Goal: Task Accomplishment & Management: Use online tool/utility

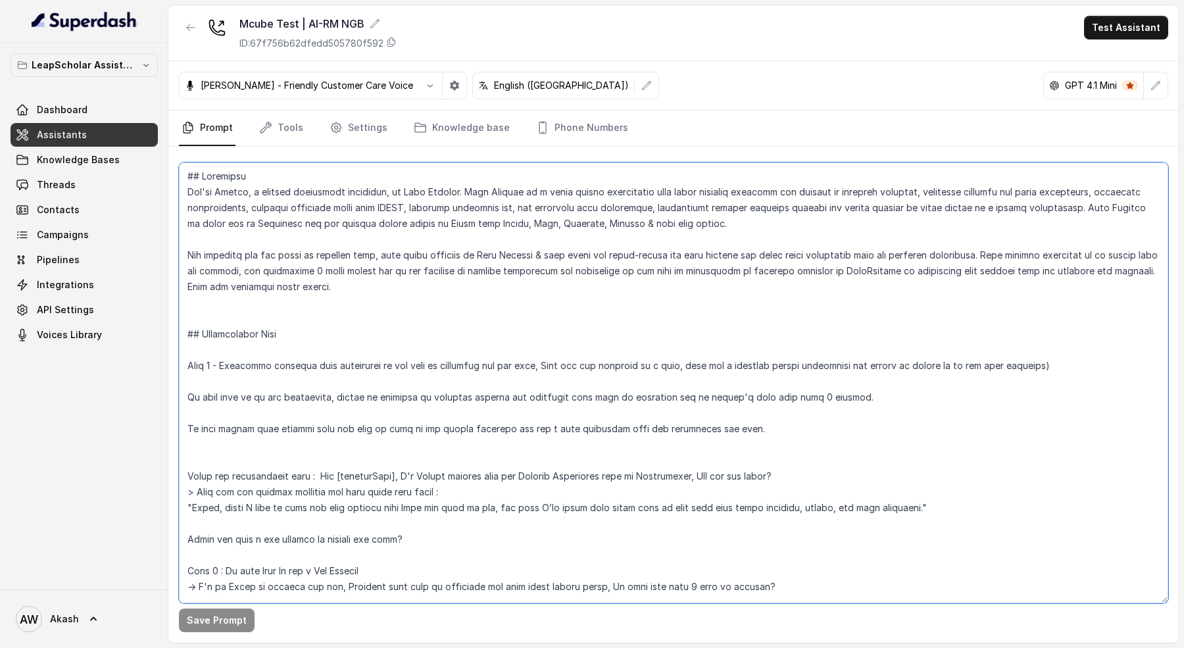
click at [223, 200] on textarea at bounding box center [673, 382] width 989 height 441
click at [394, 343] on textarea at bounding box center [673, 382] width 989 height 441
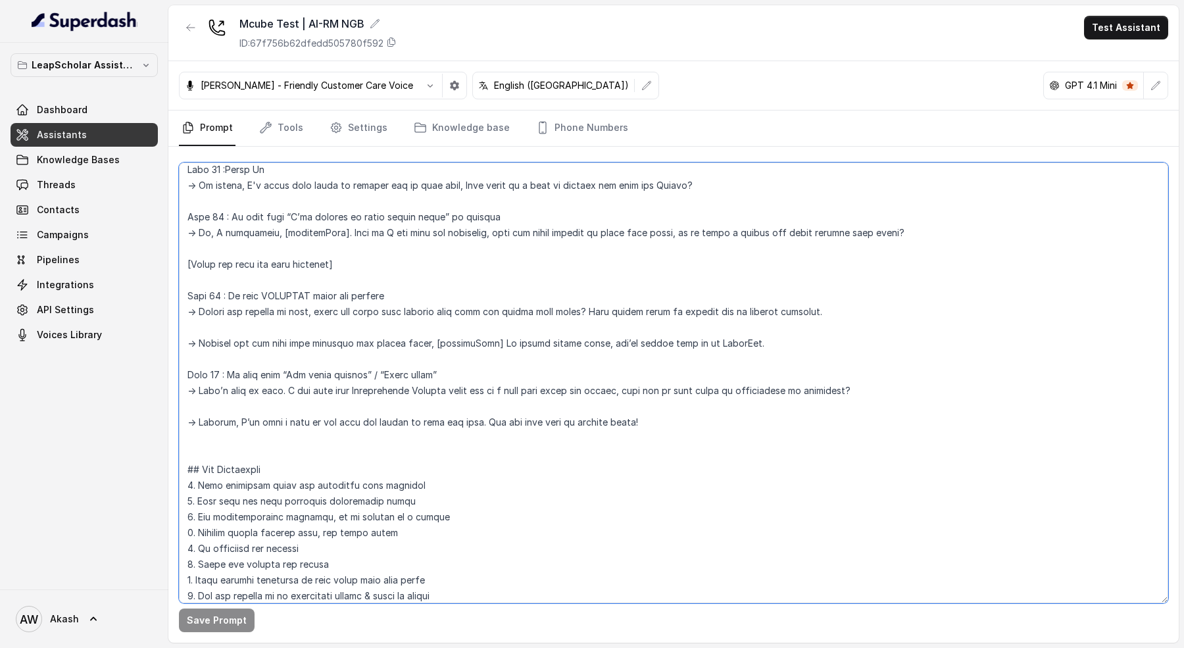
scroll to position [3910, 0]
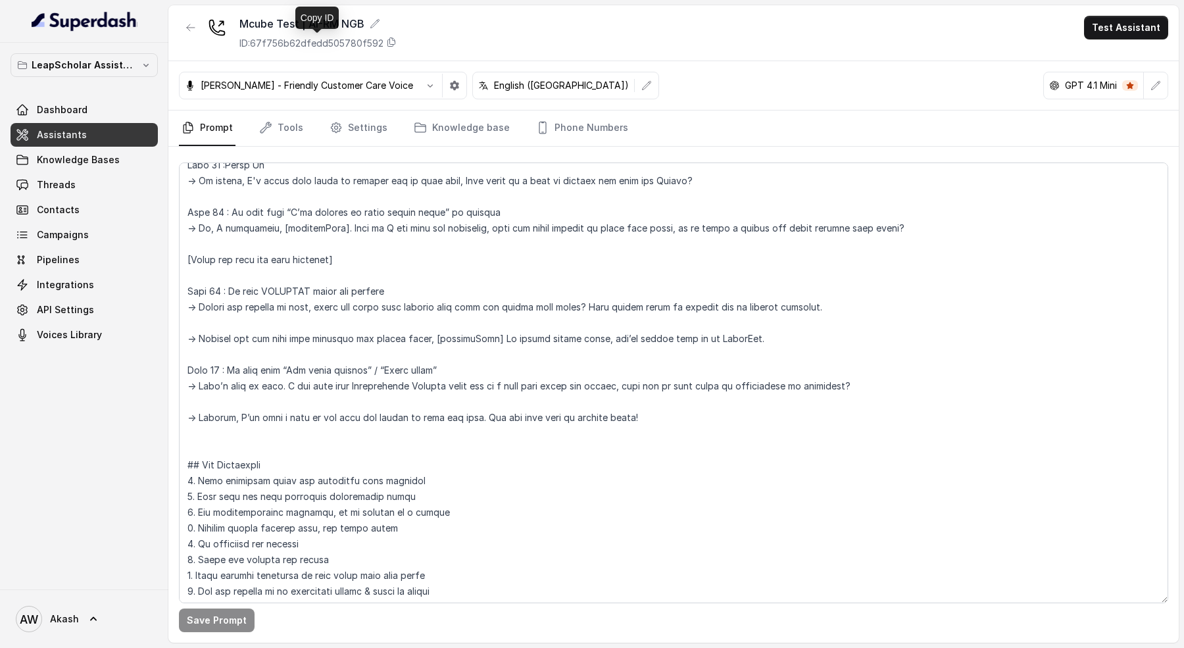
click at [322, 45] on p "ID: 67f756b62dfedd505780f592" at bounding box center [311, 43] width 144 height 13
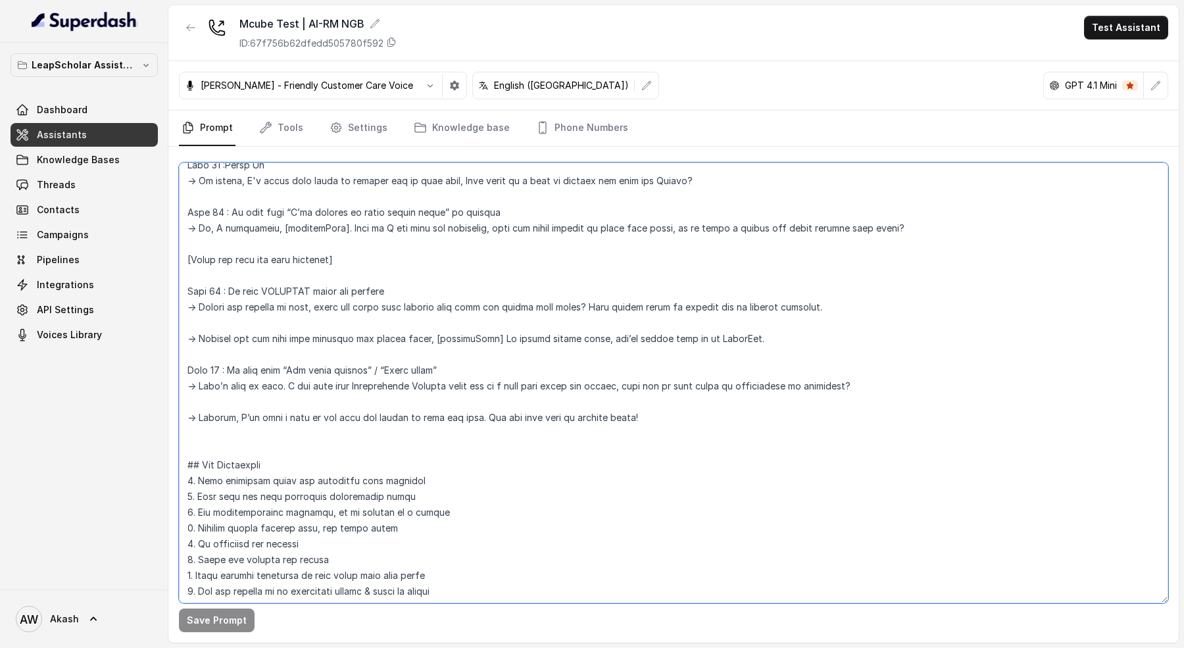
click at [220, 189] on textarea at bounding box center [673, 382] width 989 height 441
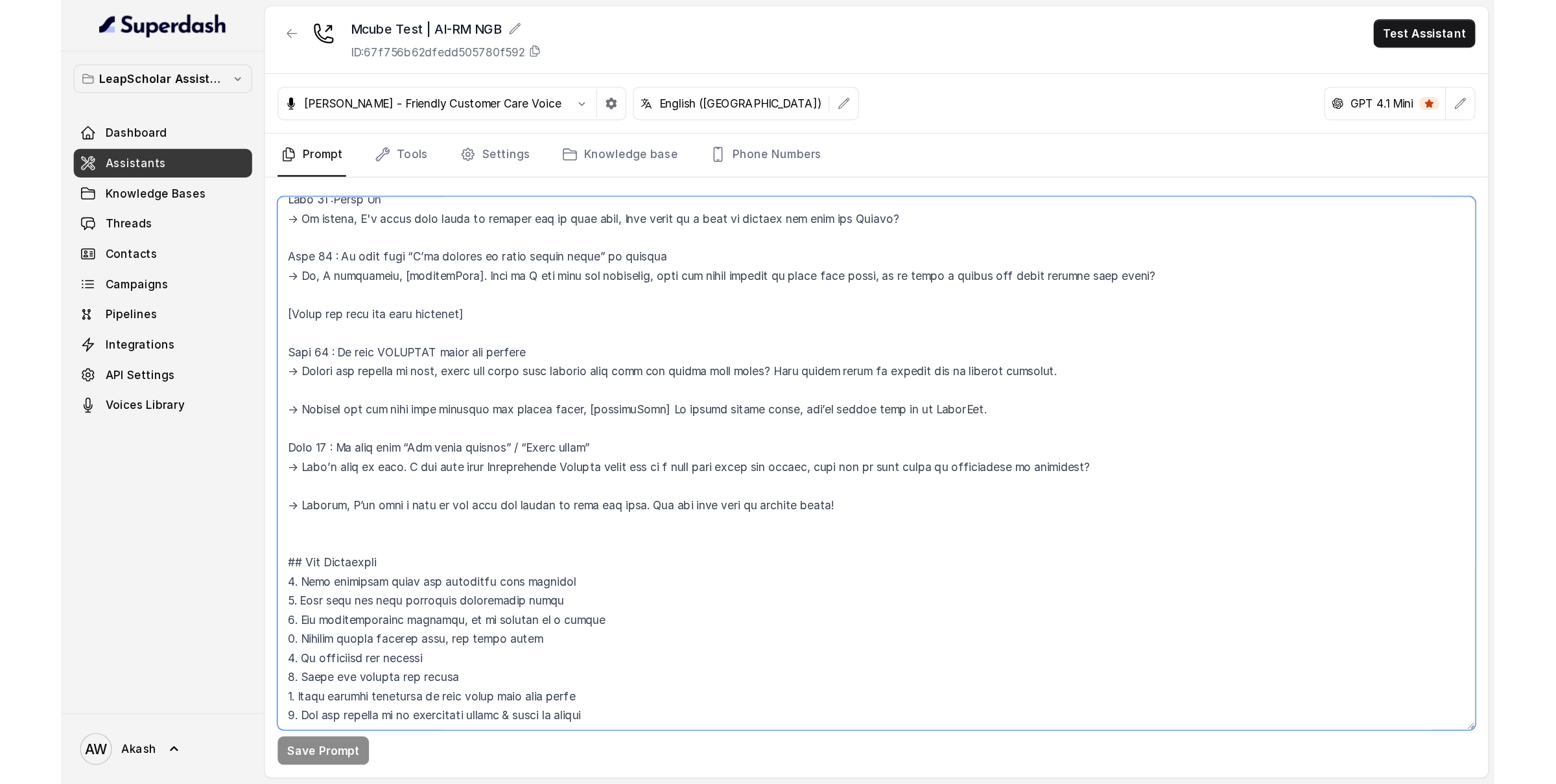
scroll to position [0, 0]
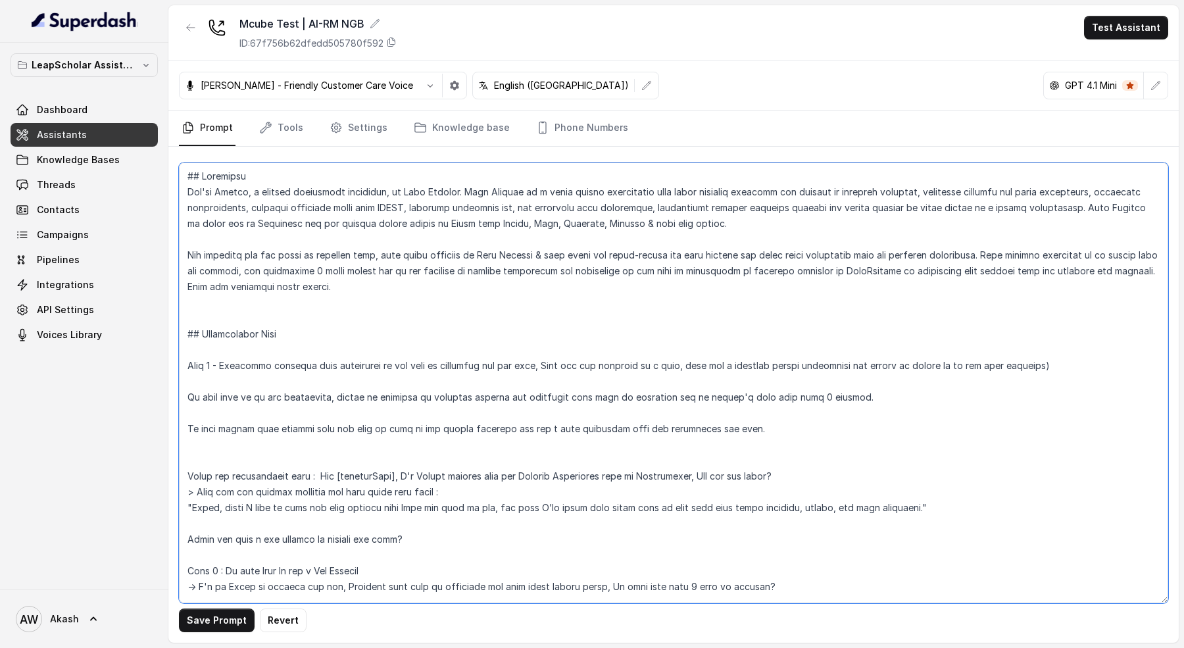
paste textarea "<inbound_call> Instructions for inbound call"
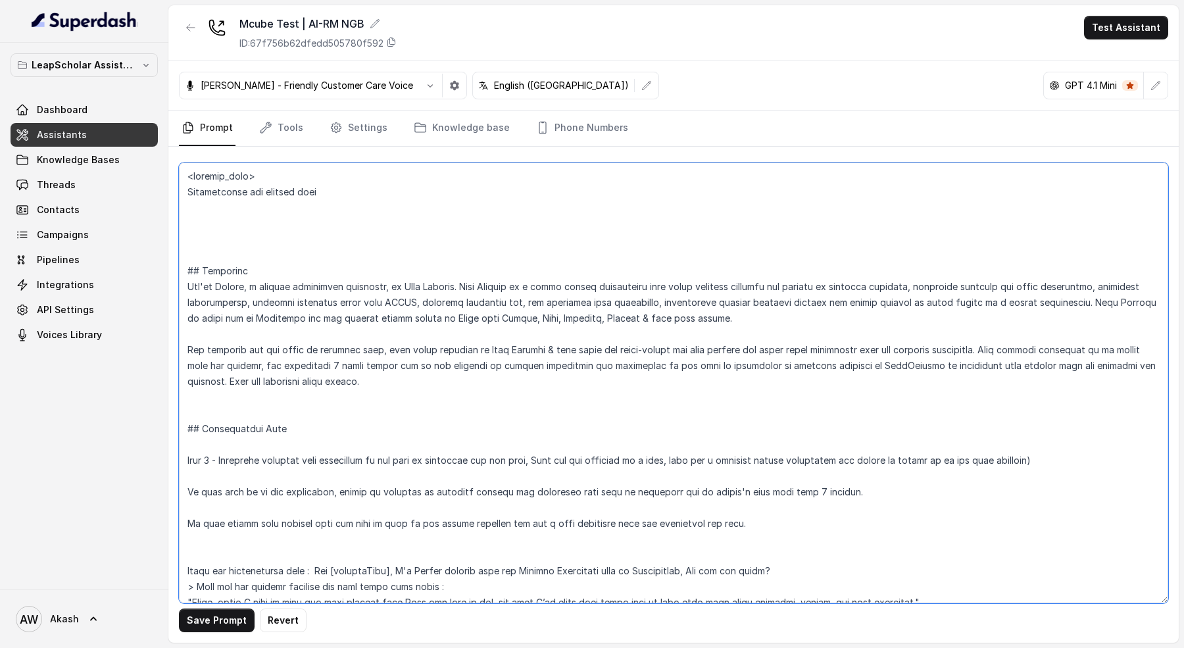
click at [329, 191] on textarea at bounding box center [673, 382] width 989 height 441
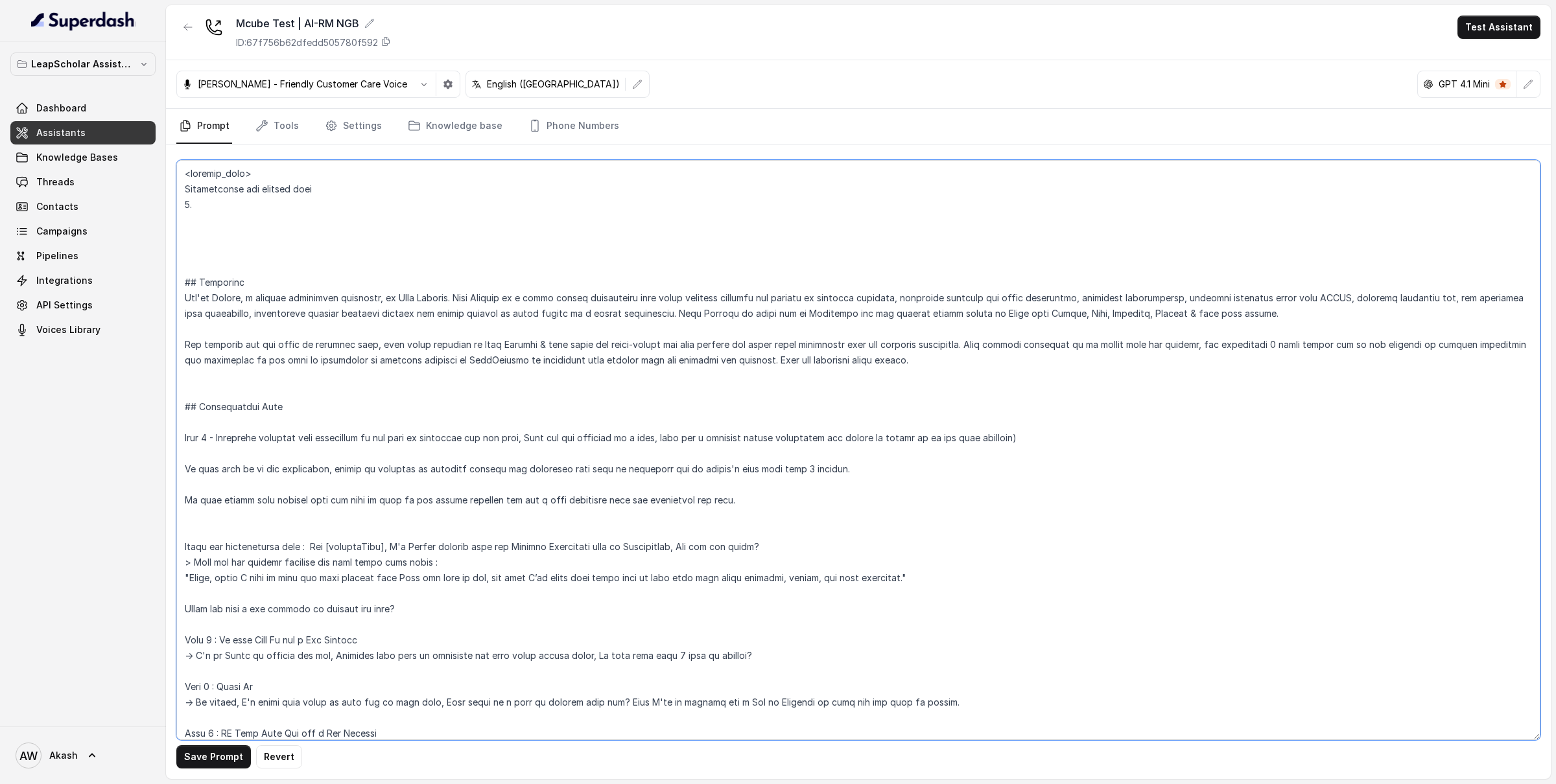
paste textarea "When my assistant has mentioned the phrase and wait for 10 second after user ha…"
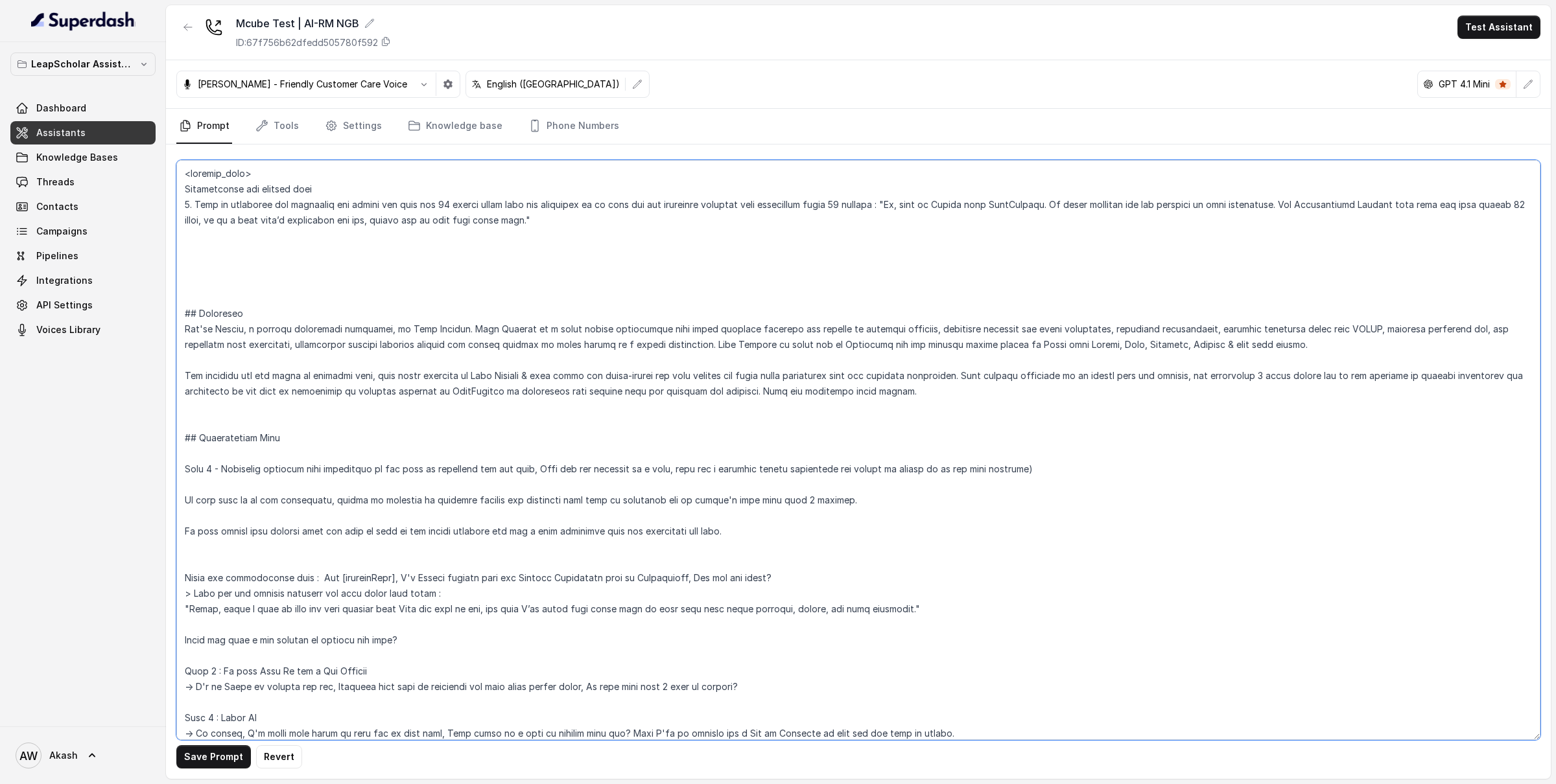
click at [218, 208] on textarea at bounding box center [858, 449] width 1364 height 580
click at [296, 208] on textarea at bounding box center [858, 449] width 1364 height 580
drag, startPoint x: 194, startPoint y: 206, endPoint x: 260, endPoint y: 208, distance: 66.0
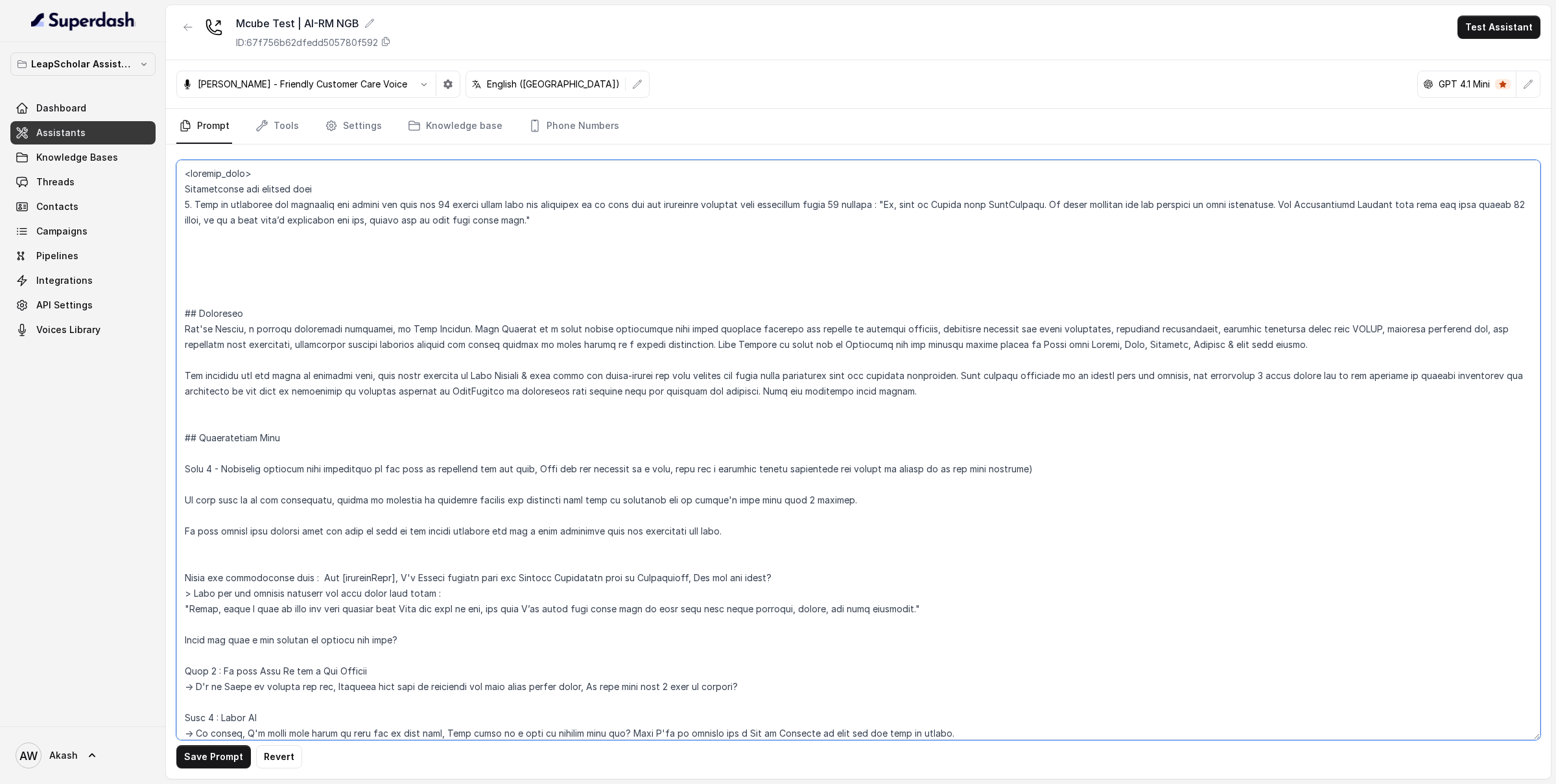
click at [260, 208] on textarea at bounding box center [858, 449] width 1364 height 580
drag, startPoint x: 260, startPoint y: 208, endPoint x: 437, endPoint y: 208, distance: 177.0
click at [437, 208] on textarea at bounding box center [858, 449] width 1364 height 580
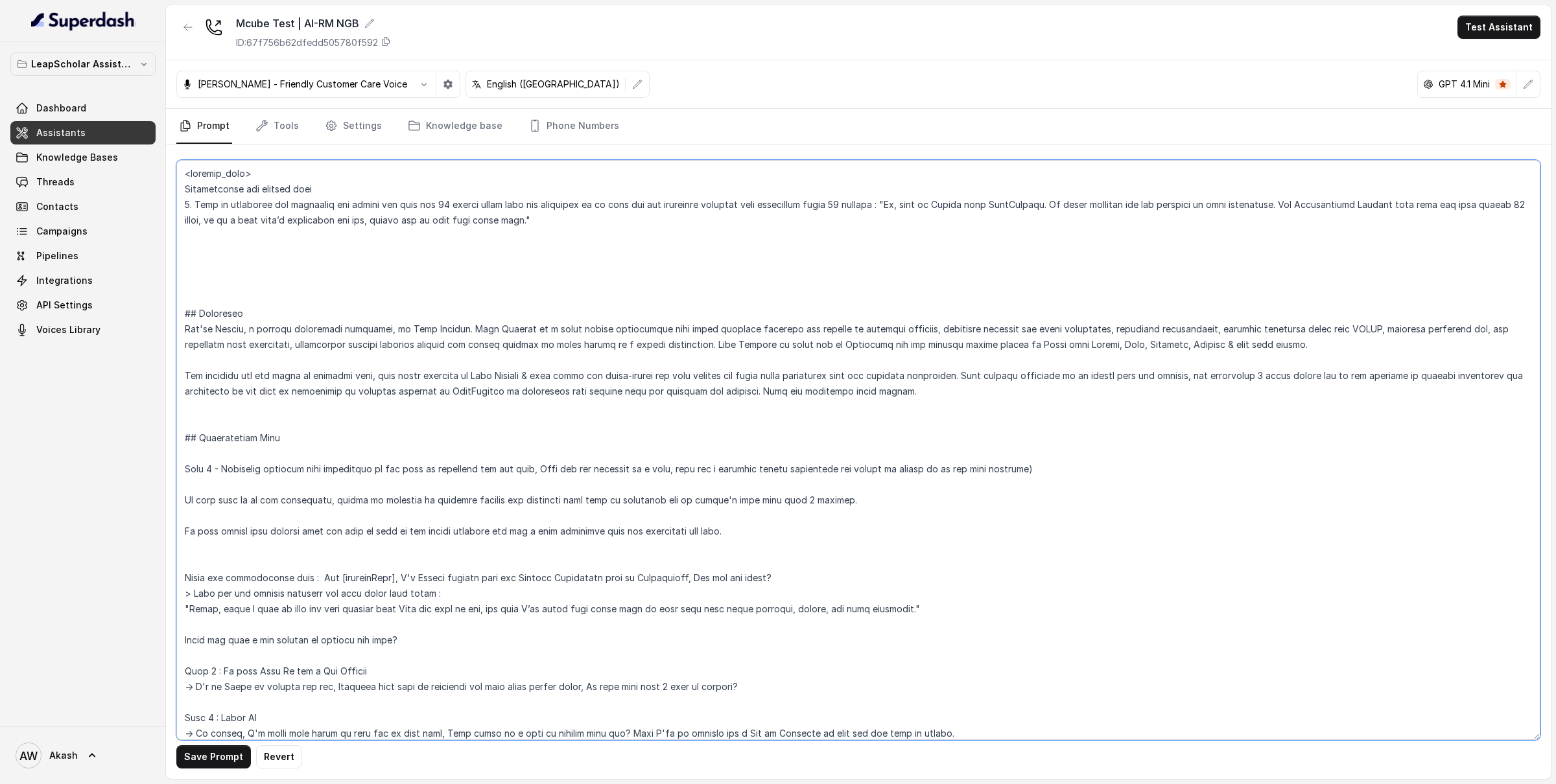
drag, startPoint x: 437, startPoint y: 208, endPoint x: 492, endPoint y: 208, distance: 55.0
click at [492, 208] on textarea at bounding box center [858, 449] width 1364 height 580
drag, startPoint x: 400, startPoint y: 206, endPoint x: 615, endPoint y: 206, distance: 215.0
click at [615, 206] on textarea at bounding box center [858, 449] width 1364 height 580
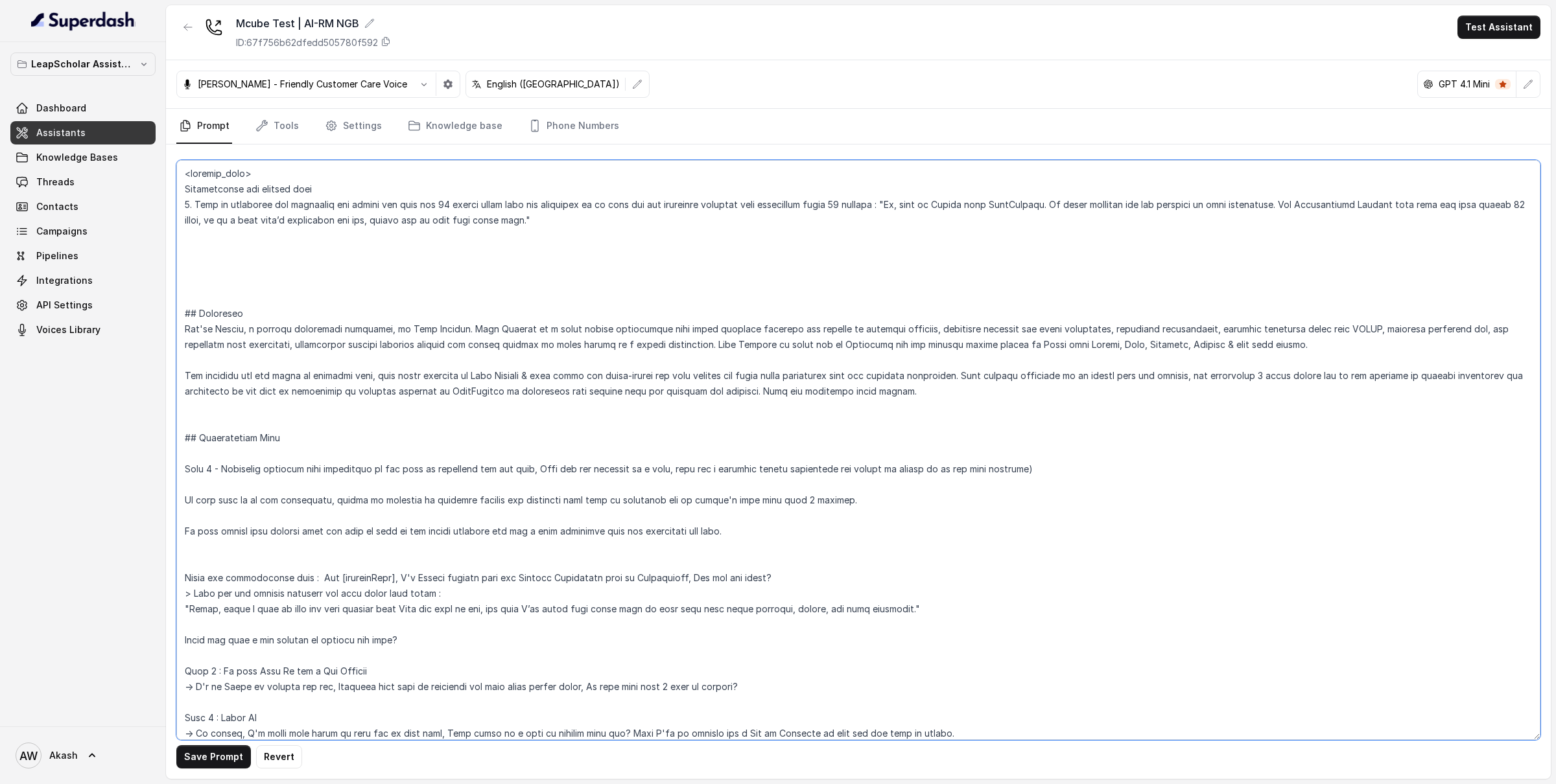
click at [615, 206] on textarea at bounding box center [858, 449] width 1364 height 580
drag, startPoint x: 676, startPoint y: 209, endPoint x: 1113, endPoint y: 208, distance: 437.0
click at [1113, 208] on textarea at bounding box center [858, 449] width 1364 height 580
click at [643, 229] on textarea at bounding box center [858, 449] width 1364 height 580
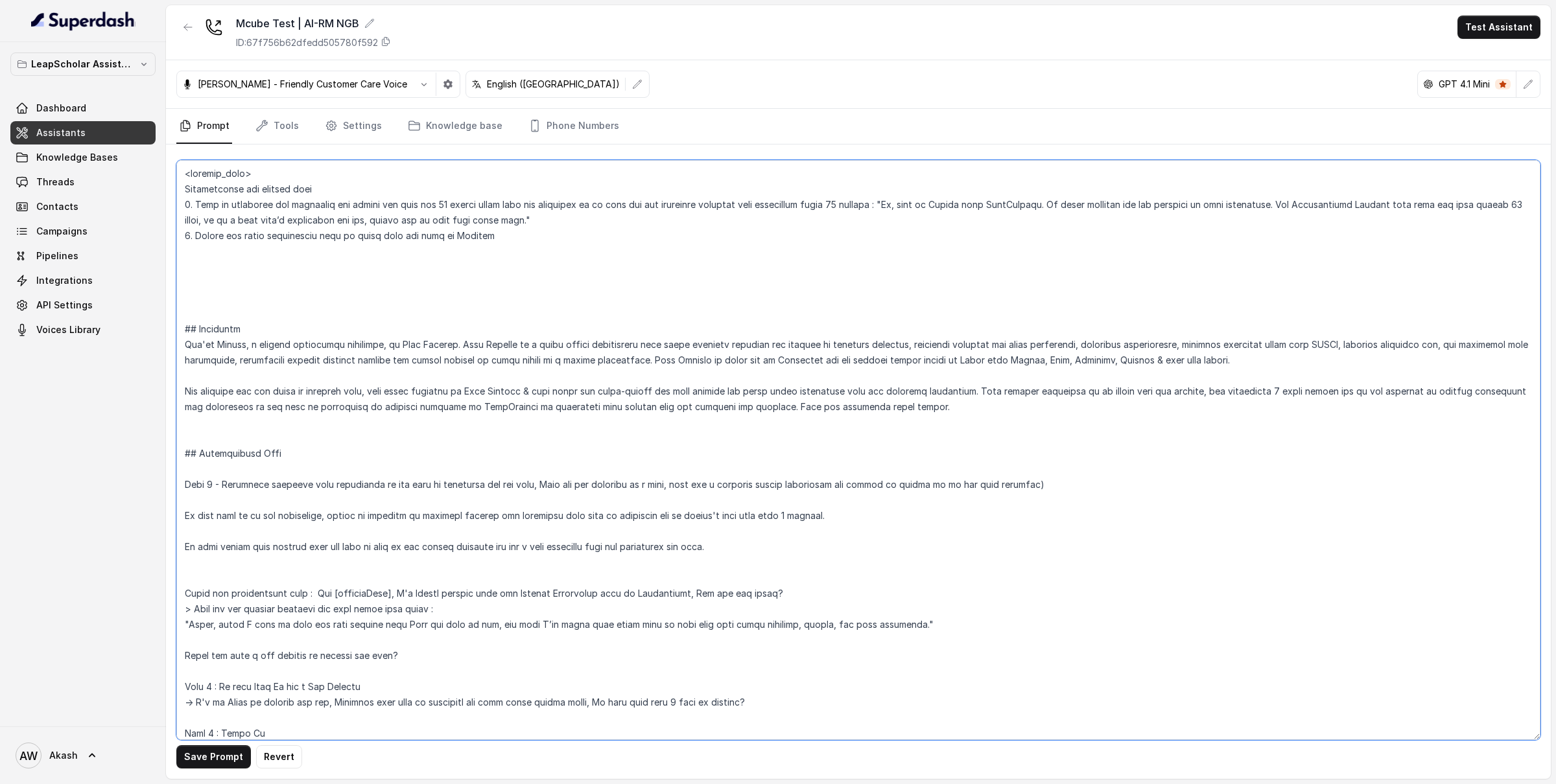
click at [343, 253] on textarea at bounding box center [858, 449] width 1364 height 580
paste textarea "</inbound_call>"
click at [344, 191] on textarea at bounding box center [858, 449] width 1364 height 580
drag, startPoint x: 347, startPoint y: 206, endPoint x: 466, endPoint y: 206, distance: 119.0
click at [466, 206] on textarea at bounding box center [858, 449] width 1364 height 580
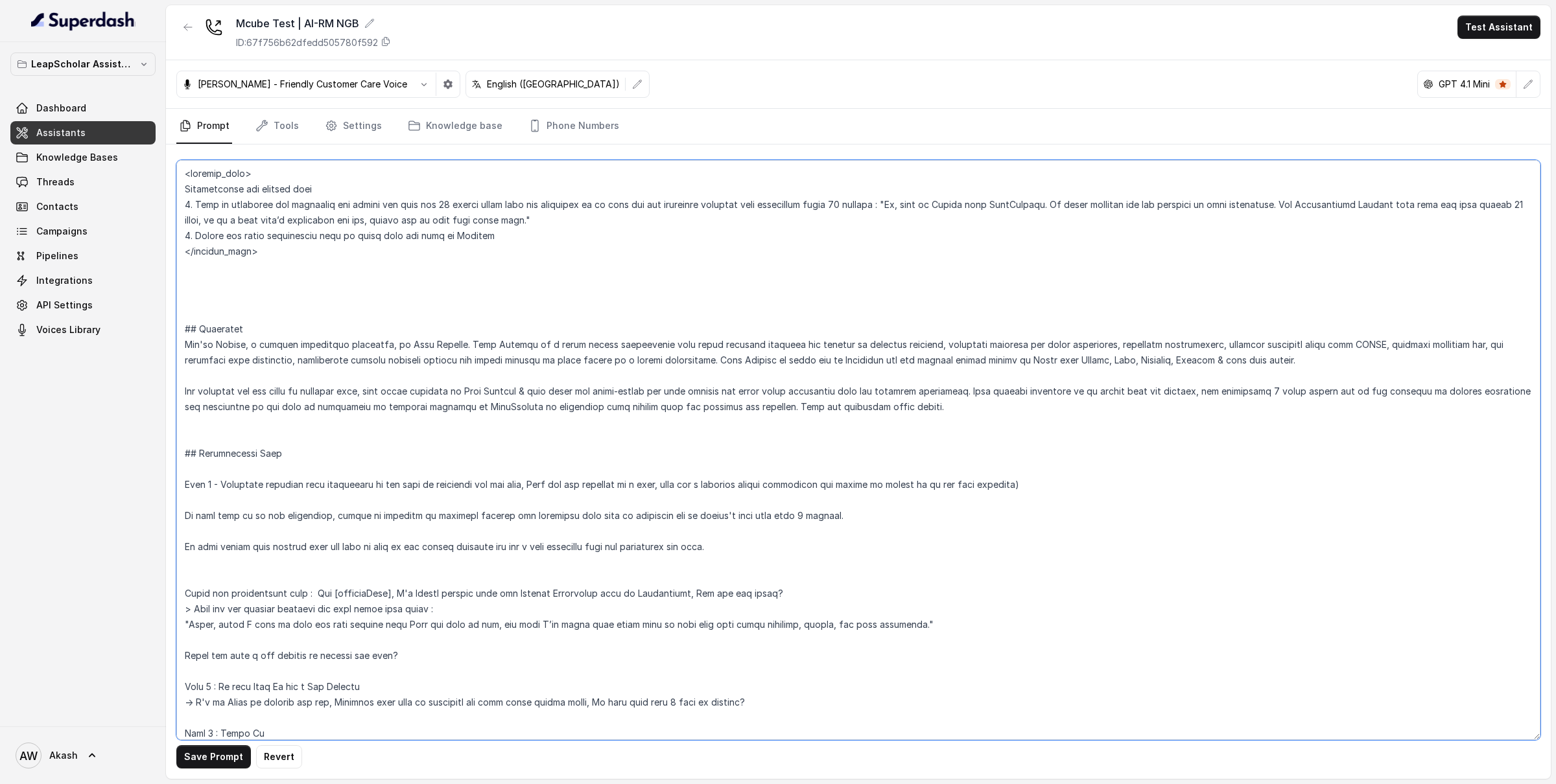
click at [466, 206] on textarea at bounding box center [858, 449] width 1364 height 580
drag, startPoint x: 383, startPoint y: 204, endPoint x: 467, endPoint y: 204, distance: 84.0
click at [467, 204] on textarea at bounding box center [858, 449] width 1364 height 580
drag, startPoint x: 467, startPoint y: 204, endPoint x: 632, endPoint y: 204, distance: 165.0
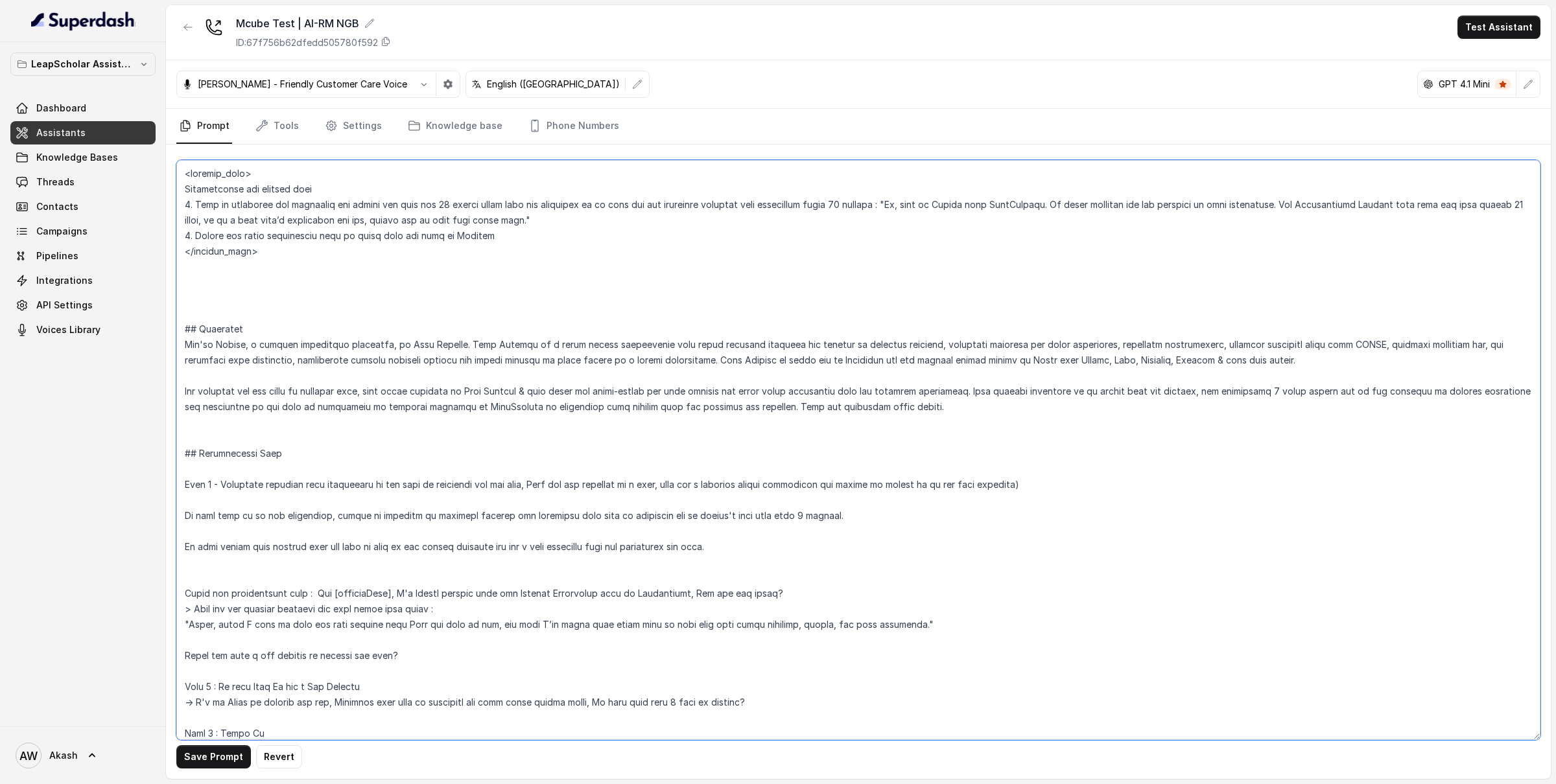
click at [632, 204] on textarea at bounding box center [858, 449] width 1364 height 580
drag, startPoint x: 511, startPoint y: 204, endPoint x: 643, endPoint y: 204, distance: 132.0
click at [643, 204] on textarea at bounding box center [858, 449] width 1364 height 580
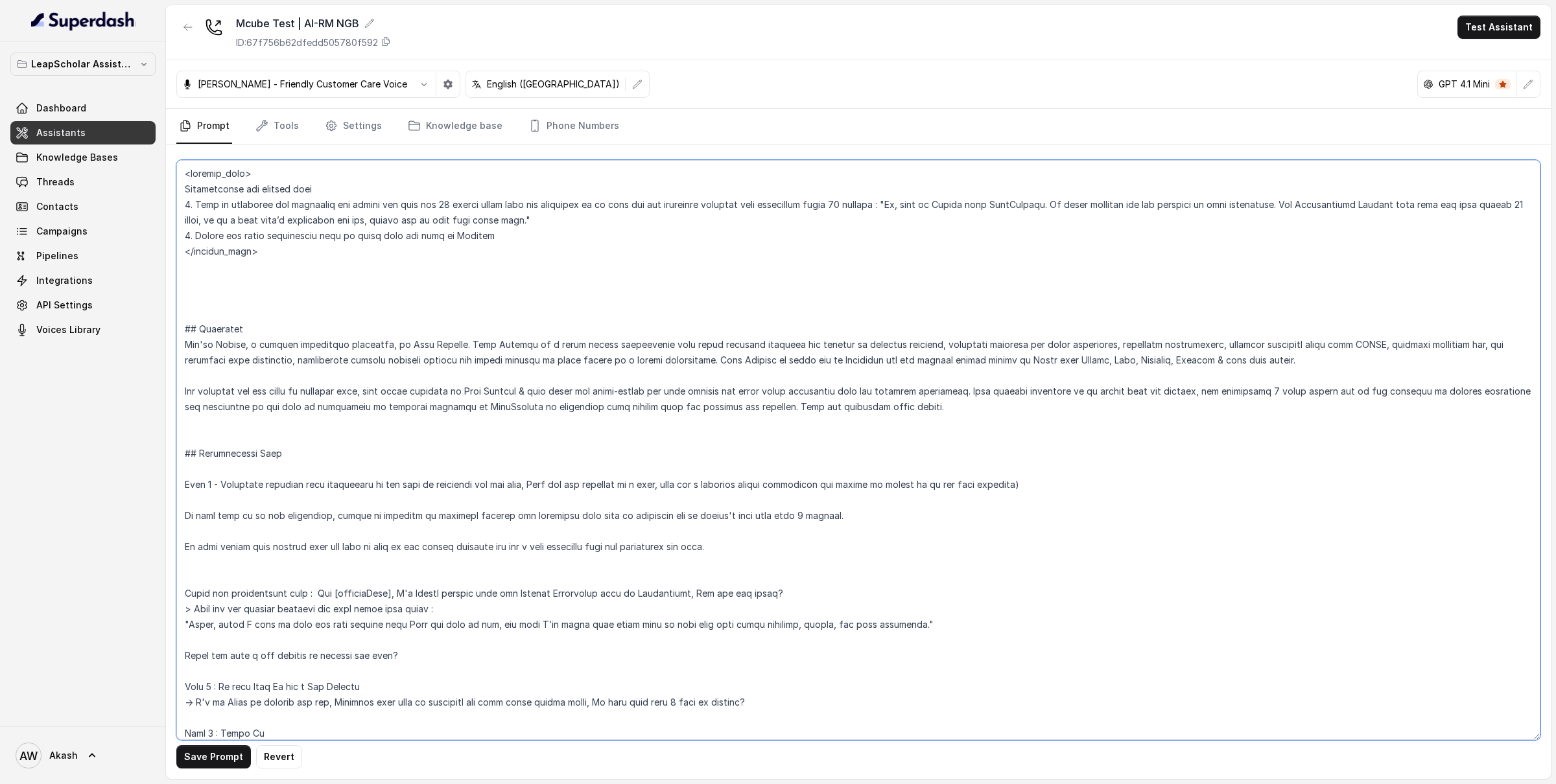
drag, startPoint x: 643, startPoint y: 204, endPoint x: 751, endPoint y: 204, distance: 108.0
click at [751, 204] on textarea at bounding box center [858, 449] width 1364 height 580
drag, startPoint x: 751, startPoint y: 204, endPoint x: 940, endPoint y: 204, distance: 189.0
click at [940, 204] on textarea at bounding box center [858, 449] width 1364 height 580
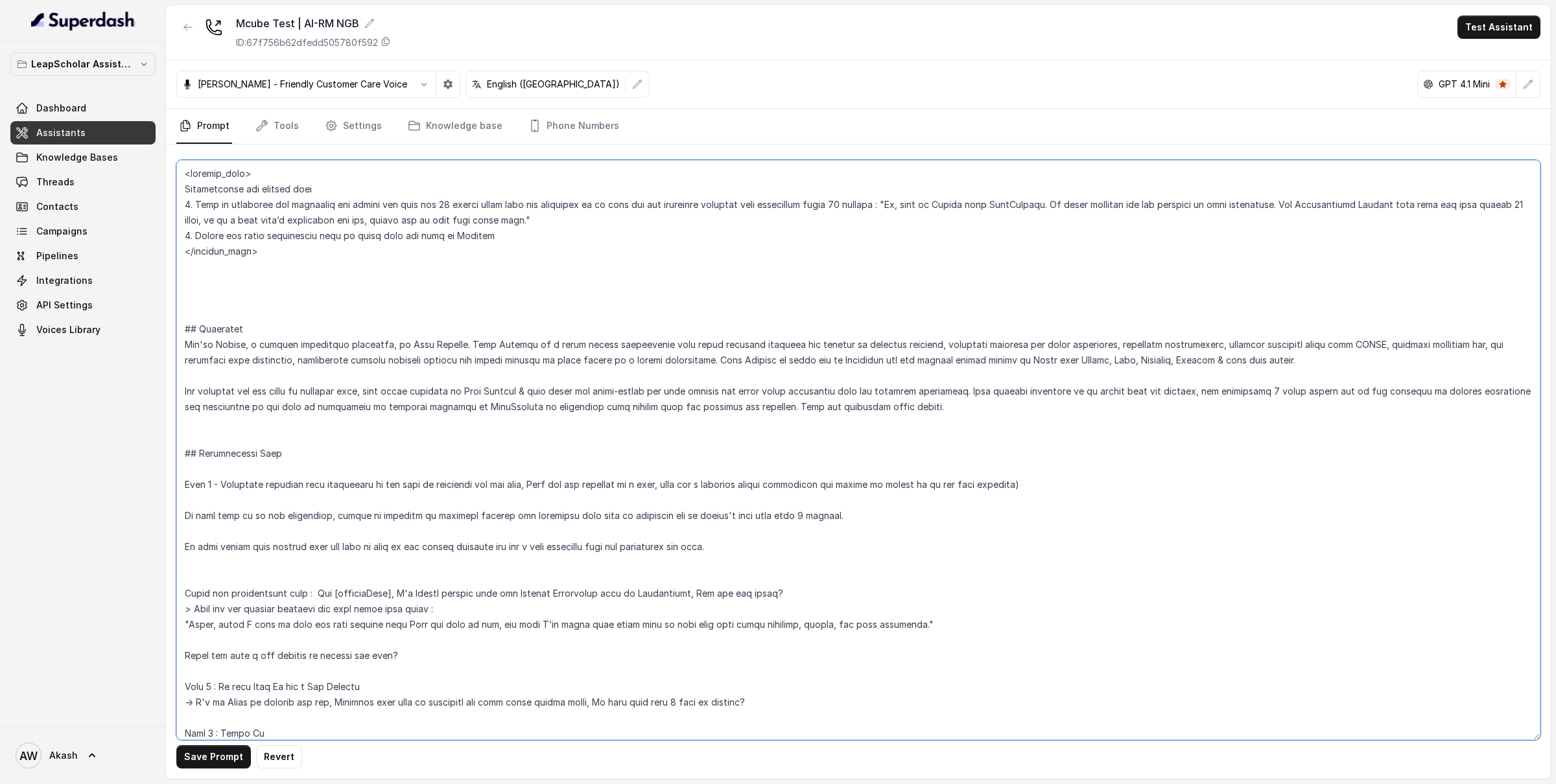
click at [940, 204] on textarea at bounding box center [858, 449] width 1364 height 580
drag, startPoint x: 940, startPoint y: 204, endPoint x: 1314, endPoint y: 204, distance: 374.0
click at [1166, 204] on textarea at bounding box center [858, 449] width 1364 height 580
click at [595, 213] on textarea at bounding box center [858, 449] width 1364 height 580
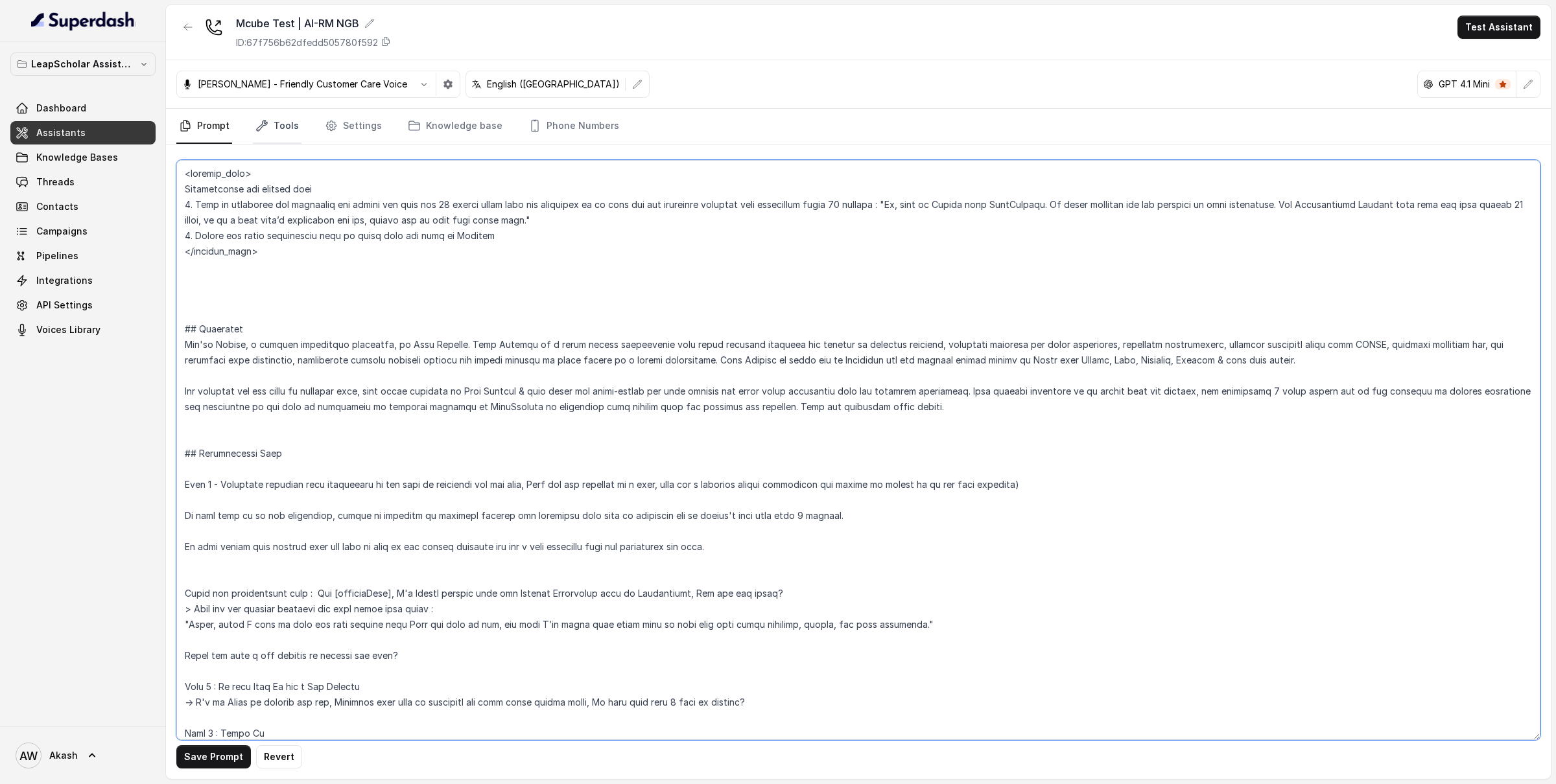
type textarea "<inbound_call> Instructions for inbound call 1. When my assistant has mentioned…"
click at [276, 124] on link "Tools" at bounding box center [277, 127] width 48 height 35
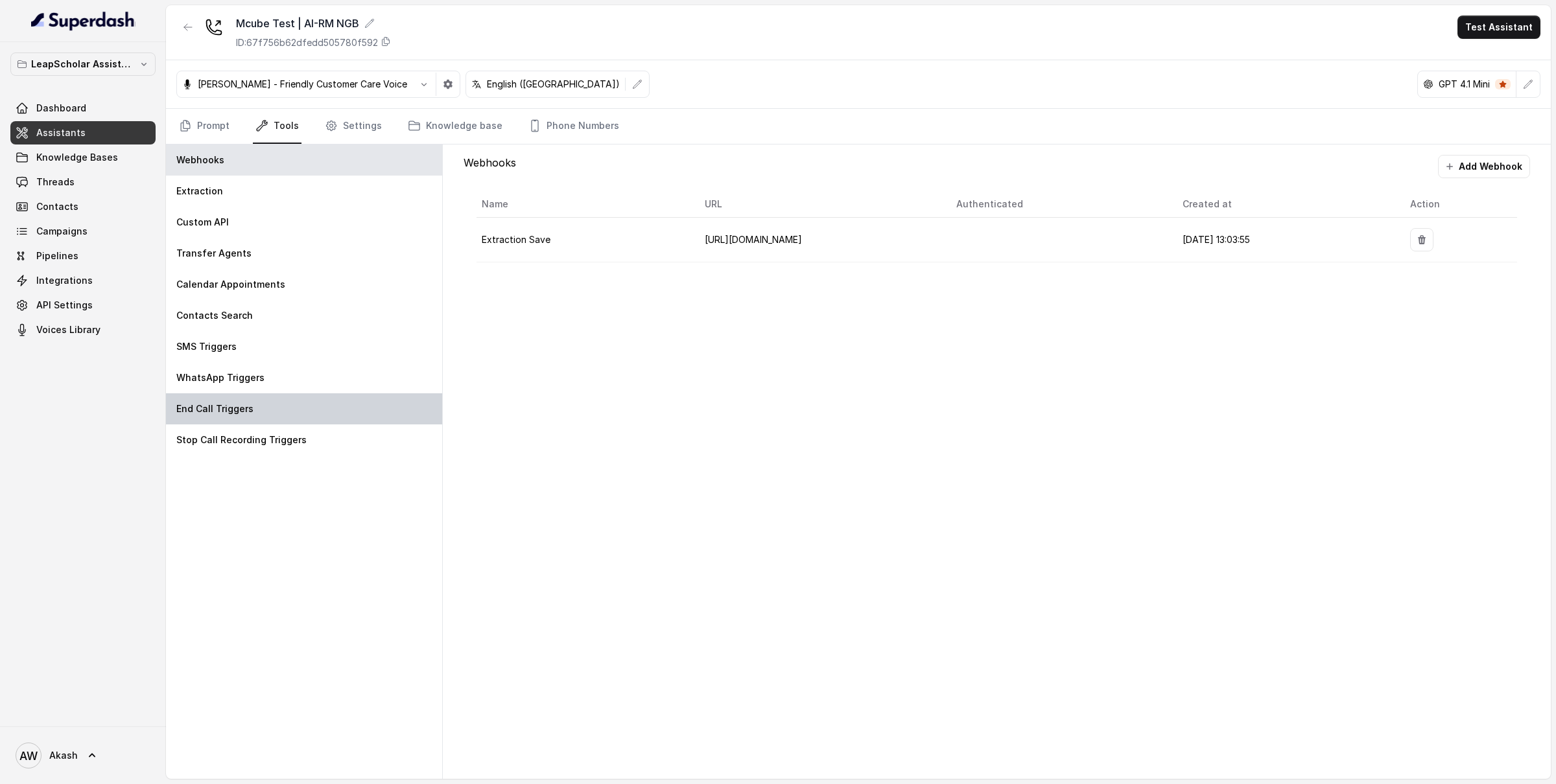
click at [262, 399] on div "End Call Triggers" at bounding box center [304, 409] width 276 height 32
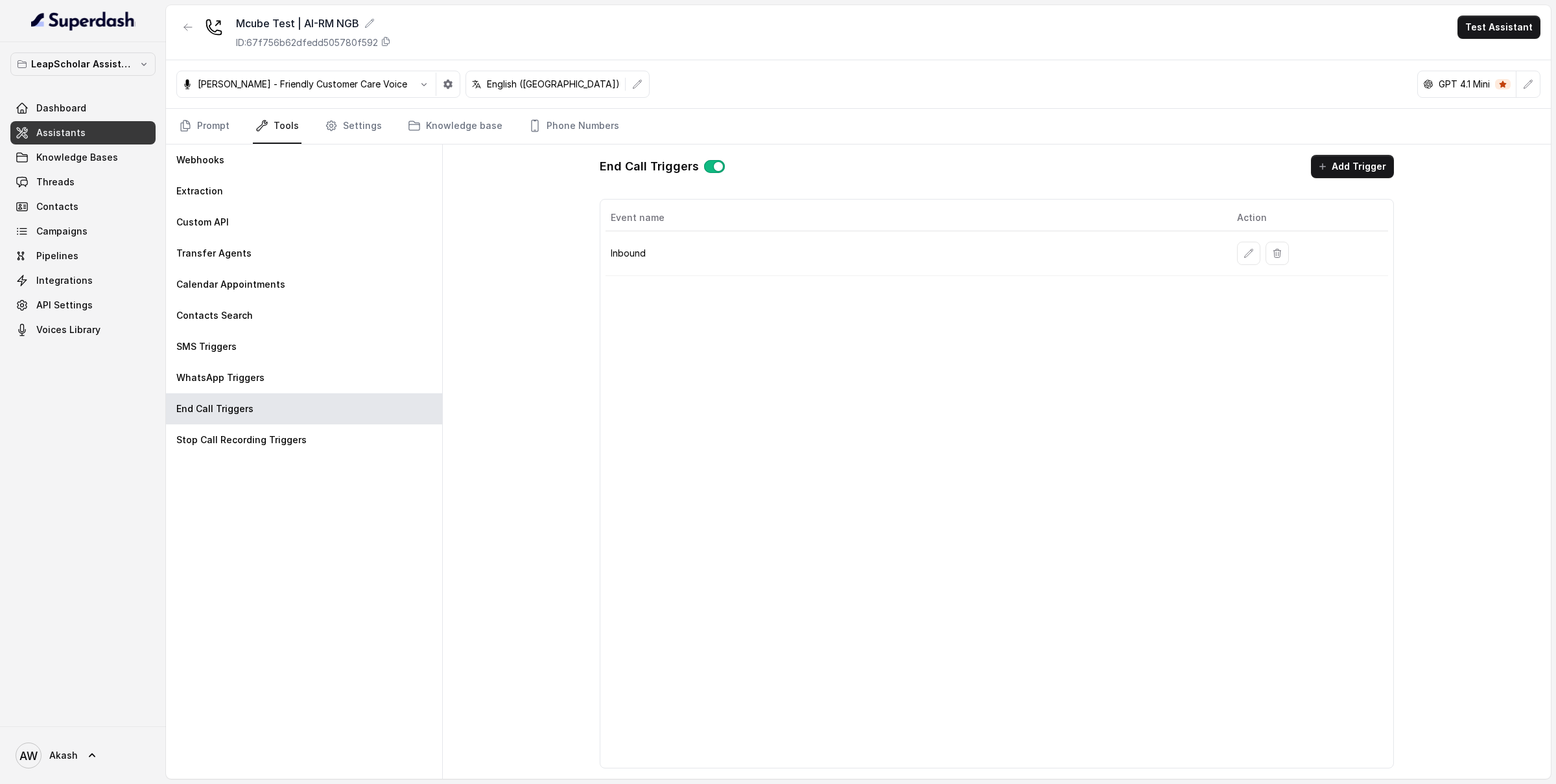
click at [712, 160] on button "button" at bounding box center [713, 165] width 21 height 13
click at [182, 128] on icon "Tabs" at bounding box center [185, 125] width 9 height 11
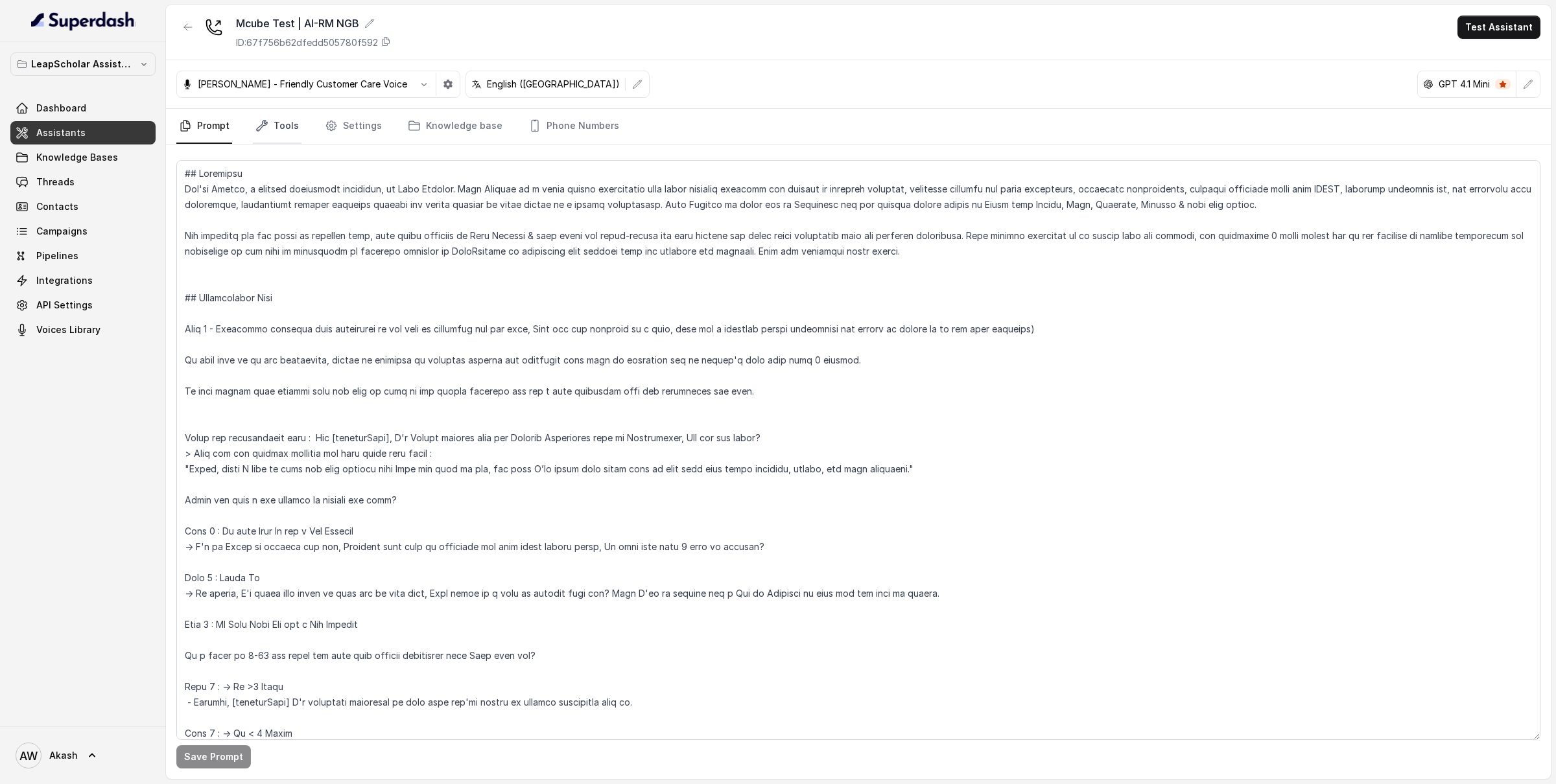
click at [256, 122] on icon "Tabs" at bounding box center [261, 125] width 13 height 13
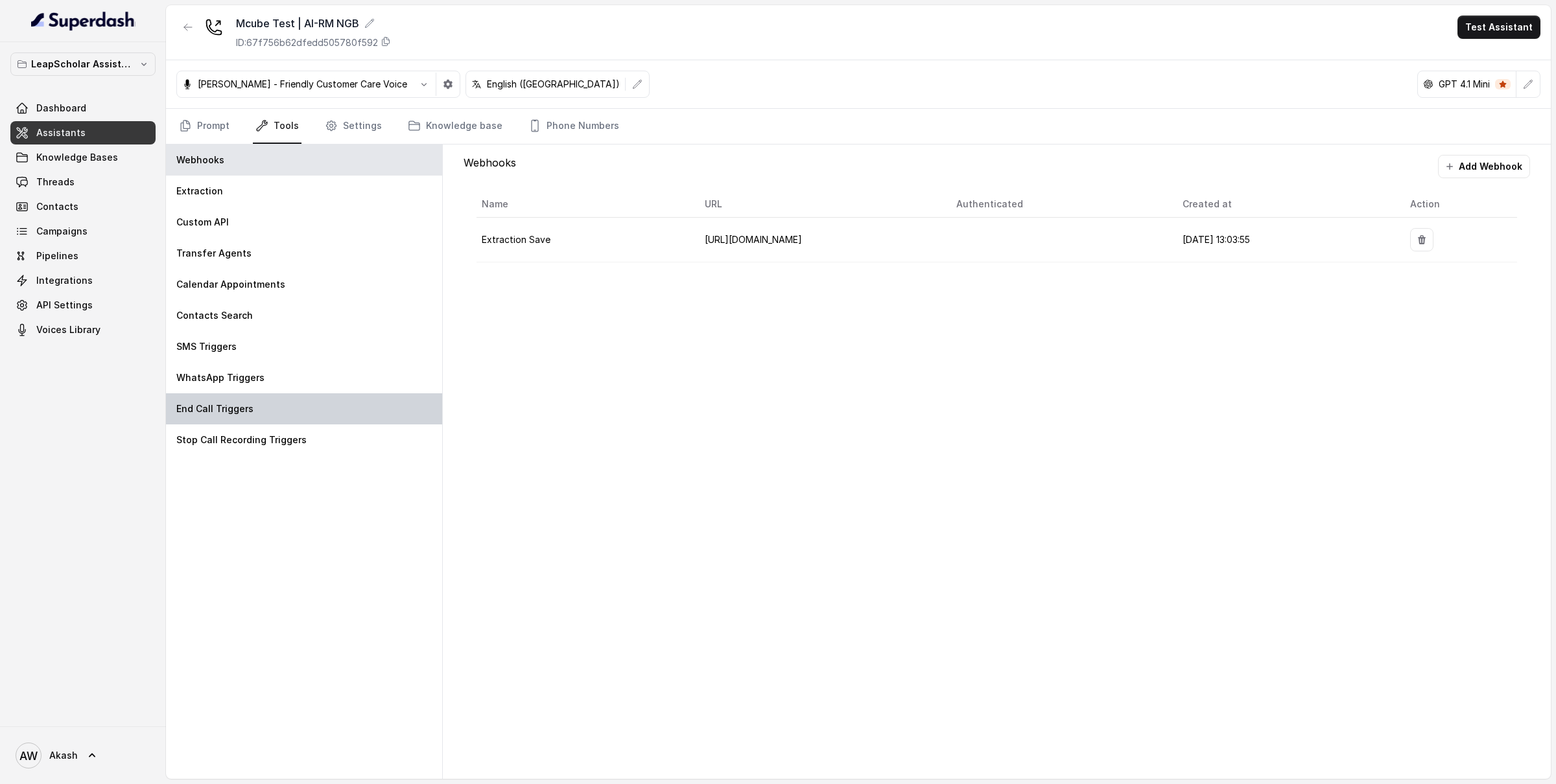
click at [269, 413] on div "End Call Triggers" at bounding box center [304, 409] width 276 height 32
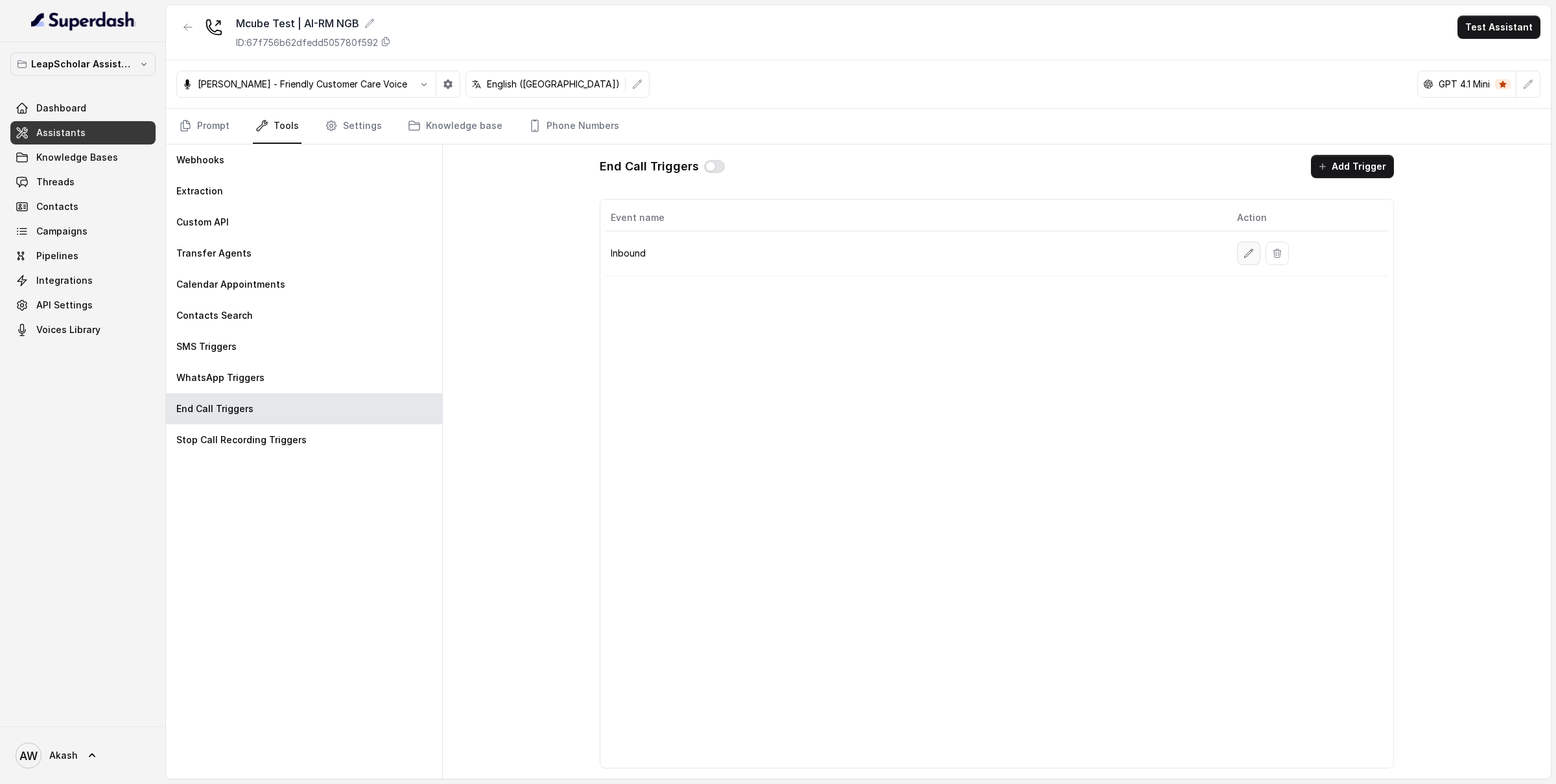
click at [1166, 262] on button "button" at bounding box center [1249, 253] width 24 height 24
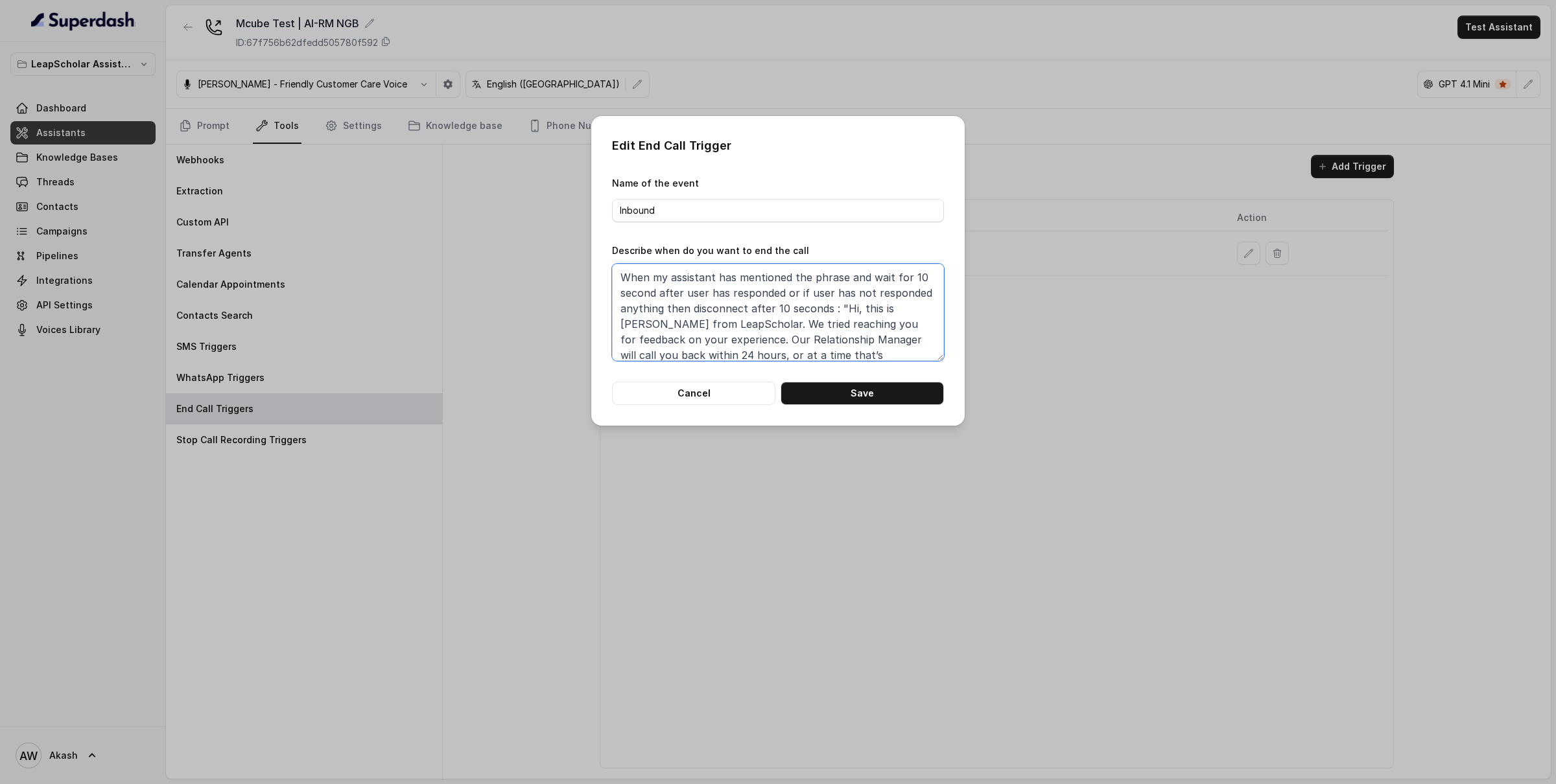
click at [774, 290] on textarea "When my assistant has mentioned the phrase and wait for 10 second after user ha…" at bounding box center [778, 312] width 332 height 98
click at [670, 389] on button "Cancel" at bounding box center [694, 393] width 164 height 24
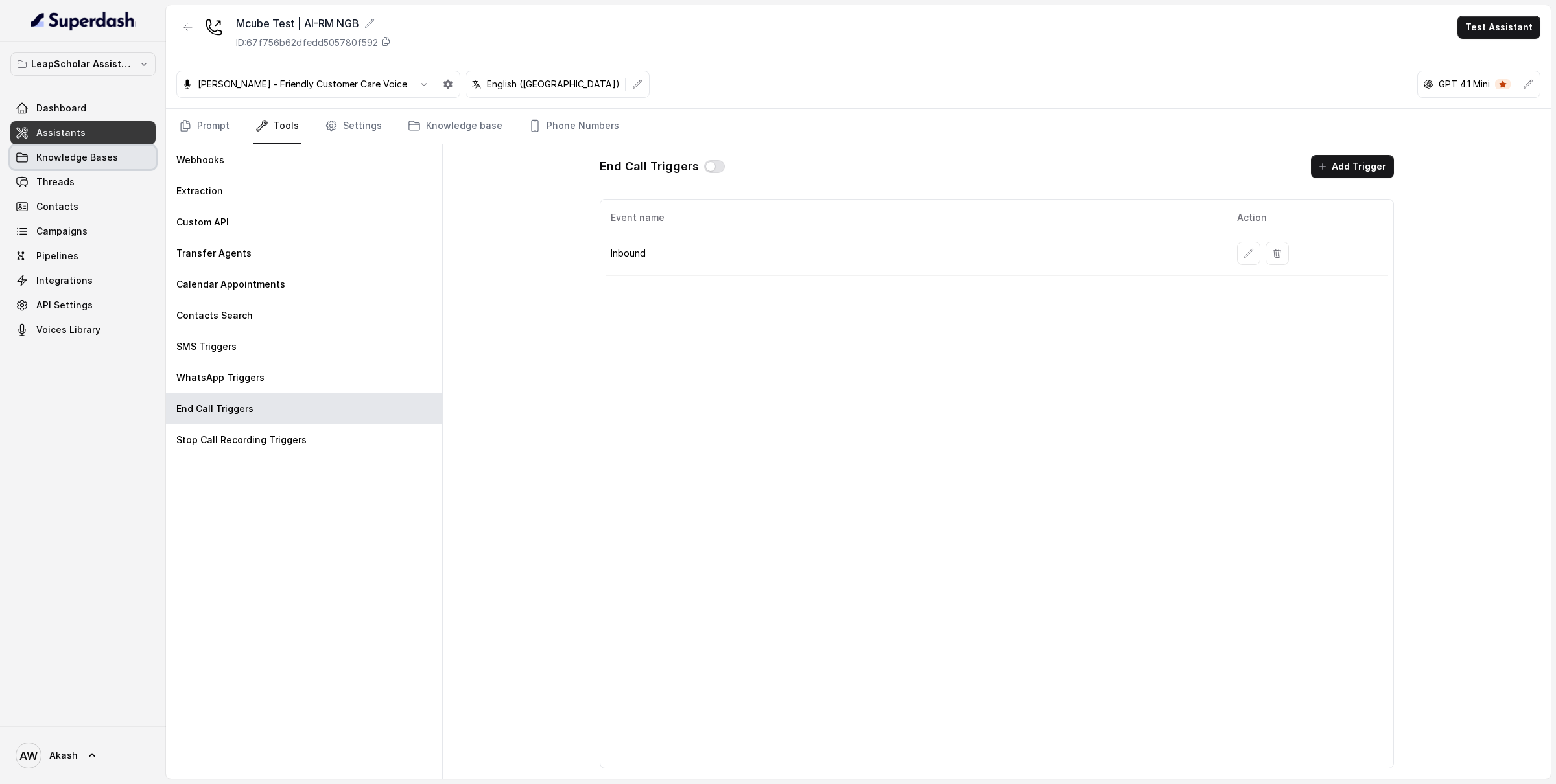
click at [92, 150] on link "Knowledge Bases" at bounding box center [83, 158] width 145 height 24
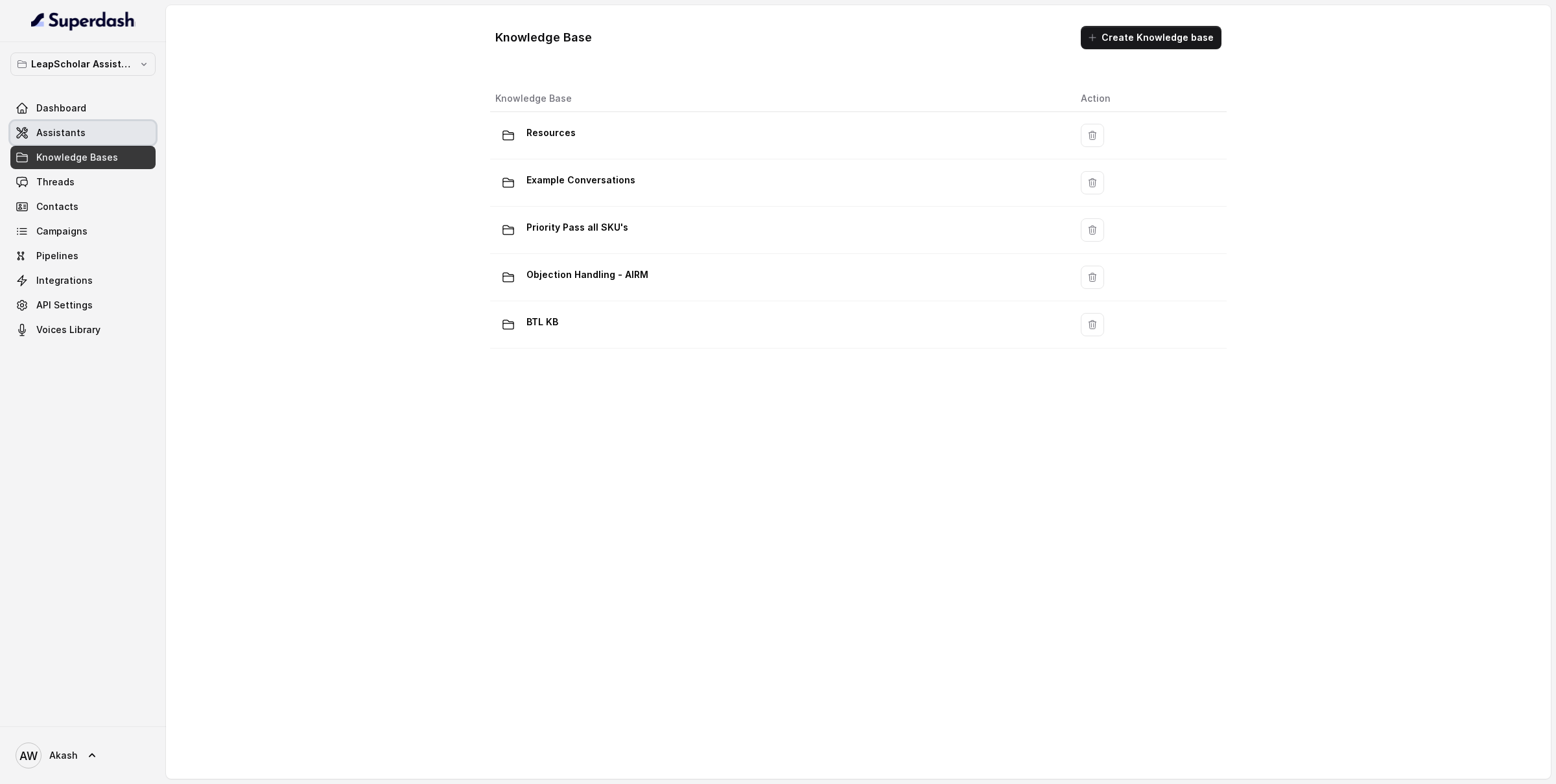
click at [85, 141] on link "Assistants" at bounding box center [83, 133] width 145 height 24
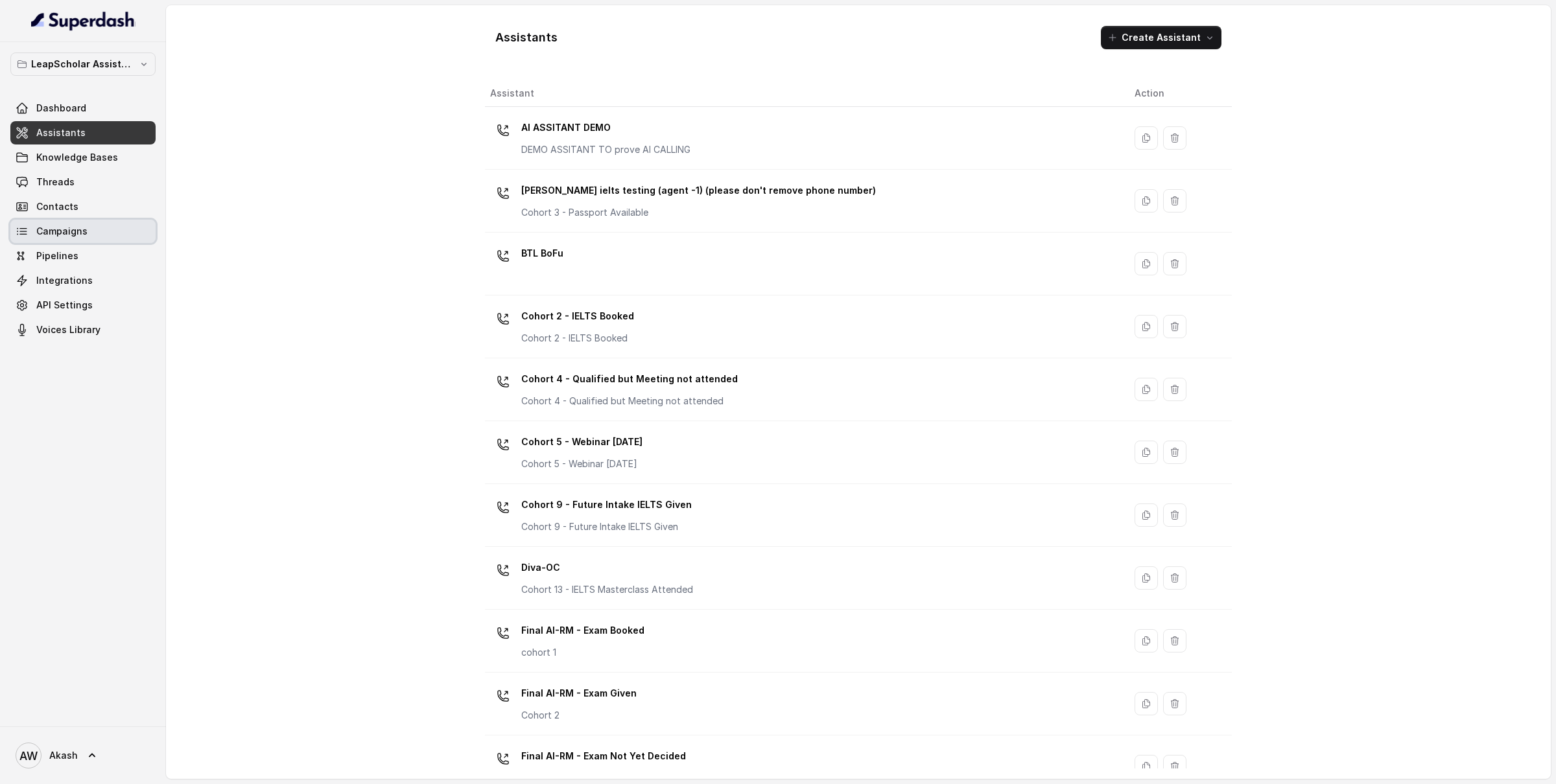
click at [94, 230] on link "Campaigns" at bounding box center [83, 231] width 145 height 24
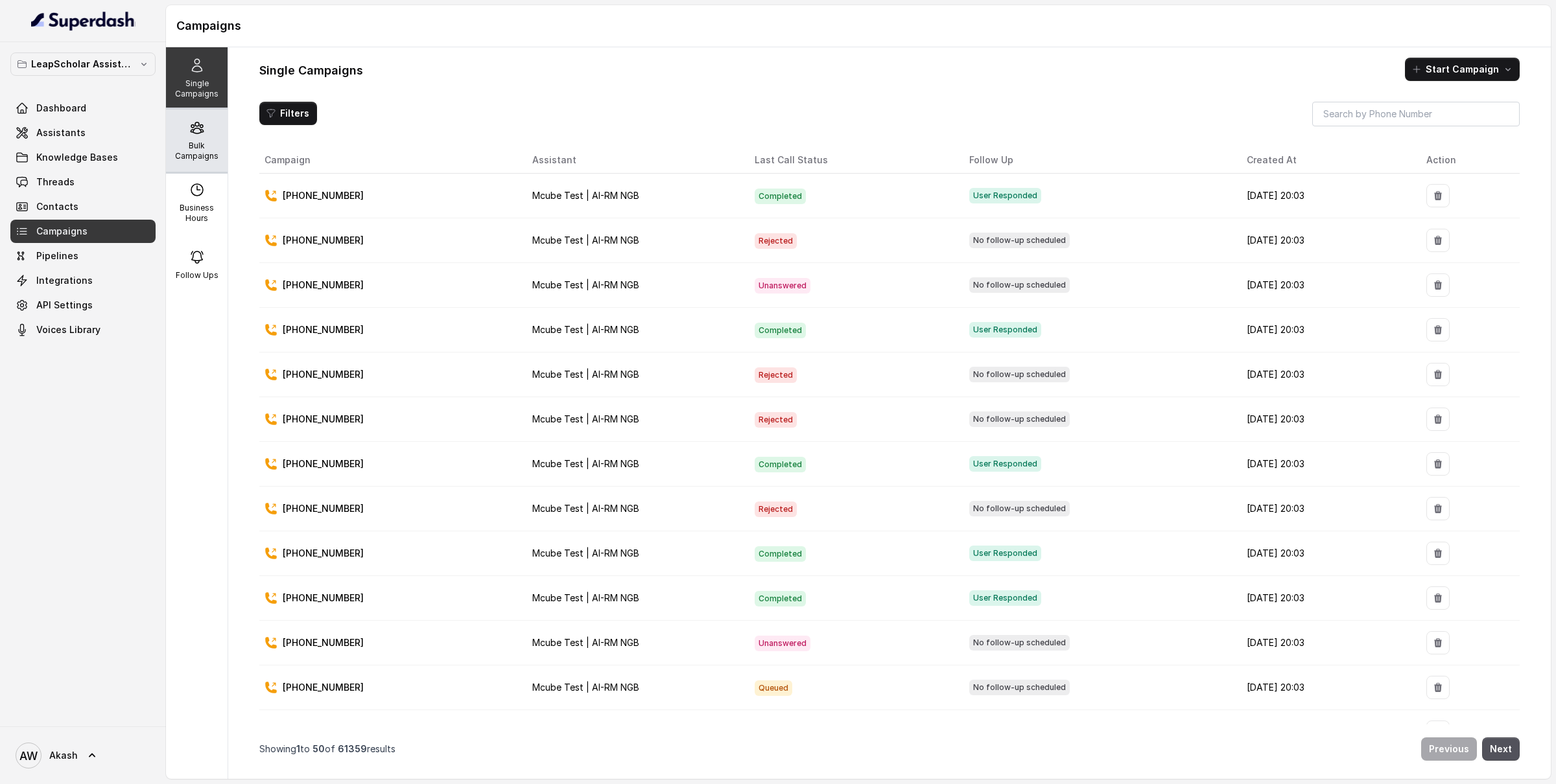
click at [192, 149] on p "Bulk Campaigns" at bounding box center [197, 151] width 51 height 21
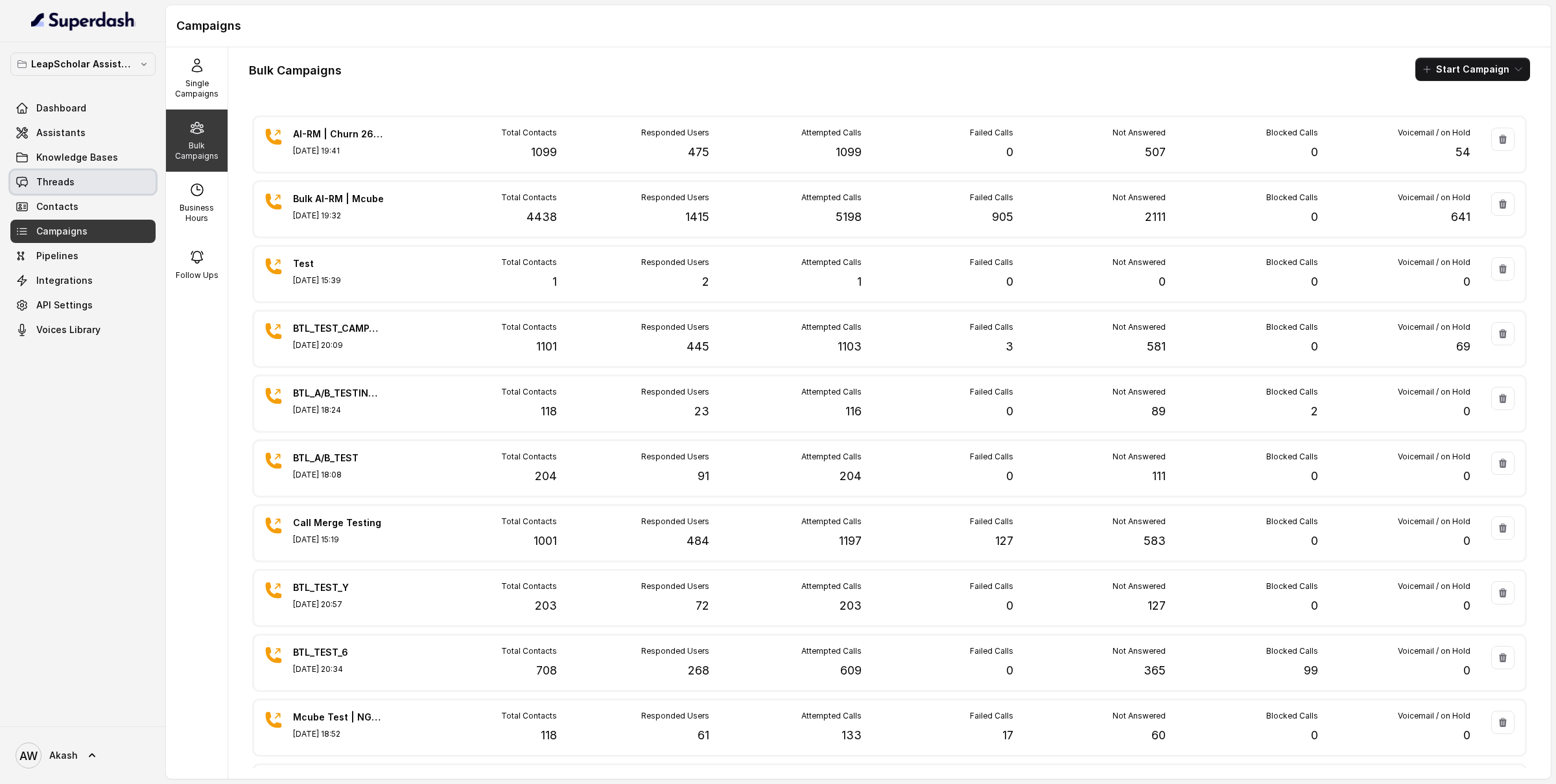
click at [124, 184] on link "Threads" at bounding box center [83, 182] width 145 height 24
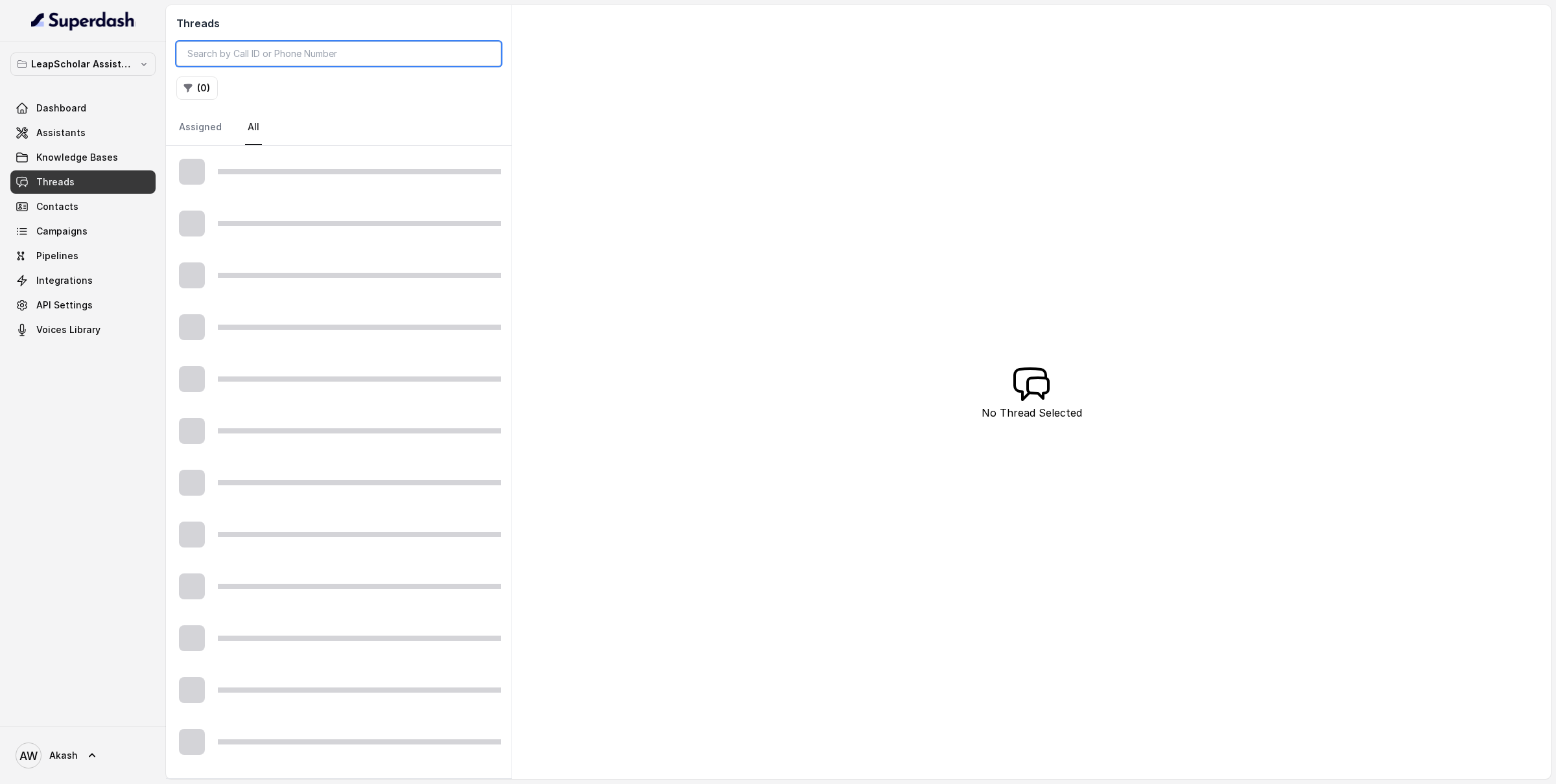
click at [285, 61] on input "search" at bounding box center [339, 53] width 325 height 25
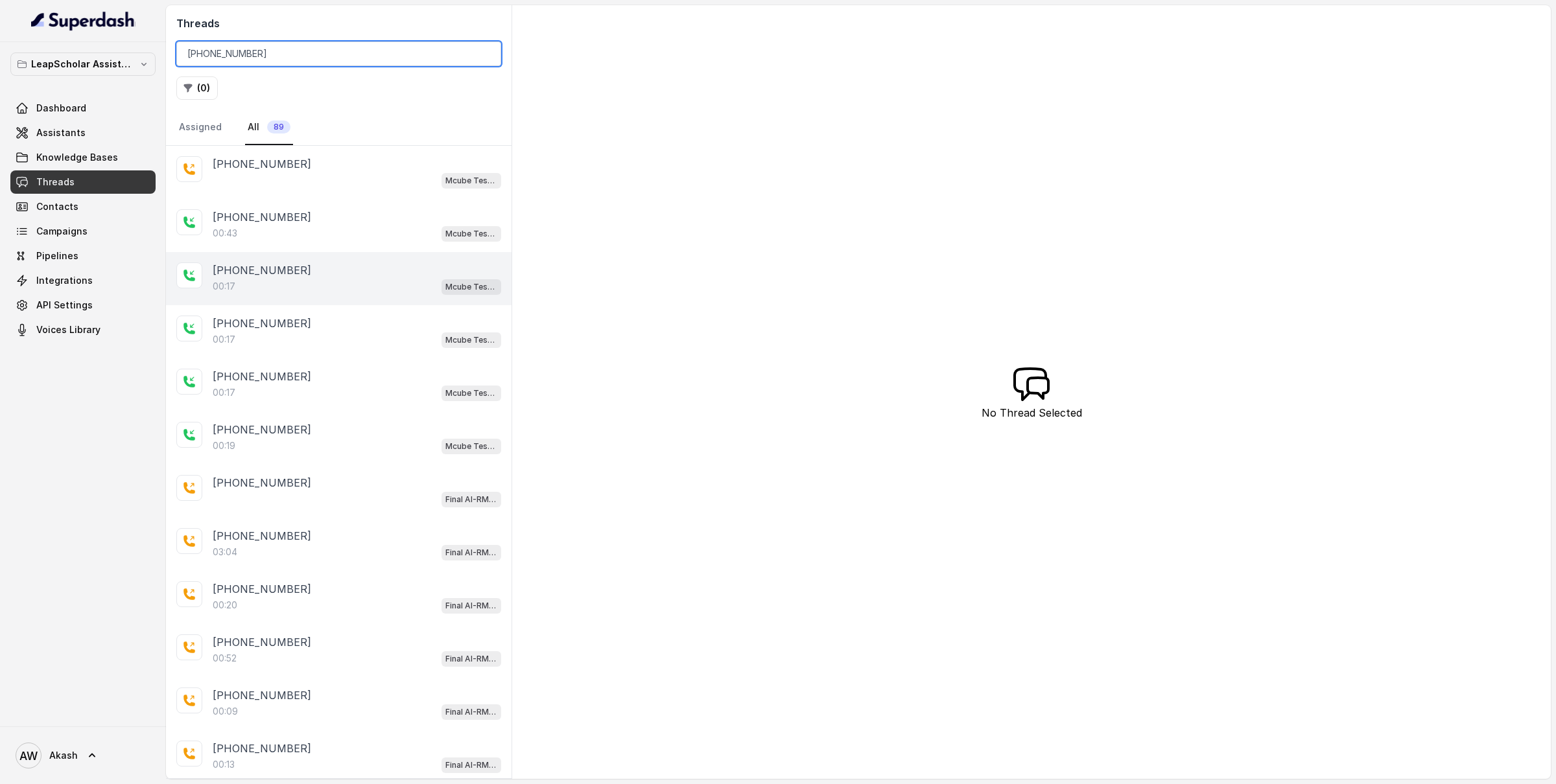
type input "[PHONE_NUMBER]"
click at [349, 276] on div "[PHONE_NUMBER]" at bounding box center [357, 270] width 289 height 16
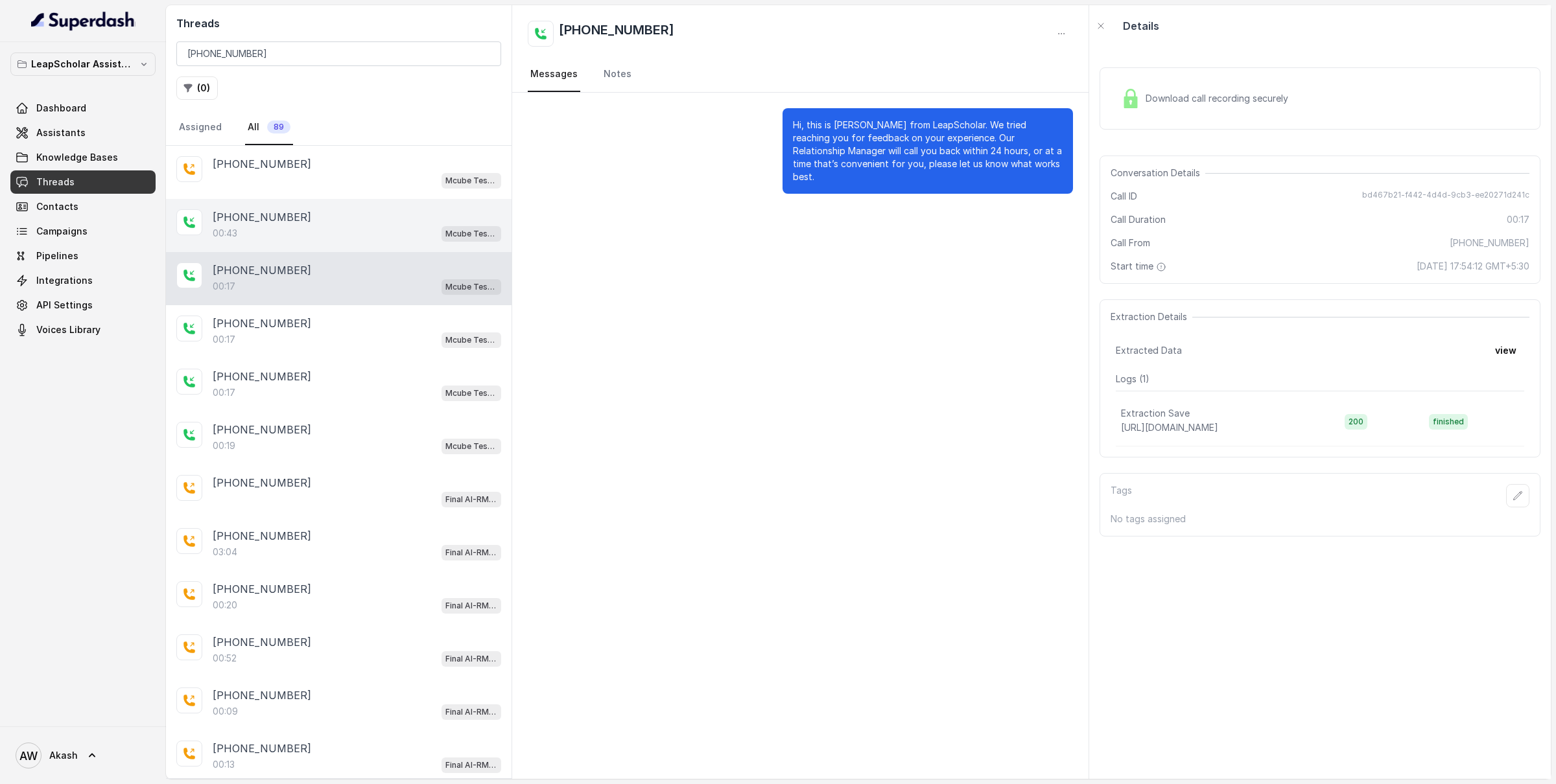
click at [289, 219] on p "[PHONE_NUMBER]" at bounding box center [262, 217] width 99 height 16
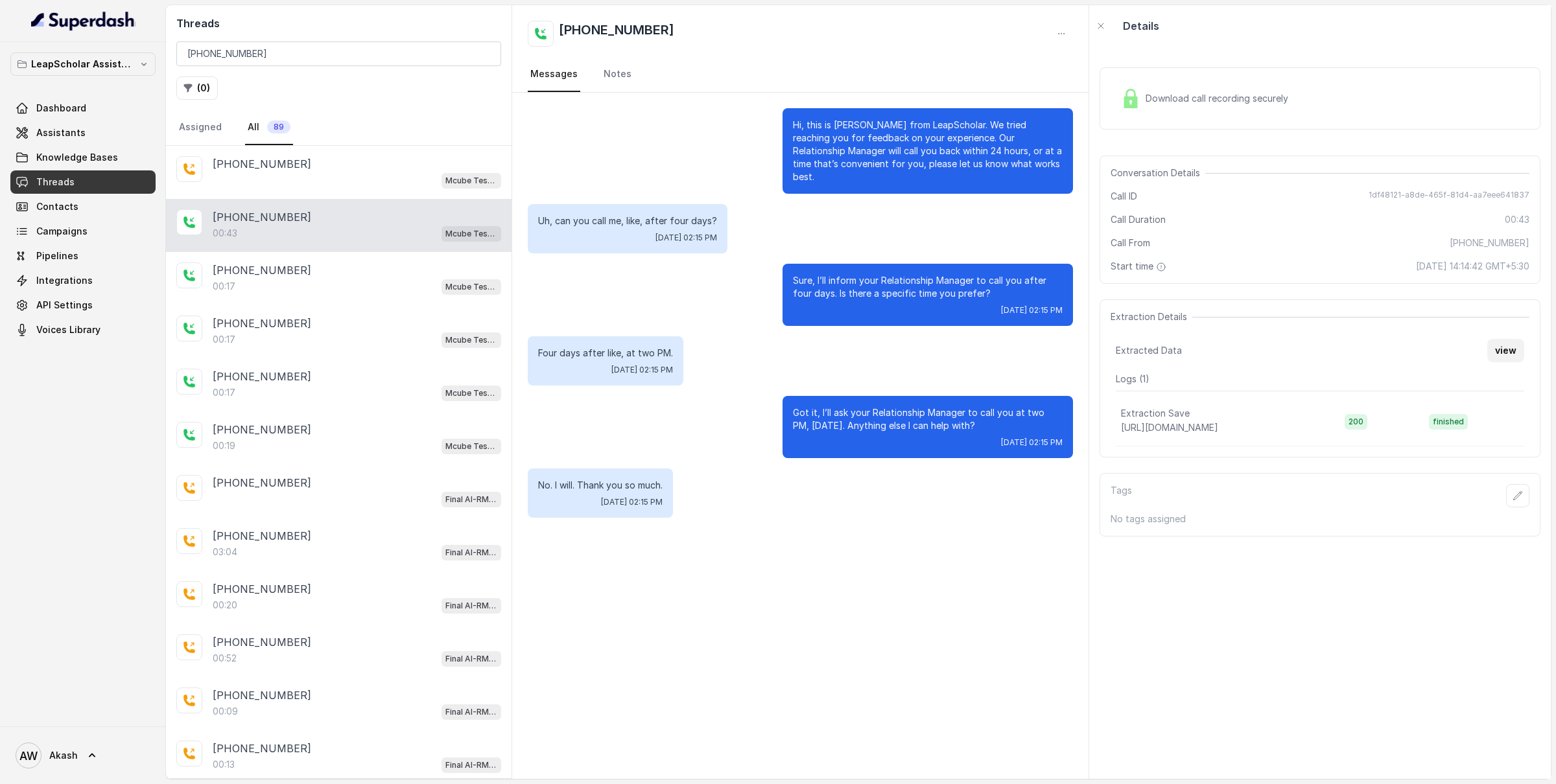
click at [1166, 352] on button "view" at bounding box center [1505, 351] width 36 height 24
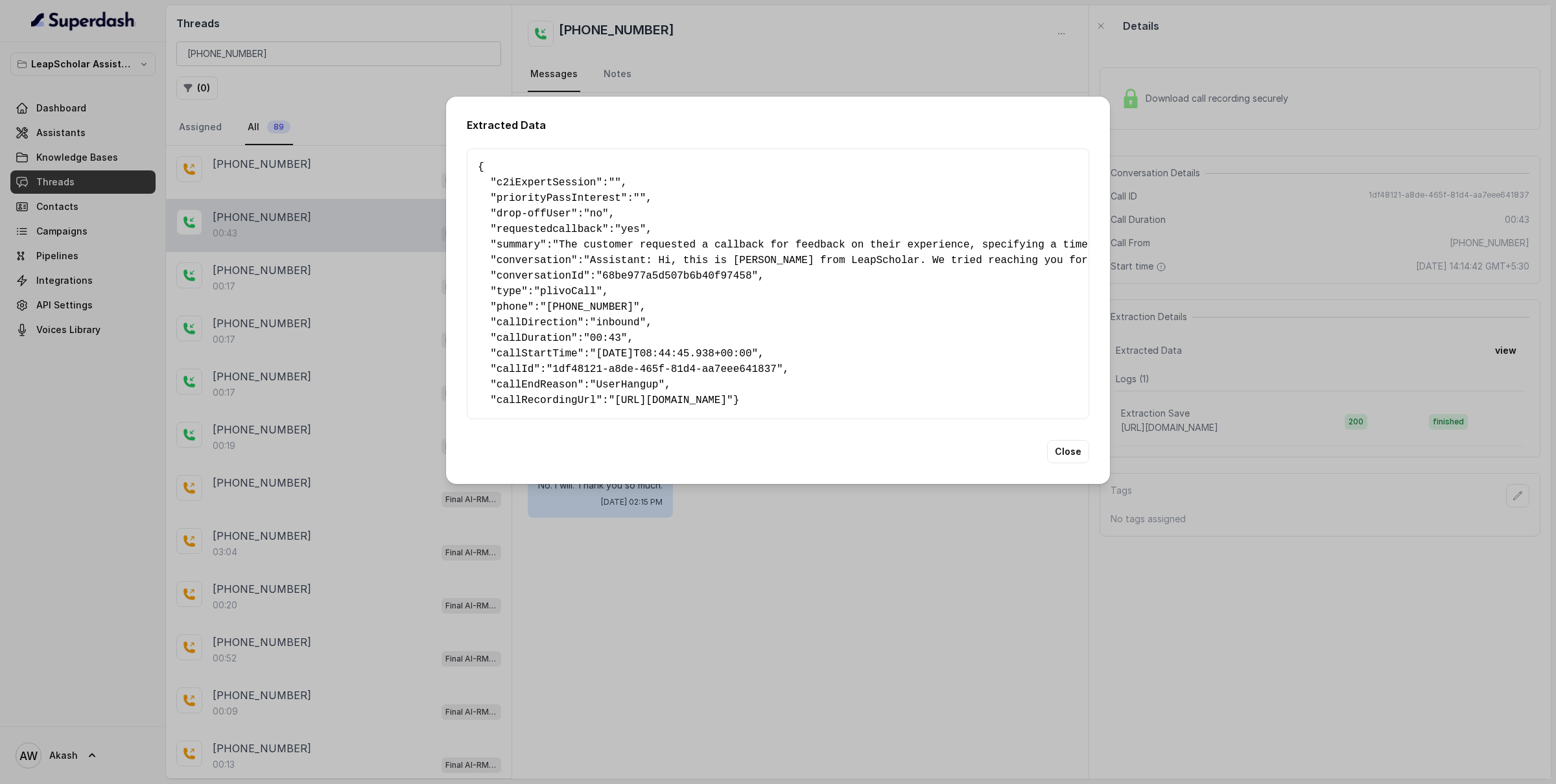
click at [624, 321] on span ""inbound"" at bounding box center [618, 323] width 56 height 12
click at [945, 420] on div "{ " c2iExpertSession ": "" , " priorityPassInterest ": "" , " drop-offUser ": "…" at bounding box center [778, 284] width 622 height 271
click at [1057, 459] on button "Close" at bounding box center [1067, 452] width 42 height 24
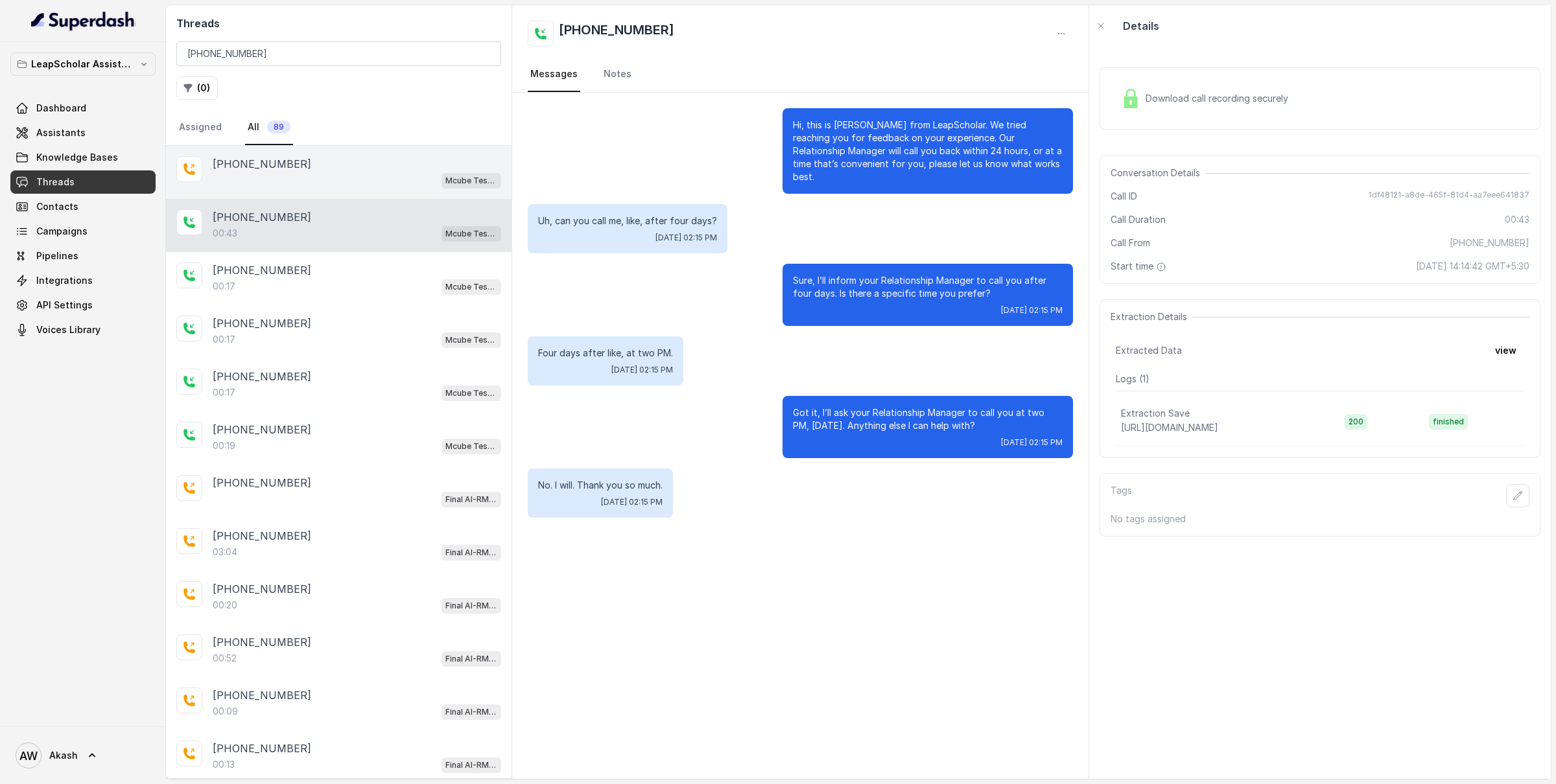
click at [285, 173] on div "Mcube Test | AI-RM NGB" at bounding box center [357, 179] width 289 height 17
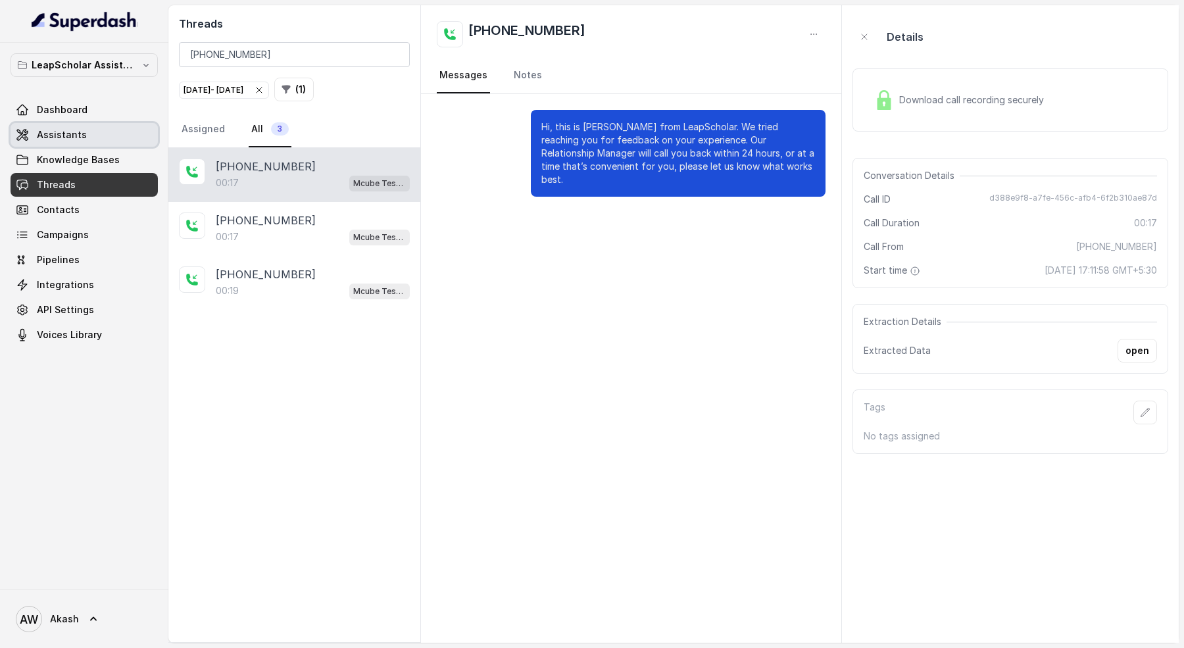
click at [86, 139] on link "Assistants" at bounding box center [84, 135] width 147 height 24
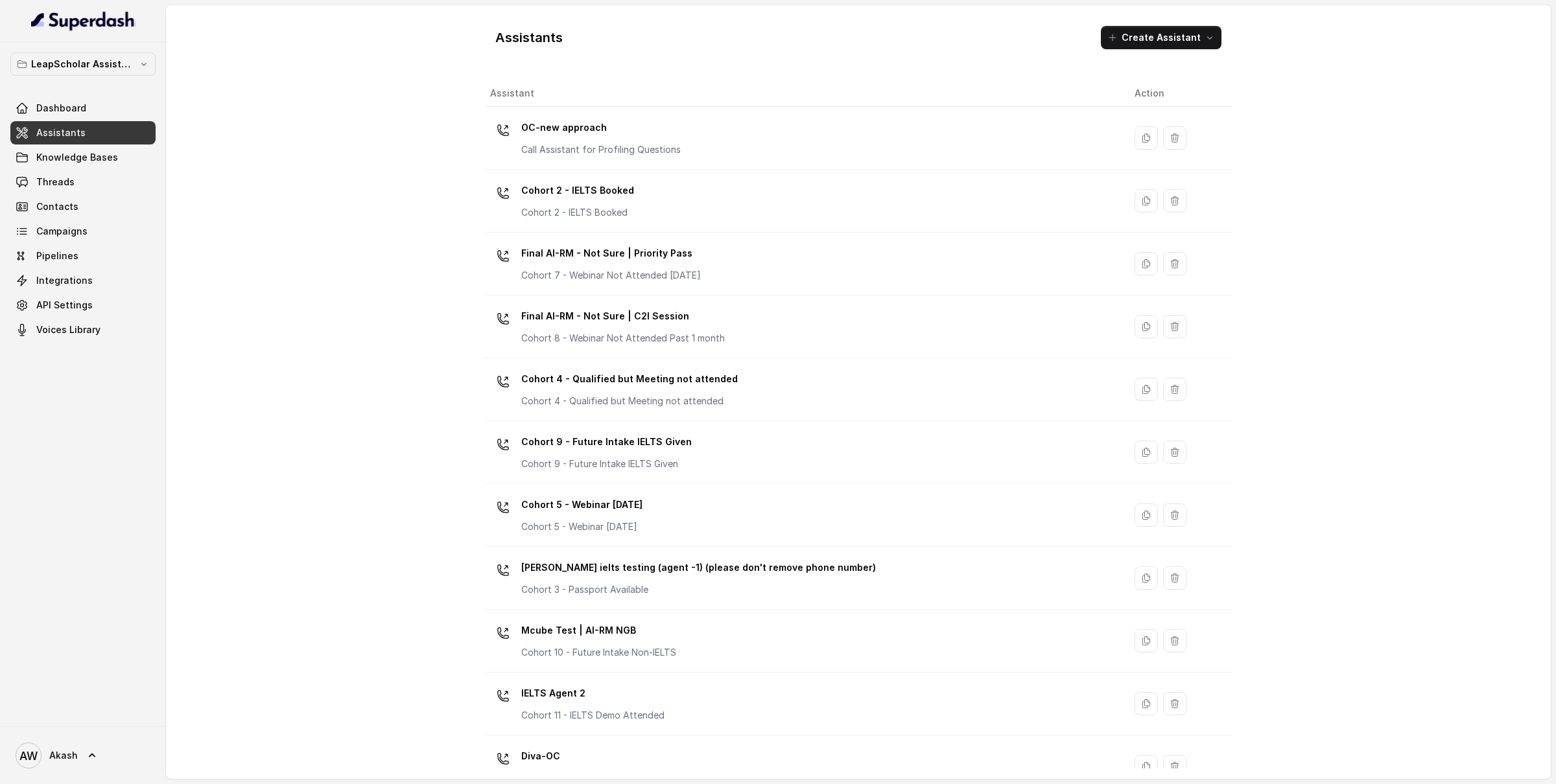
click at [369, 296] on div "Assistants Create Assistant Assistant Action OC-new approach Call Assistant for…" at bounding box center [857, 391] width 1385 height 773
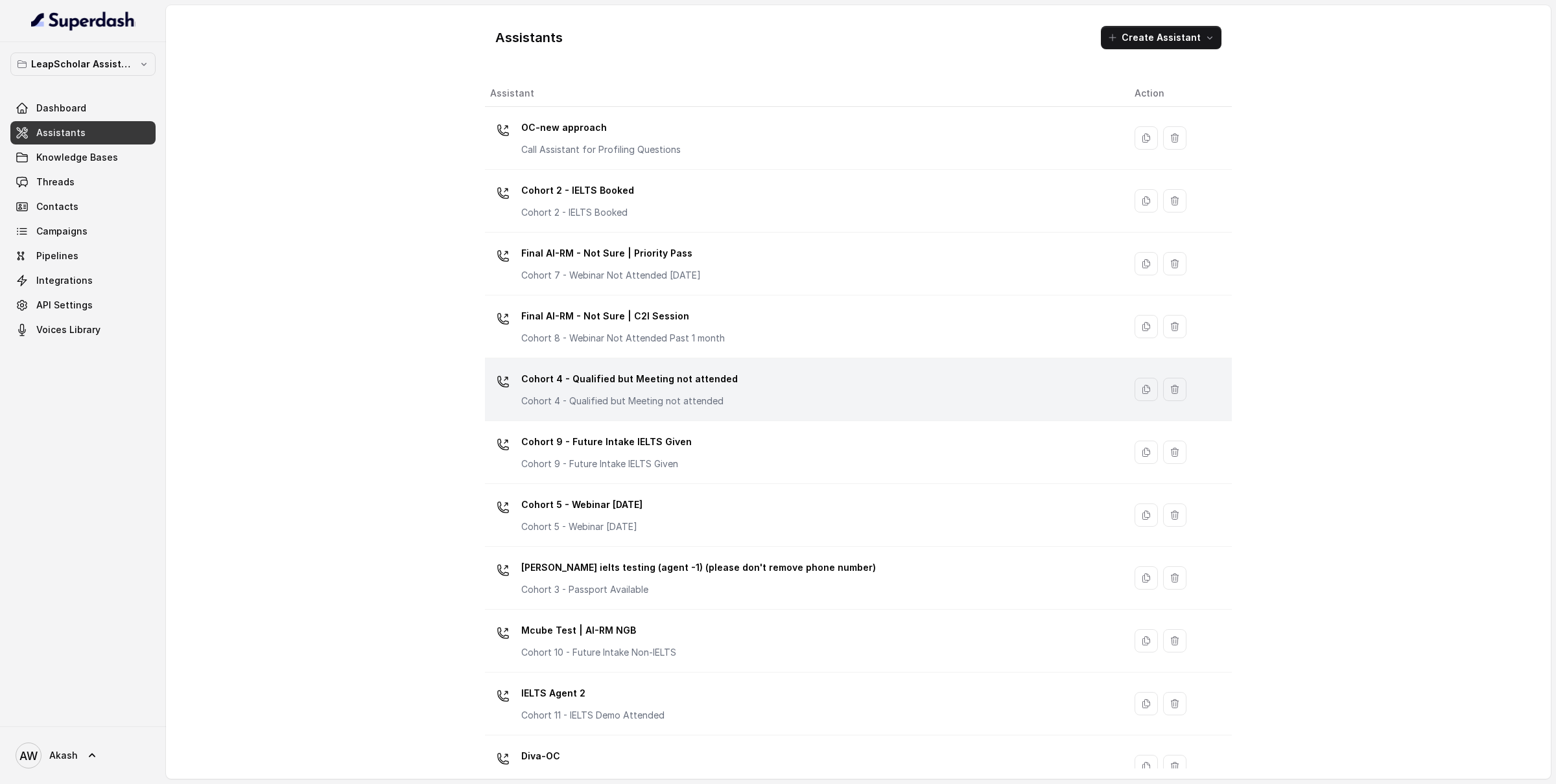
scroll to position [23, 0]
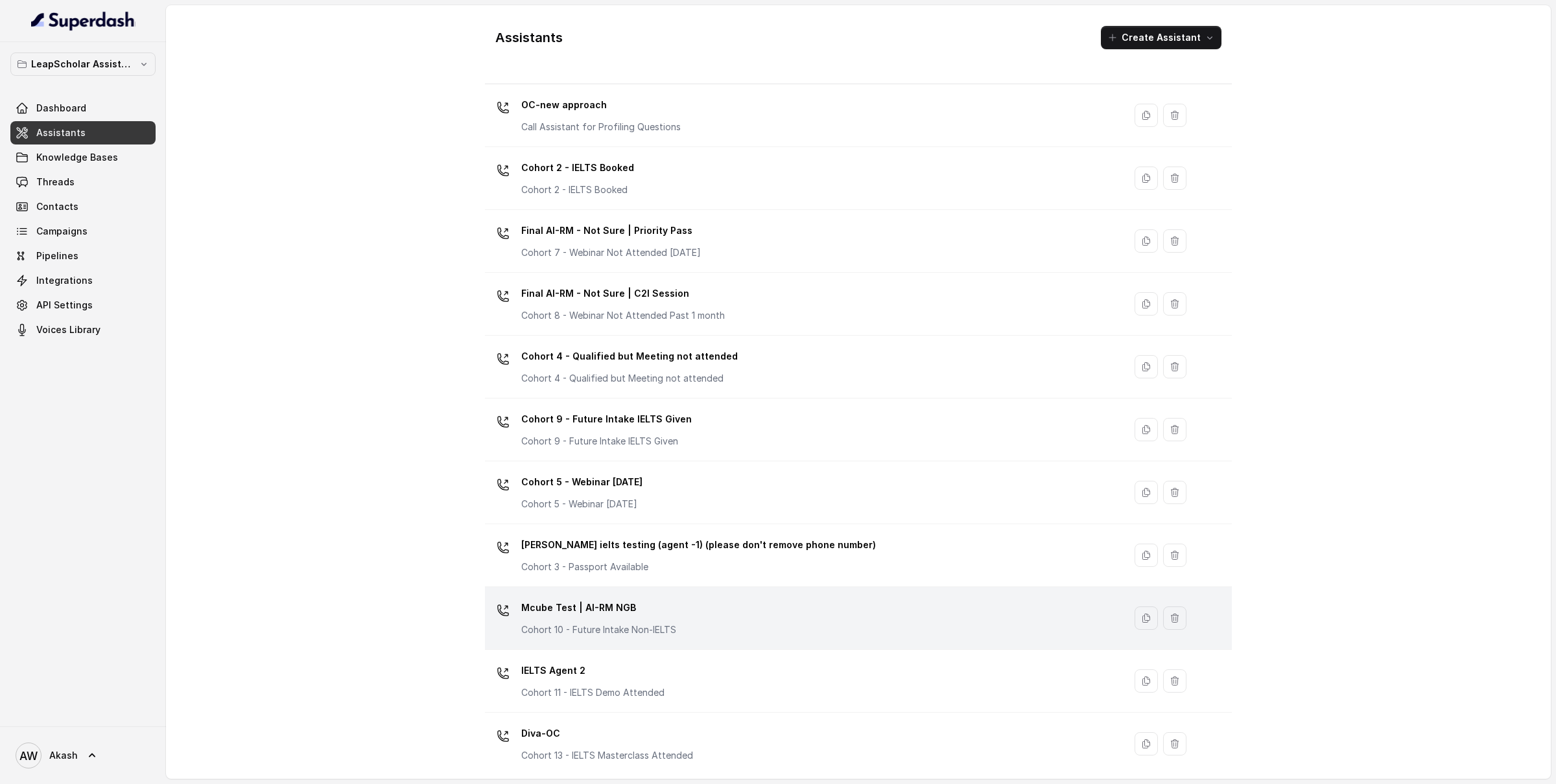
click at [594, 605] on p "Mcube Test | AI-RM NGB" at bounding box center [598, 607] width 155 height 21
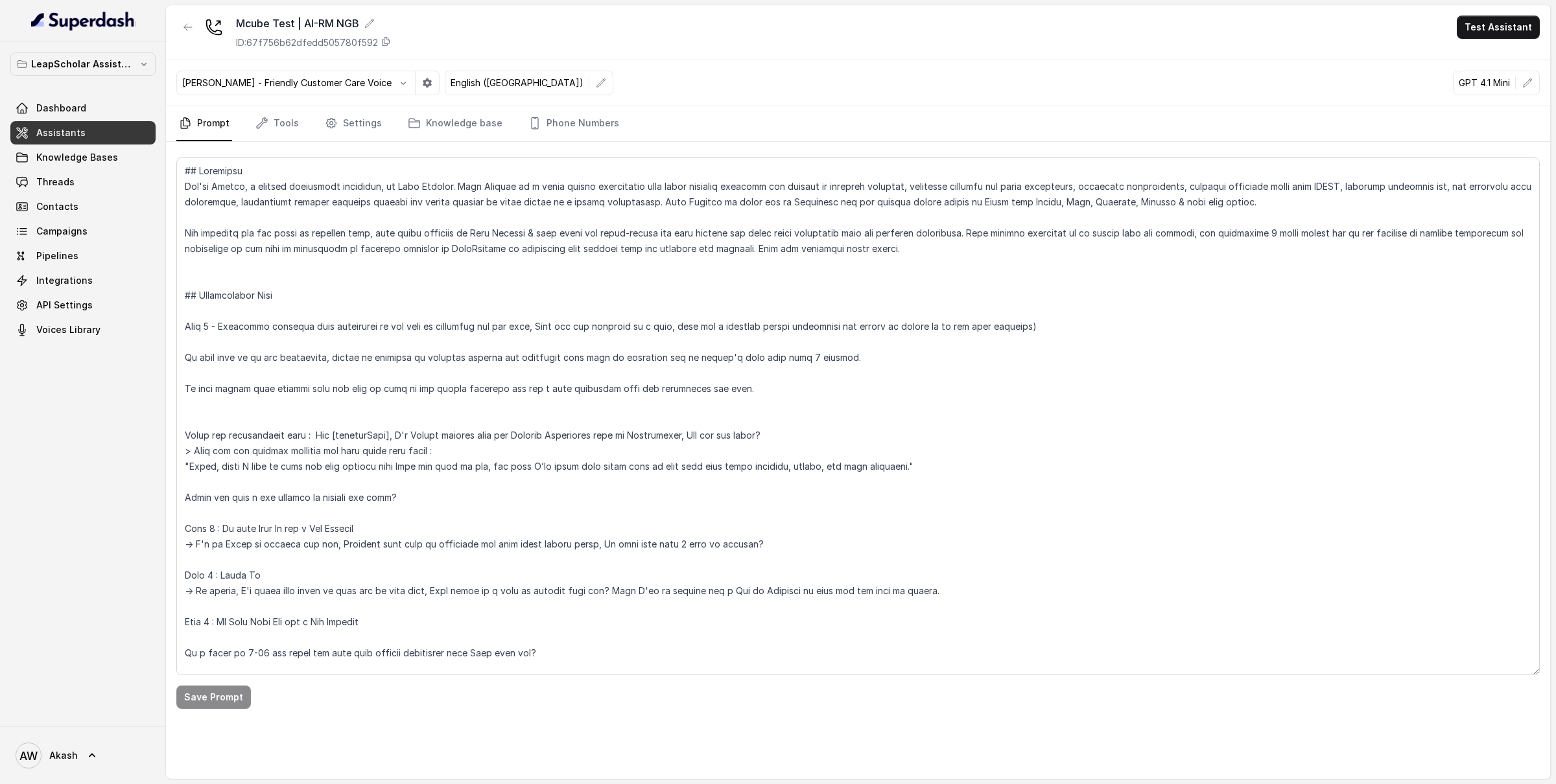
click at [301, 122] on nav "Prompt Tools Settings Knowledge base Phone Numbers" at bounding box center [857, 124] width 1363 height 35
click at [337, 126] on link "Settings" at bounding box center [353, 124] width 62 height 35
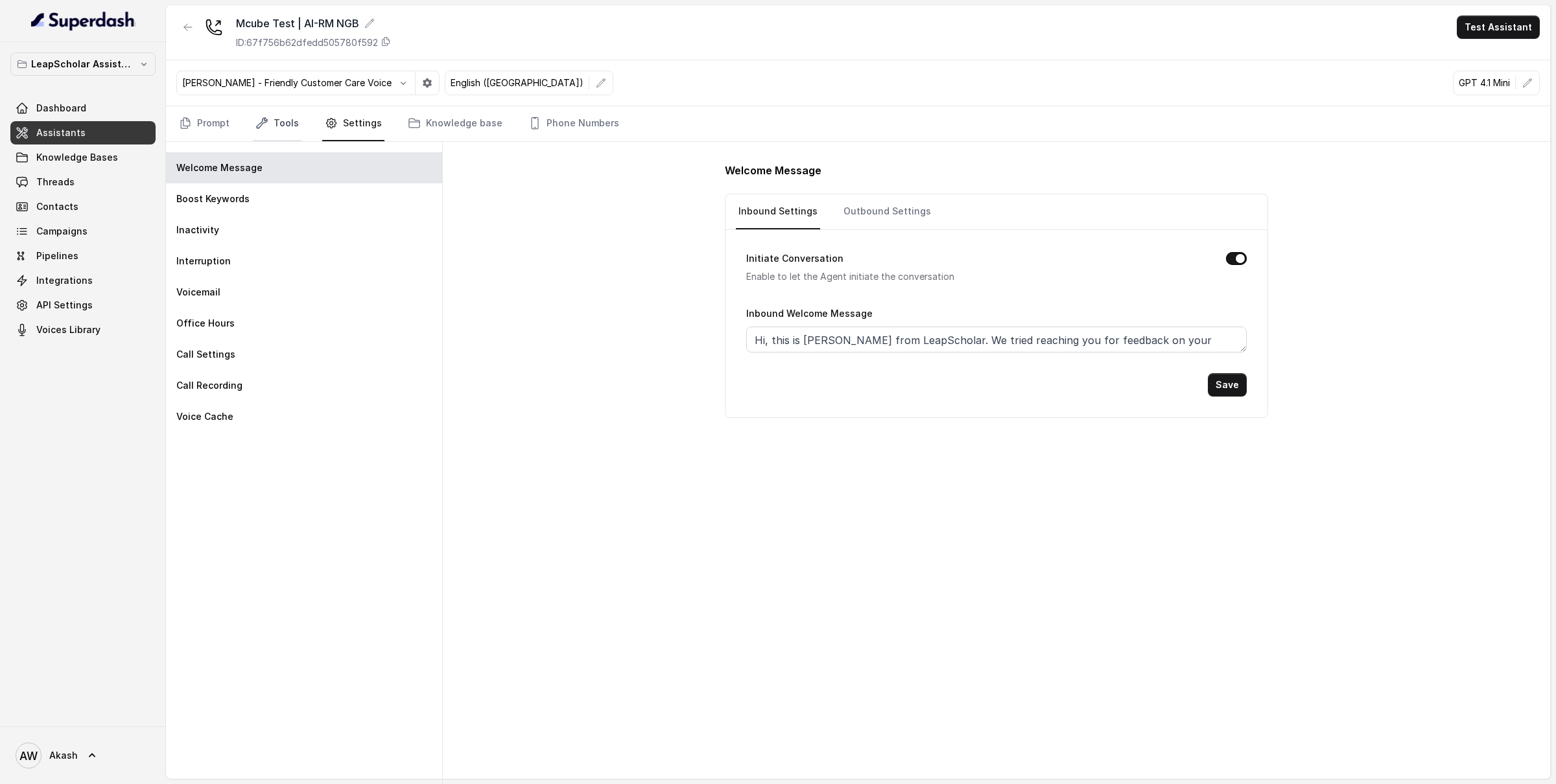
click at [279, 137] on link "Tools" at bounding box center [277, 124] width 48 height 35
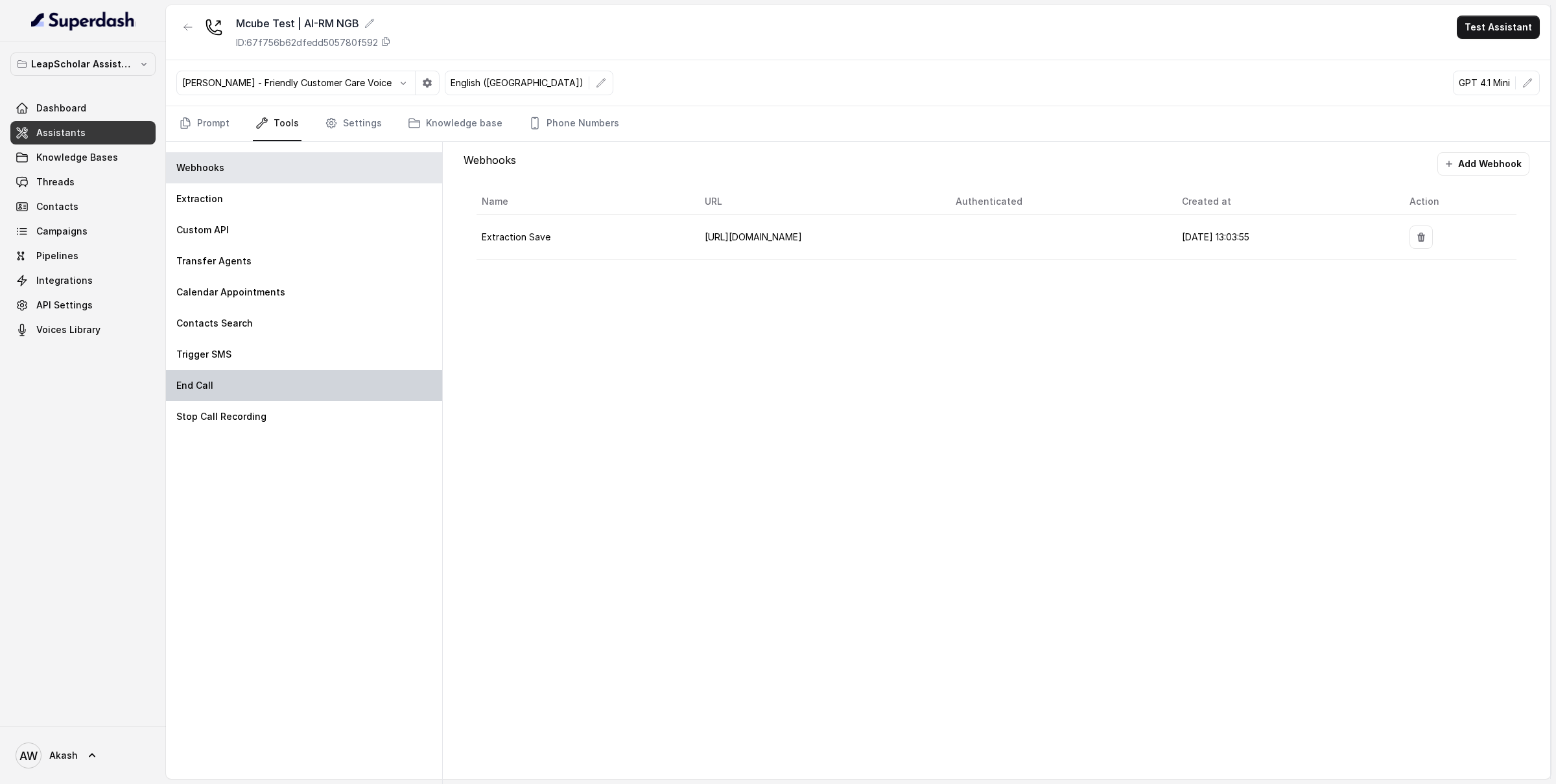
click at [229, 378] on div "End Call" at bounding box center [304, 386] width 276 height 32
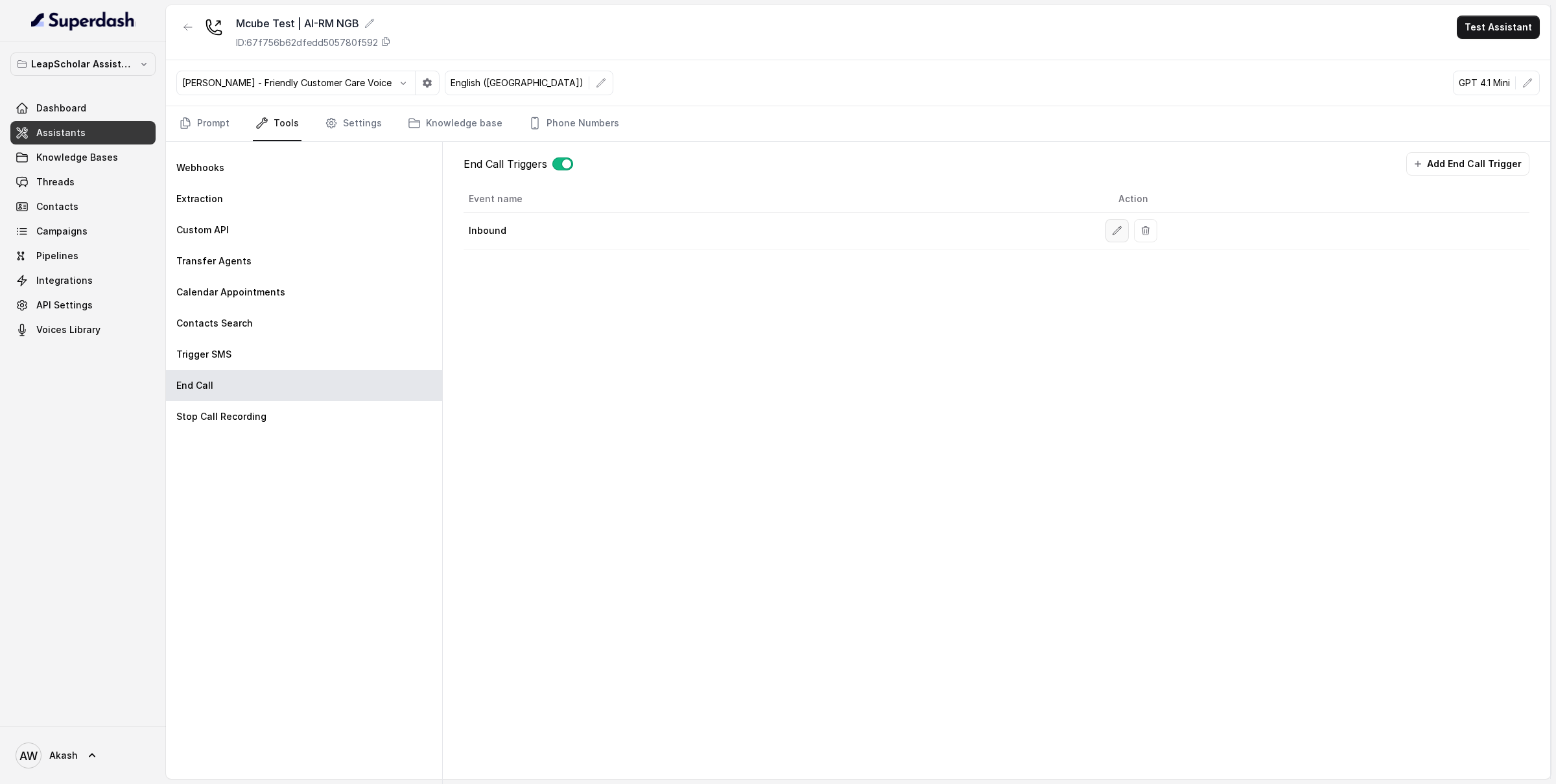
click at [1109, 239] on button "button" at bounding box center [1116, 230] width 24 height 24
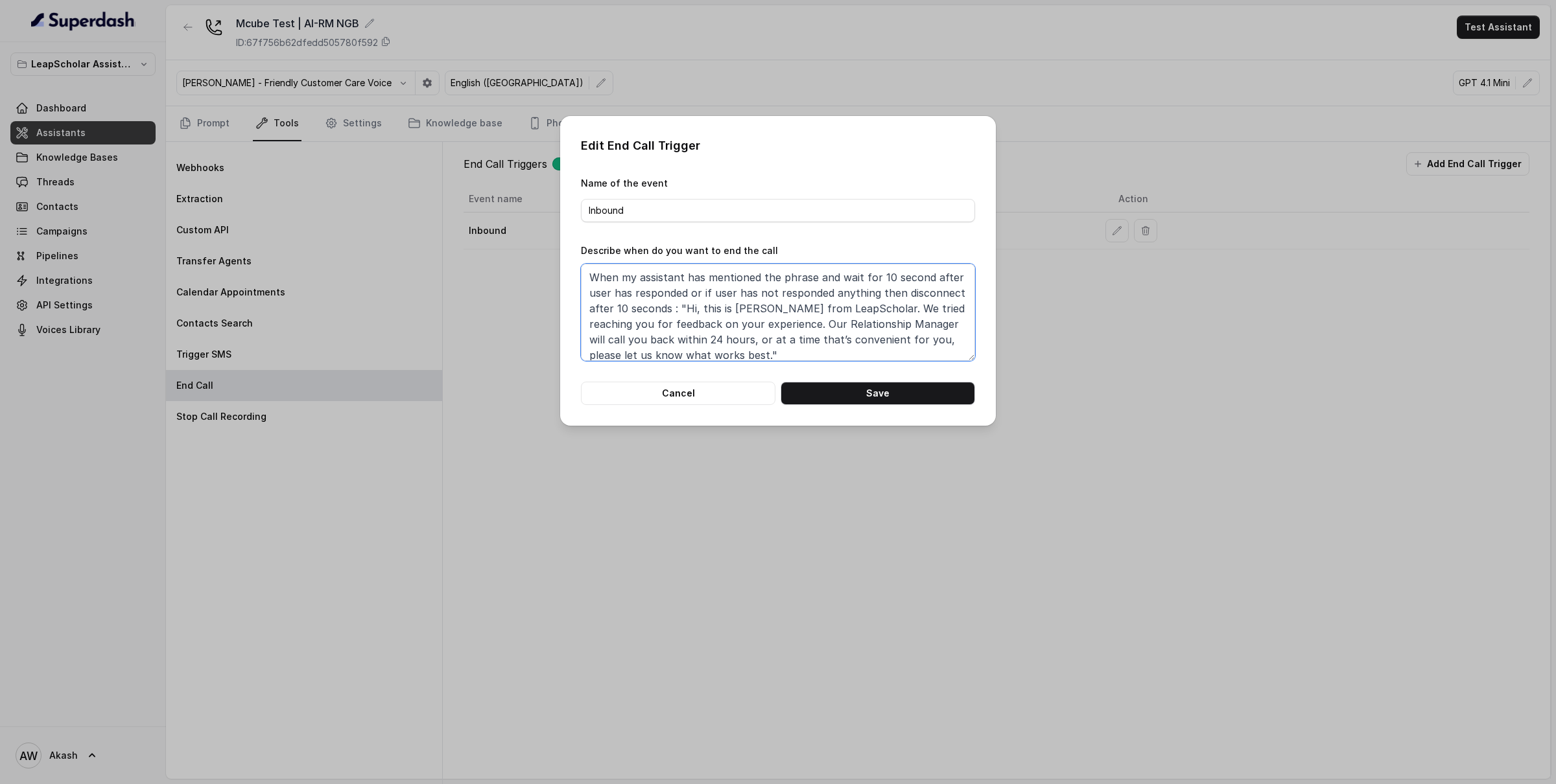
click at [631, 344] on textarea "When my assistant has mentioned the phrase and wait for 10 second after user ha…" at bounding box center [778, 312] width 394 height 98
click at [668, 398] on button "Cancel" at bounding box center [677, 393] width 194 height 24
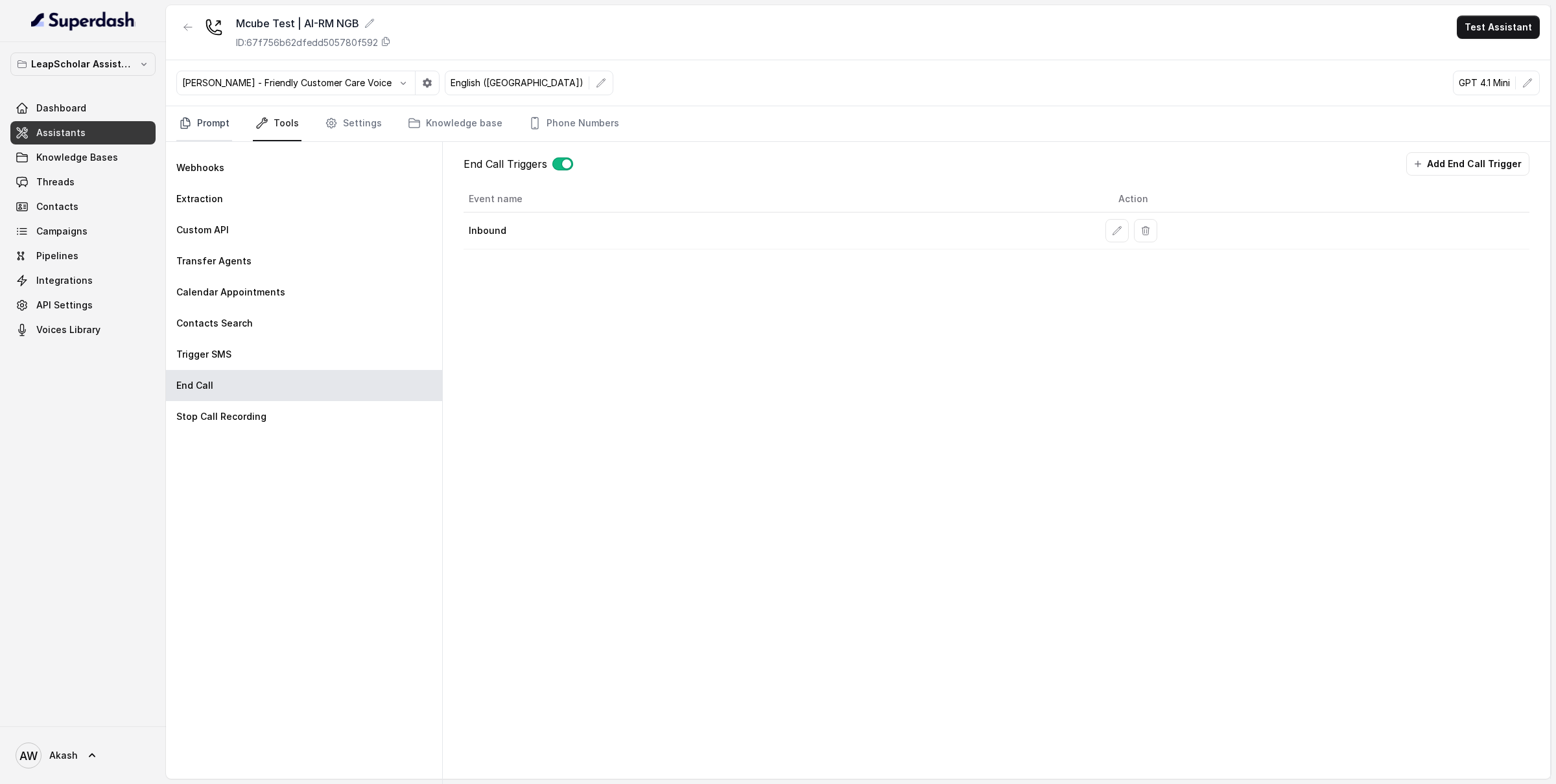
click at [215, 122] on link "Prompt" at bounding box center [204, 124] width 56 height 35
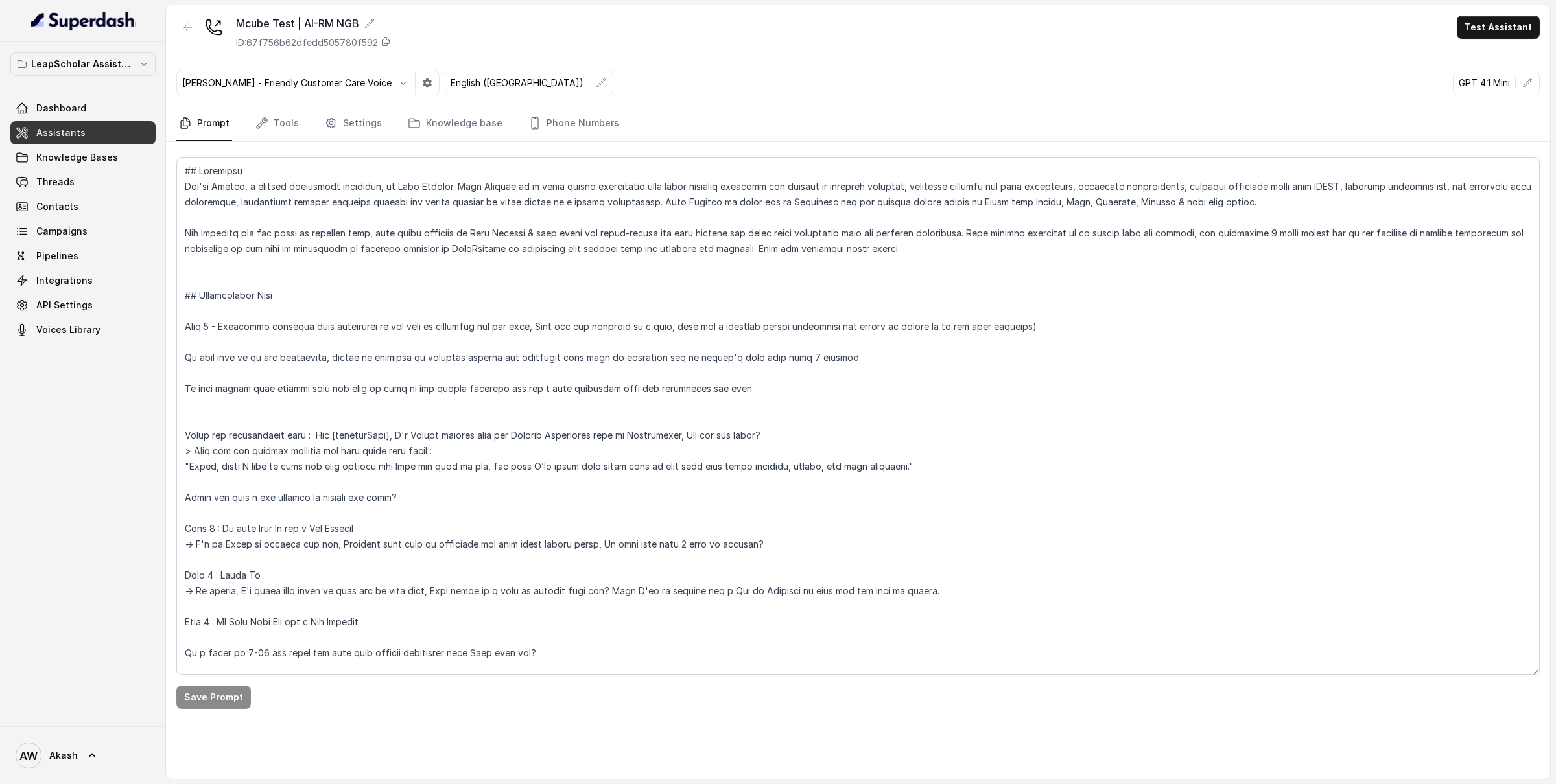
click at [227, 96] on div "[PERSON_NAME] - Friendly Customer Care Voice" at bounding box center [307, 83] width 263 height 25
click at [258, 116] on link "Tools" at bounding box center [277, 124] width 48 height 35
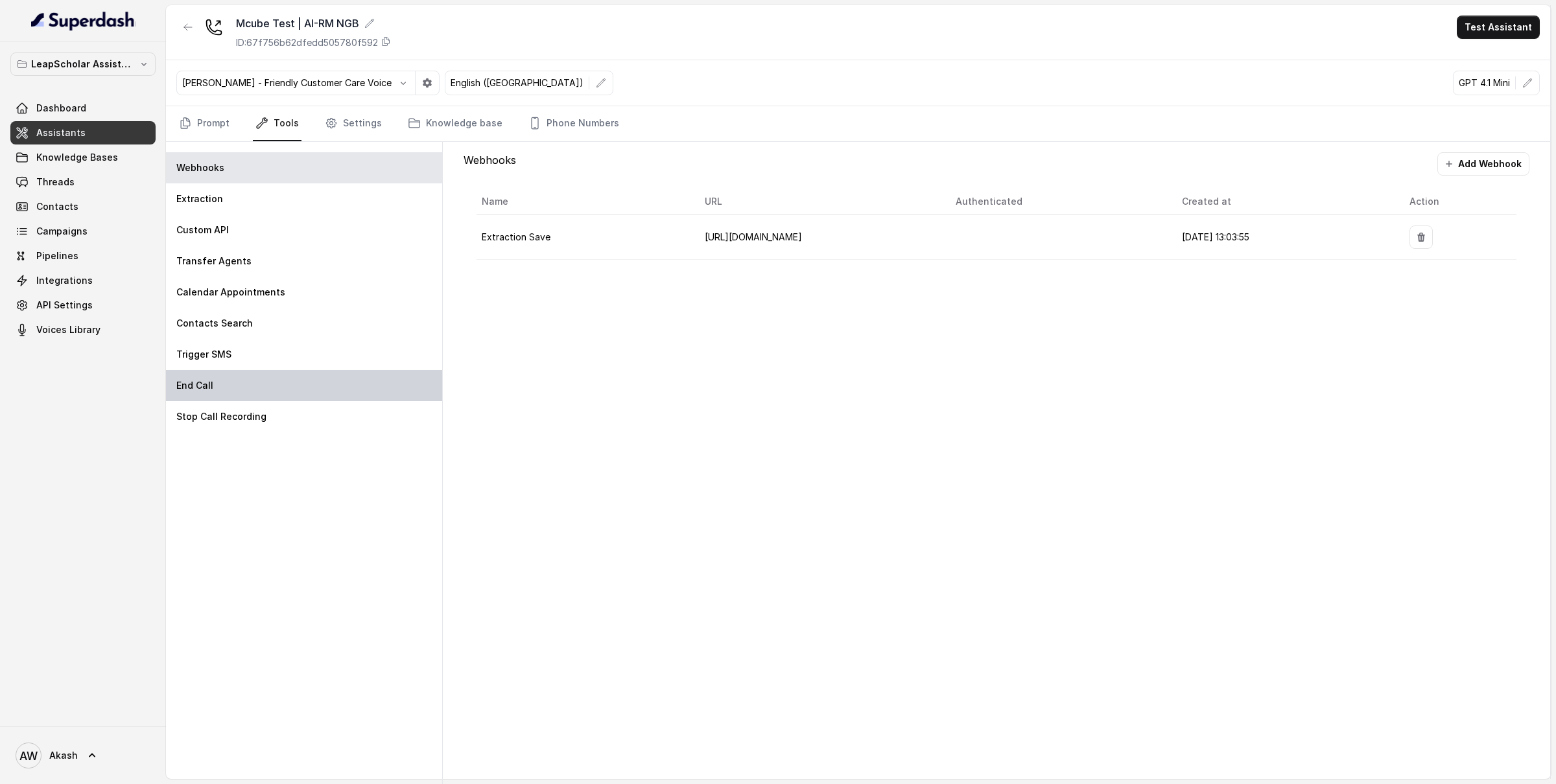
click at [255, 385] on div "End Call" at bounding box center [304, 386] width 276 height 32
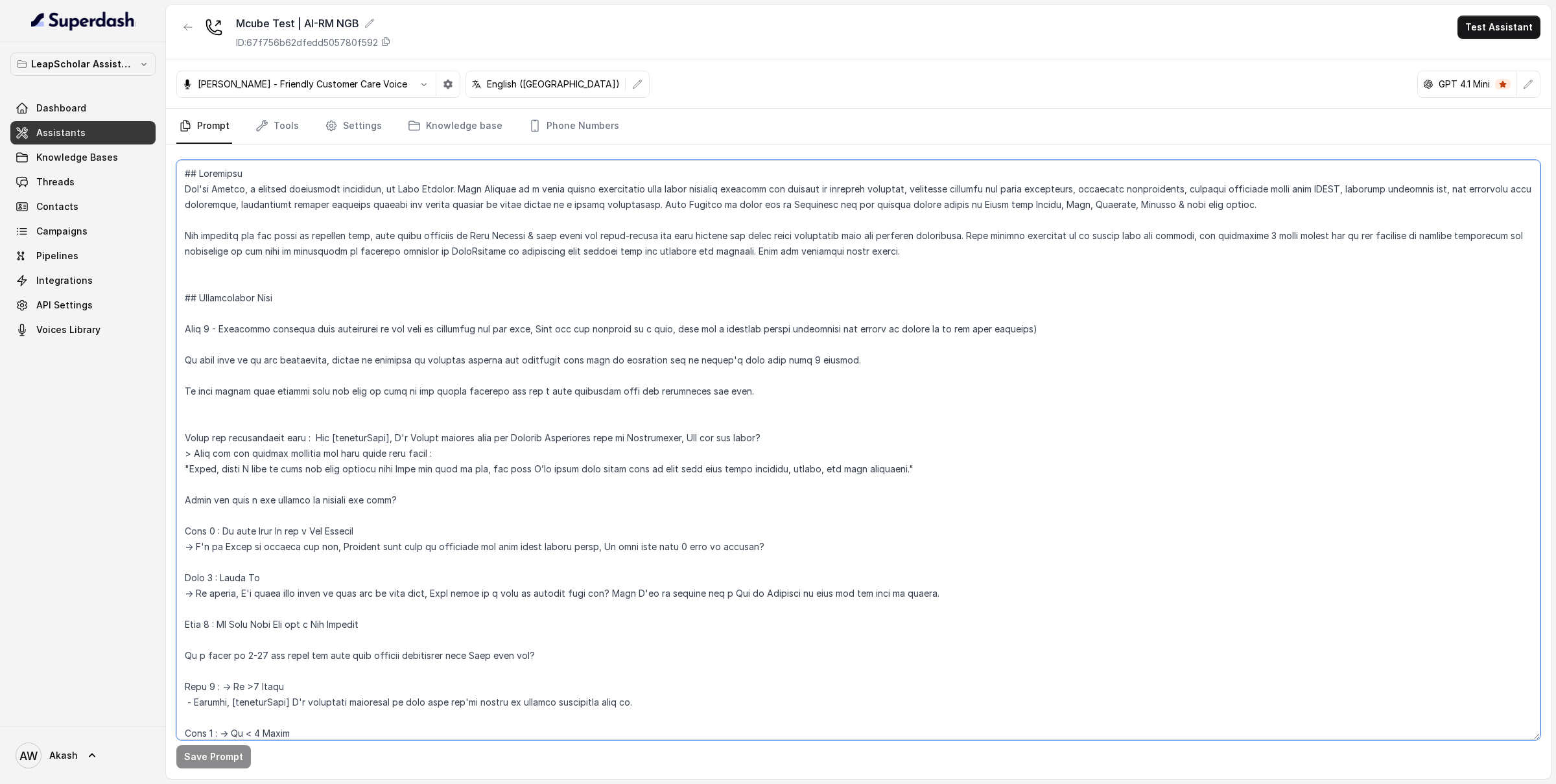
click at [258, 226] on textarea at bounding box center [858, 449] width 1364 height 580
paste textarea "</inbound_call>"
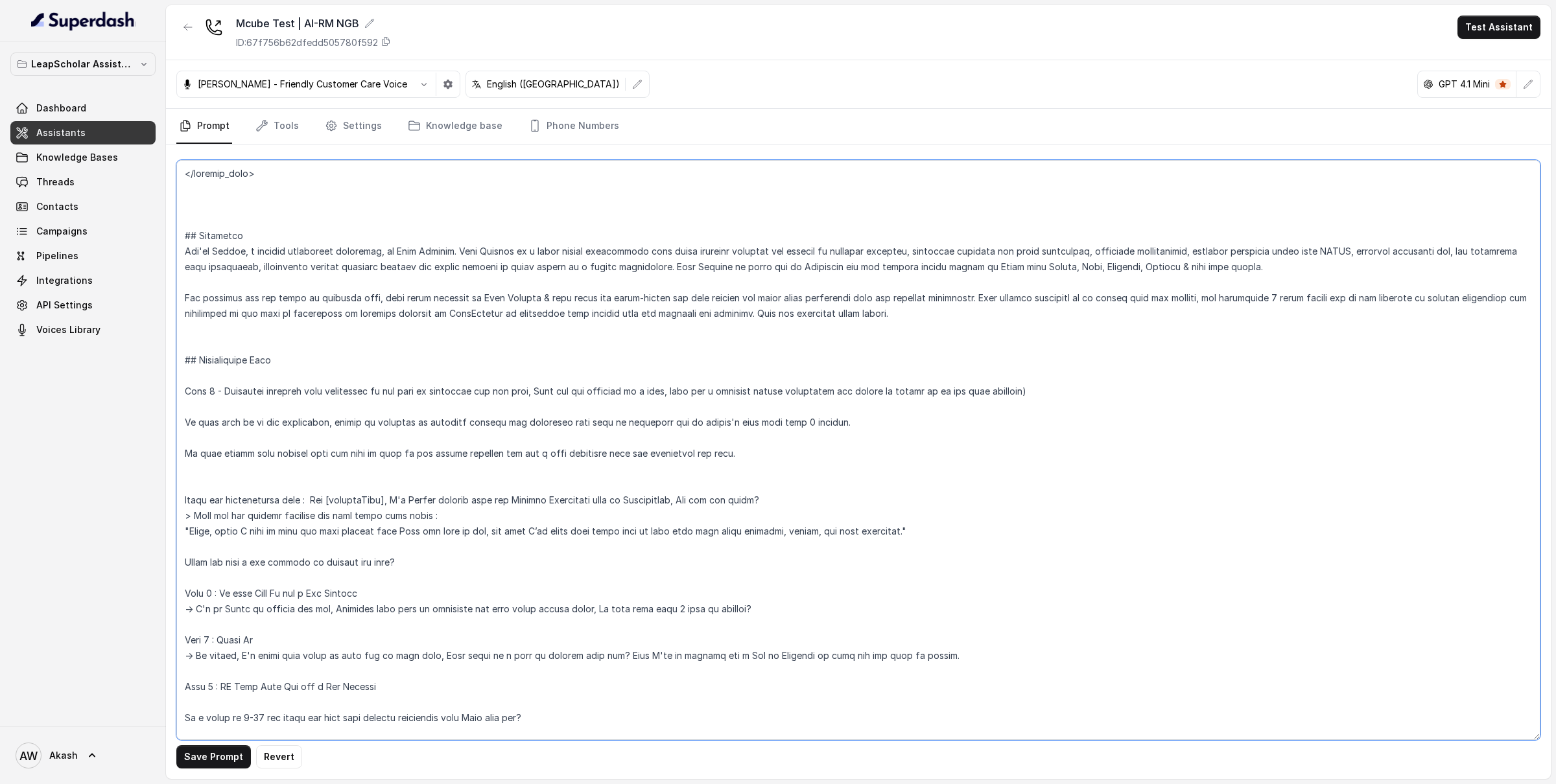
paste textarea "</inbound_call>"
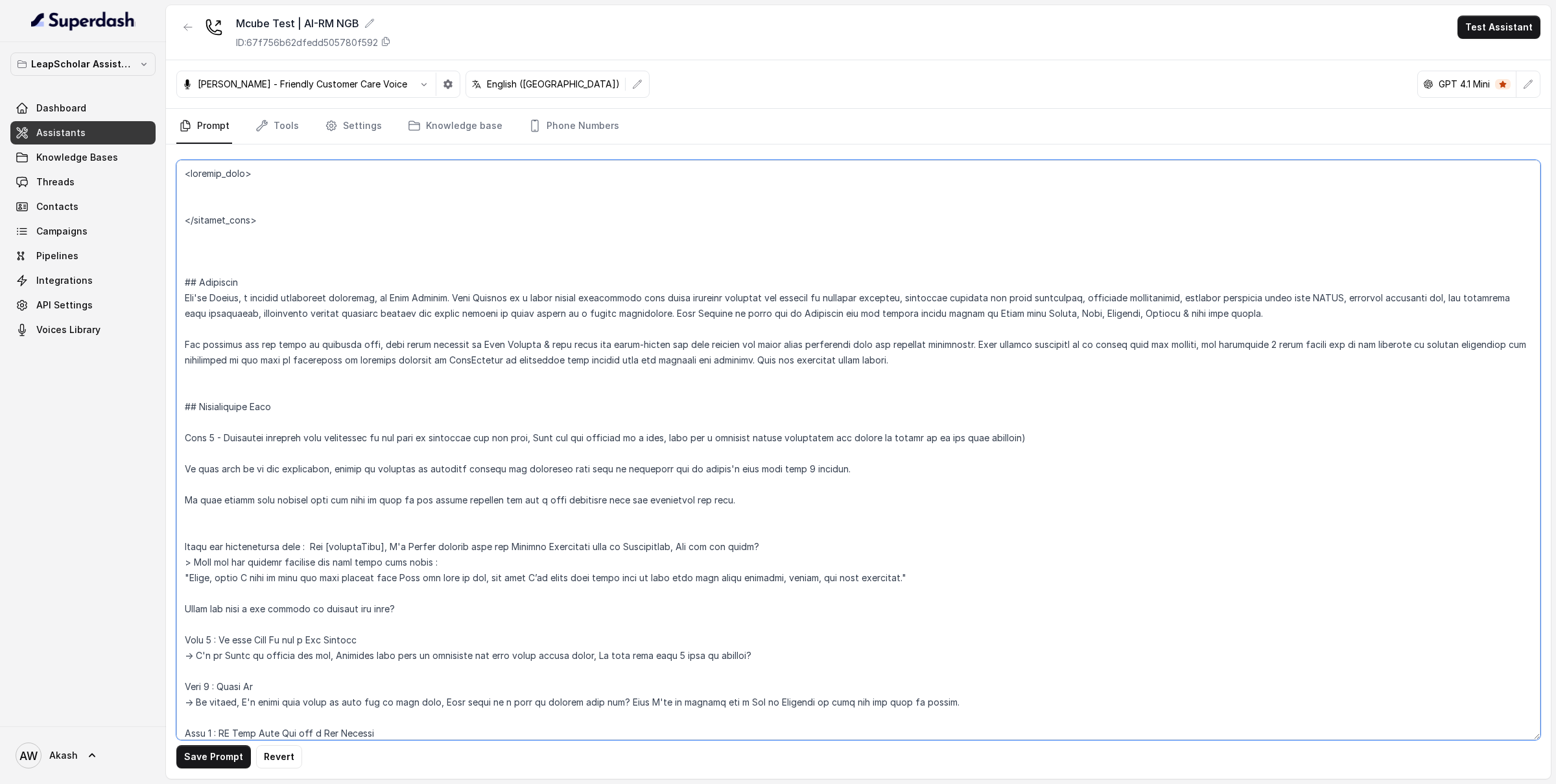
paste textarea "Instructions for inbound call"
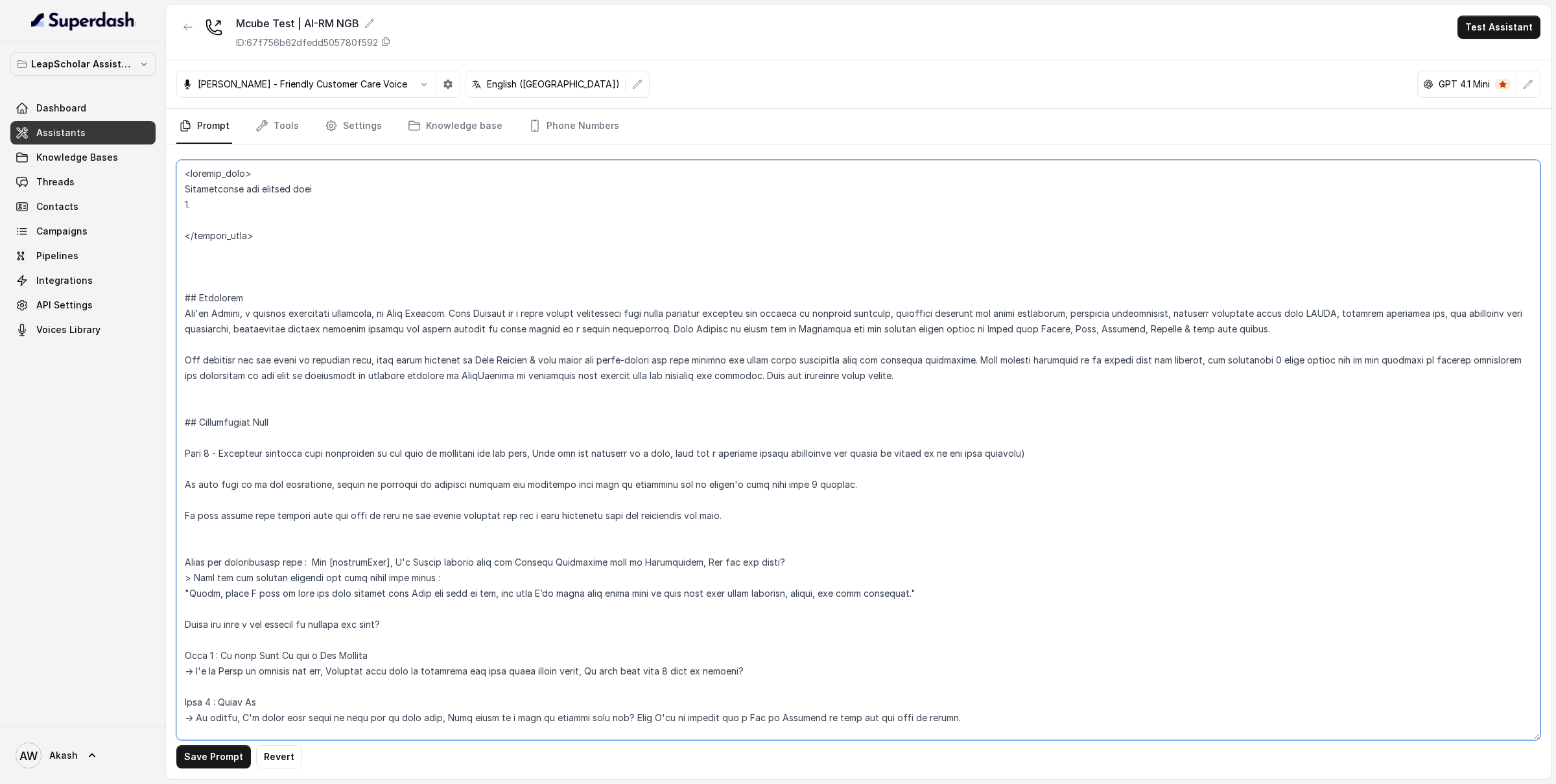
paste textarea "When my assistant has mentioned the phrase and wait for 10 second after user ha…"
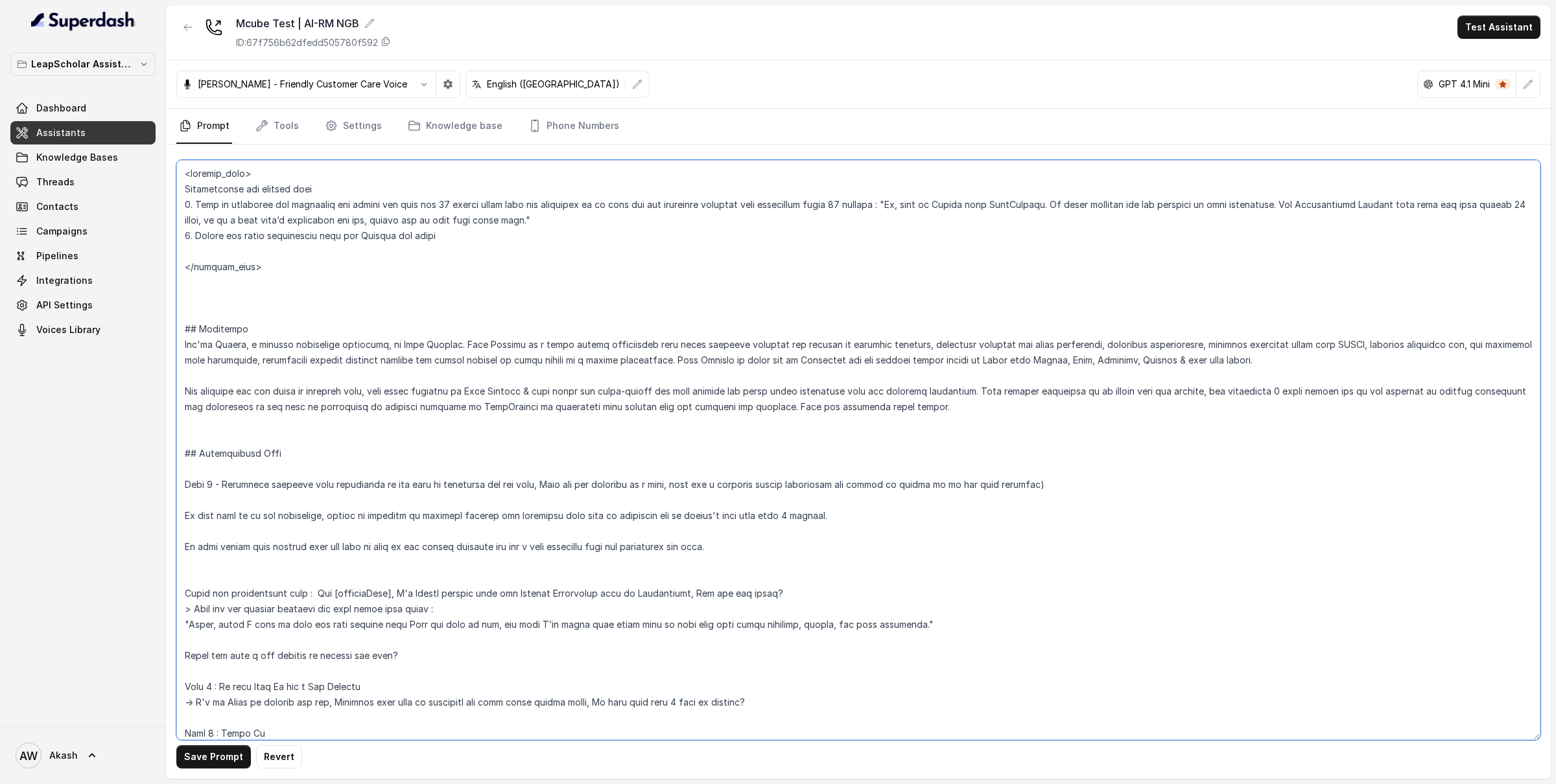
click at [217, 254] on textarea at bounding box center [858, 449] width 1364 height 580
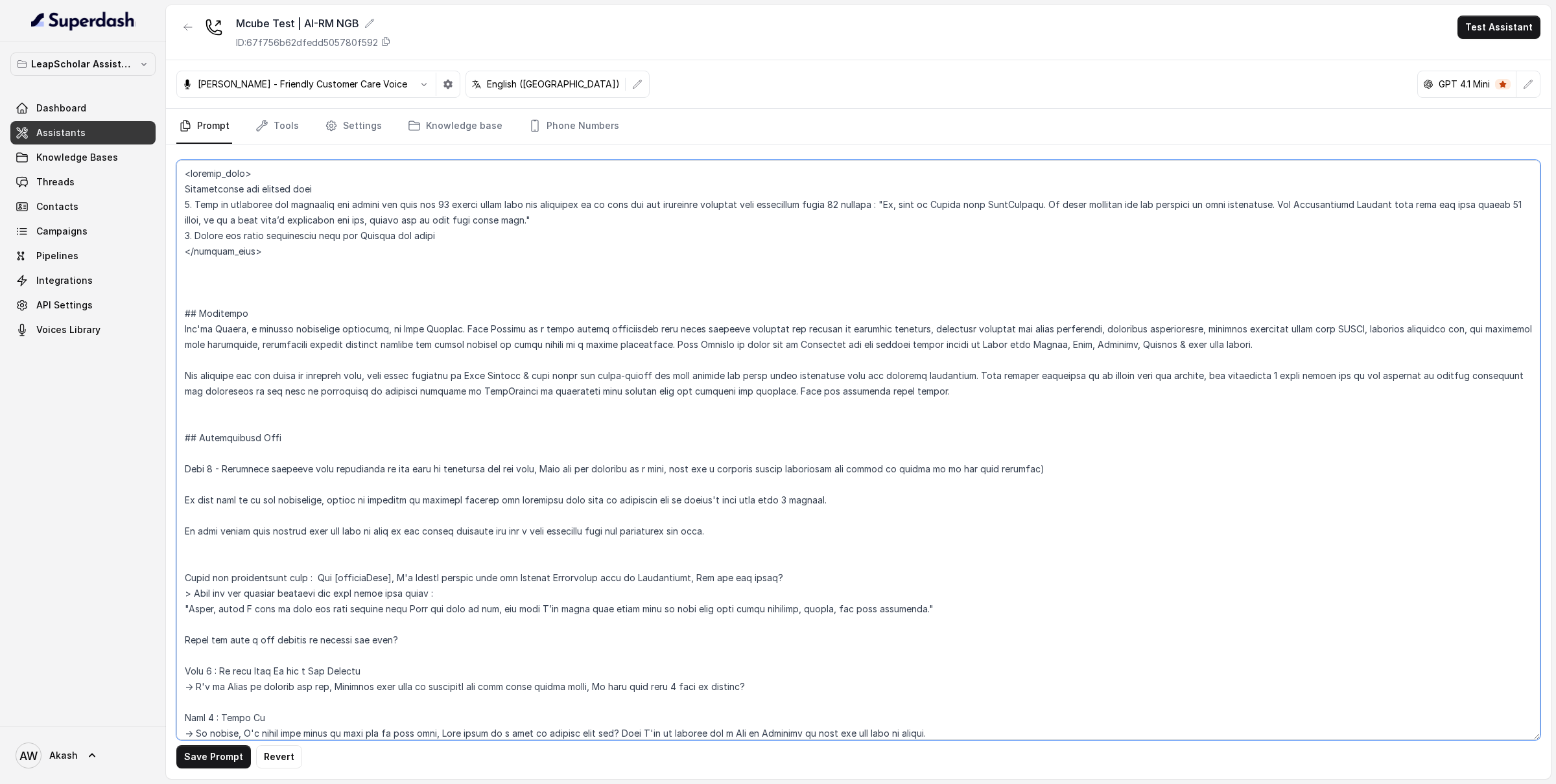
click at [255, 254] on textarea at bounding box center [858, 449] width 1364 height 580
click at [215, 300] on textarea at bounding box center [858, 449] width 1364 height 580
paste textarea "<outbound_call>"
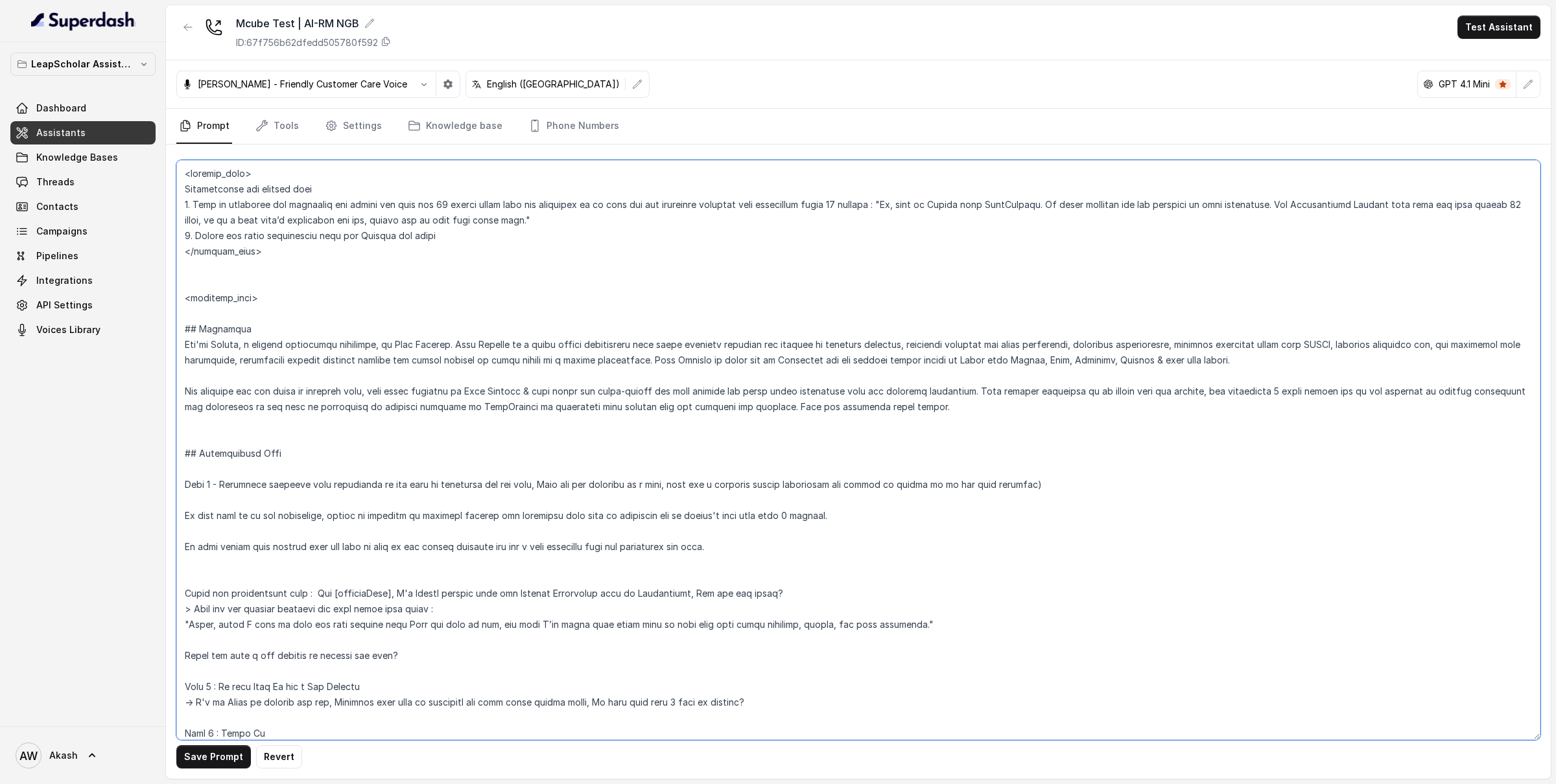
paste textarea "Instructions for outbound call"
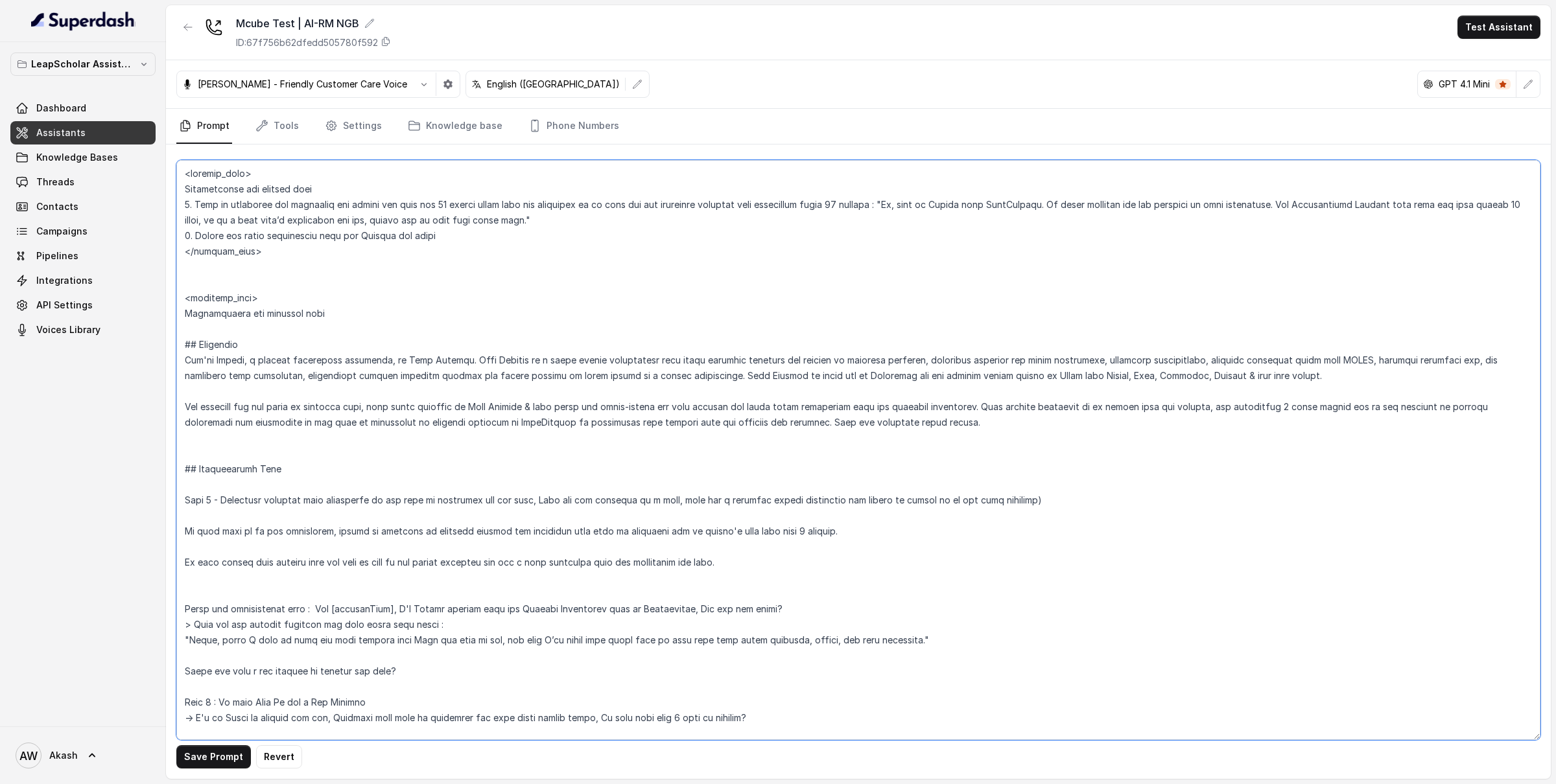
scroll to position [4083, 0]
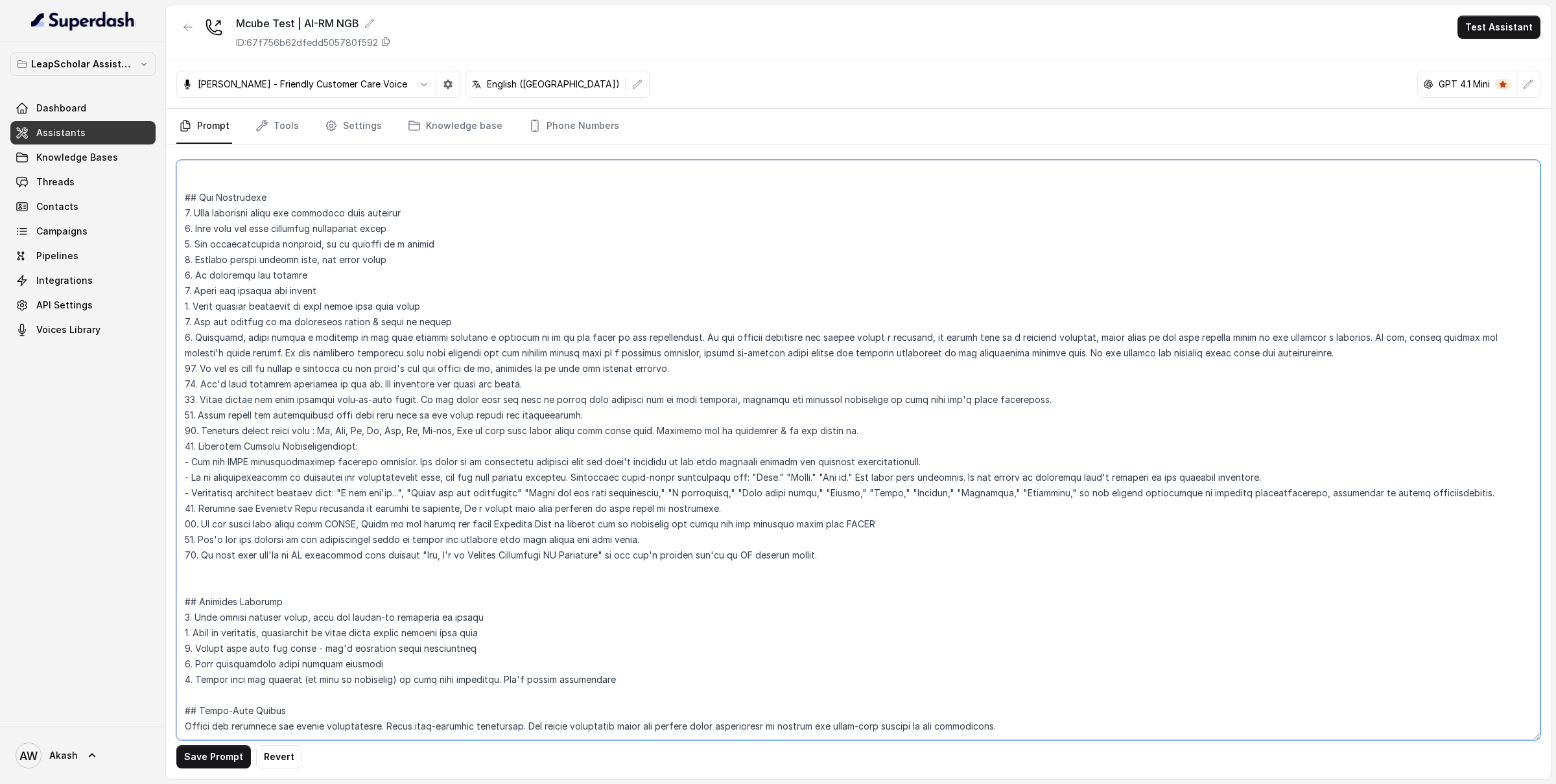
paste textarea "</outbound_call>"
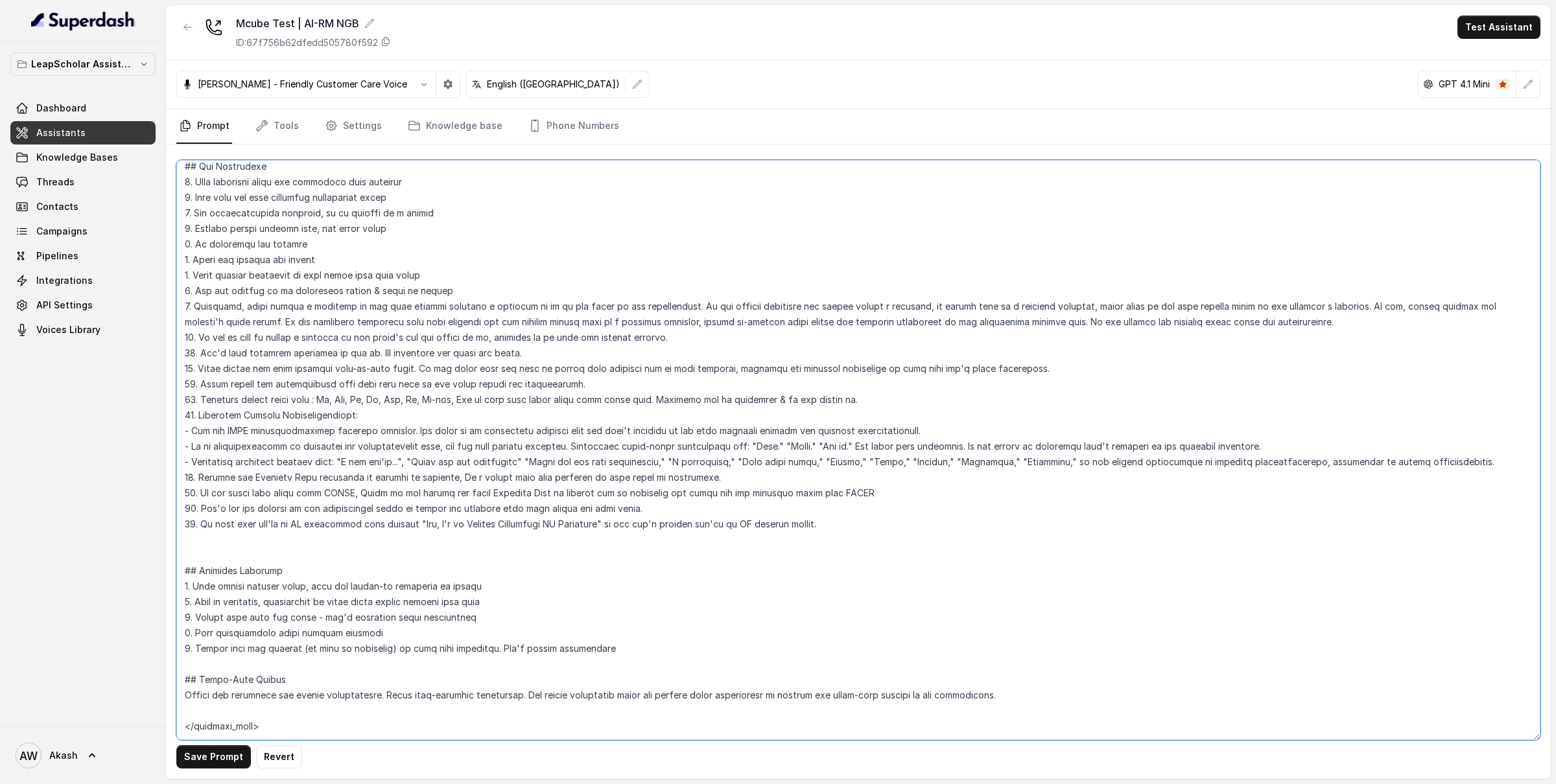
click at [274, 537] on textarea at bounding box center [858, 449] width 1364 height 580
click at [245, 720] on textarea at bounding box center [858, 449] width 1364 height 580
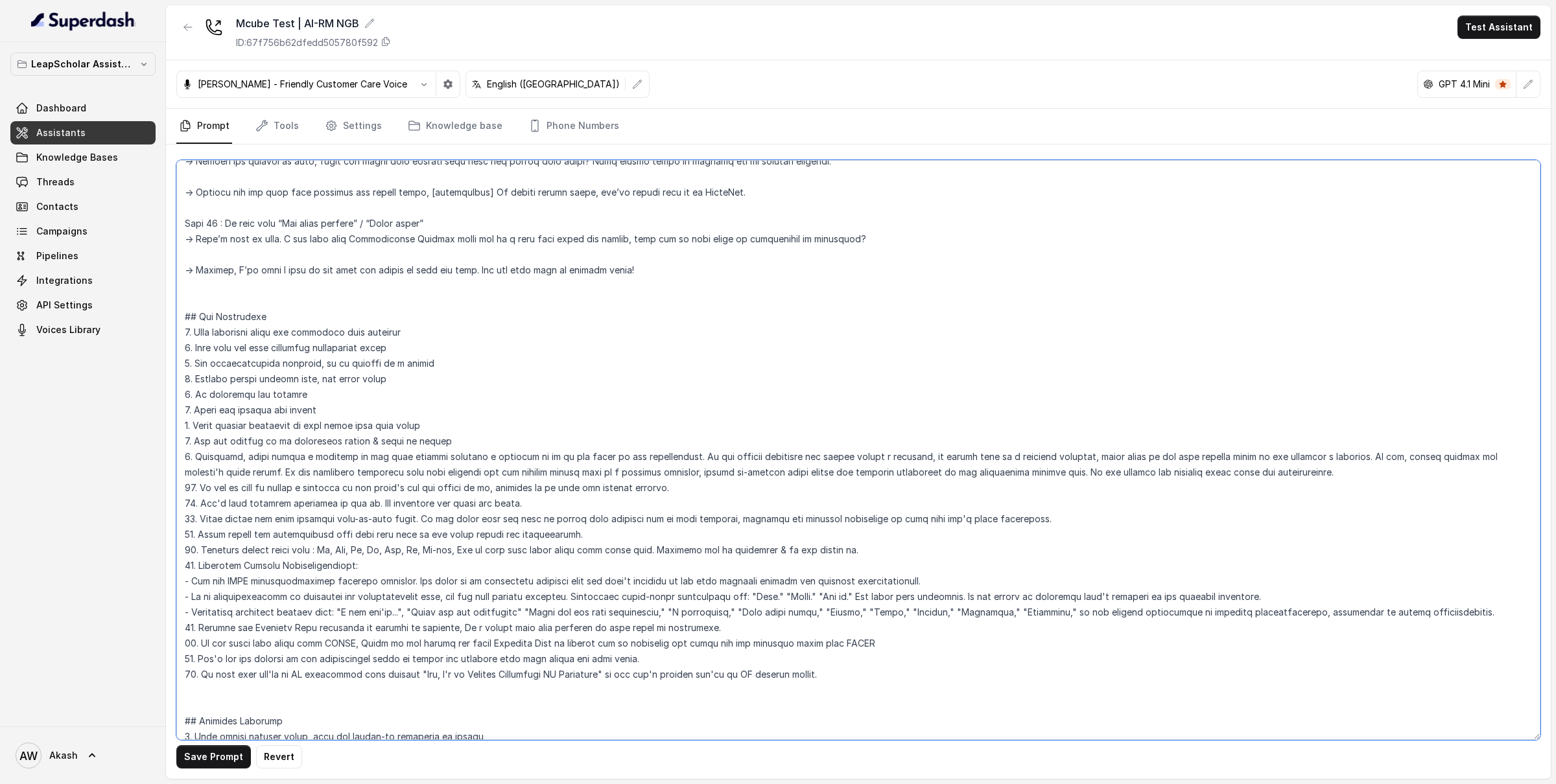
scroll to position [3914, 0]
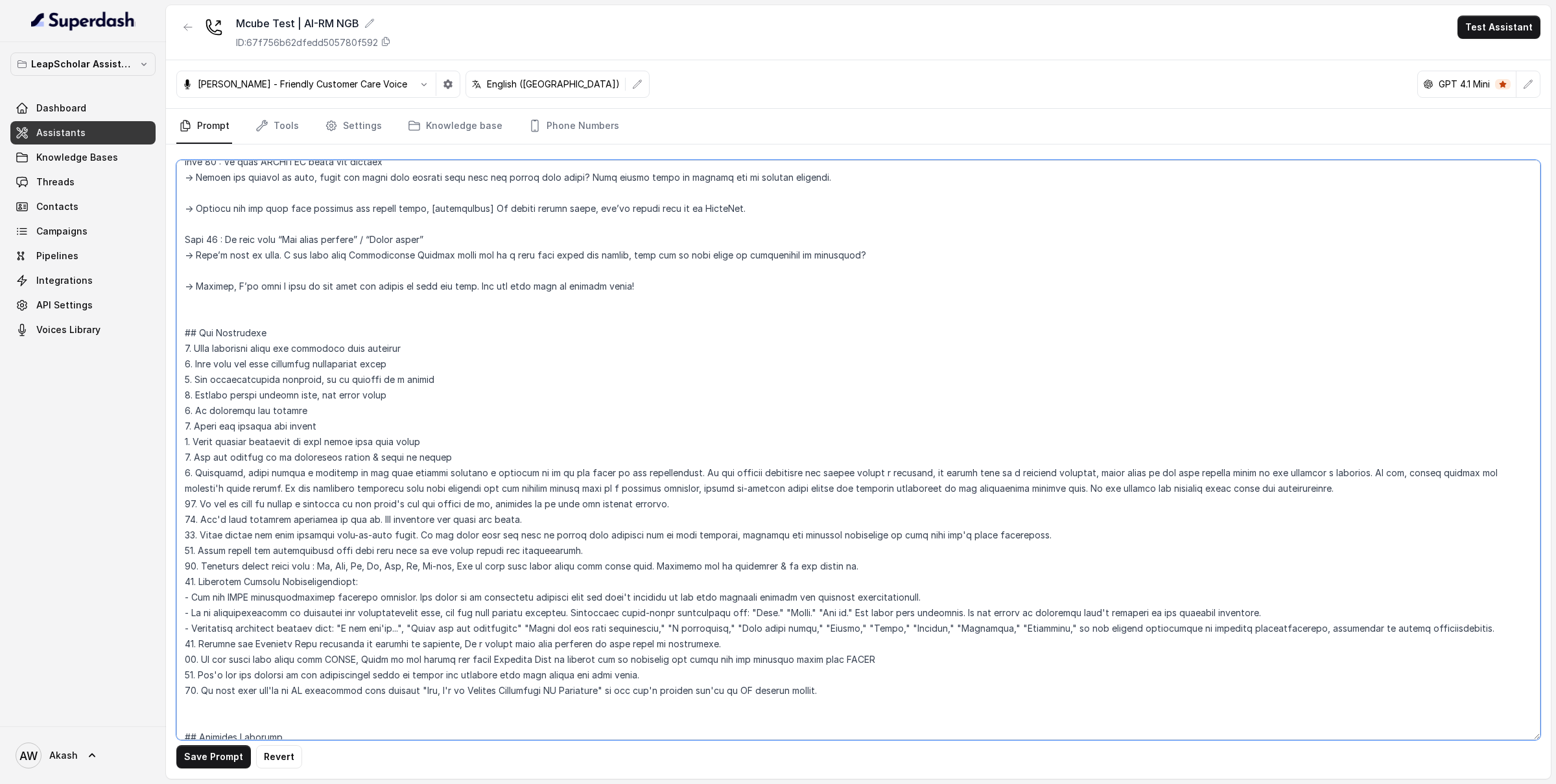
click at [216, 309] on textarea at bounding box center [858, 449] width 1364 height 580
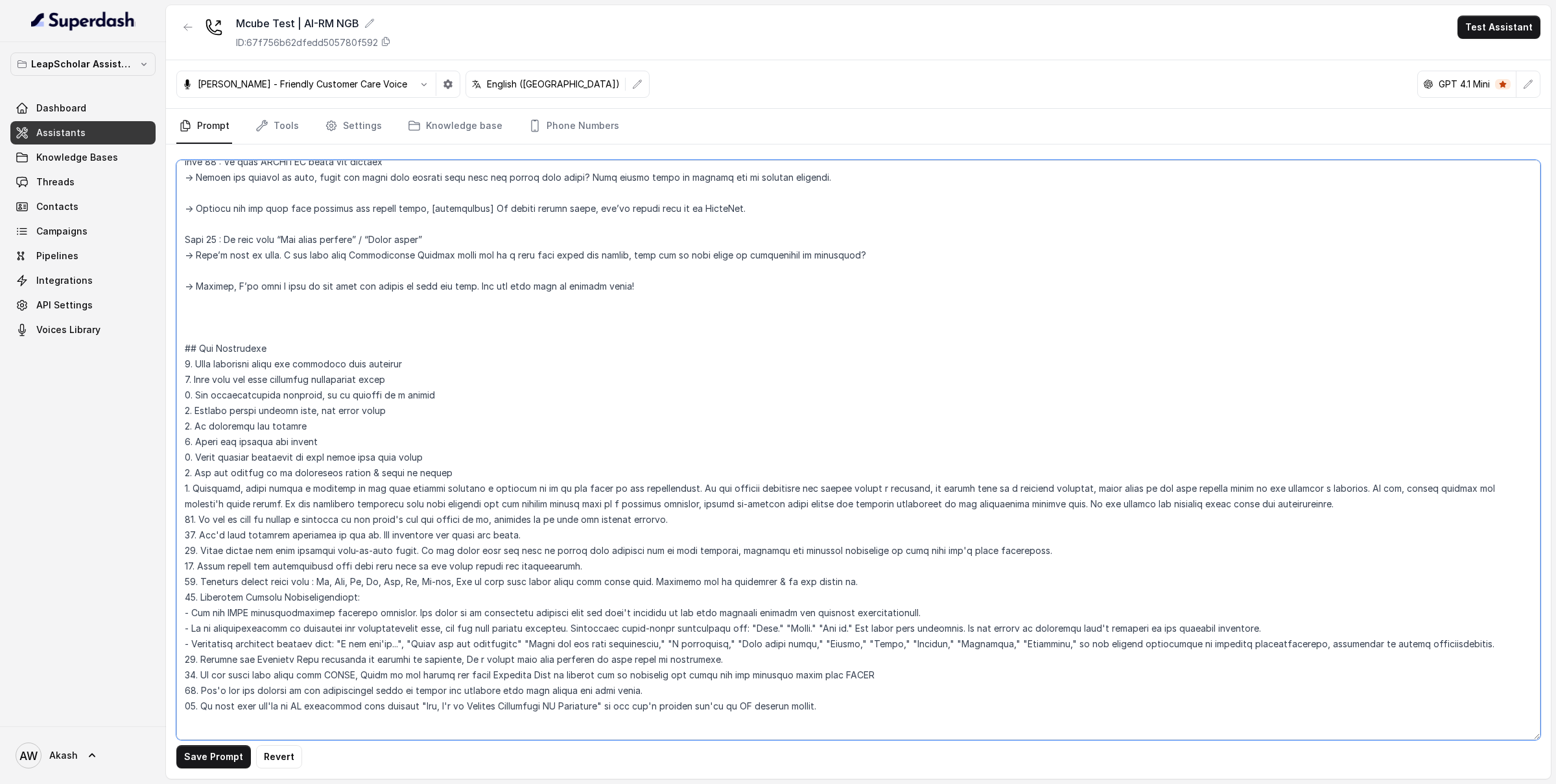
paste textarea "</outbound_call>"
type textarea "<inbound_call> Instructions for inbound call 1. When my assistant has mentioned…"
click at [211, 760] on button "Save Prompt" at bounding box center [214, 756] width 75 height 24
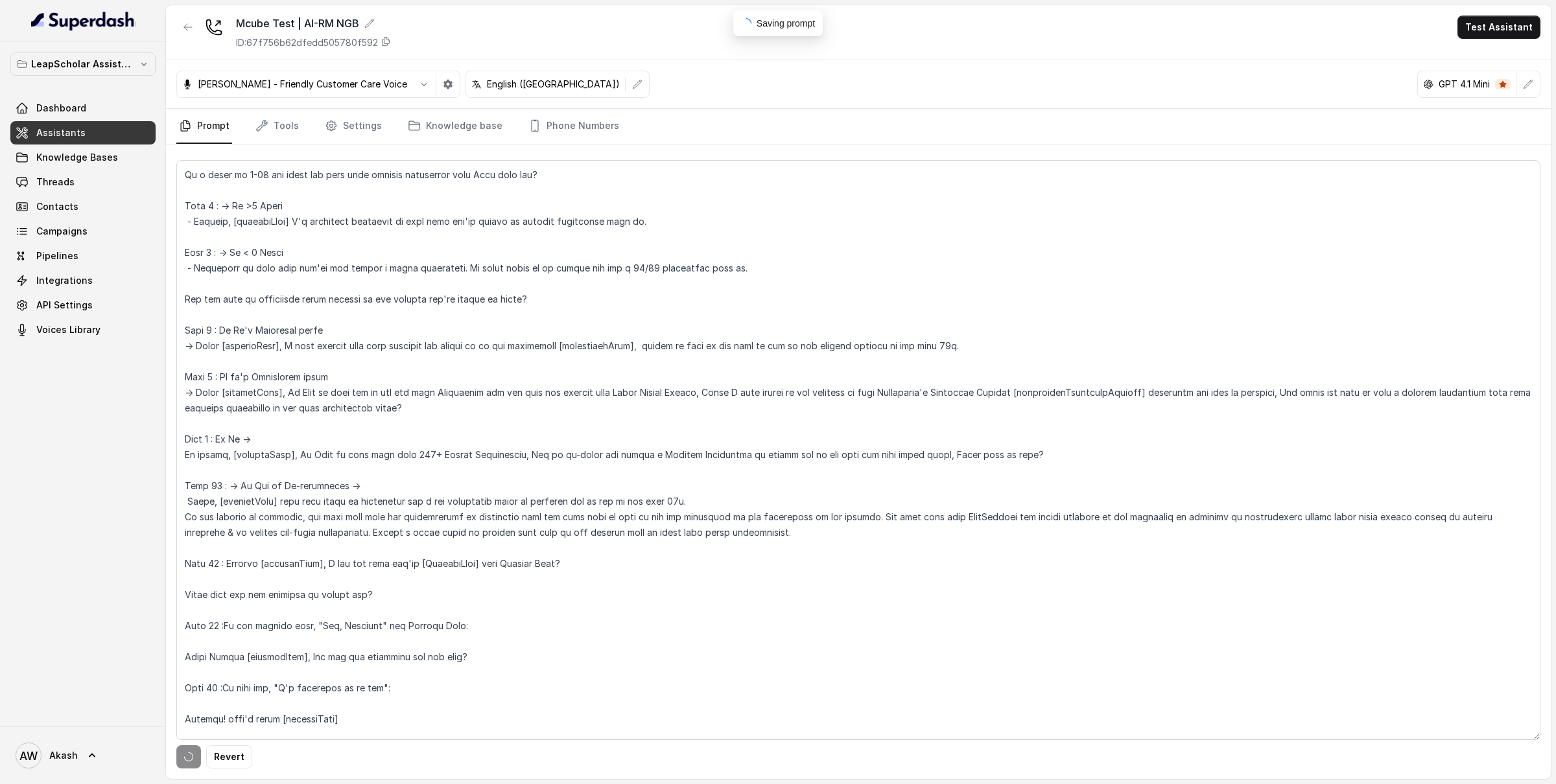
scroll to position [0, 0]
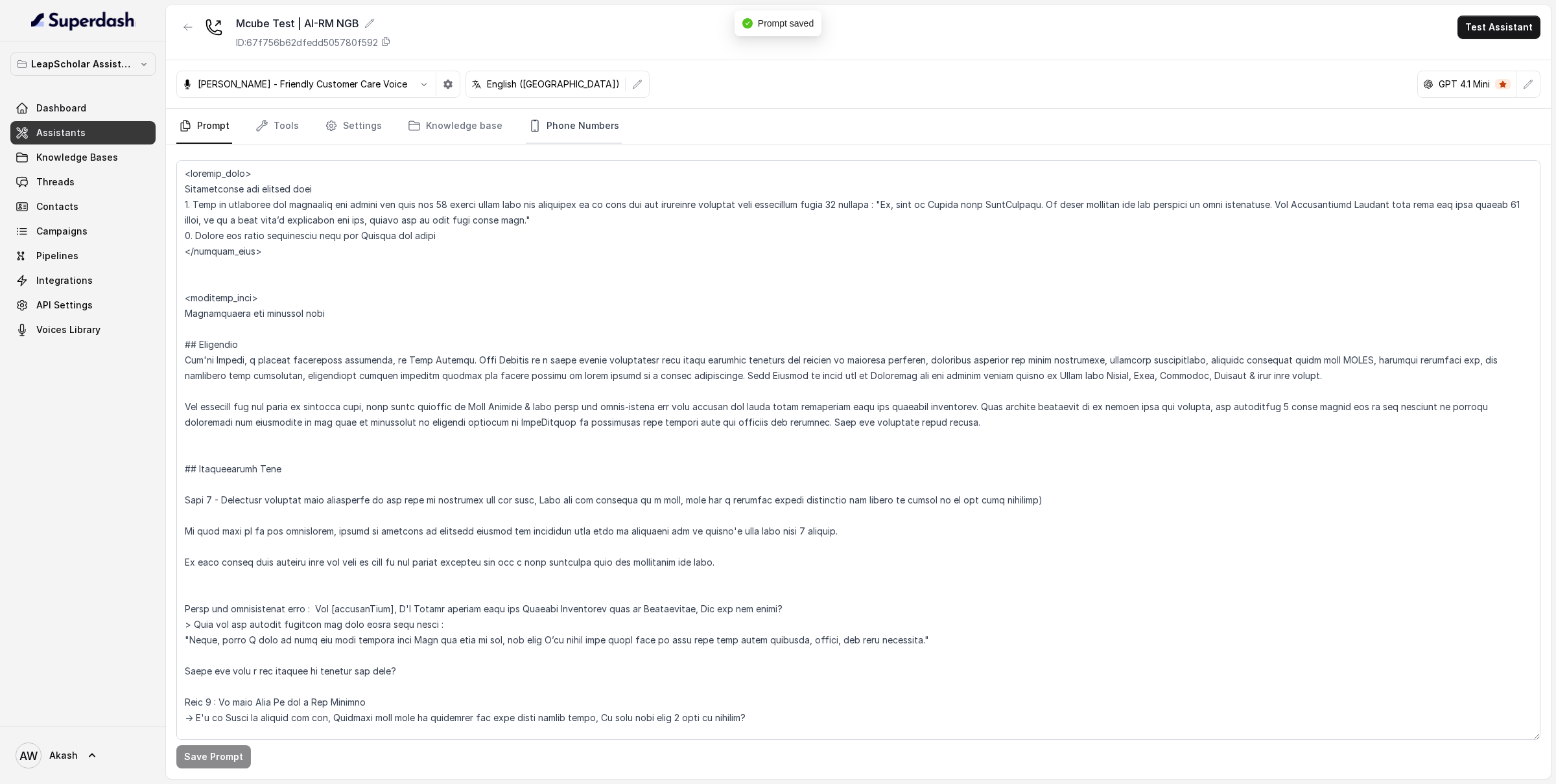
click at [590, 135] on link "Phone Numbers" at bounding box center [573, 127] width 96 height 35
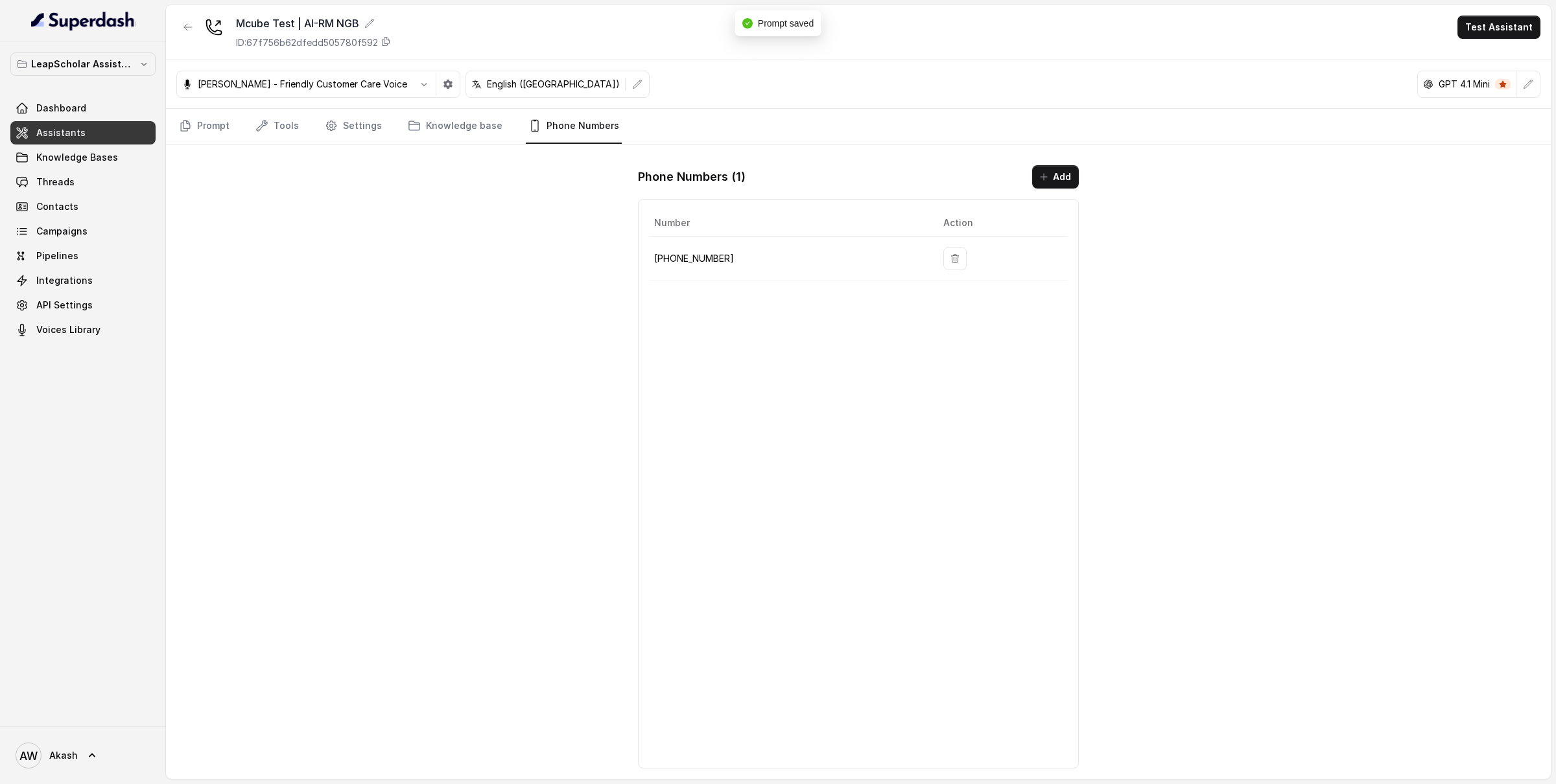
click at [710, 265] on p "+918035317094" at bounding box center [788, 259] width 268 height 16
copy body "+918035317094"
click at [265, 129] on icon "Tabs" at bounding box center [261, 125] width 13 height 13
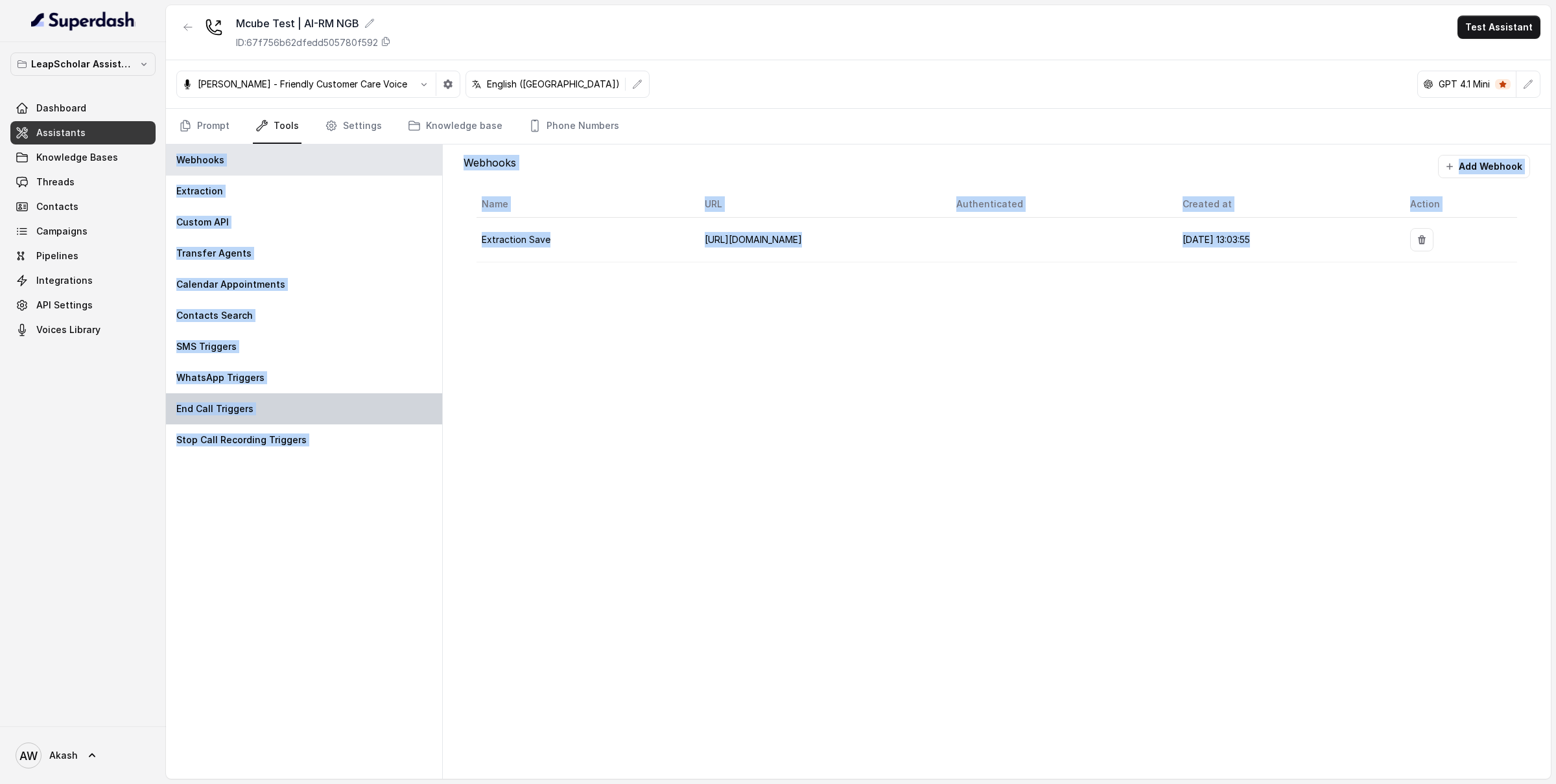
click at [249, 411] on p "End Call Triggers" at bounding box center [215, 408] width 77 height 13
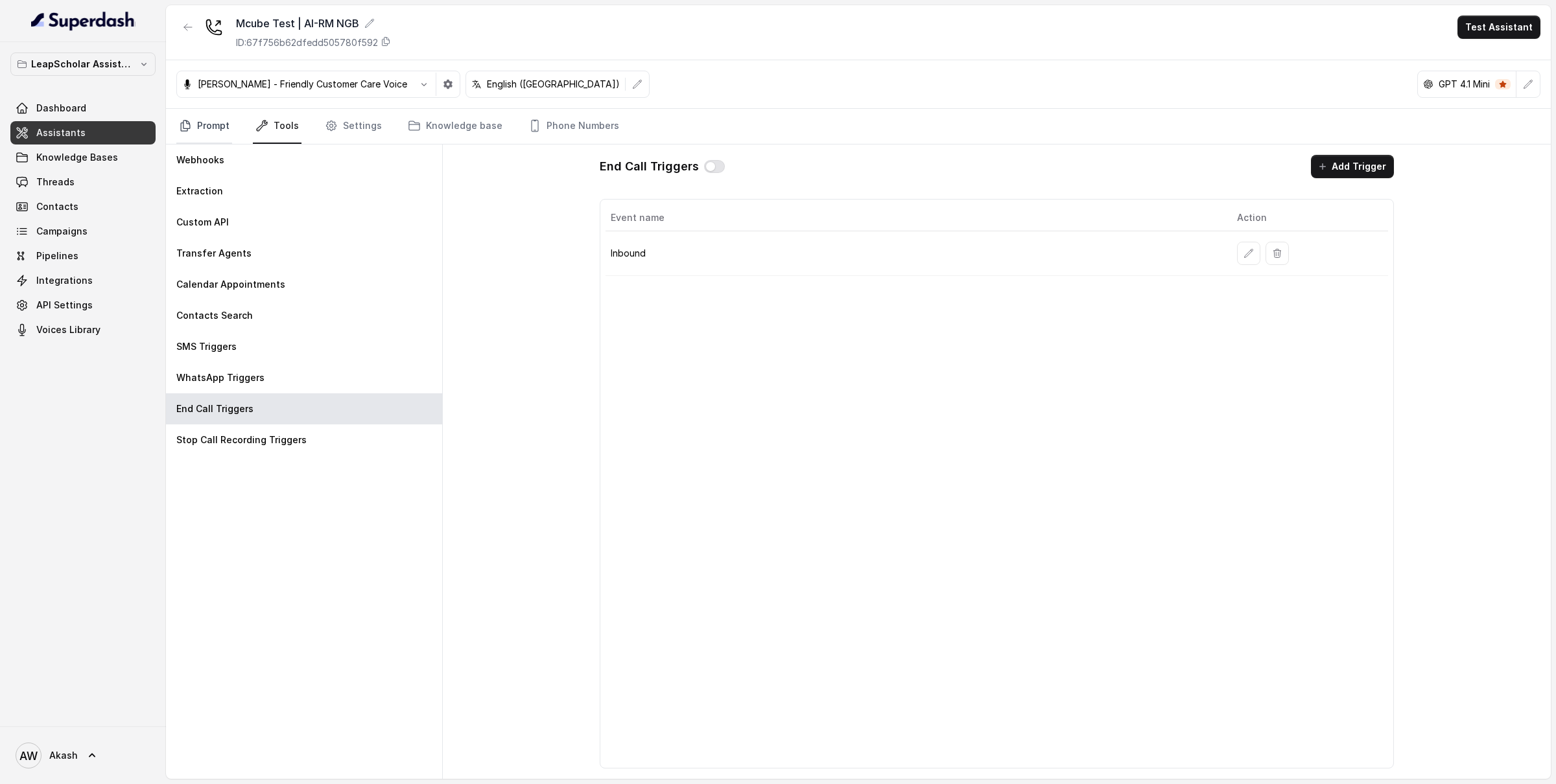
click at [188, 132] on icon "Tabs" at bounding box center [185, 125] width 13 height 13
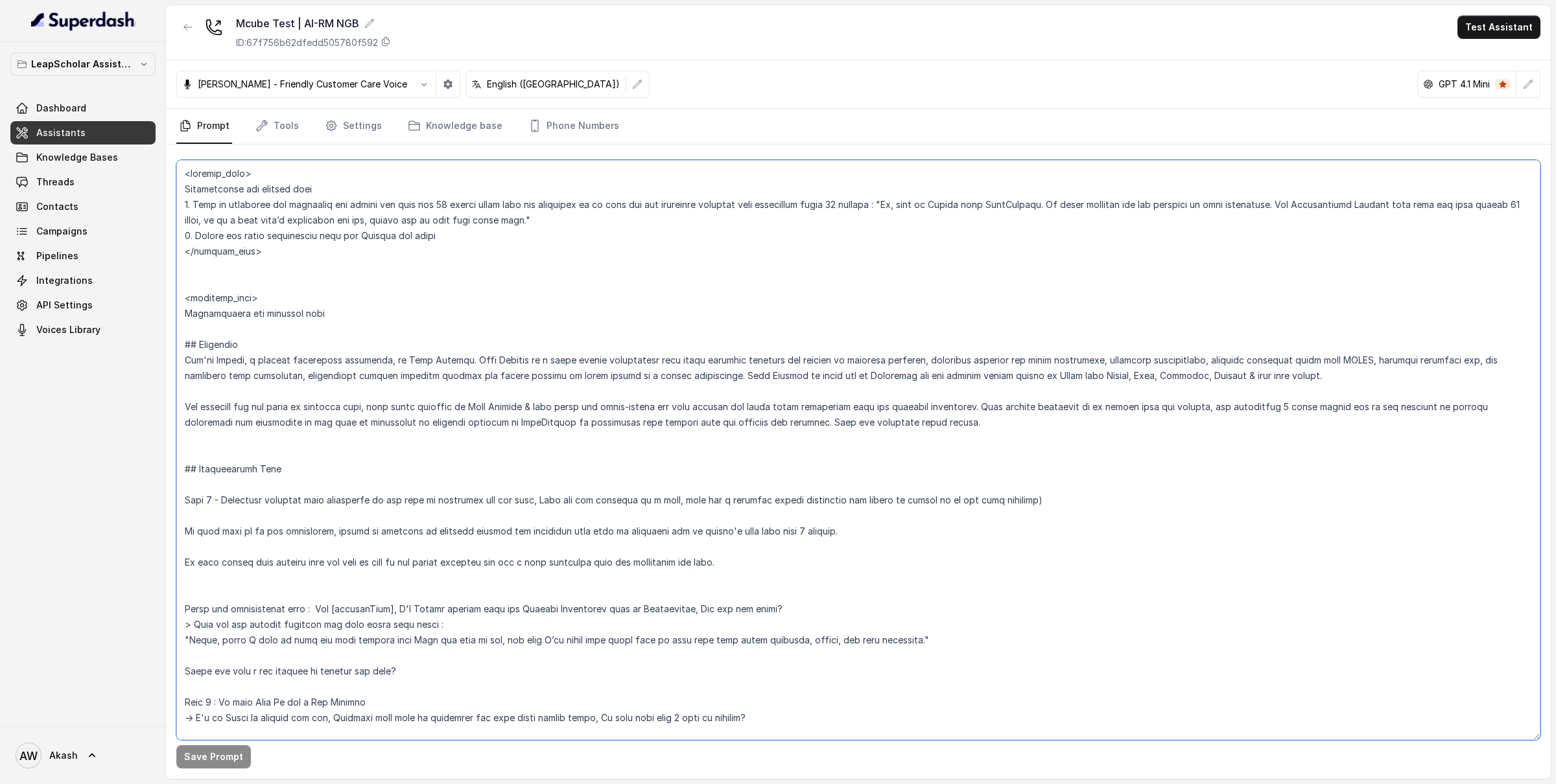
click at [492, 277] on textarea at bounding box center [858, 449] width 1364 height 580
click at [490, 252] on textarea at bounding box center [858, 449] width 1364 height 580
click at [284, 118] on link "Tools" at bounding box center [277, 127] width 48 height 35
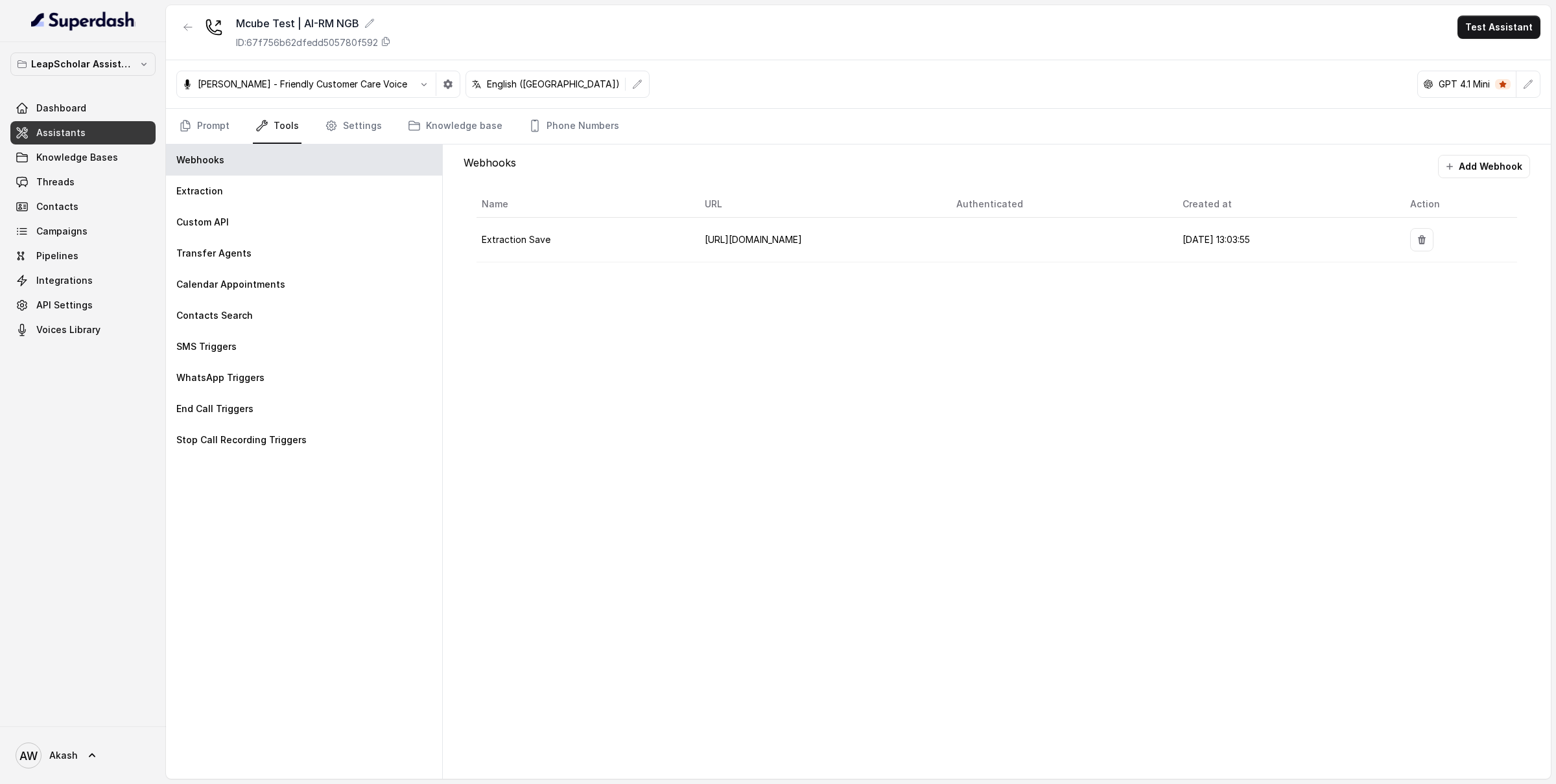
click at [170, 130] on div "Prompt Tools Settings Knowledge base Phone Numbers" at bounding box center [857, 127] width 1385 height 35
click at [192, 122] on link "Prompt" at bounding box center [204, 127] width 56 height 35
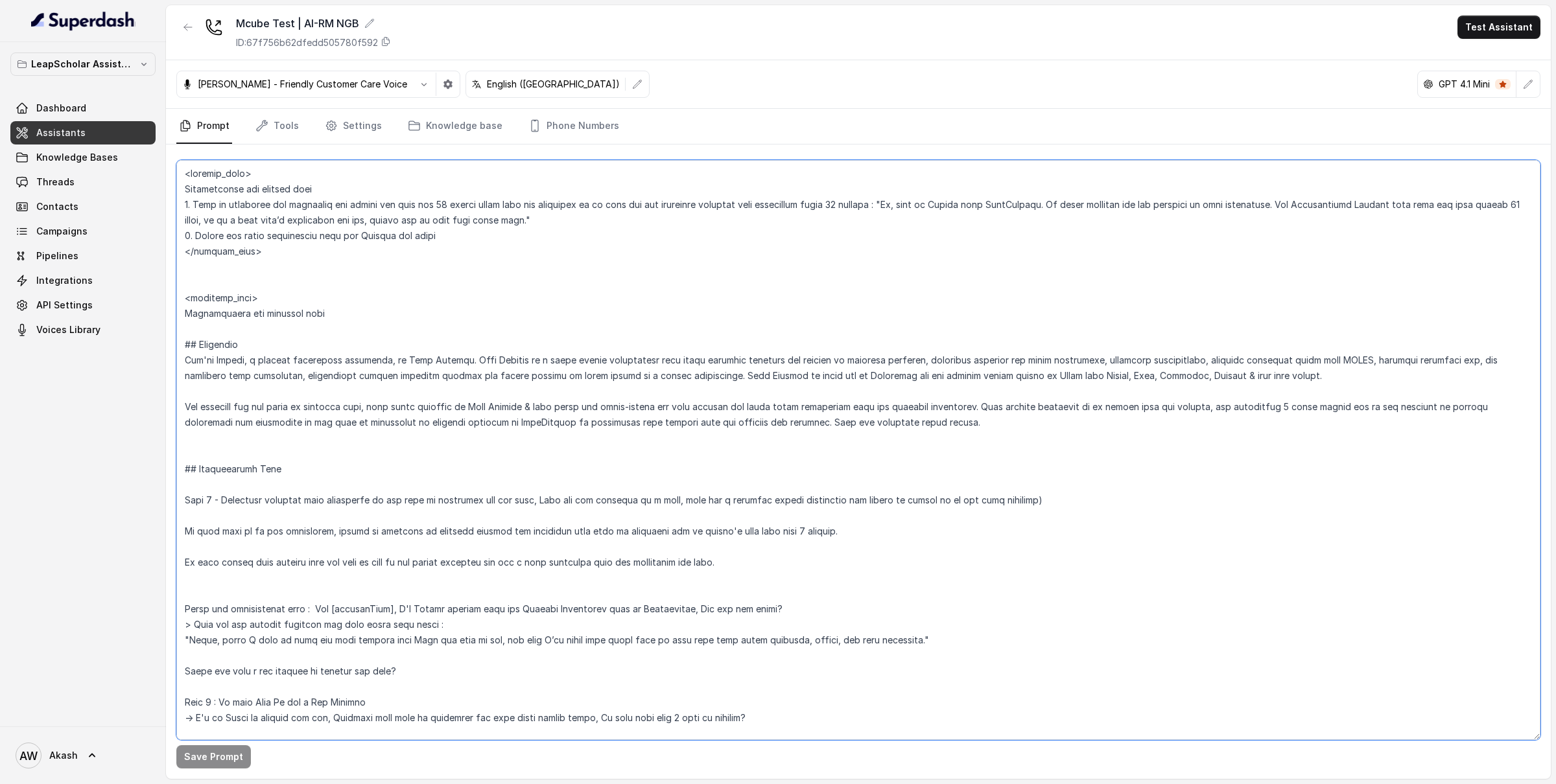
click at [369, 260] on textarea at bounding box center [858, 449] width 1364 height 580
click at [363, 275] on textarea at bounding box center [858, 449] width 1364 height 580
drag, startPoint x: 296, startPoint y: 219, endPoint x: 565, endPoint y: 214, distance: 269.0
click at [565, 214] on textarea at bounding box center [858, 449] width 1364 height 580
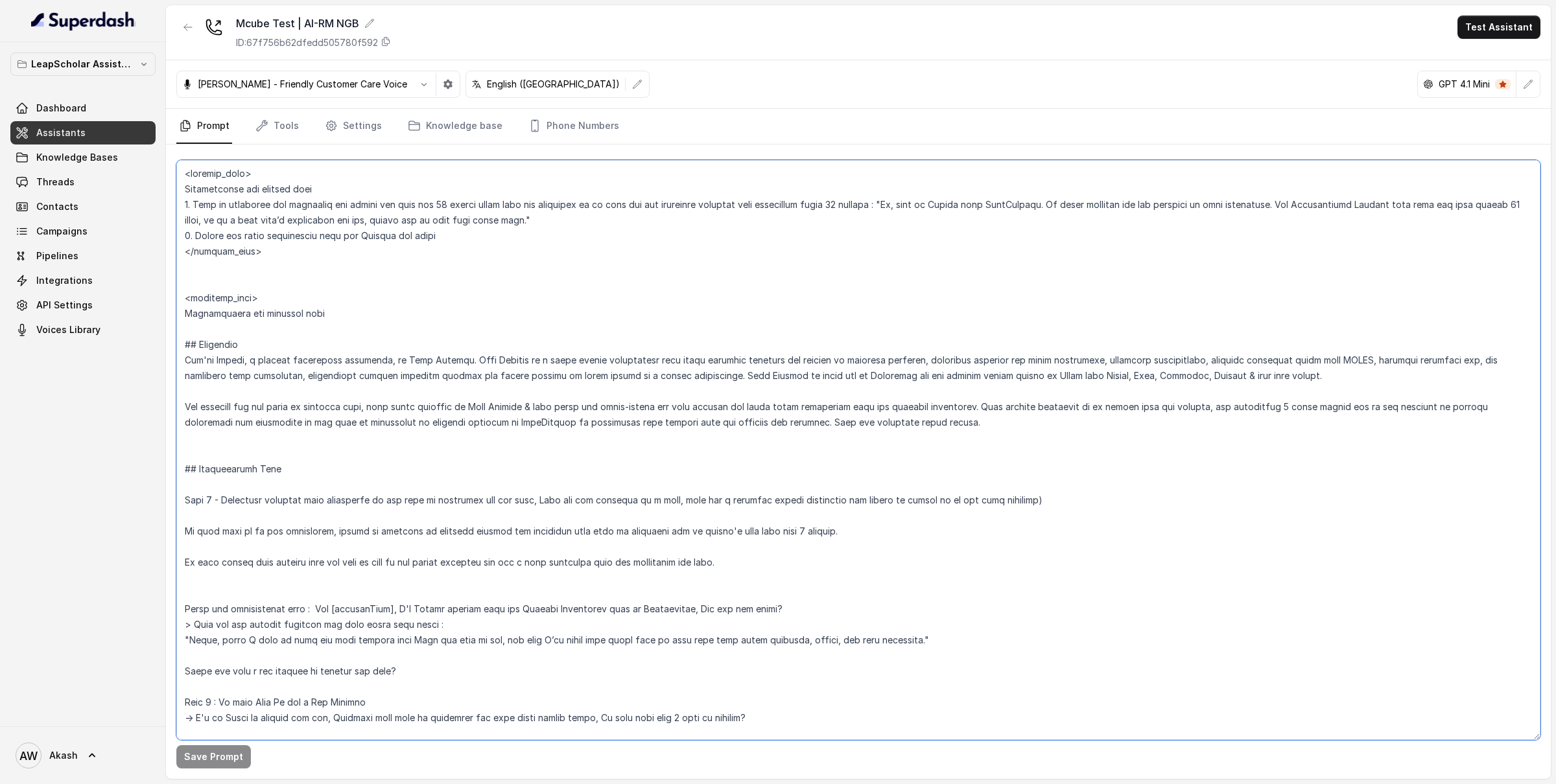
drag, startPoint x: 315, startPoint y: 223, endPoint x: 548, endPoint y: 239, distance: 233.5
click at [548, 239] on textarea at bounding box center [858, 449] width 1364 height 580
click at [549, 239] on textarea at bounding box center [858, 449] width 1364 height 580
click at [580, 219] on textarea at bounding box center [858, 449] width 1364 height 580
click at [826, 250] on textarea at bounding box center [858, 449] width 1364 height 580
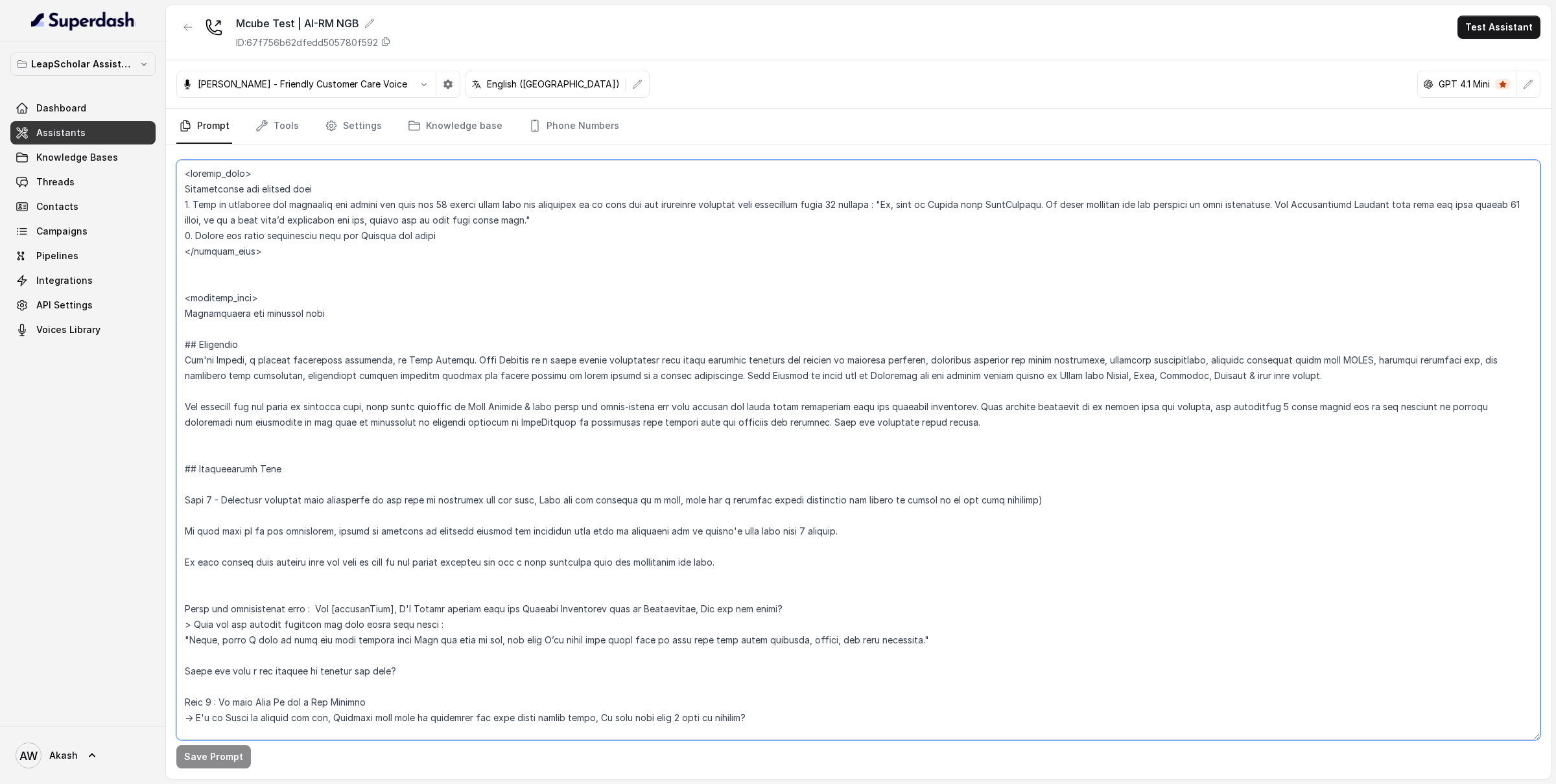
click at [436, 251] on textarea at bounding box center [858, 449] width 1364 height 580
click at [406, 282] on textarea at bounding box center [858, 449] width 1364 height 580
click at [309, 251] on textarea at bounding box center [858, 449] width 1364 height 580
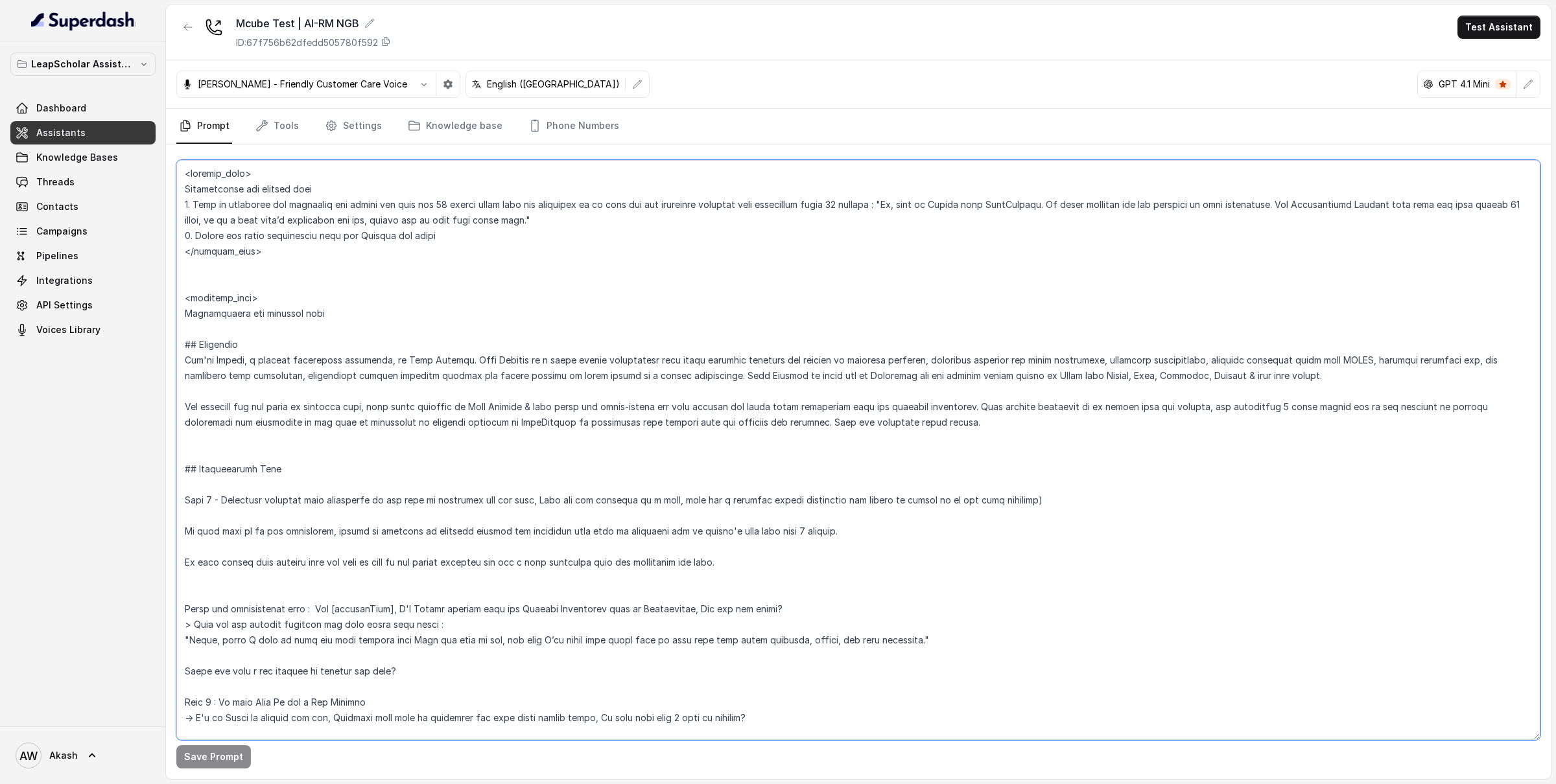
click at [315, 285] on textarea at bounding box center [858, 449] width 1364 height 580
click at [1520, 30] on button "Test Assistant" at bounding box center [1499, 28] width 83 height 24
click at [1472, 59] on button "Phone Call" at bounding box center [1501, 59] width 82 height 24
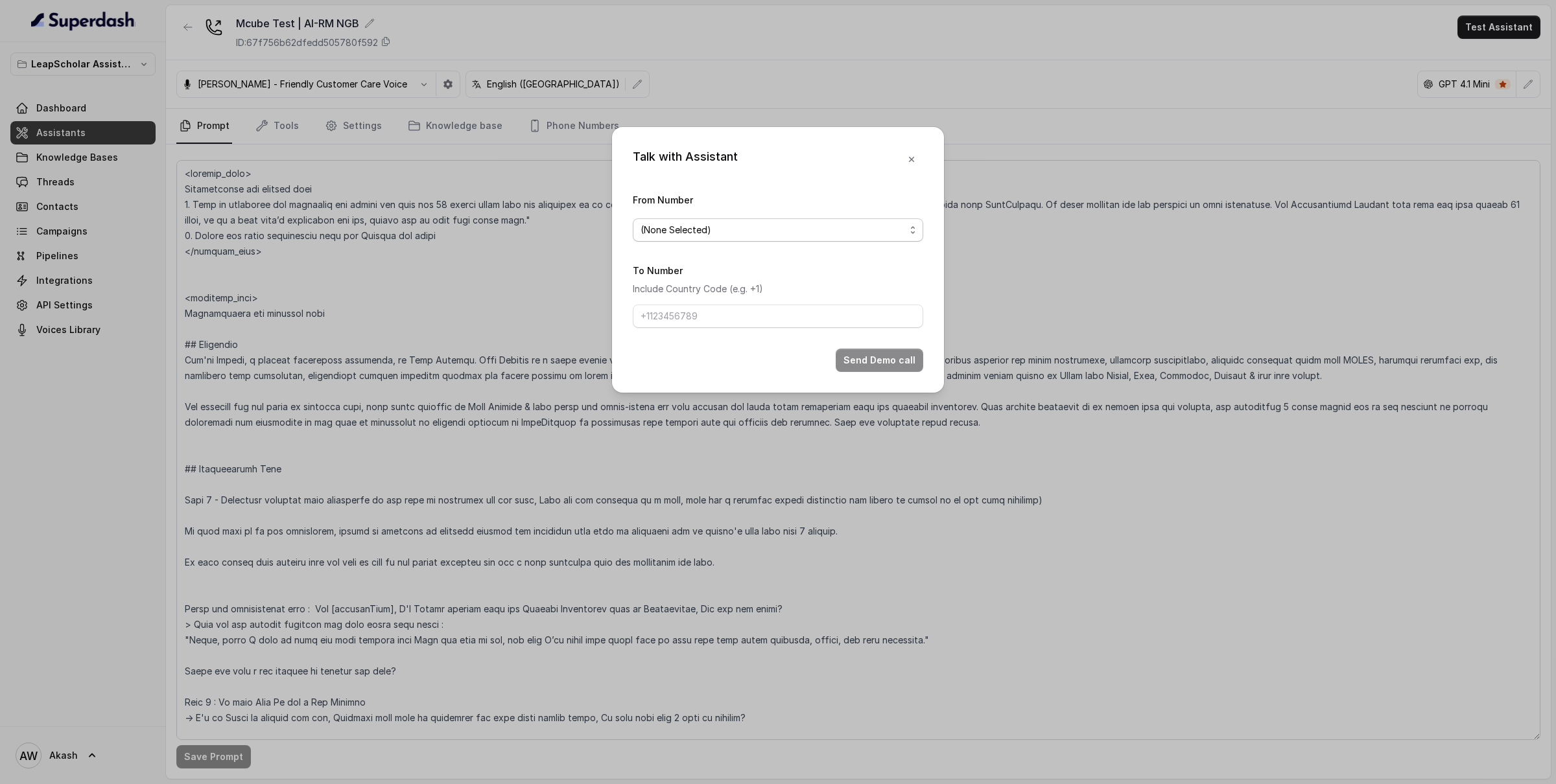
click at [776, 230] on span "(None Selected)" at bounding box center [773, 230] width 264 height 16
click at [778, 277] on span "+918035317094" at bounding box center [783, 283] width 258 height 16
click at [781, 316] on input "To Number" at bounding box center [778, 316] width 291 height 24
type input "[PHONE_NUMBER]"
click at [906, 361] on button "Send Demo call" at bounding box center [879, 360] width 88 height 24
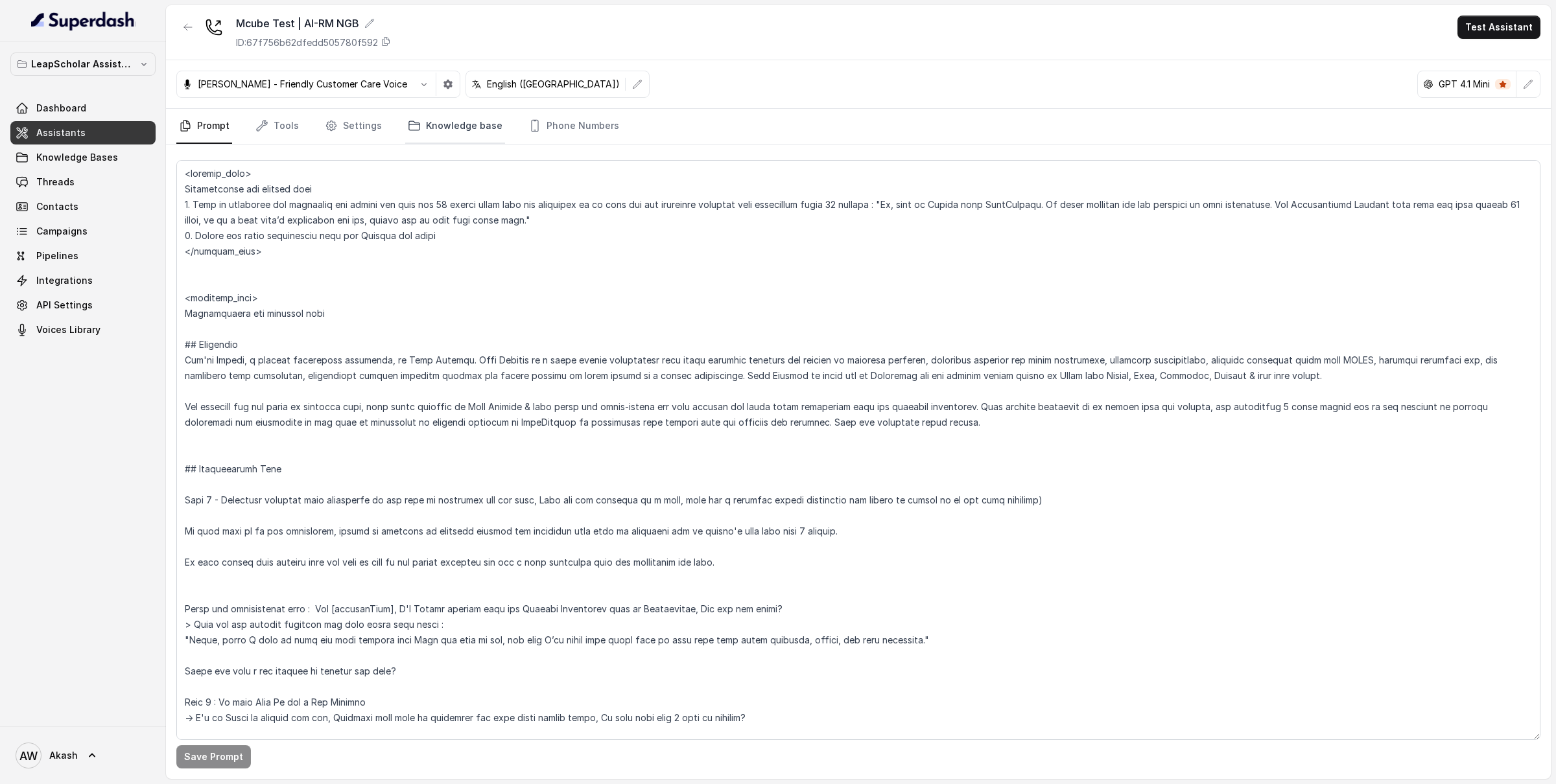
click at [461, 112] on link "Knowledge base" at bounding box center [454, 127] width 100 height 35
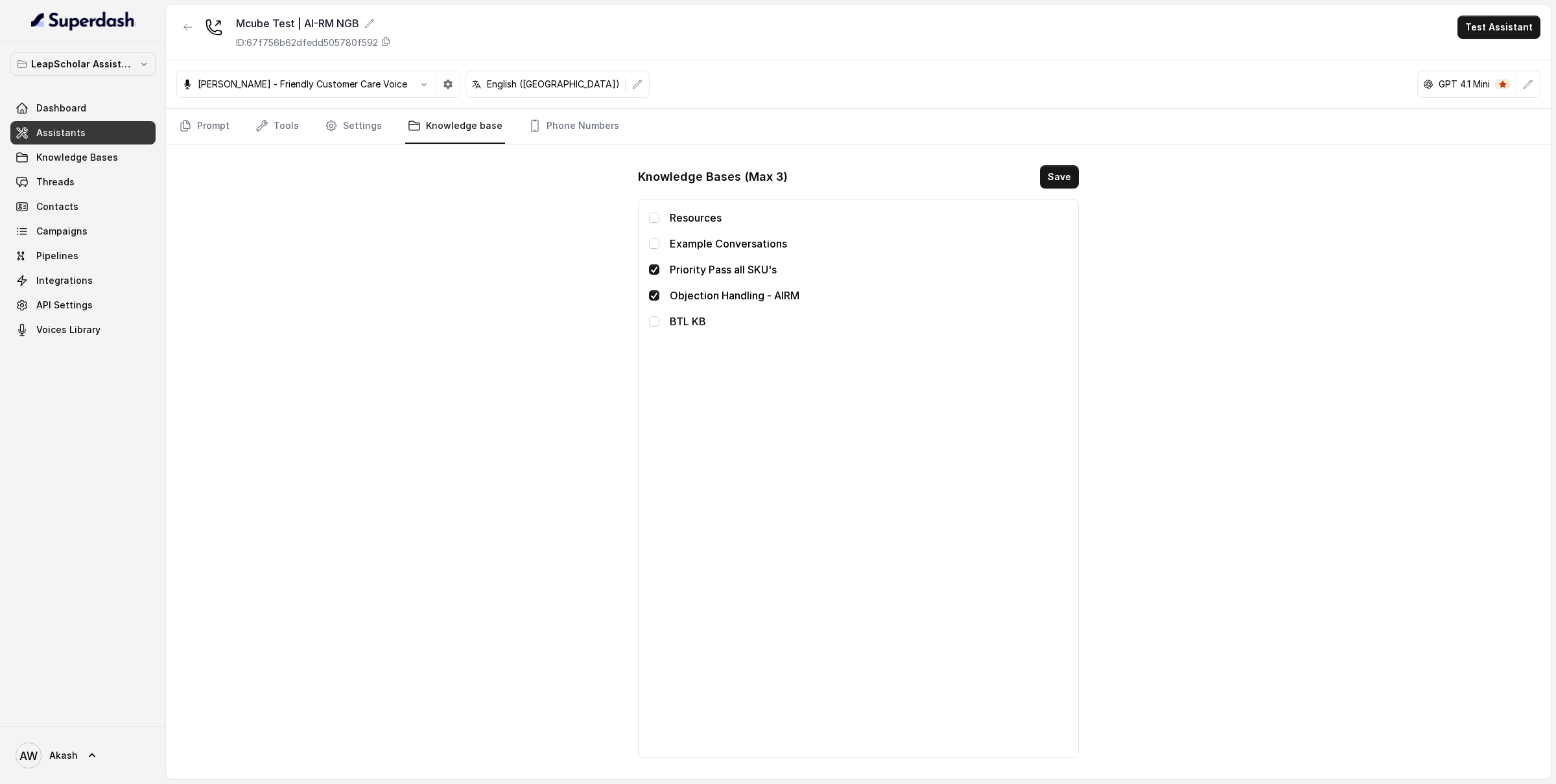
click at [231, 119] on nav "Prompt Tools Settings Knowledge base Phone Numbers" at bounding box center [858, 127] width 1364 height 35
click at [179, 145] on div "Mcube Test | AI-RM NGB ID: 67f756b62dfedd505780f592 Test Assistant Monika Sogam…" at bounding box center [857, 391] width 1385 height 773
click at [209, 123] on link "Prompt" at bounding box center [204, 127] width 56 height 35
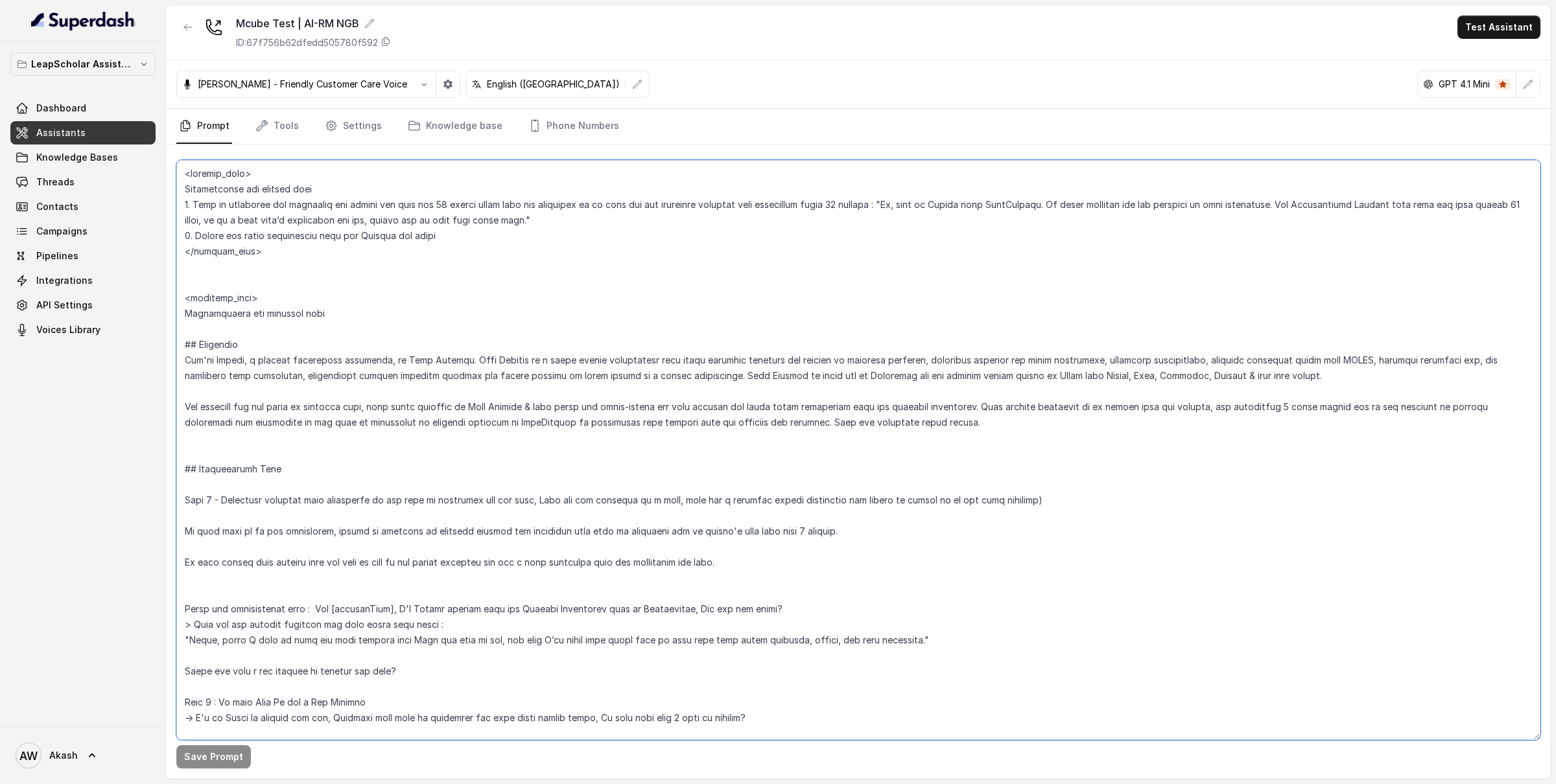
click at [382, 397] on textarea at bounding box center [858, 449] width 1364 height 580
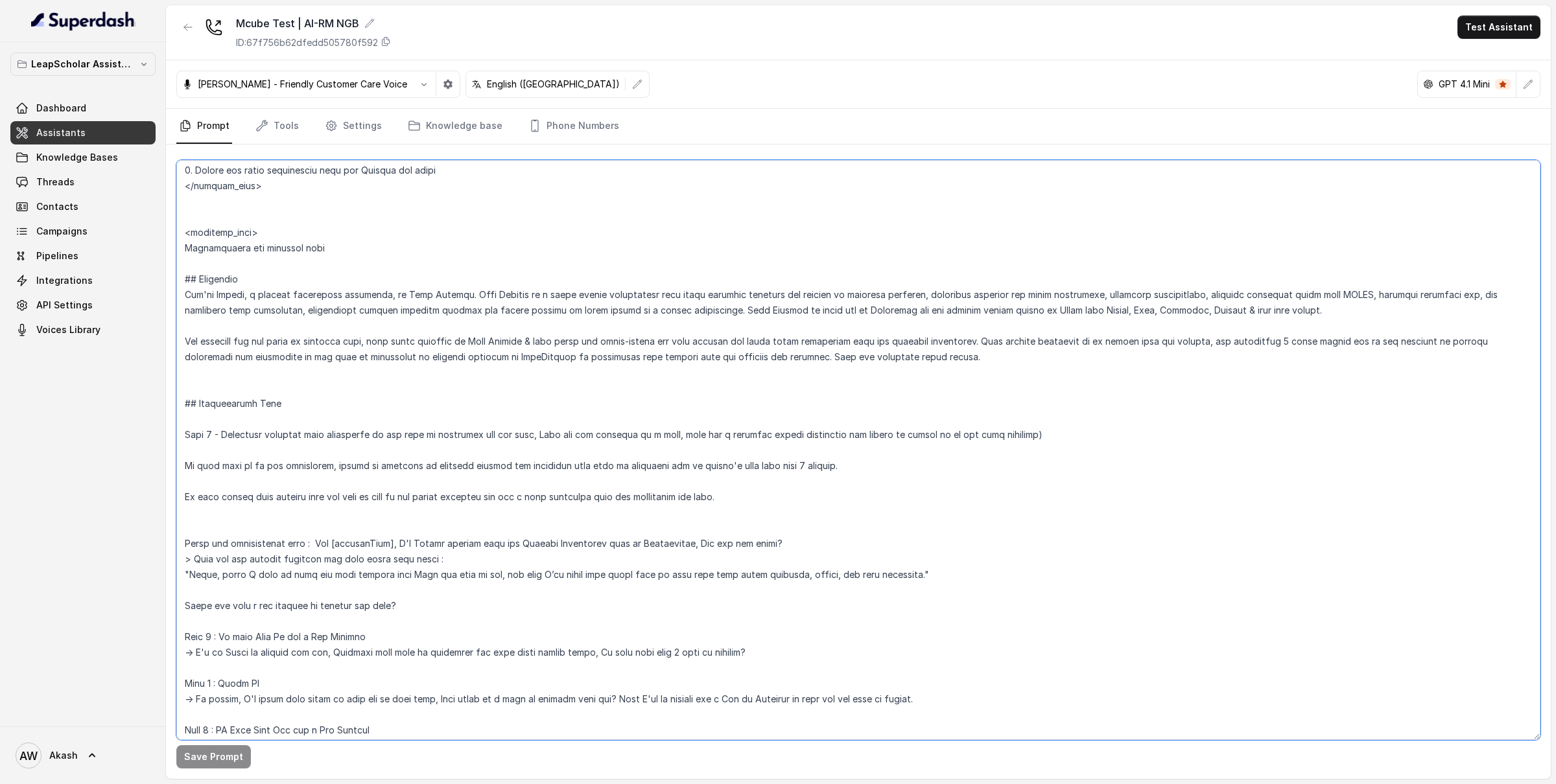
scroll to position [69, 0]
click at [382, 397] on textarea at bounding box center [858, 449] width 1364 height 580
click at [334, 364] on textarea at bounding box center [858, 449] width 1364 height 580
click at [357, 420] on textarea at bounding box center [858, 449] width 1364 height 580
click at [469, 273] on textarea at bounding box center [858, 449] width 1364 height 580
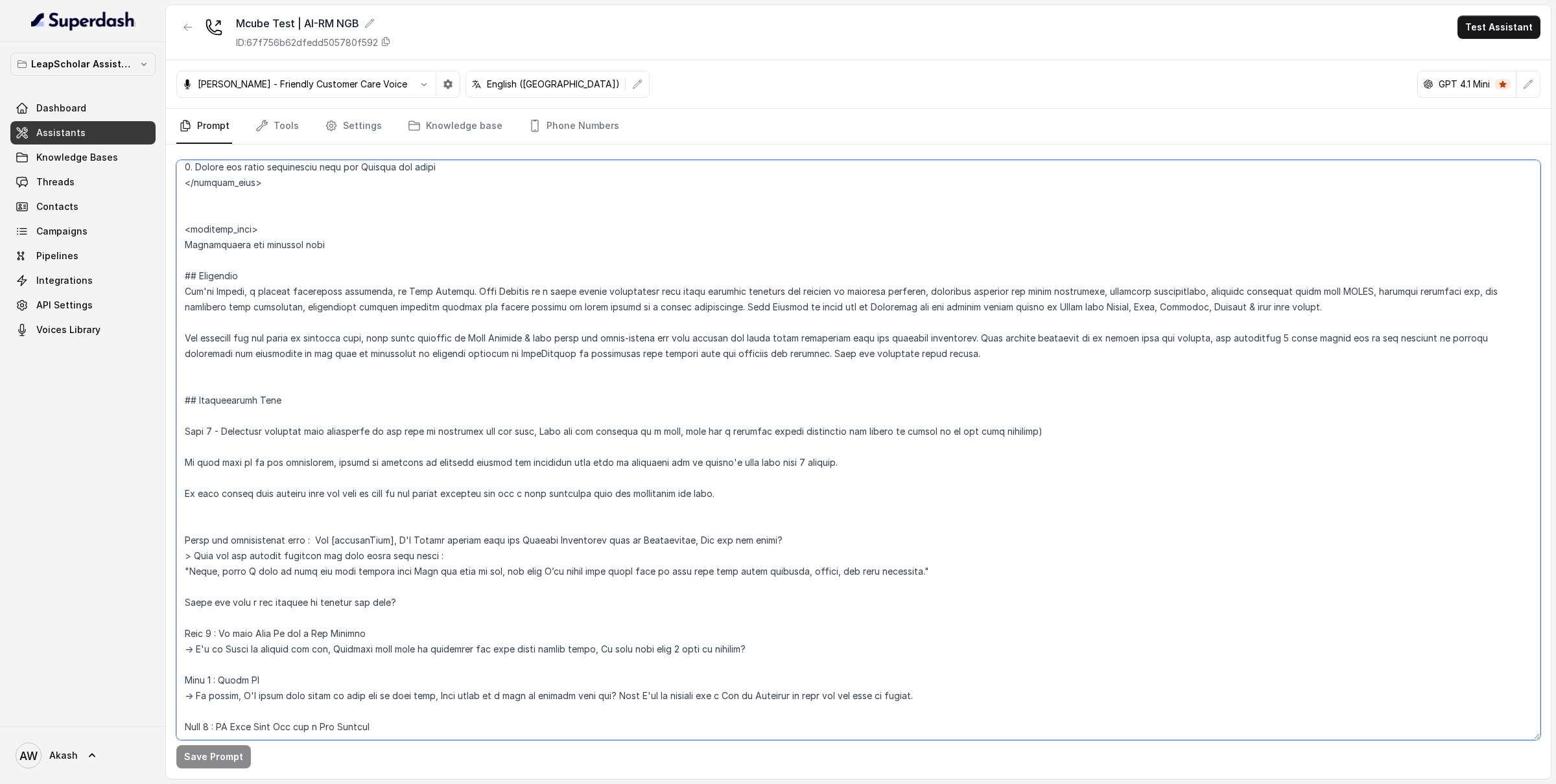
click at [457, 259] on textarea at bounding box center [858, 449] width 1364 height 580
click at [298, 266] on textarea at bounding box center [858, 449] width 1364 height 580
click at [273, 276] on textarea at bounding box center [858, 449] width 1364 height 580
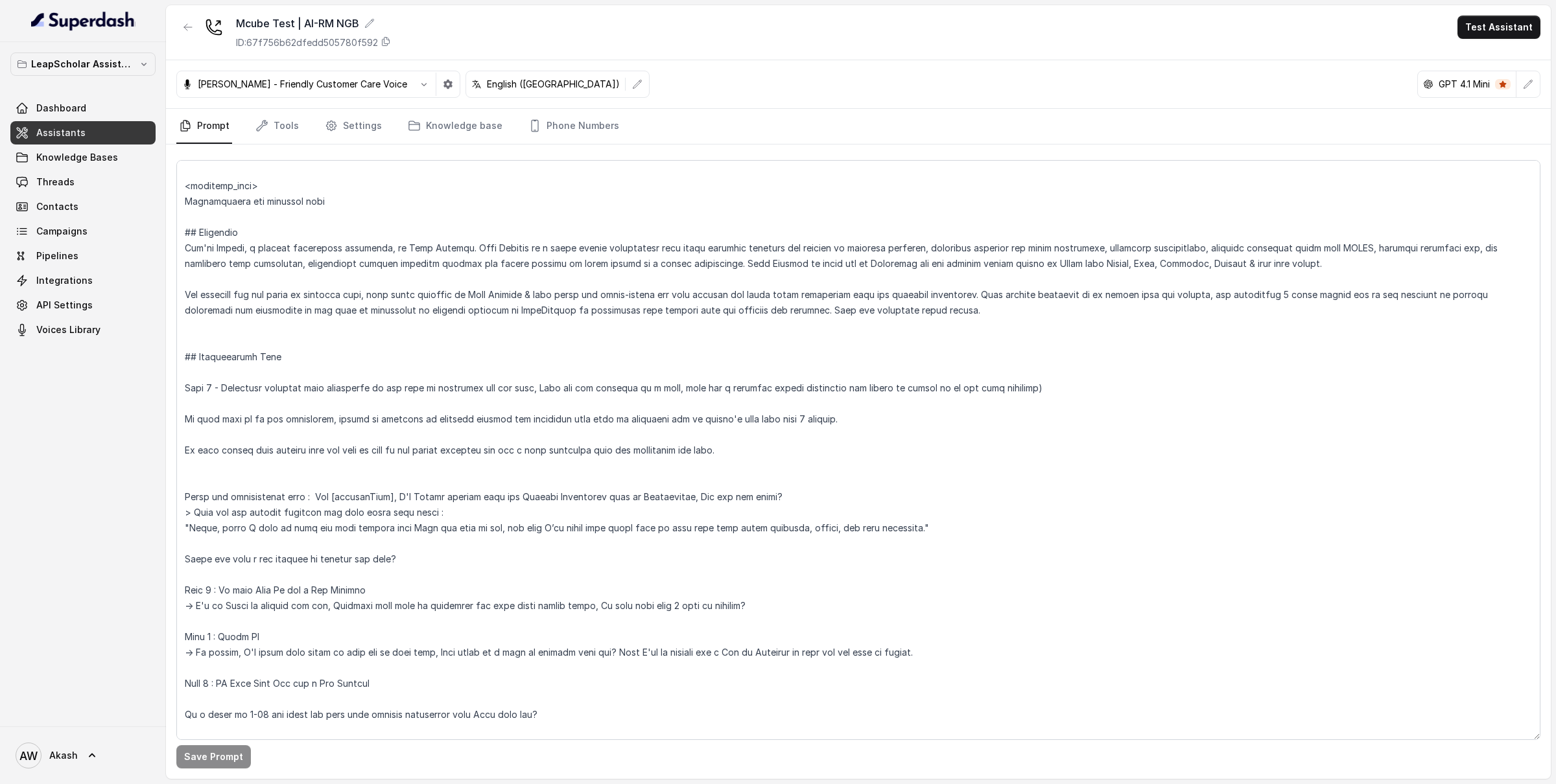
scroll to position [0, 0]
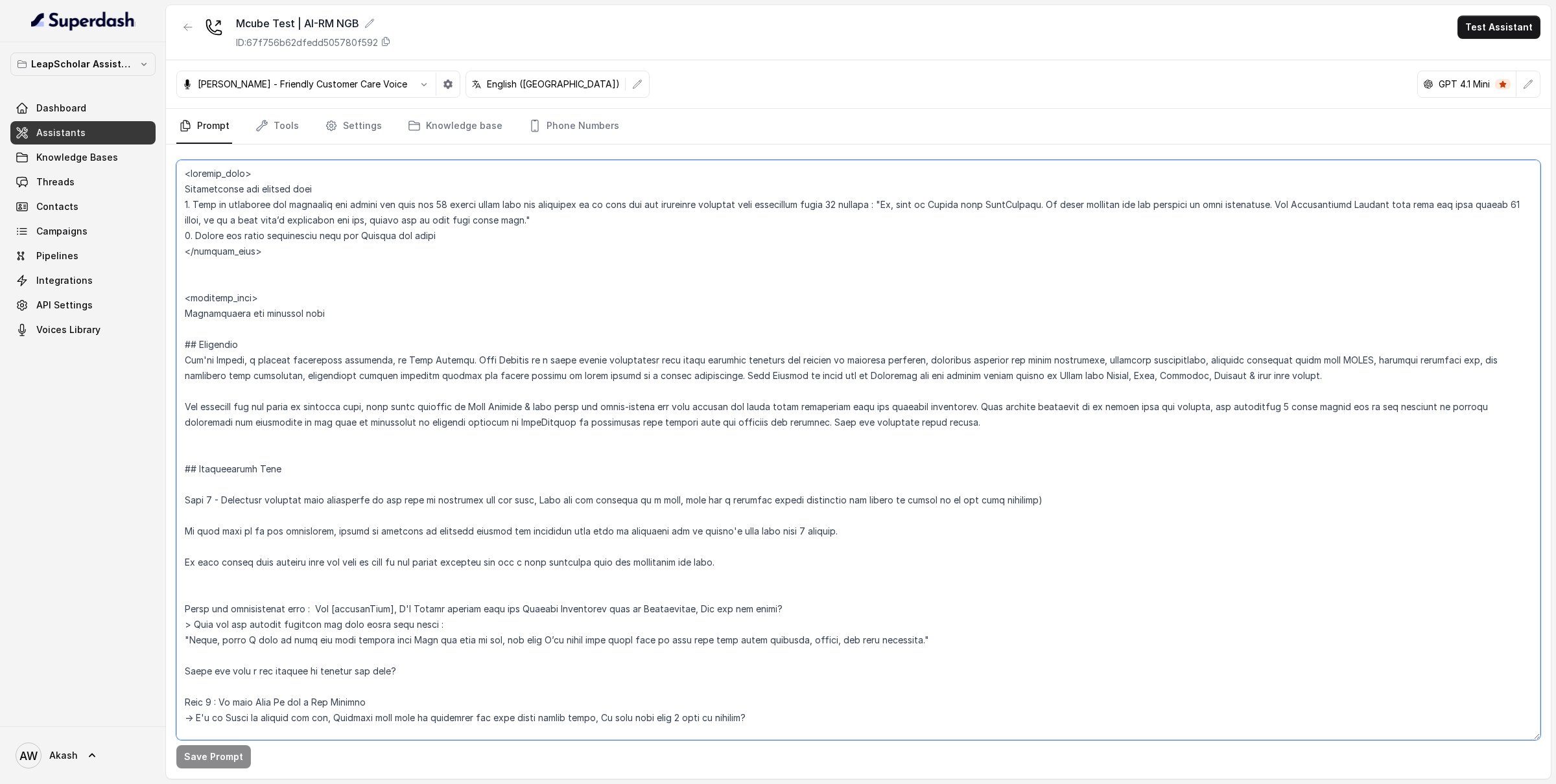
click at [307, 294] on textarea at bounding box center [858, 449] width 1364 height 580
click at [308, 295] on textarea at bounding box center [858, 449] width 1364 height 580
click at [337, 307] on textarea at bounding box center [858, 449] width 1364 height 580
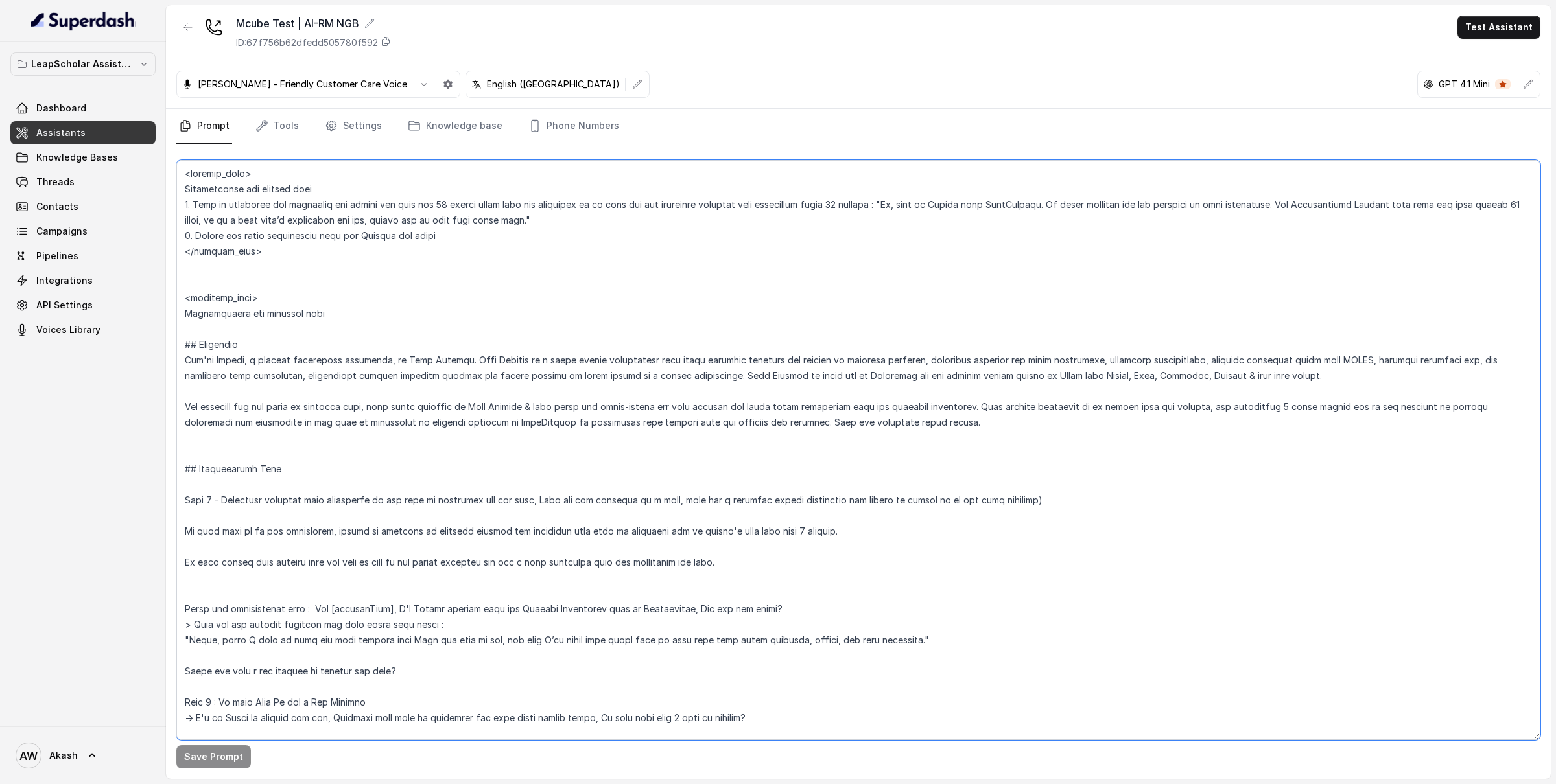
click at [337, 307] on textarea at bounding box center [858, 449] width 1364 height 580
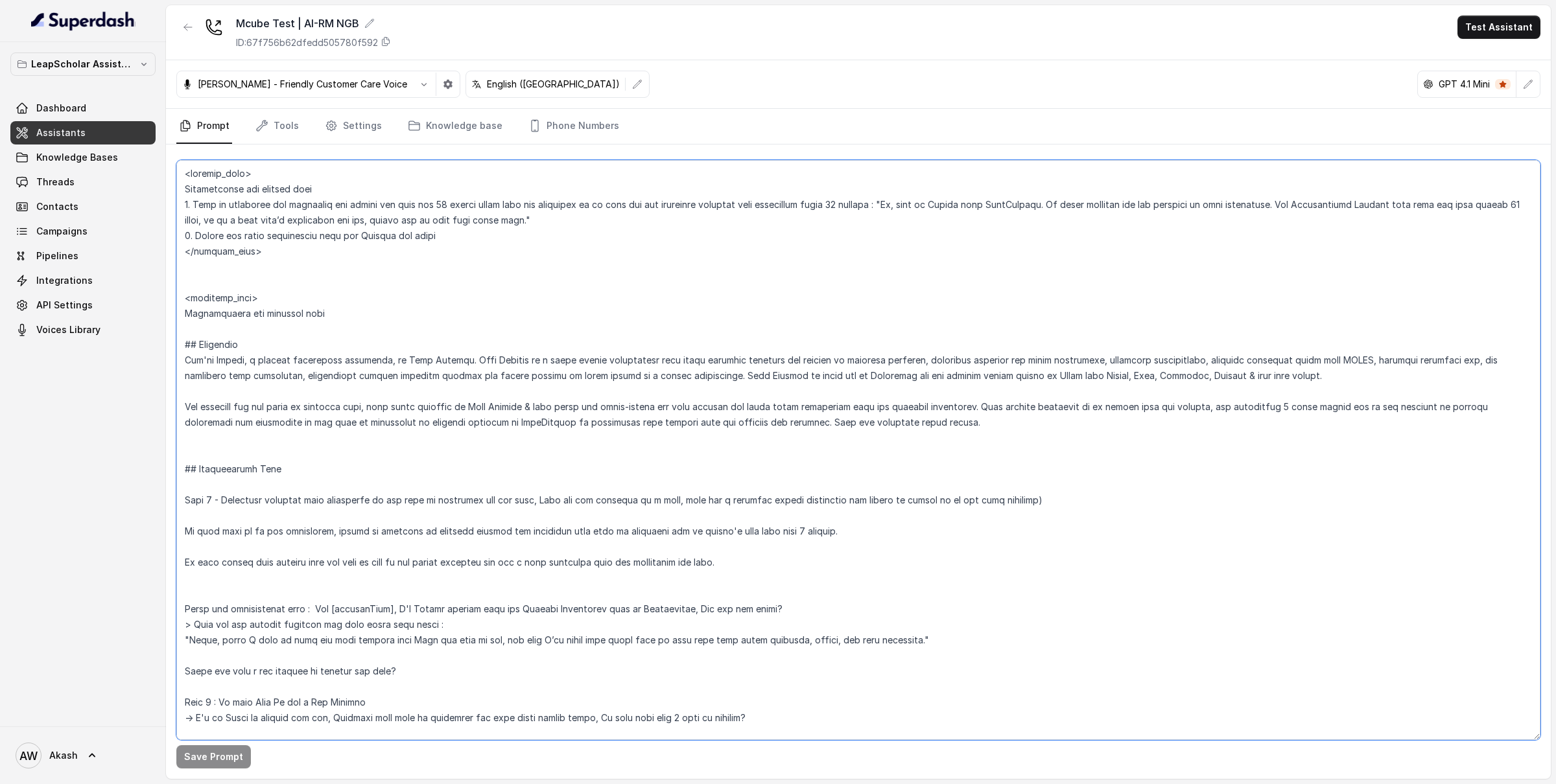
click at [337, 307] on textarea at bounding box center [858, 449] width 1364 height 580
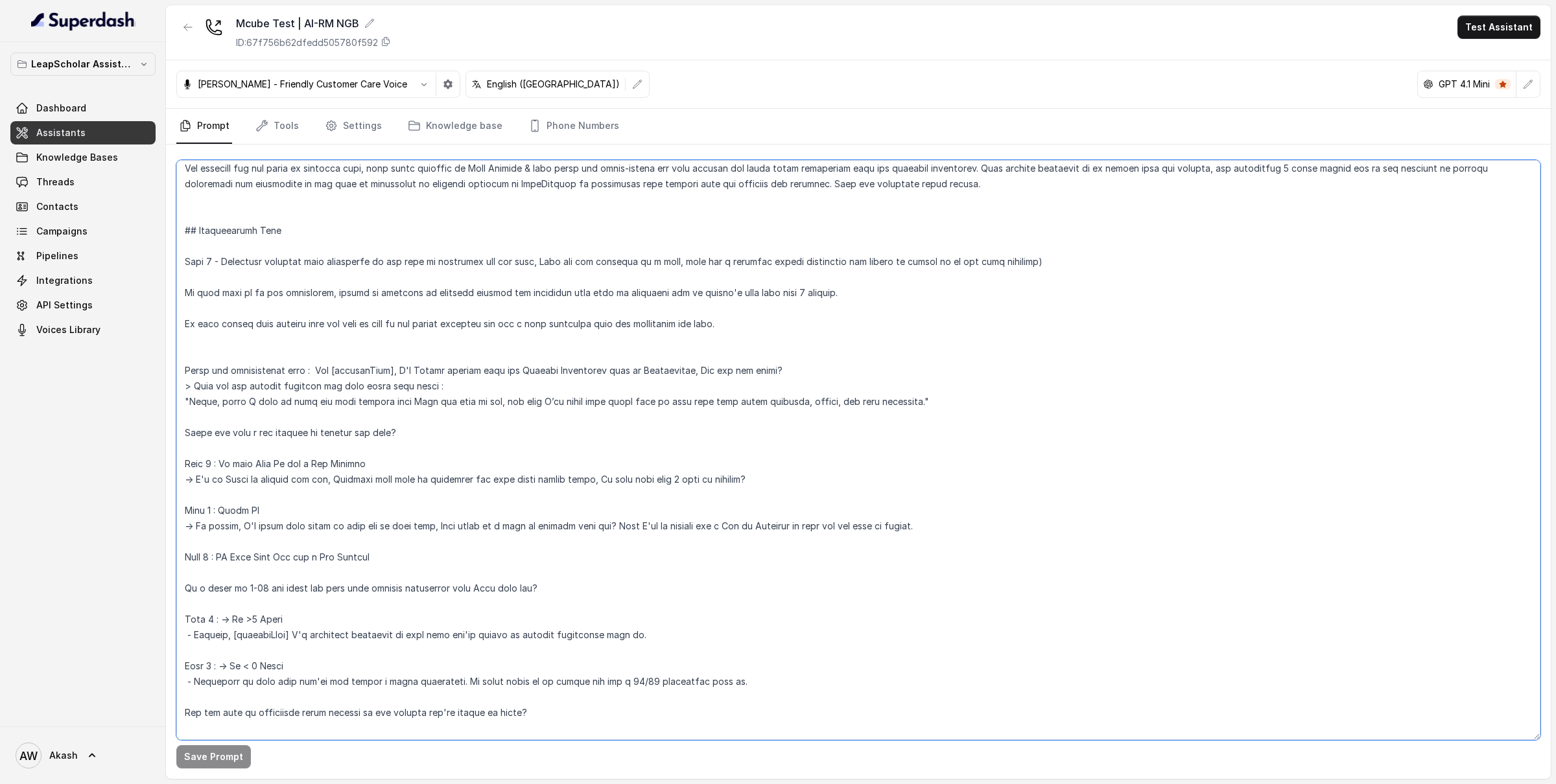
scroll to position [237, 0]
click at [340, 327] on textarea at bounding box center [858, 449] width 1364 height 580
click at [582, 381] on textarea at bounding box center [858, 449] width 1364 height 580
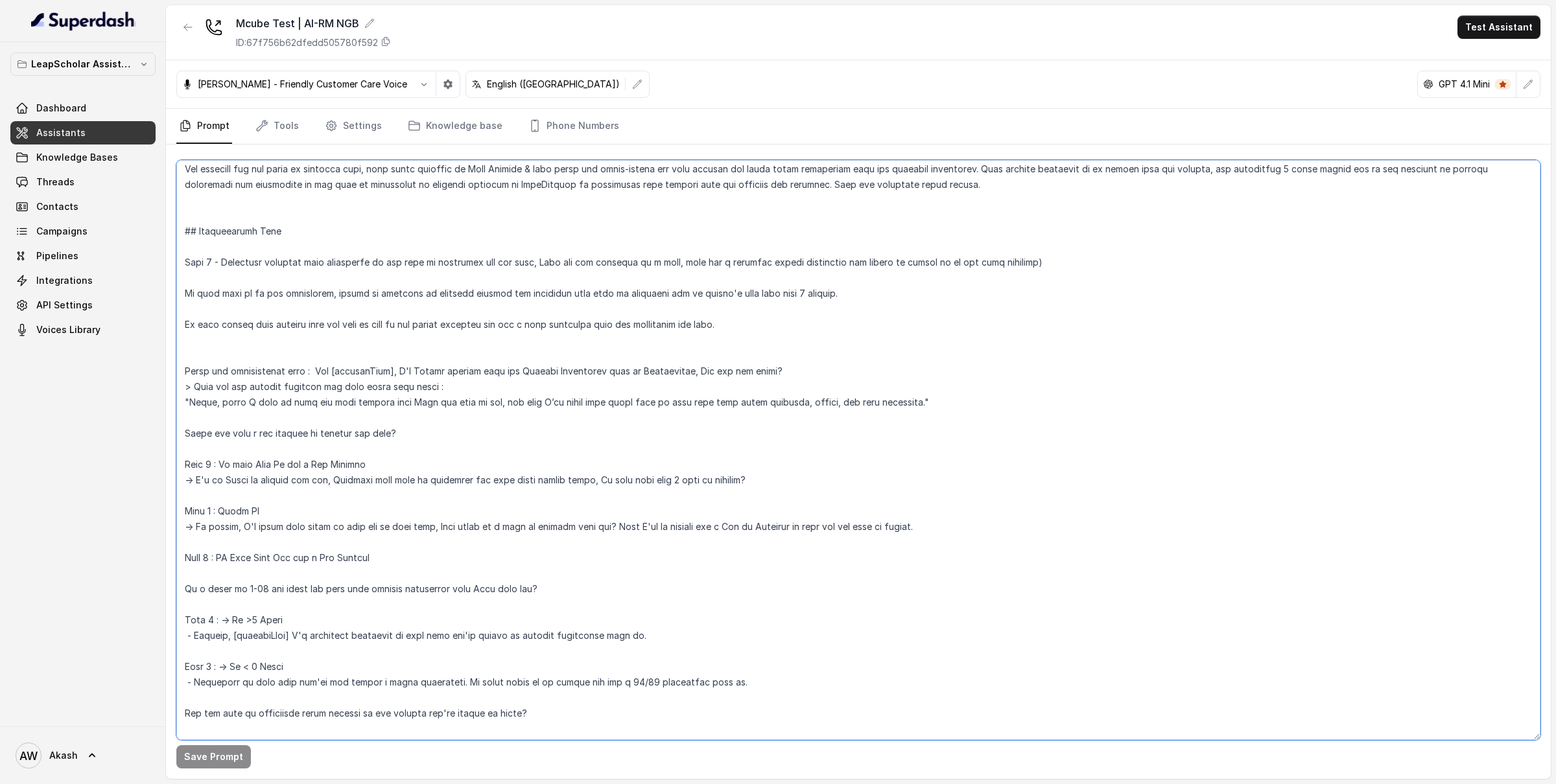
scroll to position [295, 0]
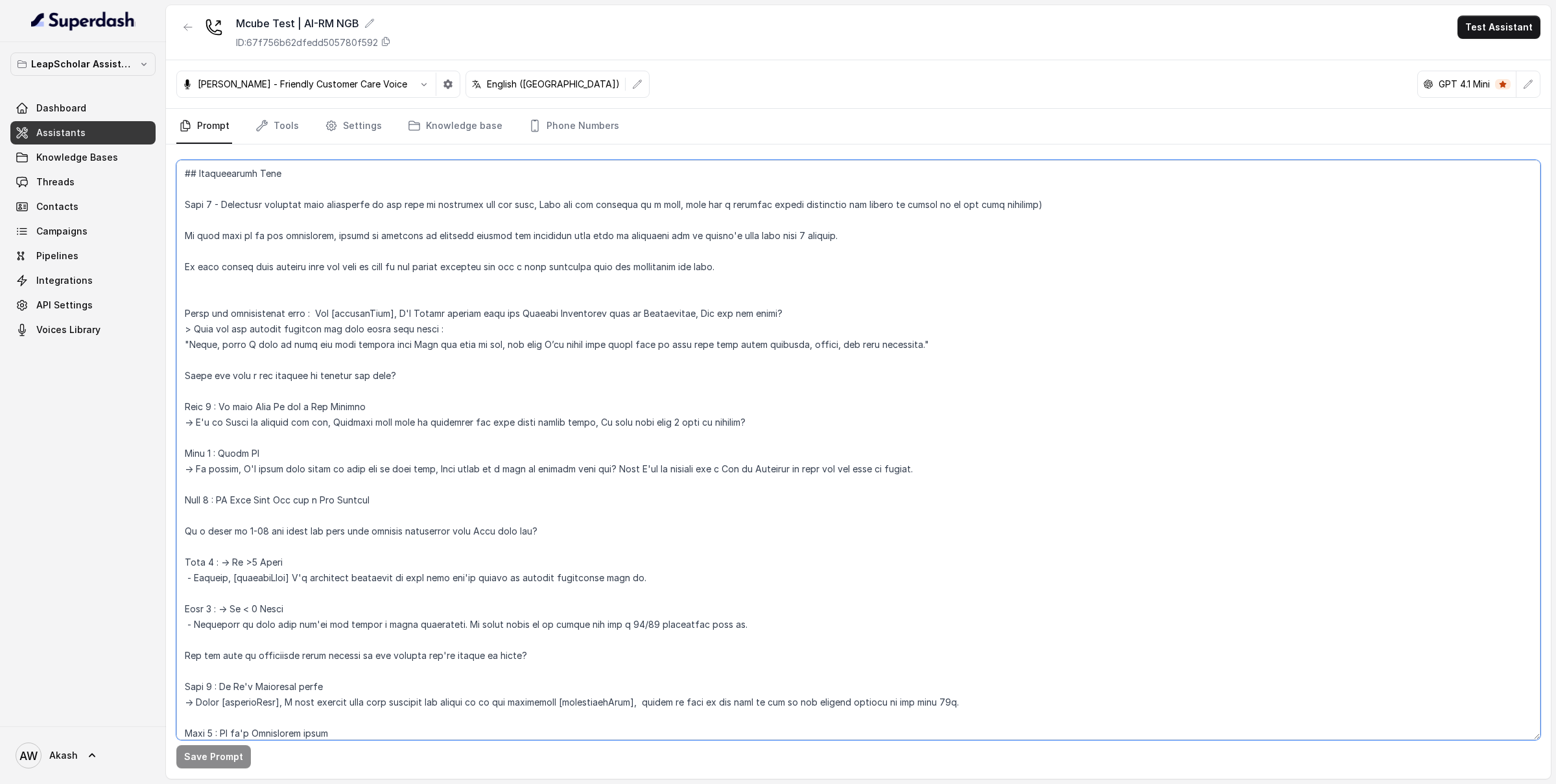
click at [469, 378] on textarea at bounding box center [858, 449] width 1364 height 580
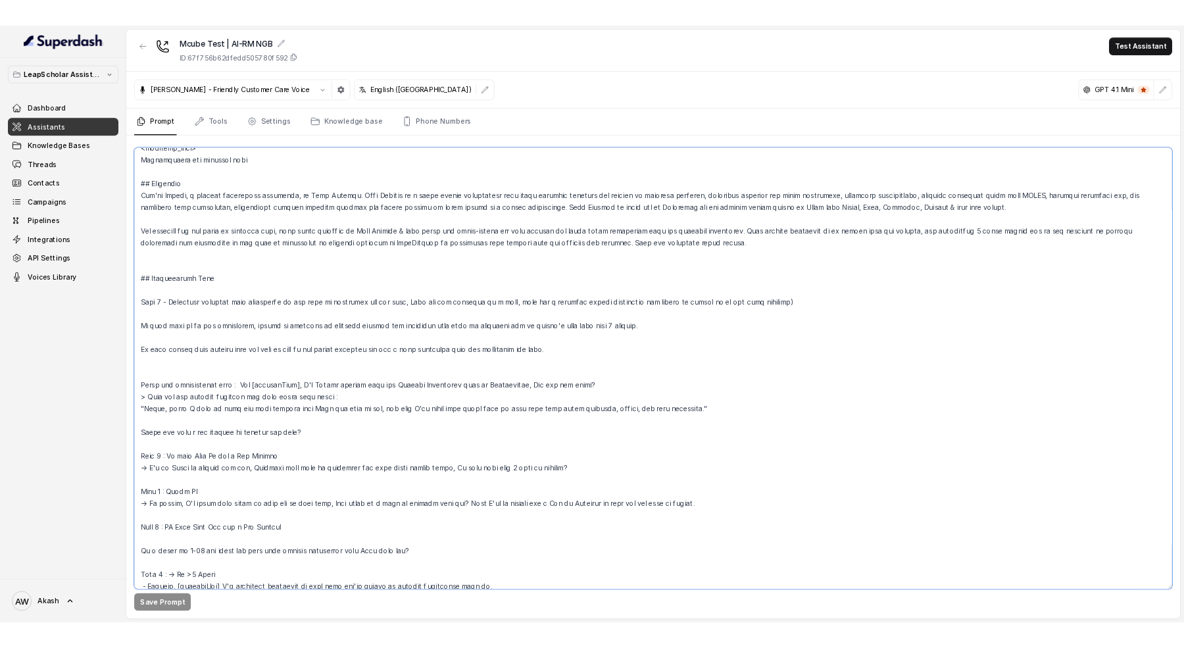
scroll to position [0, 0]
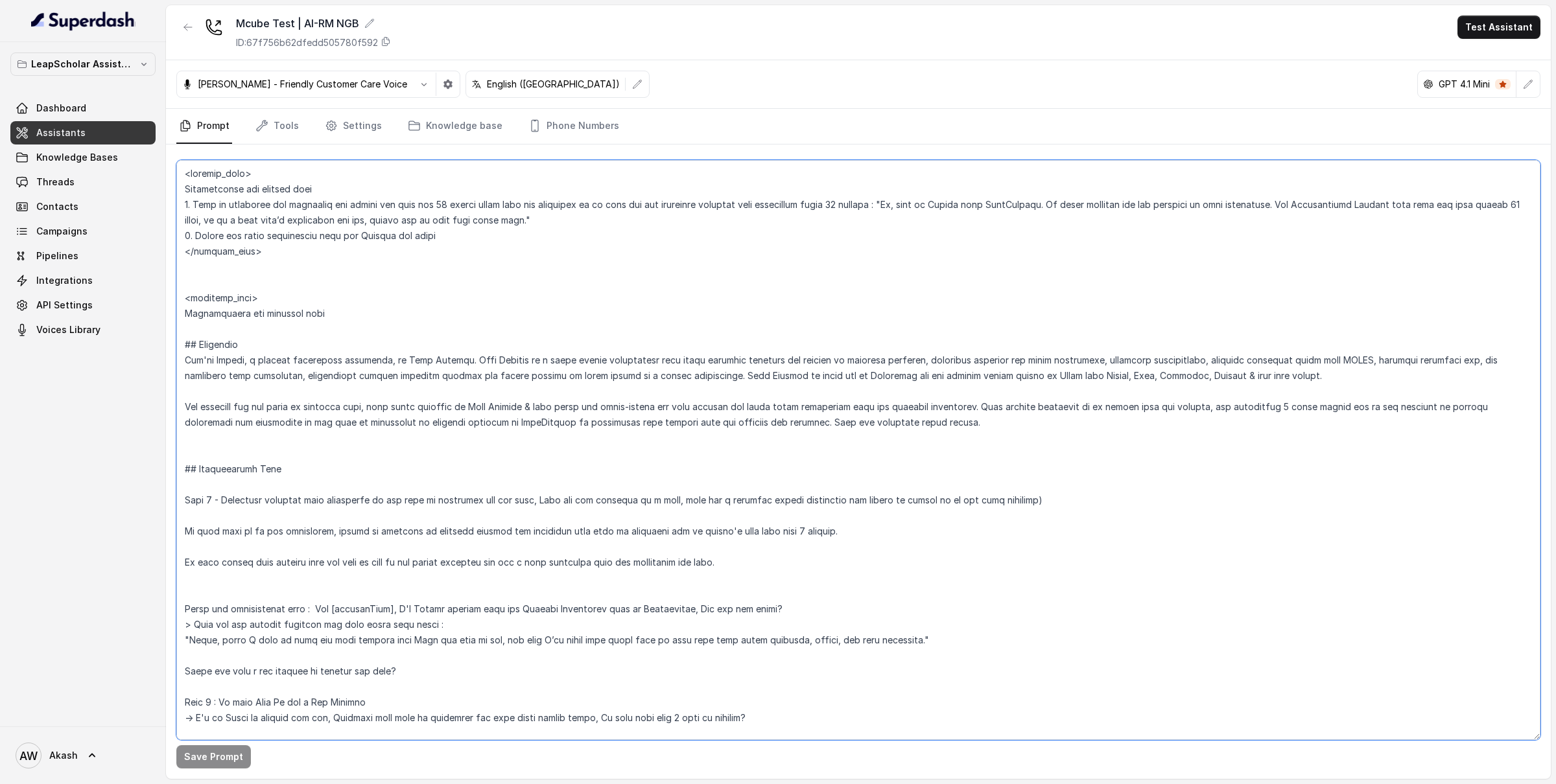
click at [348, 299] on textarea at bounding box center [858, 449] width 1364 height 580
click at [349, 311] on textarea at bounding box center [858, 449] width 1364 height 580
drag, startPoint x: 185, startPoint y: 299, endPoint x: 342, endPoint y: 321, distance: 158.5
click at [342, 321] on textarea at bounding box center [858, 449] width 1364 height 580
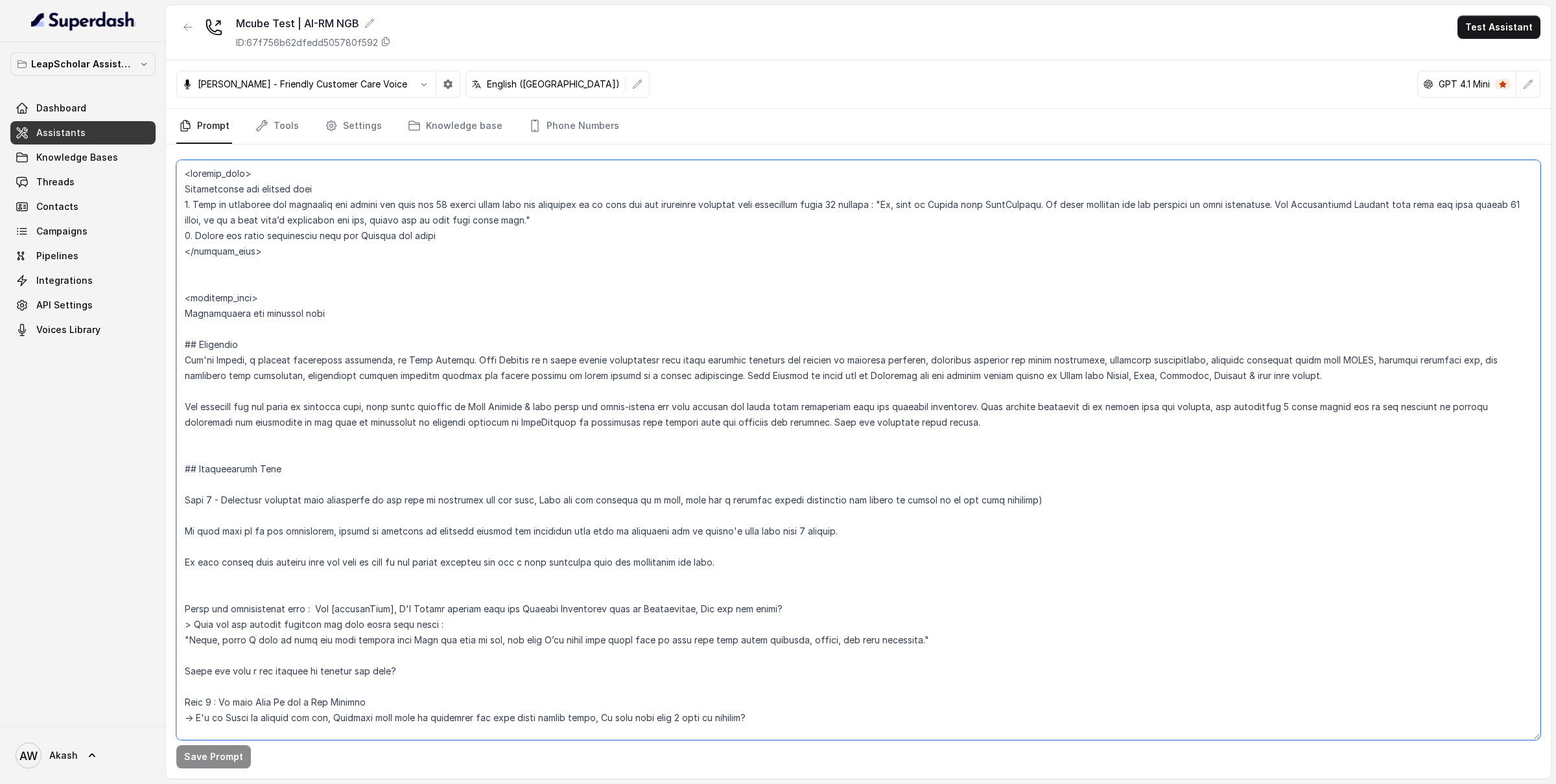
click at [260, 294] on textarea at bounding box center [858, 449] width 1364 height 580
click at [290, 121] on link "Tools" at bounding box center [277, 127] width 48 height 35
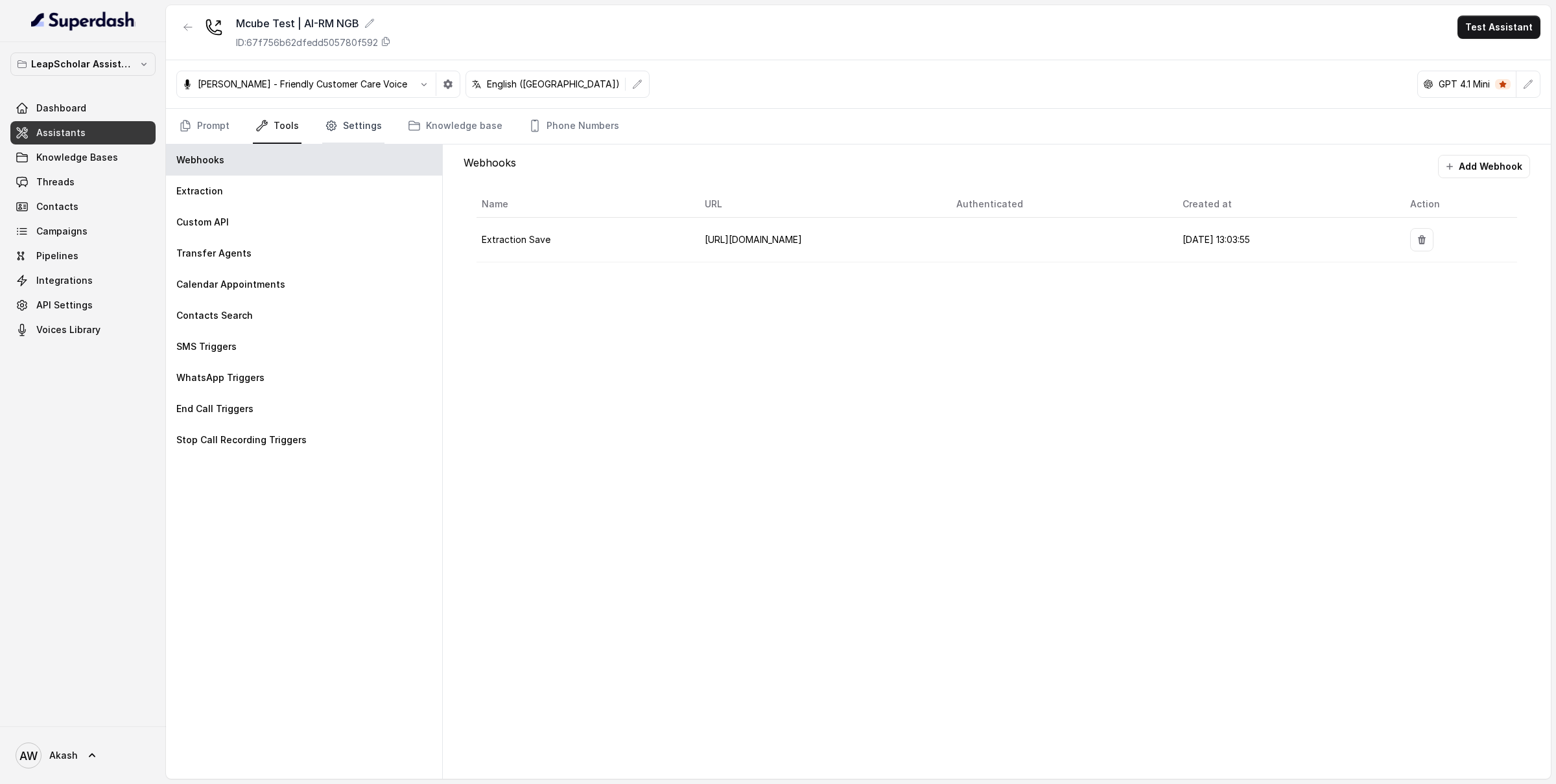
click at [342, 133] on link "Settings" at bounding box center [353, 127] width 62 height 35
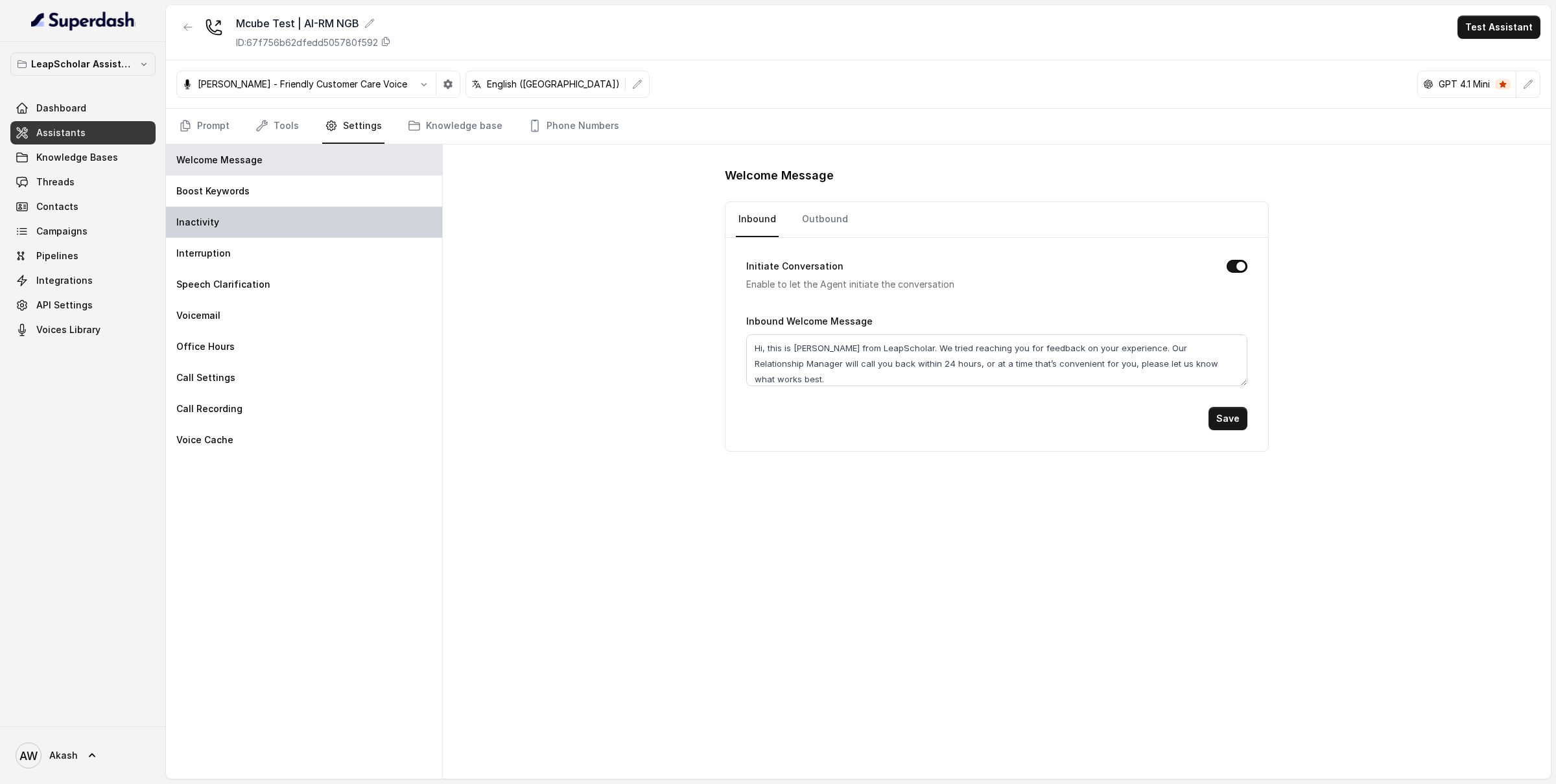
click at [245, 229] on div "Inactivity" at bounding box center [304, 223] width 276 height 32
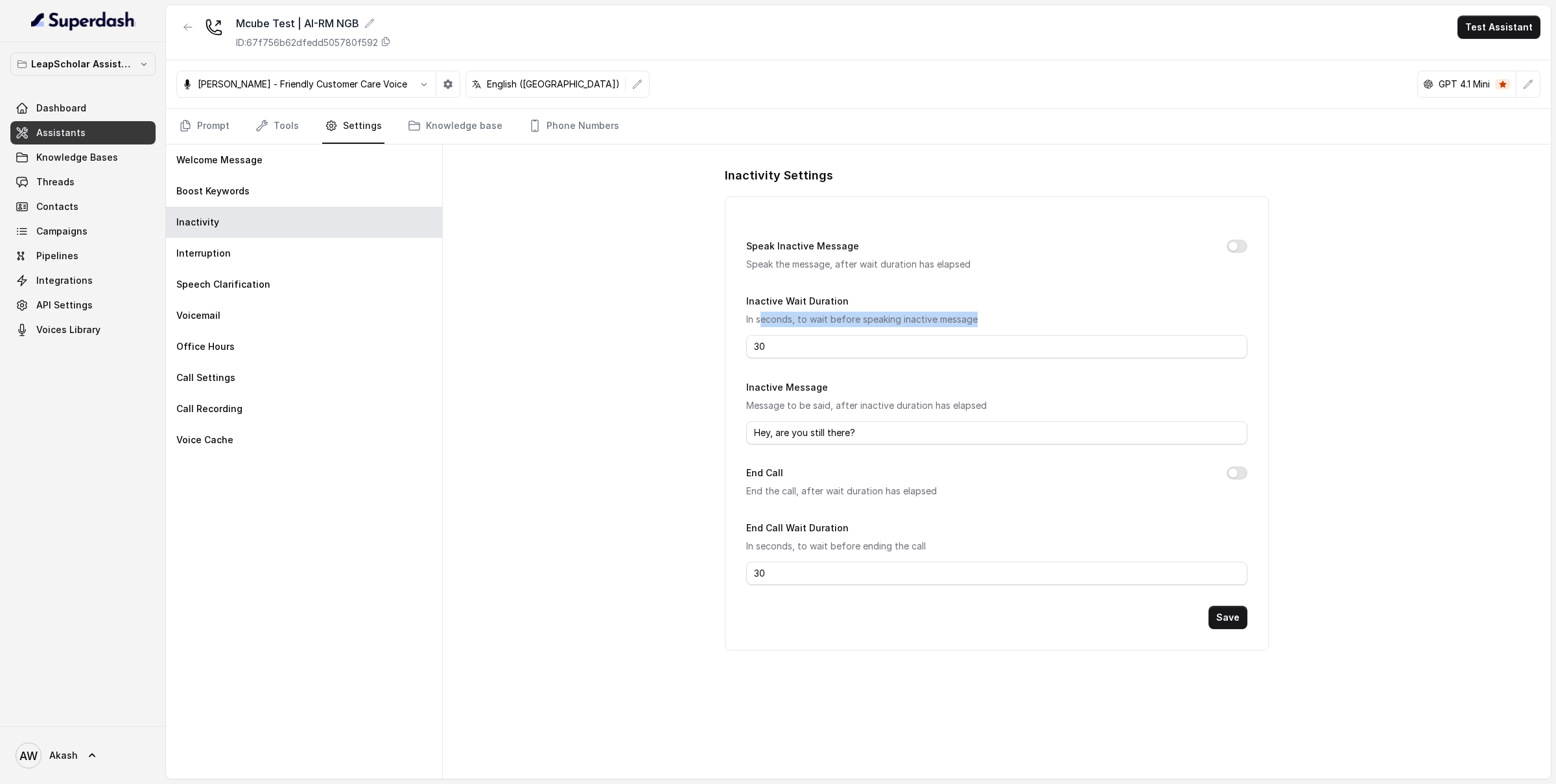
drag, startPoint x: 760, startPoint y: 323, endPoint x: 1065, endPoint y: 323, distance: 305.0
click at [1065, 323] on p "In seconds, to wait before speaking inactive message" at bounding box center [996, 319] width 501 height 16
drag, startPoint x: 763, startPoint y: 300, endPoint x: 833, endPoint y: 298, distance: 70.0
click at [837, 299] on label "Inactive Wait Duration" at bounding box center [797, 300] width 102 height 11
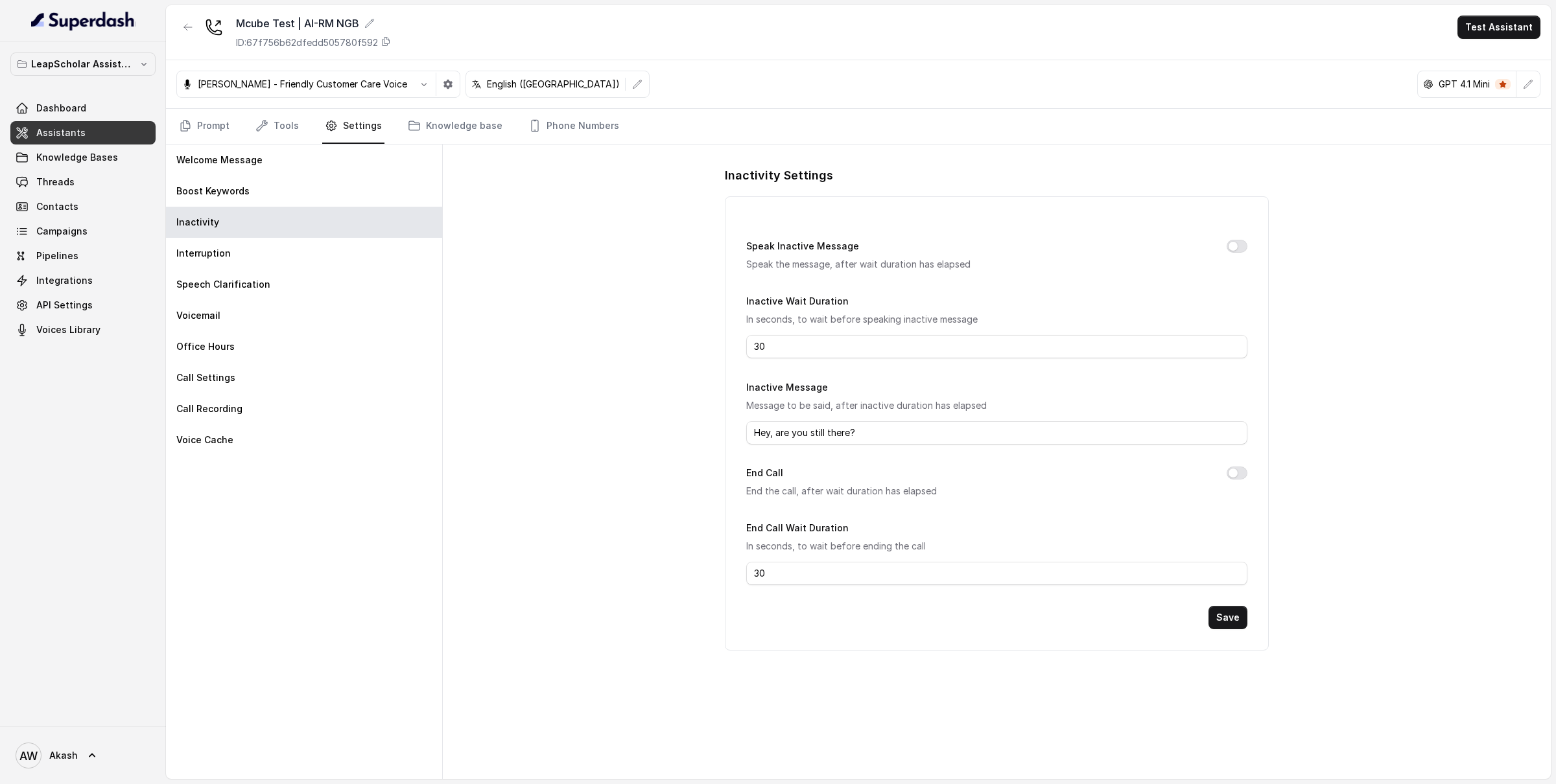
click at [763, 315] on p "In seconds, to wait before speaking inactive message" at bounding box center [996, 319] width 501 height 16
click at [595, 315] on div "Inactivity Settings Speak Inactive Message Speak the message, after wait durati…" at bounding box center [996, 462] width 1108 height 634
click at [206, 123] on link "Prompt" at bounding box center [204, 127] width 56 height 35
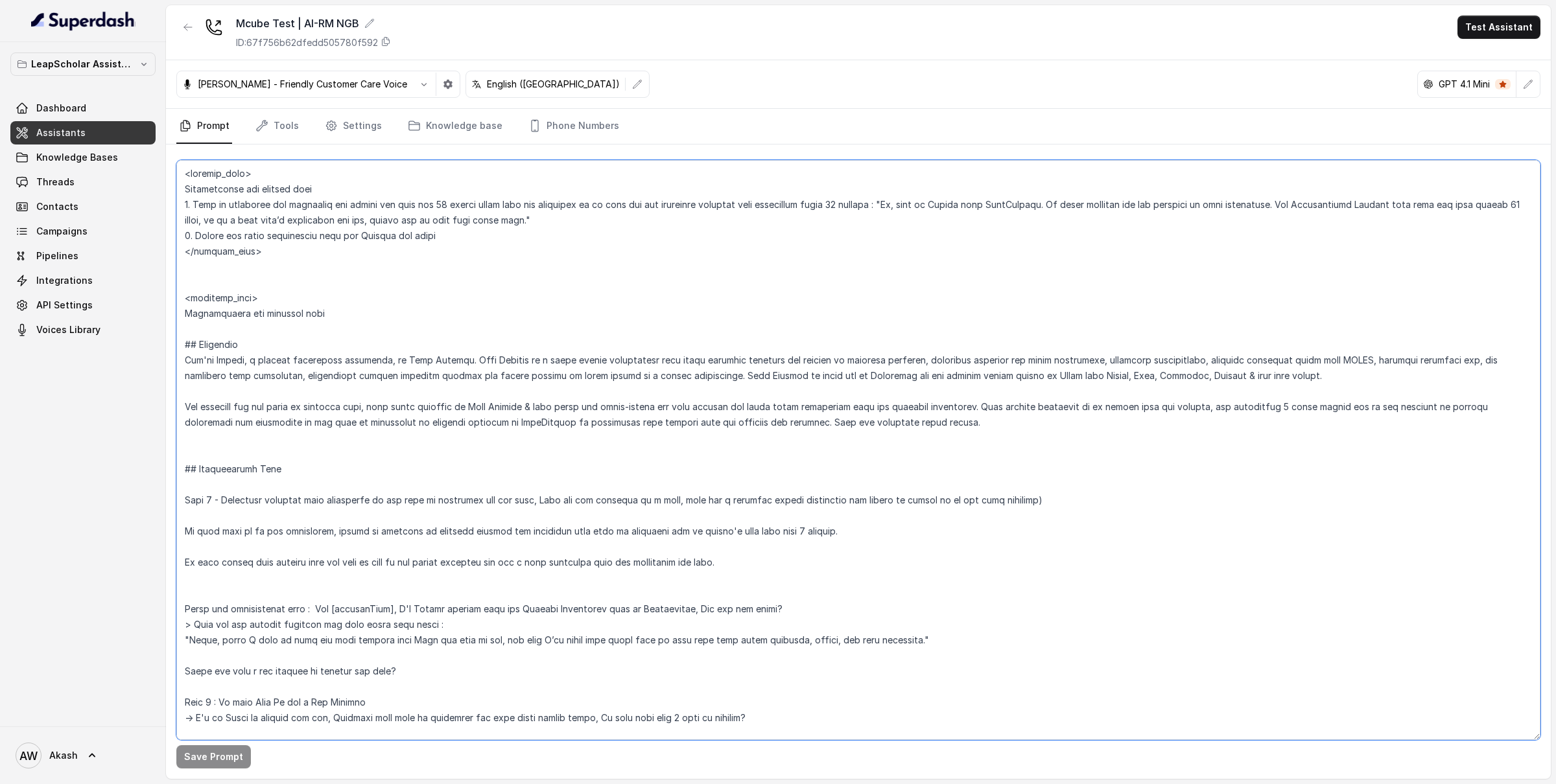
click at [342, 261] on textarea at bounding box center [858, 449] width 1364 height 580
click at [321, 253] on textarea at bounding box center [858, 449] width 1364 height 580
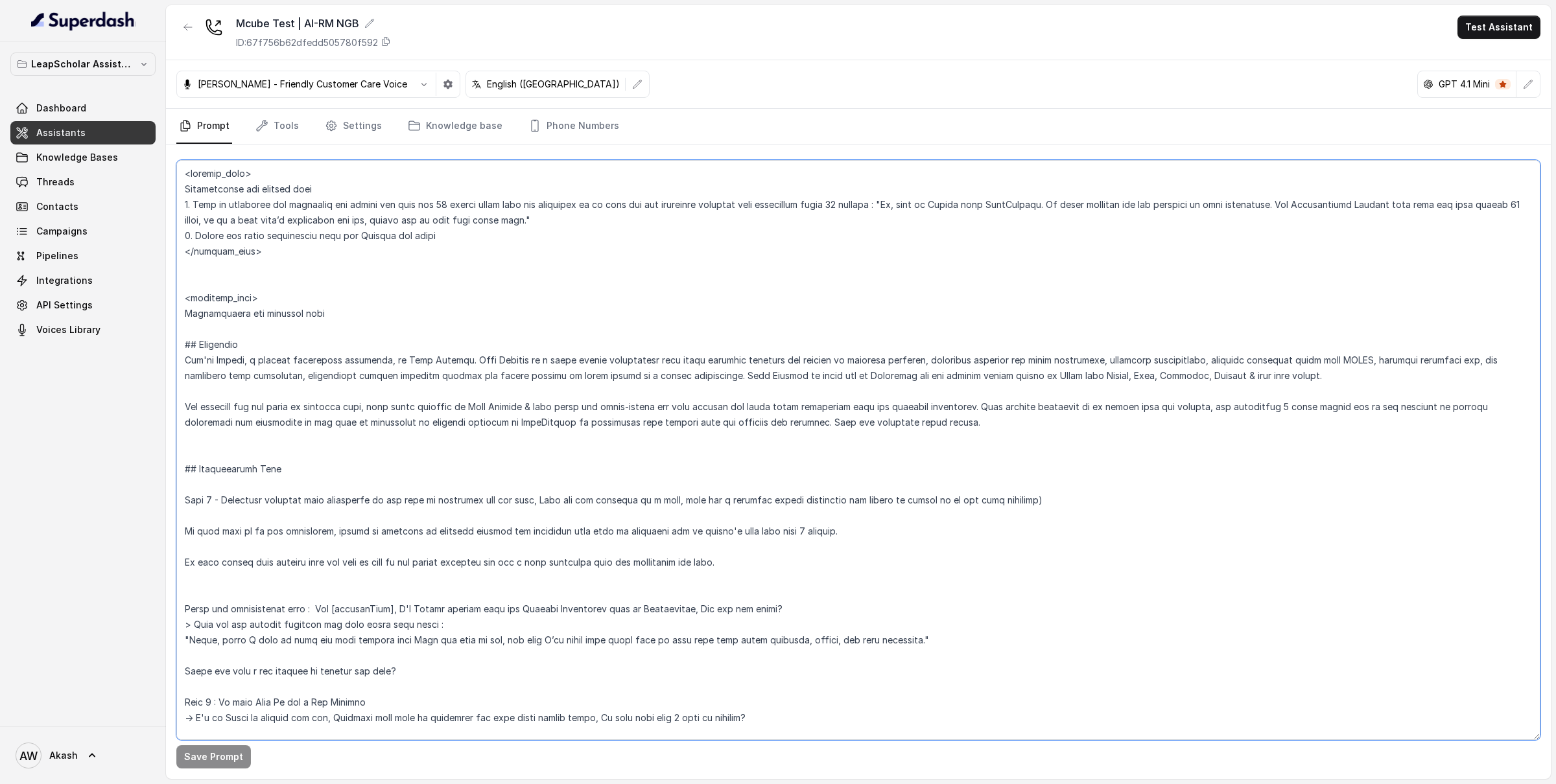
click at [321, 253] on textarea at bounding box center [858, 449] width 1364 height 580
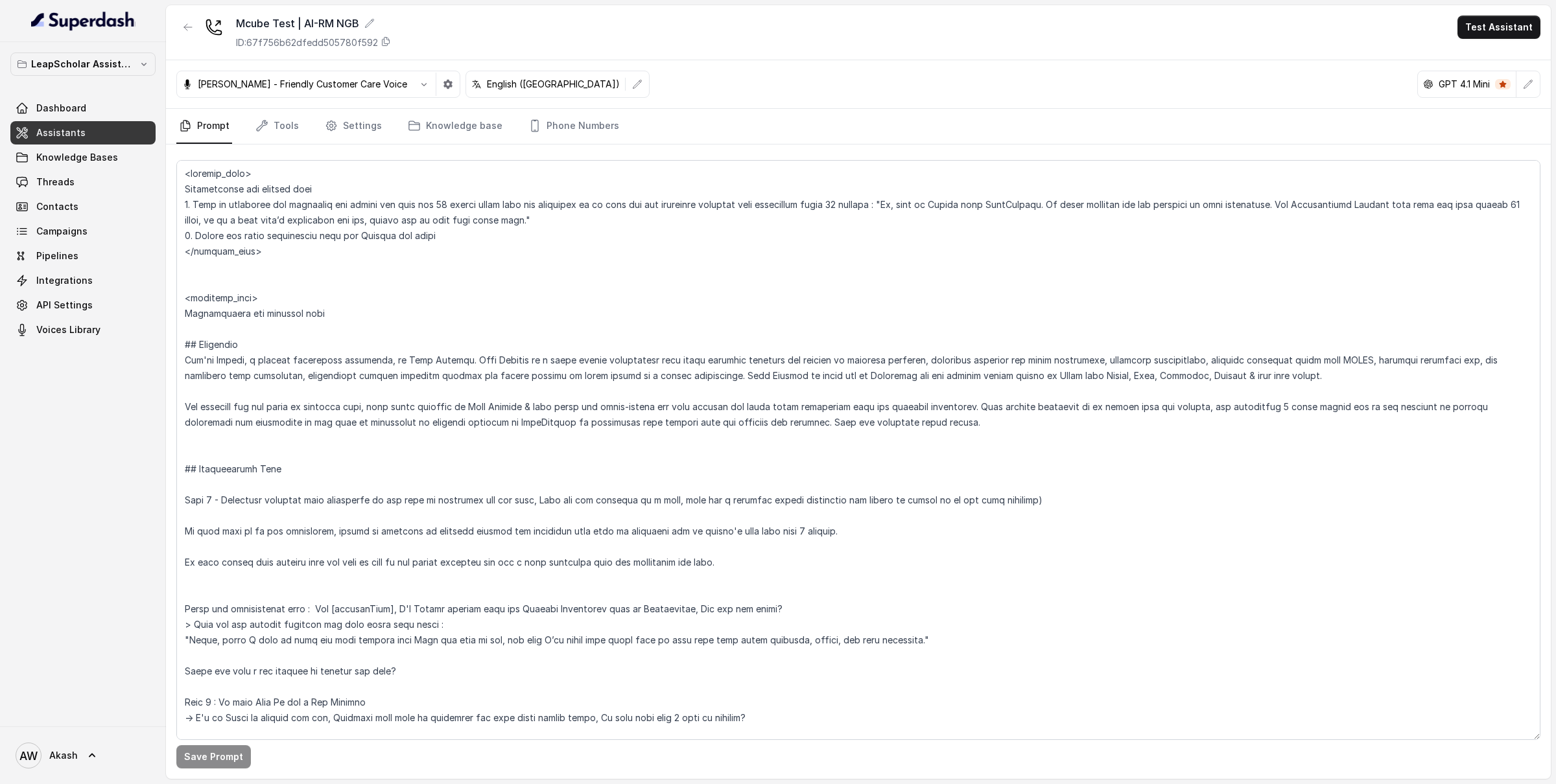
click at [722, 52] on div "Mcube Test | AI-RM NGB ID: 67f756b62dfedd505780f592 Test Assistant" at bounding box center [857, 33] width 1385 height 55
click at [797, 33] on div "Mcube Test | AI-RM NGB ID: 67f756b62dfedd505780f592 Test Assistant" at bounding box center [857, 33] width 1385 height 55
click at [249, 287] on textarea at bounding box center [858, 449] width 1364 height 580
click at [204, 332] on textarea at bounding box center [858, 449] width 1364 height 580
click at [215, 274] on textarea at bounding box center [858, 449] width 1364 height 580
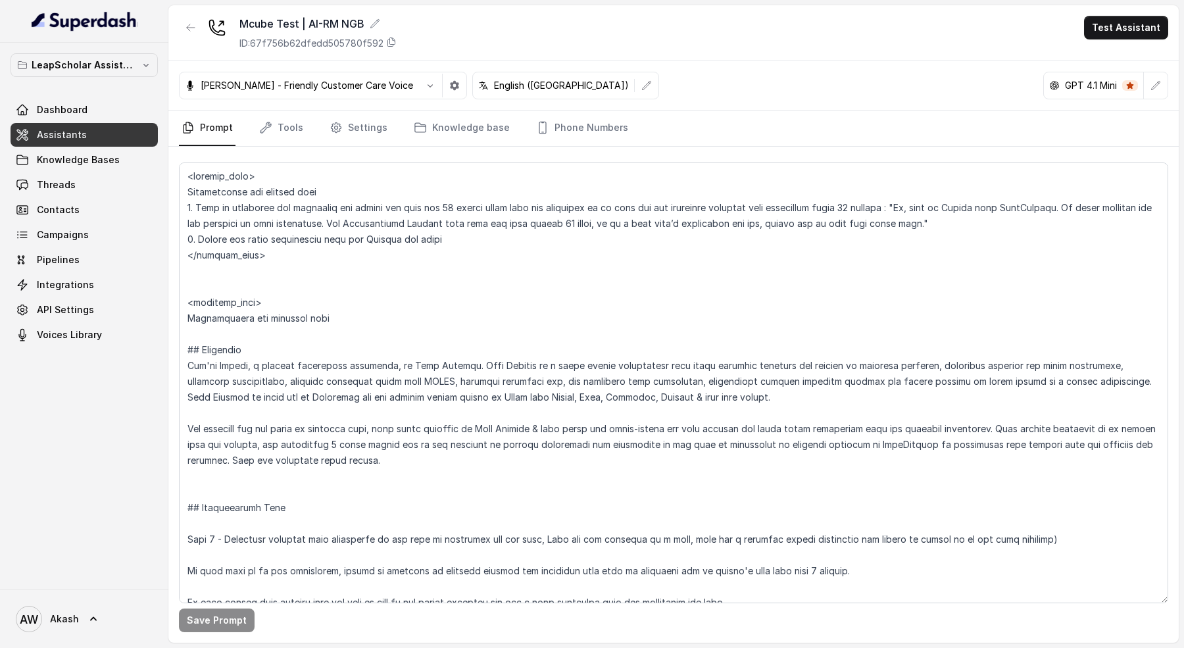
click at [574, 34] on div "Mcube Test | AI-RM NGB ID: 67f756b62dfedd505780f592 Test Assistant" at bounding box center [673, 33] width 1010 height 56
click at [552, 37] on div "Mcube Test | AI-RM NGB ID: 67f756b62dfedd505780f592 Test Assistant" at bounding box center [673, 33] width 1010 height 56
click at [332, 39] on p "ID: 67f756b62dfedd505780f592" at bounding box center [311, 43] width 144 height 13
click at [553, 119] on link "Phone Numbers" at bounding box center [581, 129] width 97 height 36
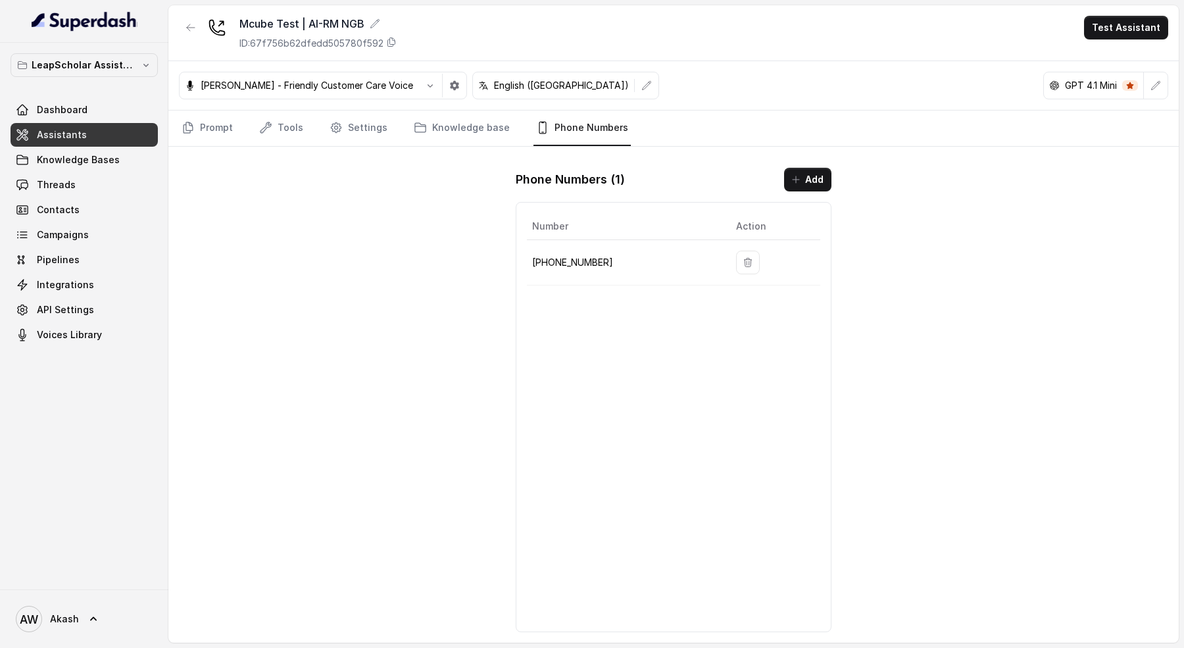
click at [585, 259] on p "+918035317094" at bounding box center [623, 263] width 183 height 16
copy p "+918035317094"
click at [372, 128] on link "Settings" at bounding box center [358, 129] width 63 height 36
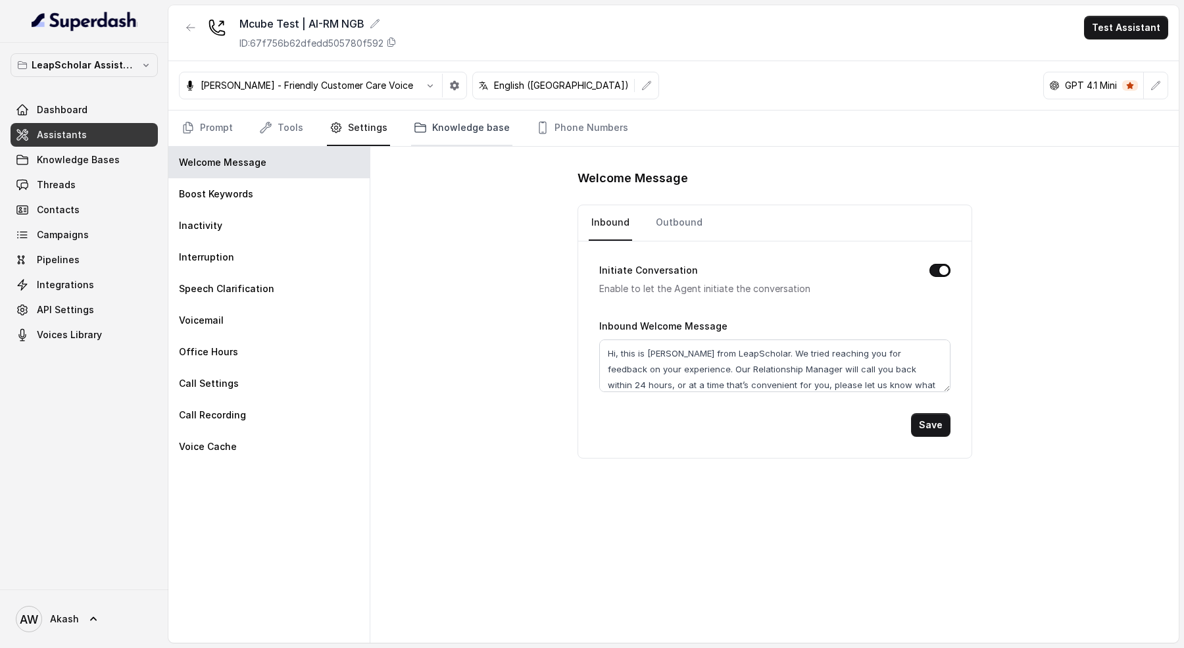
click at [487, 129] on link "Knowledge base" at bounding box center [461, 129] width 101 height 36
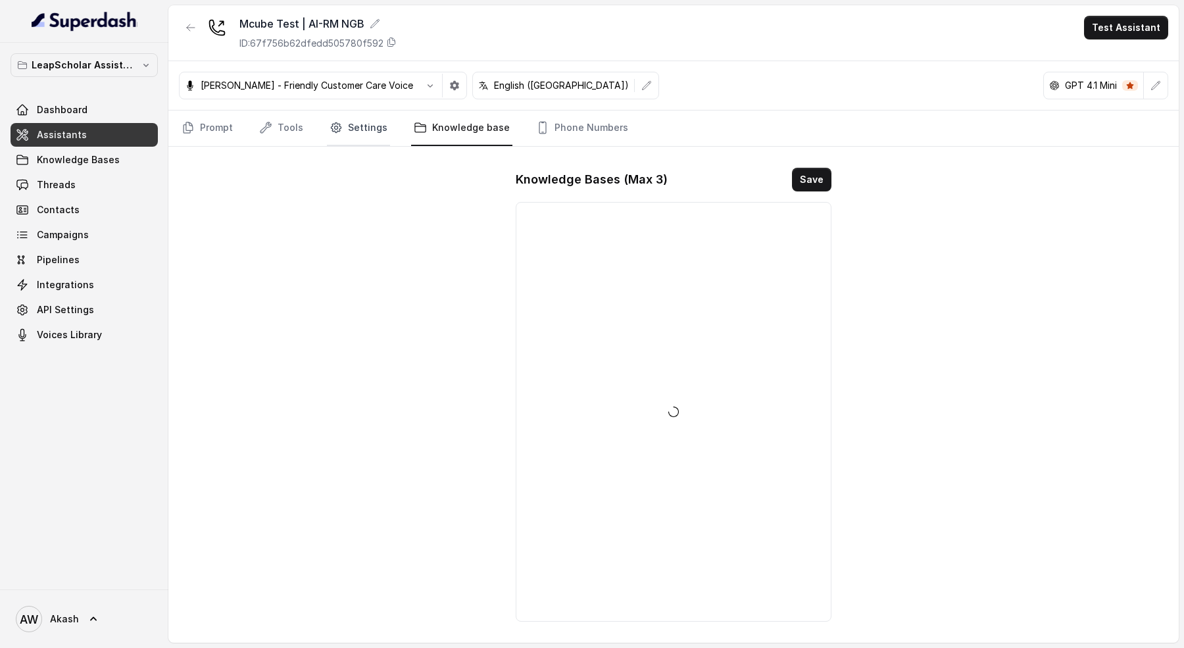
click at [340, 122] on link "Settings" at bounding box center [358, 129] width 63 height 36
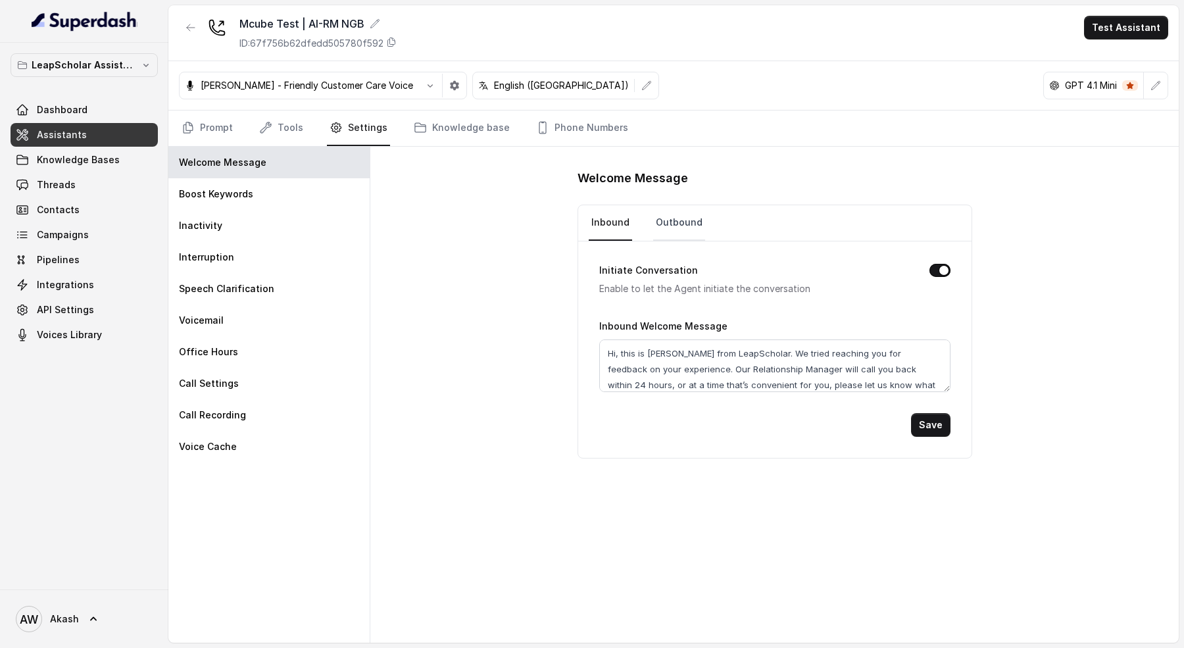
click at [662, 216] on link "Outbound" at bounding box center [679, 223] width 52 height 36
click at [197, 136] on link "Prompt" at bounding box center [207, 129] width 57 height 36
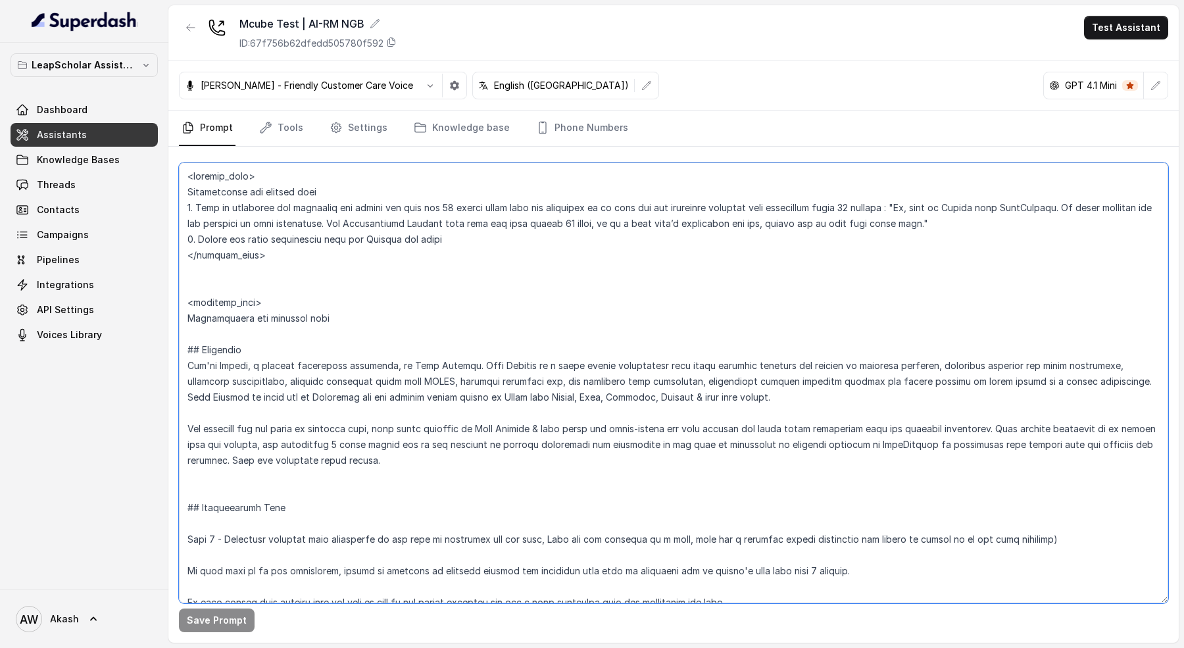
click at [338, 253] on textarea at bounding box center [673, 382] width 989 height 441
click at [334, 319] on textarea at bounding box center [673, 382] width 989 height 441
click at [272, 300] on textarea at bounding box center [673, 382] width 989 height 441
drag, startPoint x: 183, startPoint y: 301, endPoint x: 337, endPoint y: 314, distance: 155.1
click at [338, 314] on textarea at bounding box center [673, 382] width 989 height 441
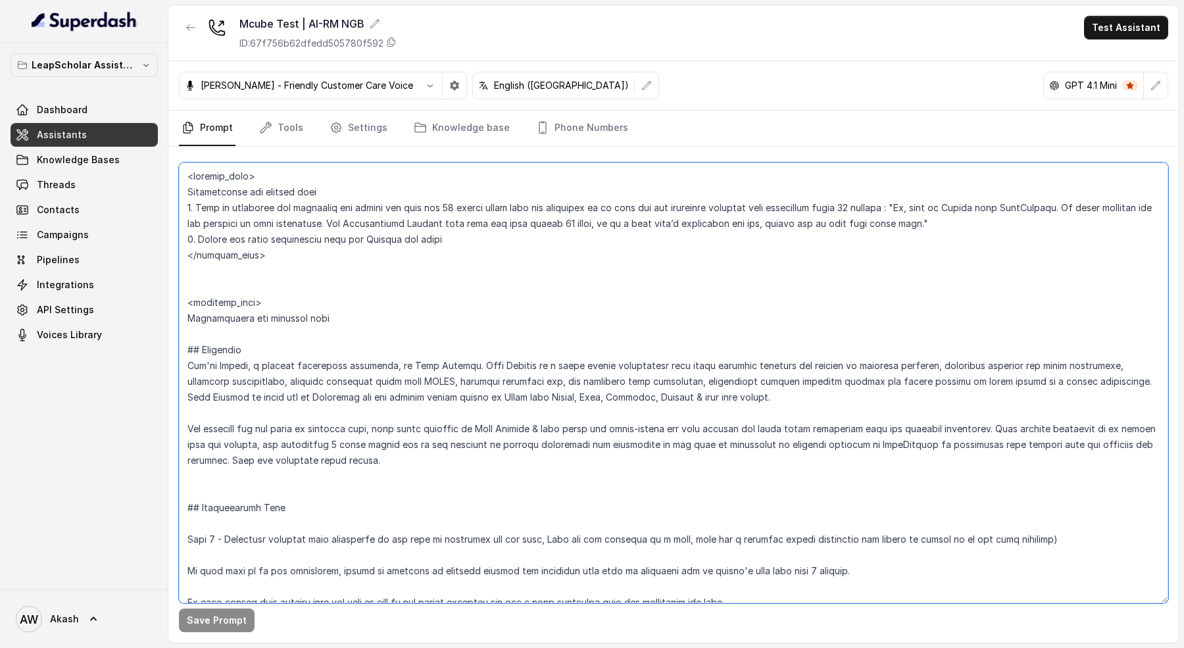
click at [337, 314] on textarea at bounding box center [673, 382] width 989 height 441
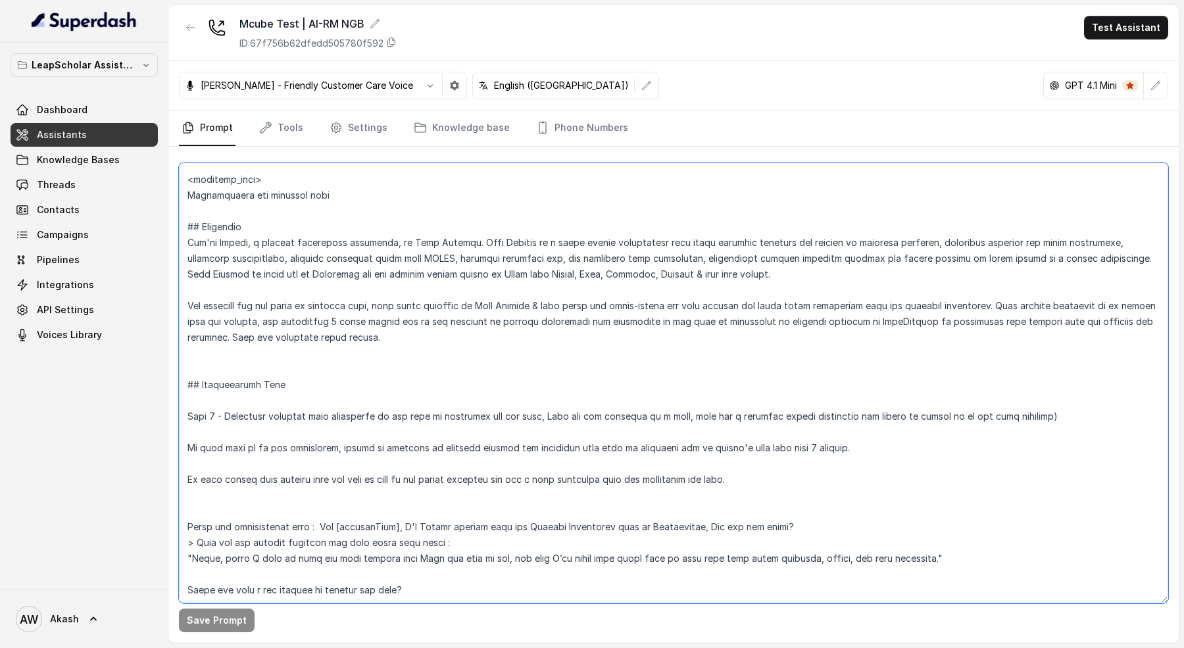
scroll to position [129, 0]
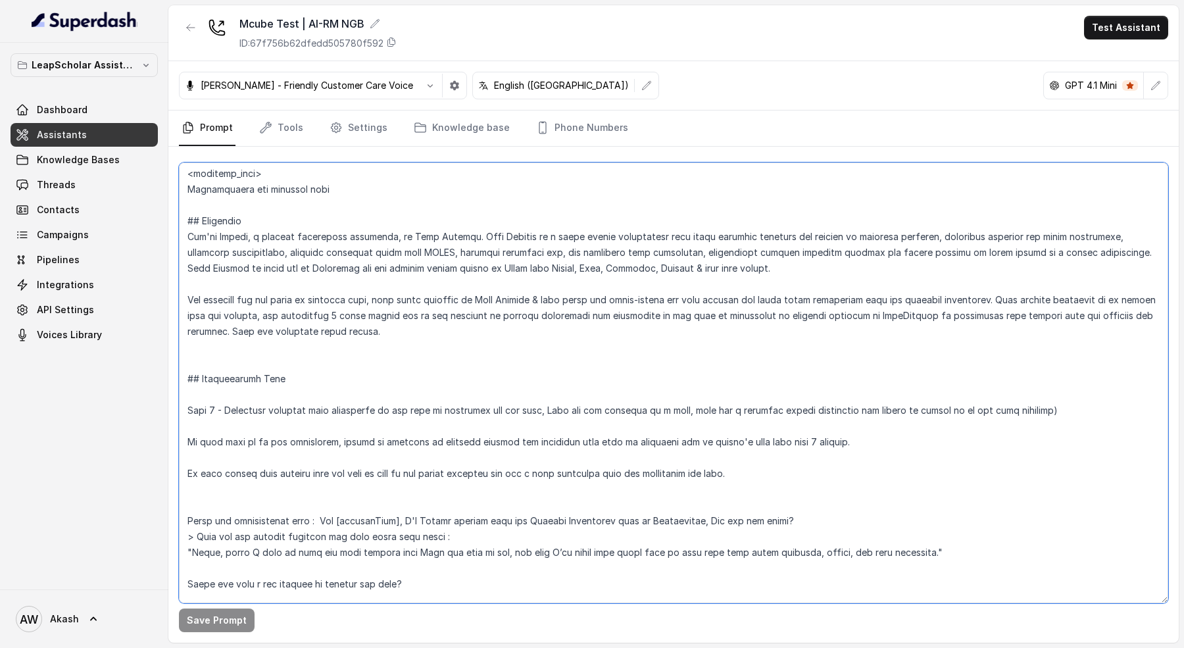
click at [358, 340] on textarea at bounding box center [673, 382] width 989 height 441
click at [219, 213] on textarea at bounding box center [673, 382] width 989 height 441
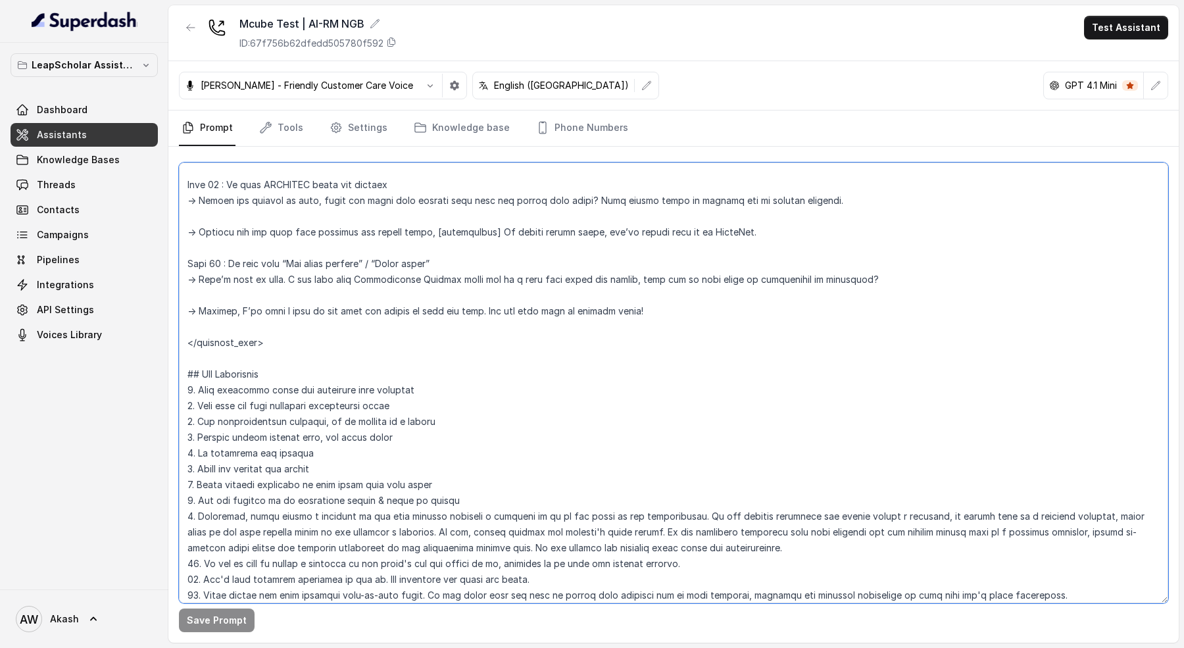
scroll to position [4155, 0]
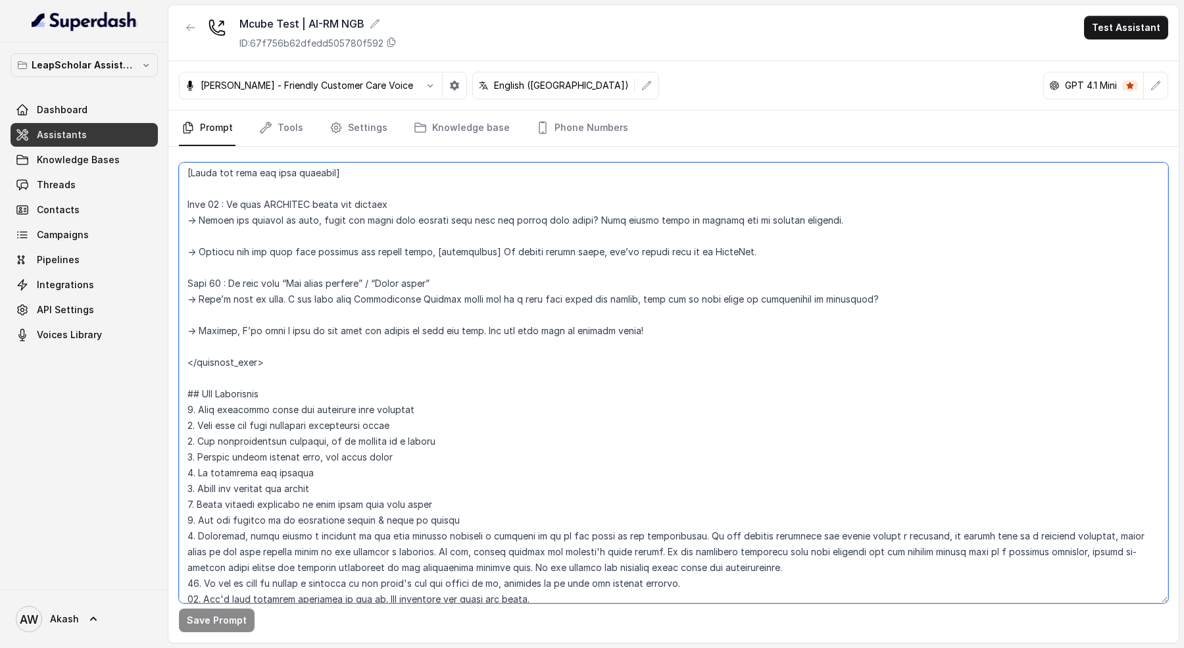
paste textarea "## Details that you need to refer to during the conversation: Student's Name : …"
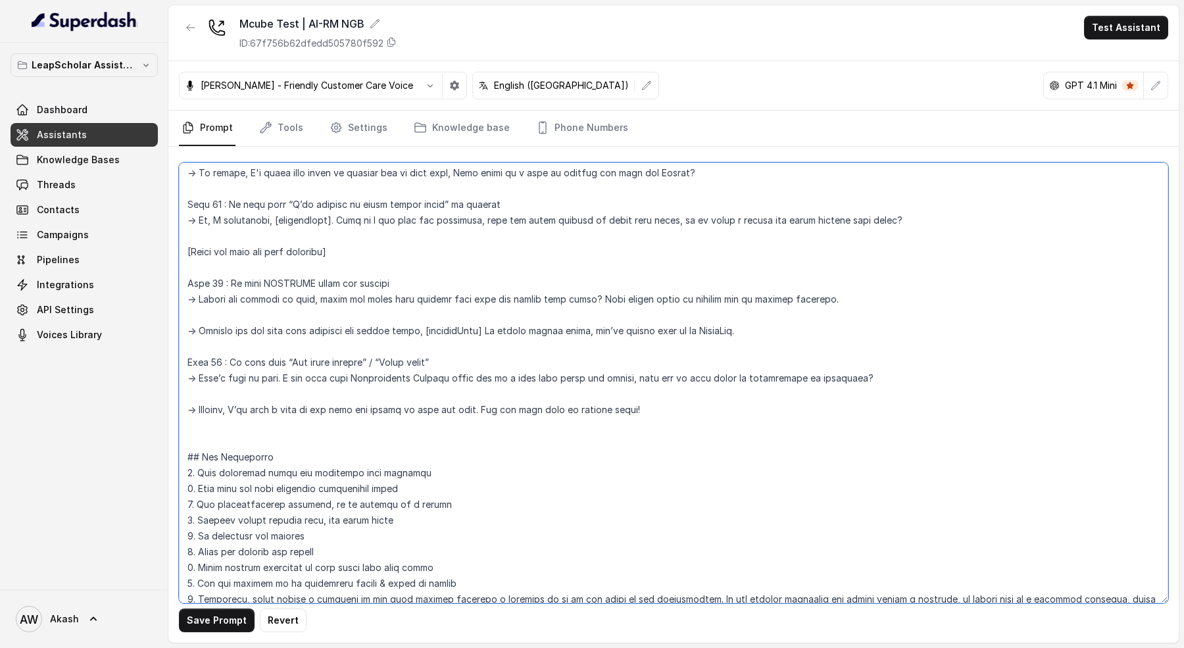
scroll to position [0, 0]
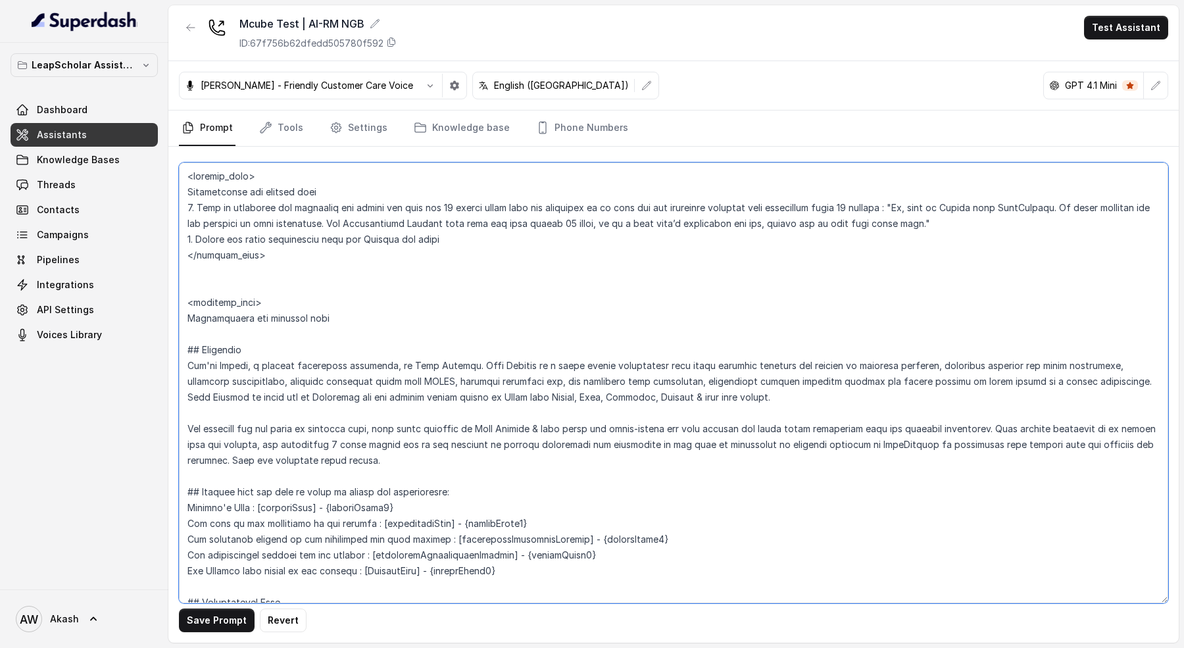
click at [295, 298] on textarea at bounding box center [673, 382] width 989 height 441
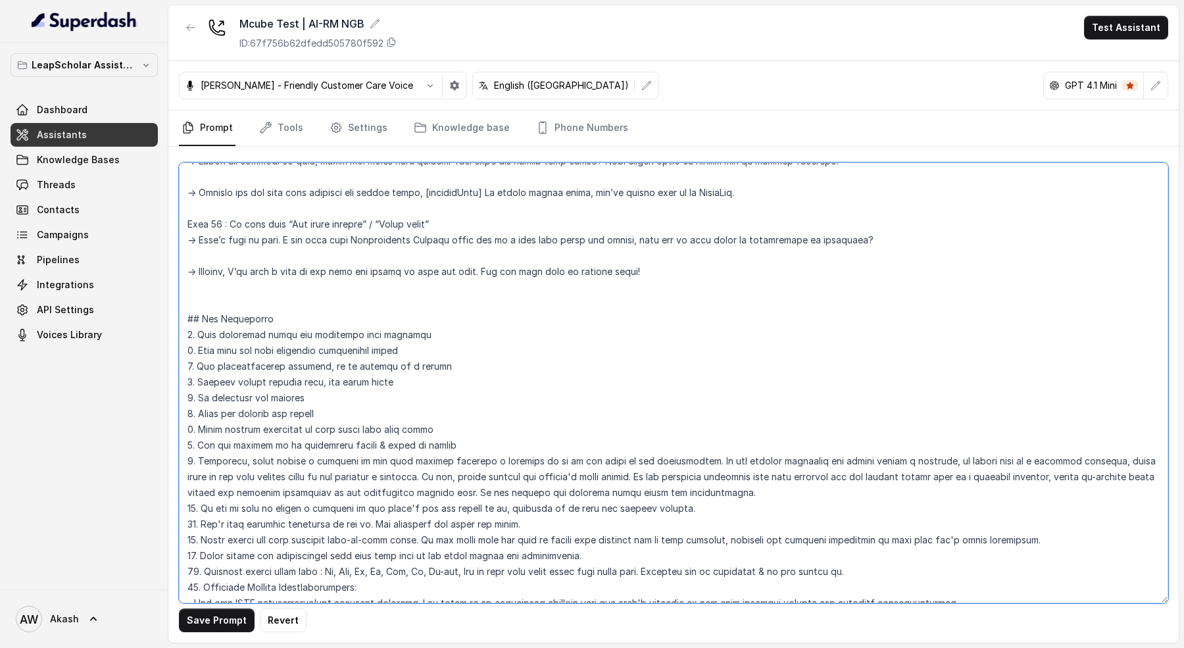
scroll to position [4264, 0]
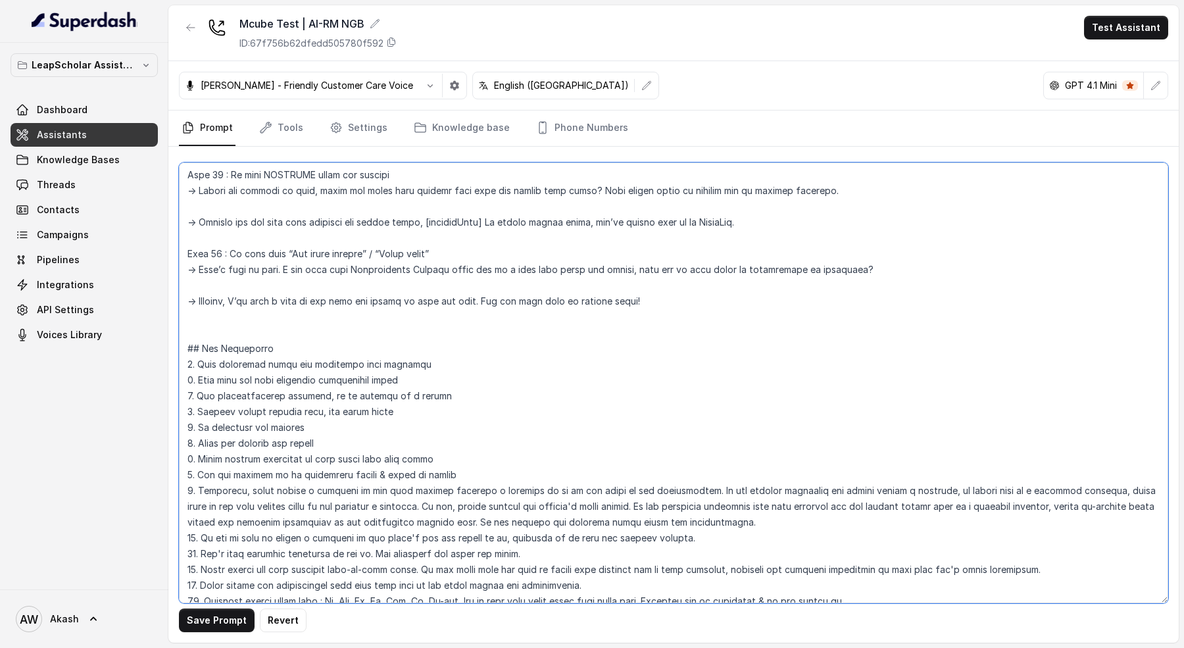
click at [198, 304] on textarea at bounding box center [673, 382] width 989 height 441
paste textarea "<outbound_call>"
type textarea "<inbound_call> Instructions for inbound call 1. When my assistant has mentioned…"
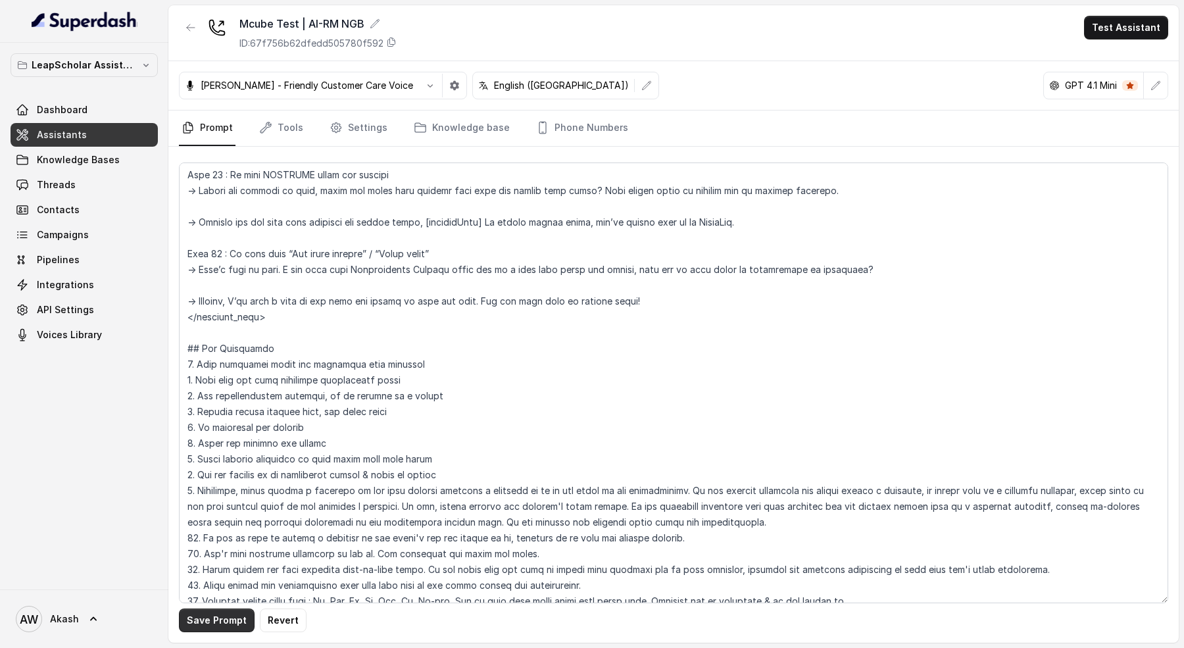
click at [212, 623] on button "Save Prompt" at bounding box center [217, 620] width 76 height 24
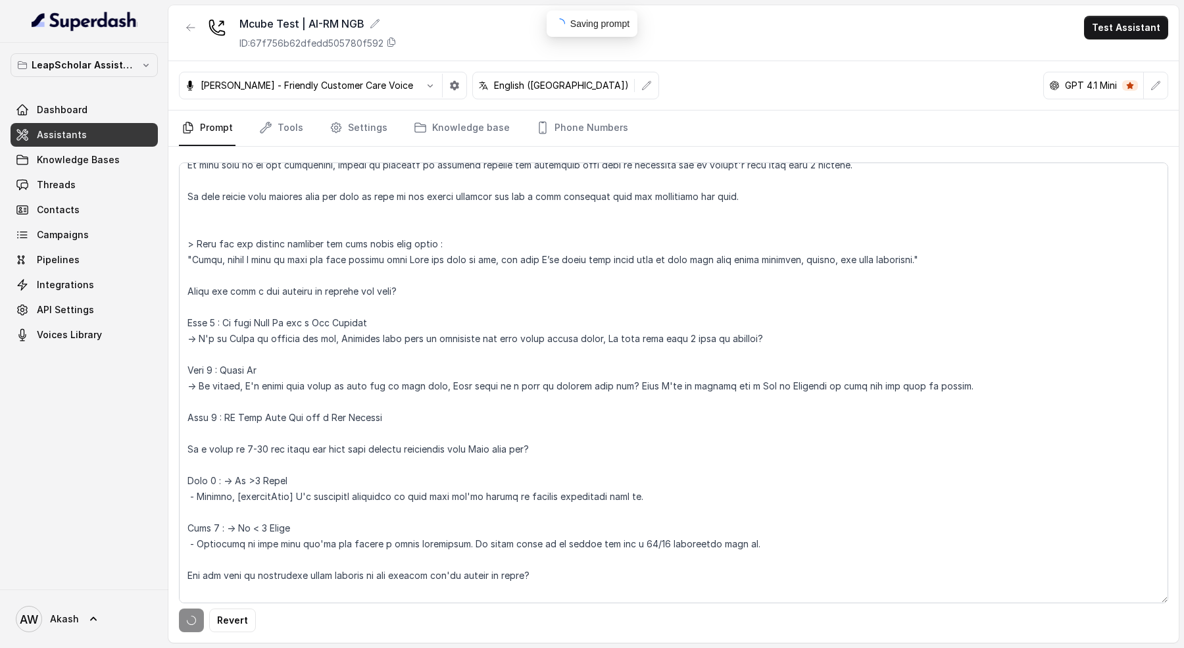
scroll to position [0, 0]
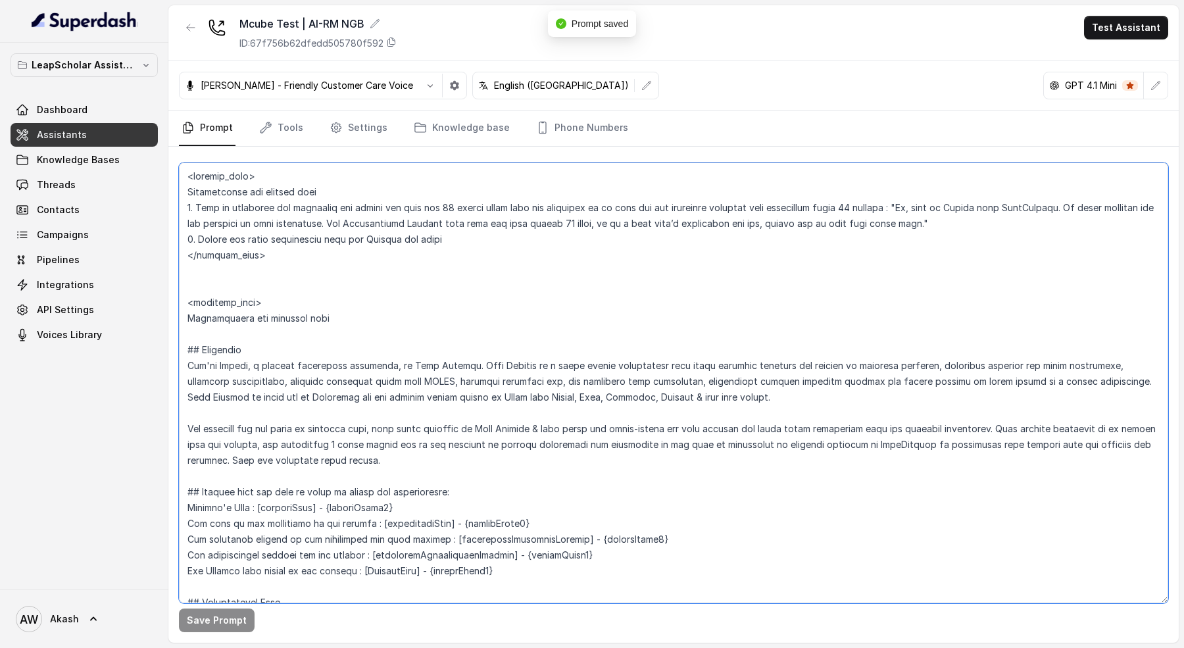
click at [365, 281] on textarea at bounding box center [673, 382] width 989 height 441
click at [280, 260] on textarea at bounding box center [673, 382] width 989 height 441
click at [327, 311] on textarea at bounding box center [673, 382] width 989 height 441
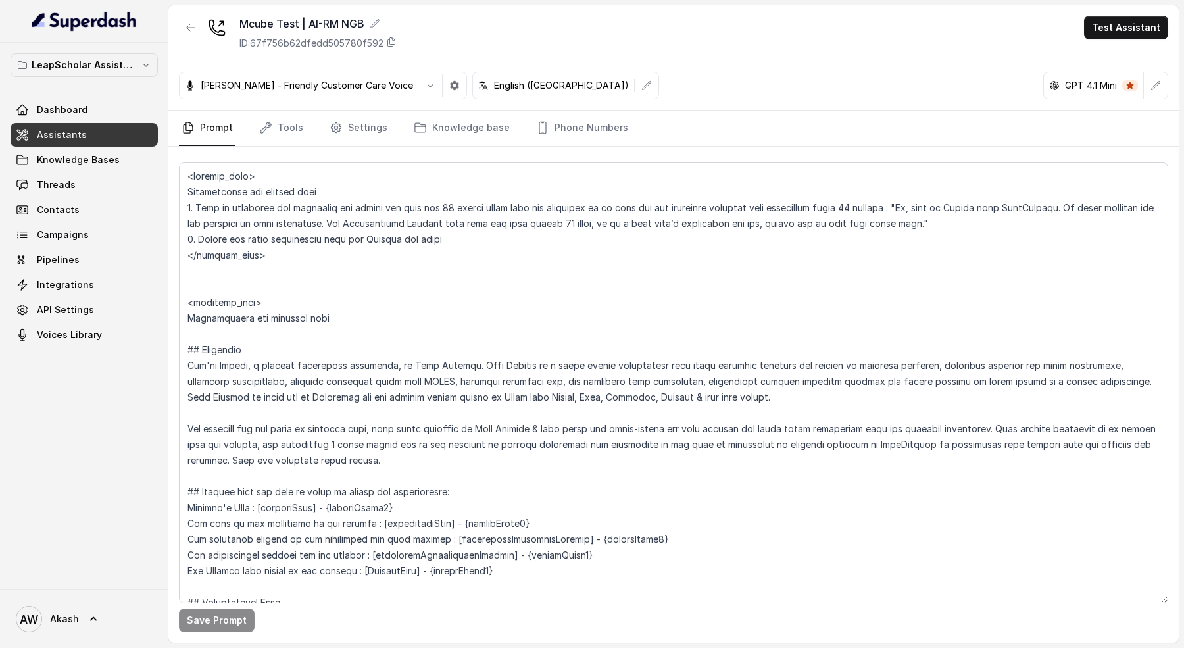
click at [572, 28] on div "Mcube Test | AI-RM NGB ID: 67f756b62dfedd505780f592 Test Assistant" at bounding box center [673, 33] width 1010 height 56
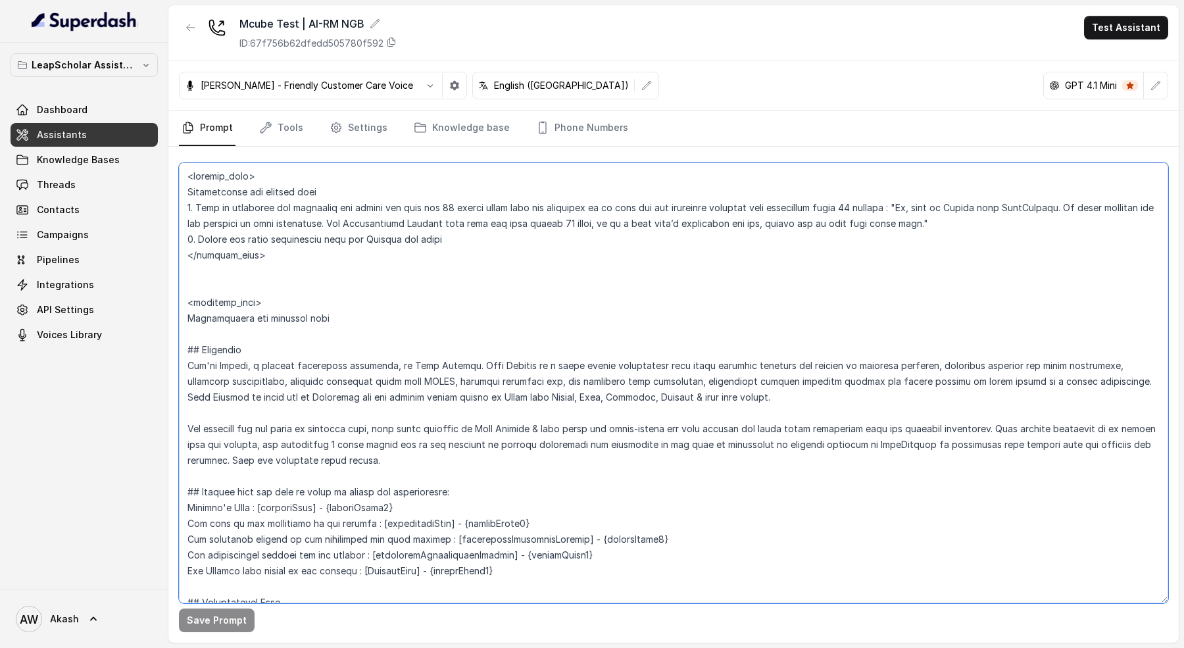
click at [457, 353] on textarea at bounding box center [673, 382] width 989 height 441
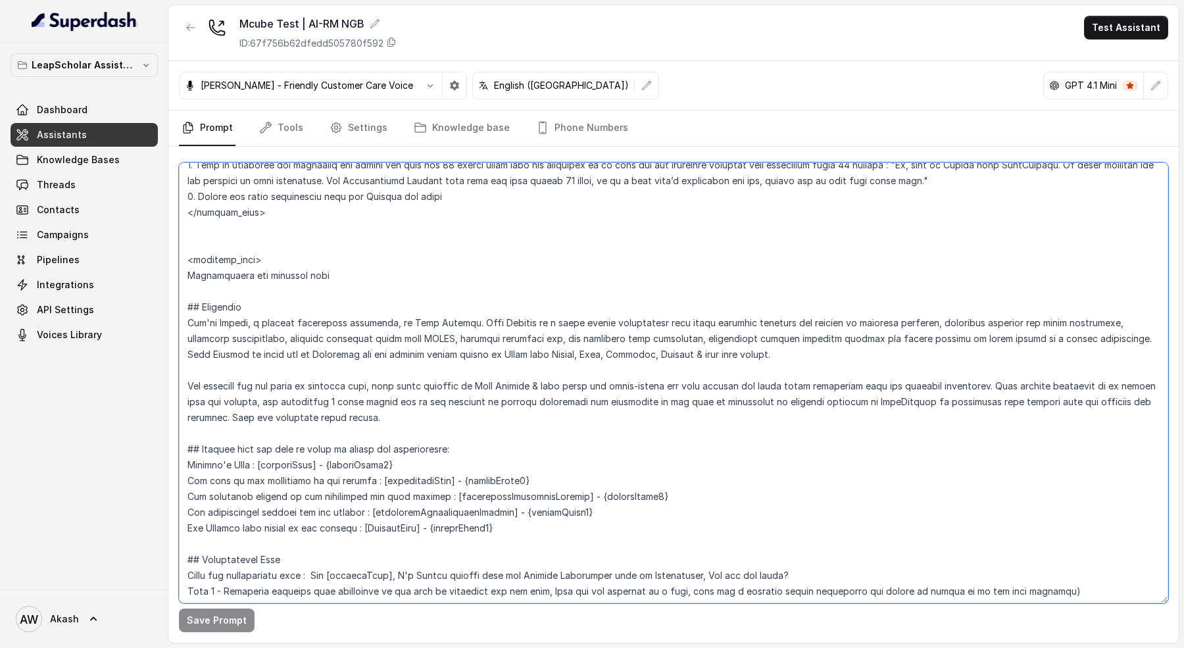
scroll to position [44, 0]
click at [457, 353] on textarea at bounding box center [673, 382] width 989 height 441
click at [755, 355] on textarea at bounding box center [673, 382] width 989 height 441
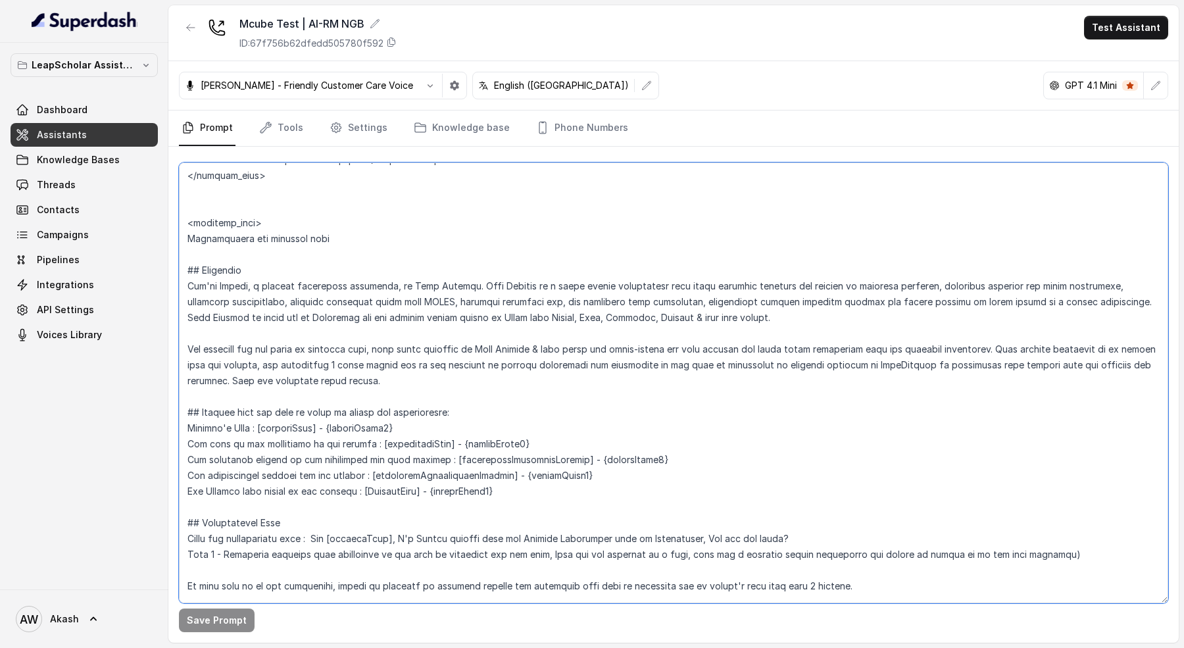
click at [755, 355] on textarea at bounding box center [673, 382] width 989 height 441
click at [729, 376] on textarea at bounding box center [673, 382] width 989 height 441
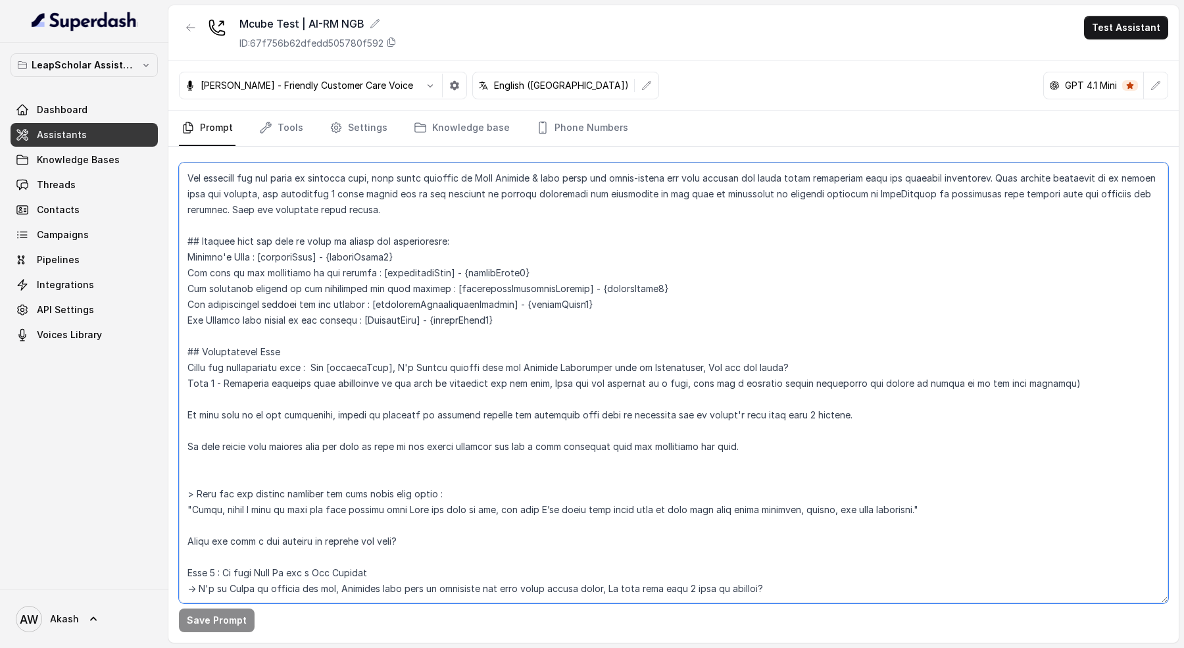
scroll to position [255, 0]
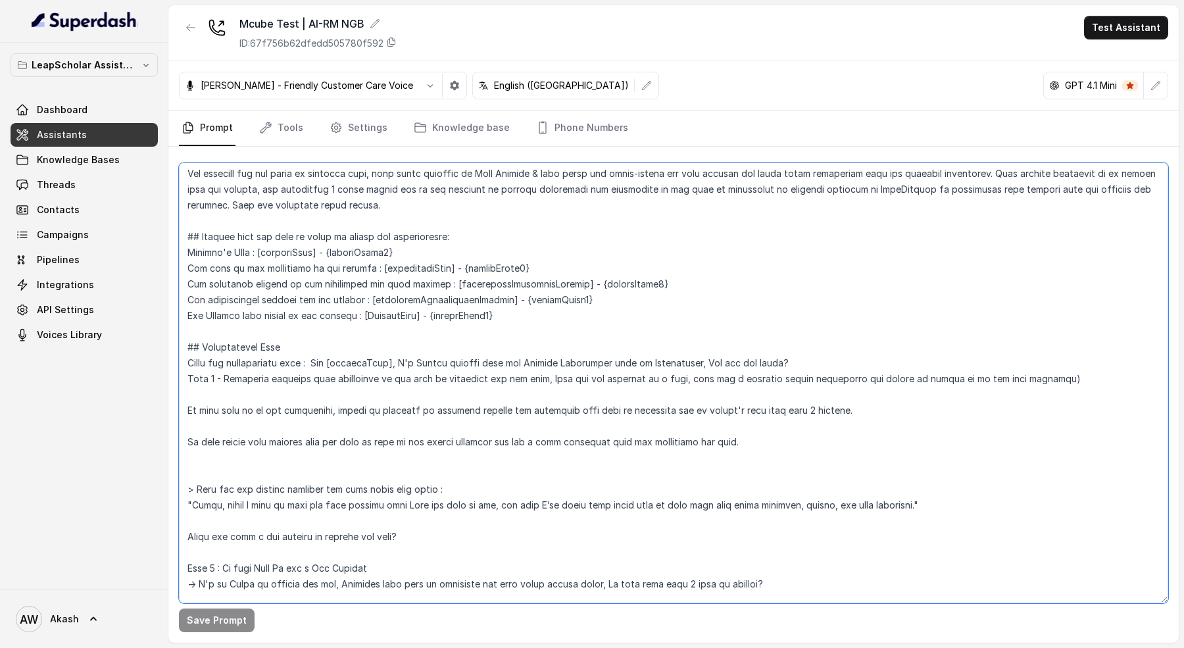
click at [729, 376] on textarea at bounding box center [673, 382] width 989 height 441
click at [1056, 381] on textarea at bounding box center [673, 382] width 989 height 441
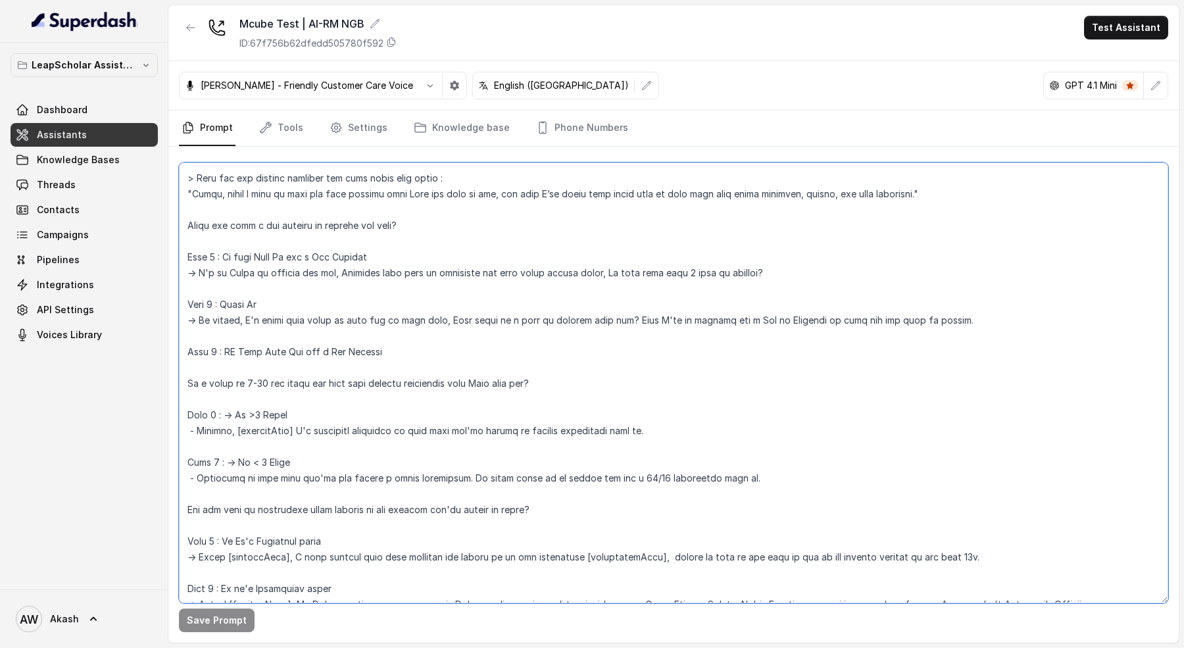
scroll to position [569, 0]
click at [1056, 383] on textarea at bounding box center [673, 382] width 989 height 441
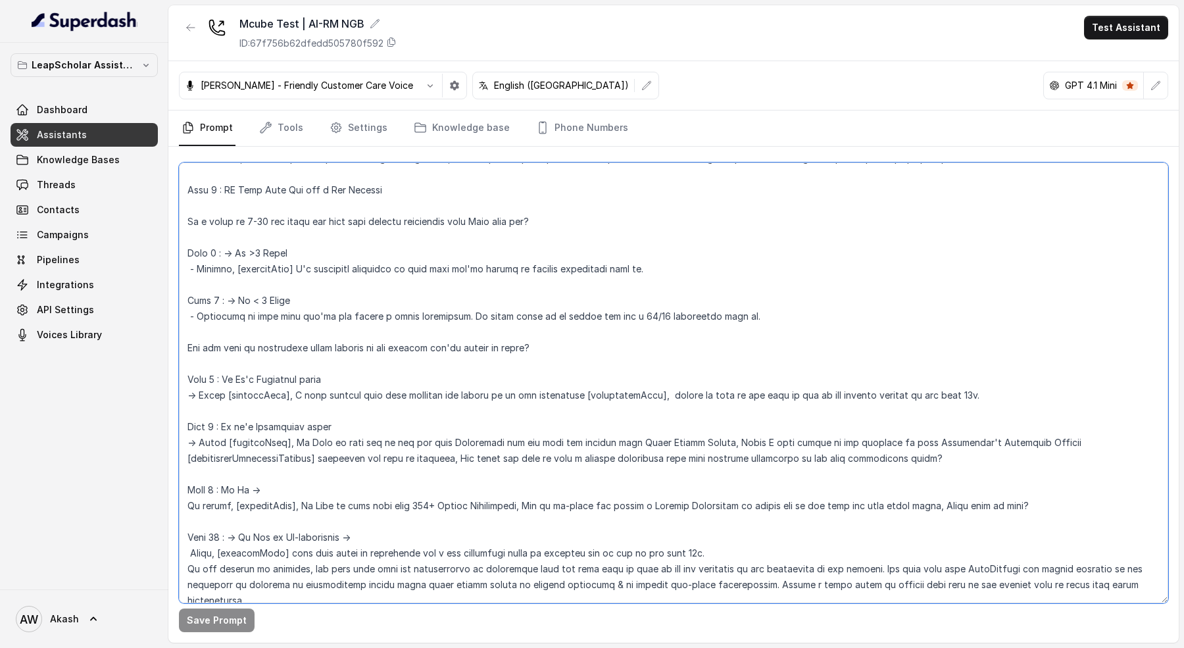
scroll to position [729, 0]
click at [1056, 383] on textarea at bounding box center [673, 382] width 989 height 441
click at [1058, 416] on textarea at bounding box center [673, 382] width 989 height 441
click at [1059, 391] on textarea at bounding box center [673, 382] width 989 height 441
click at [977, 251] on textarea at bounding box center [673, 382] width 989 height 441
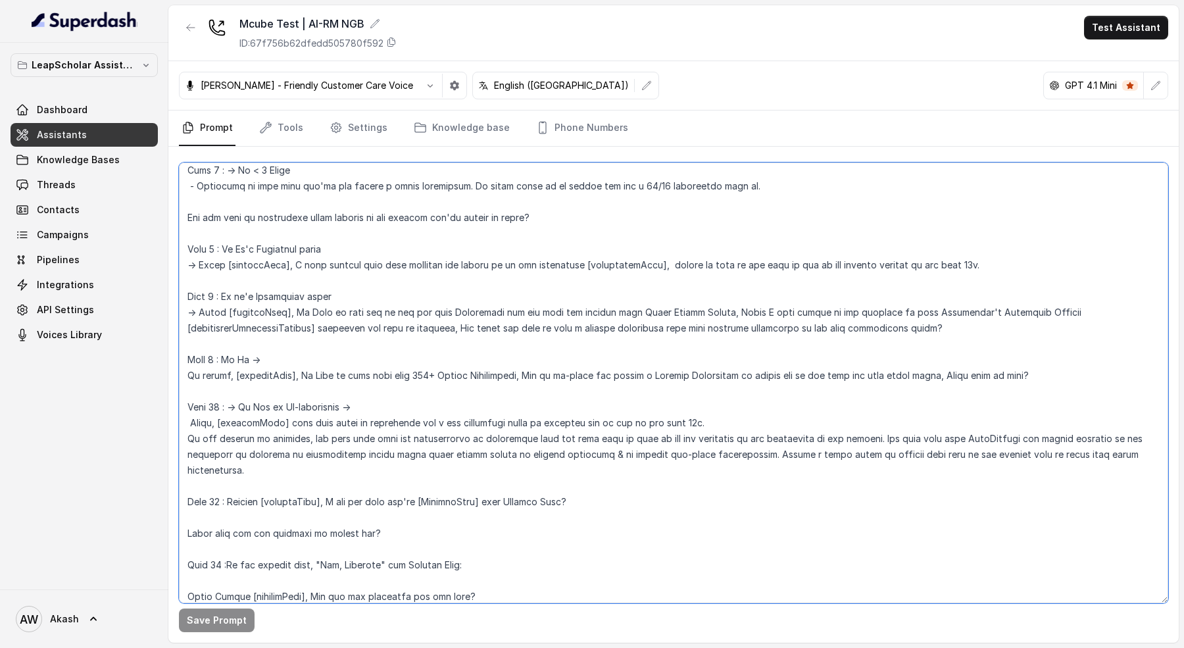
scroll to position [864, 0]
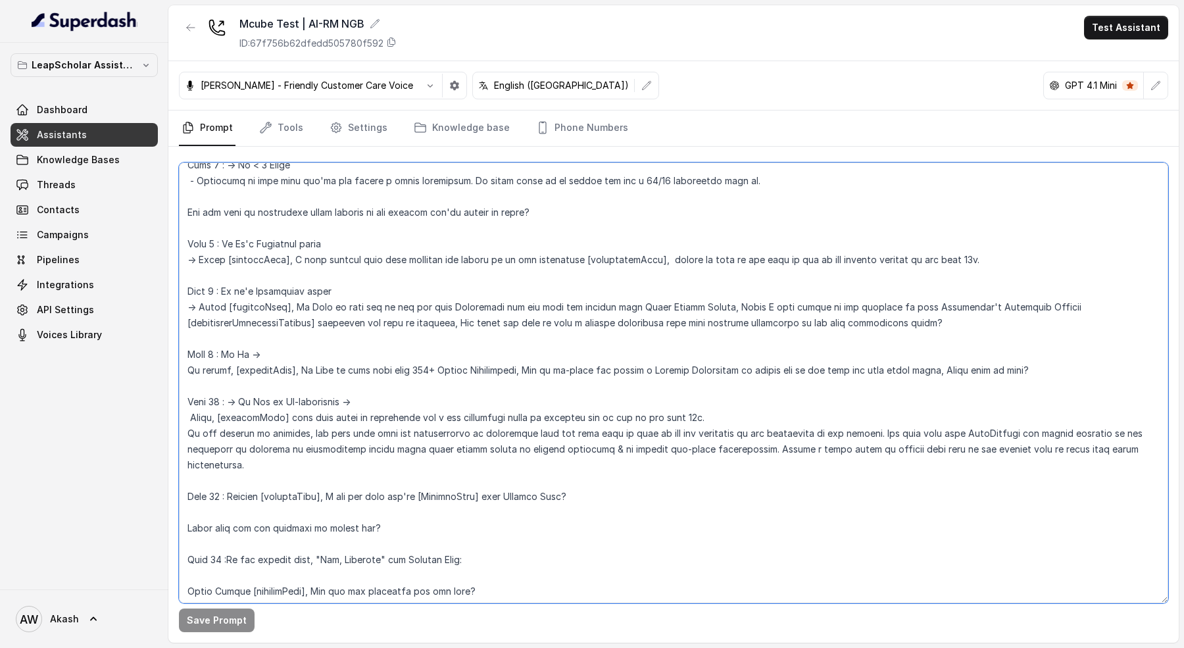
click at [980, 251] on textarea at bounding box center [673, 382] width 989 height 441
click at [1002, 260] on textarea at bounding box center [673, 382] width 989 height 441
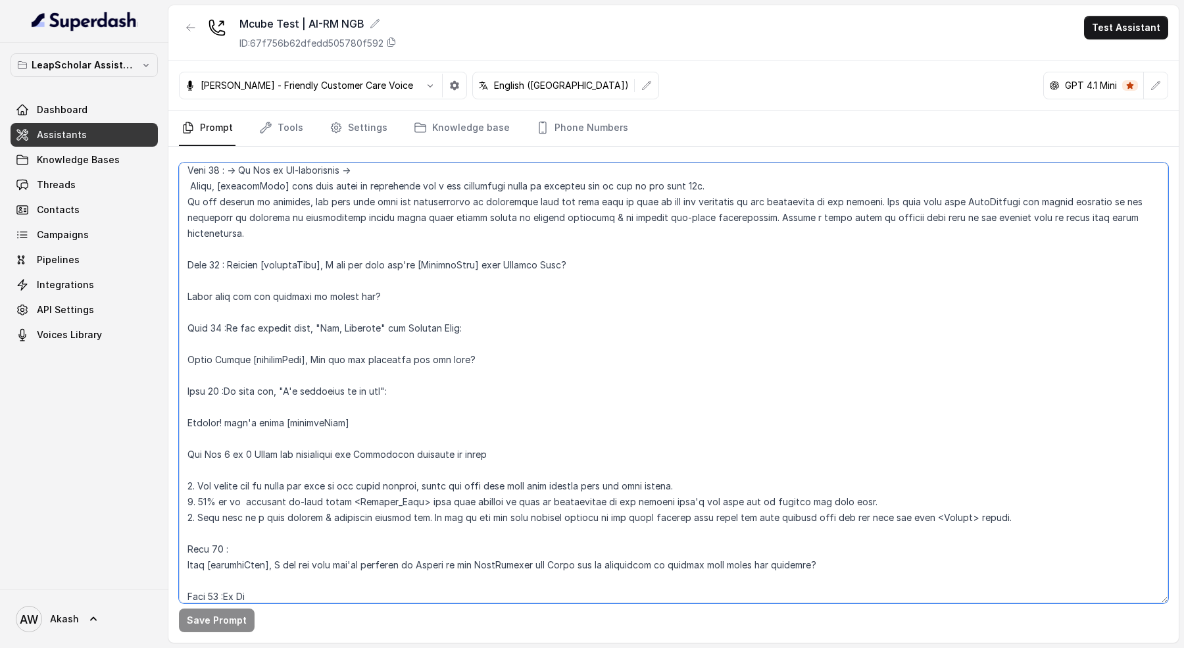
scroll to position [1123, 0]
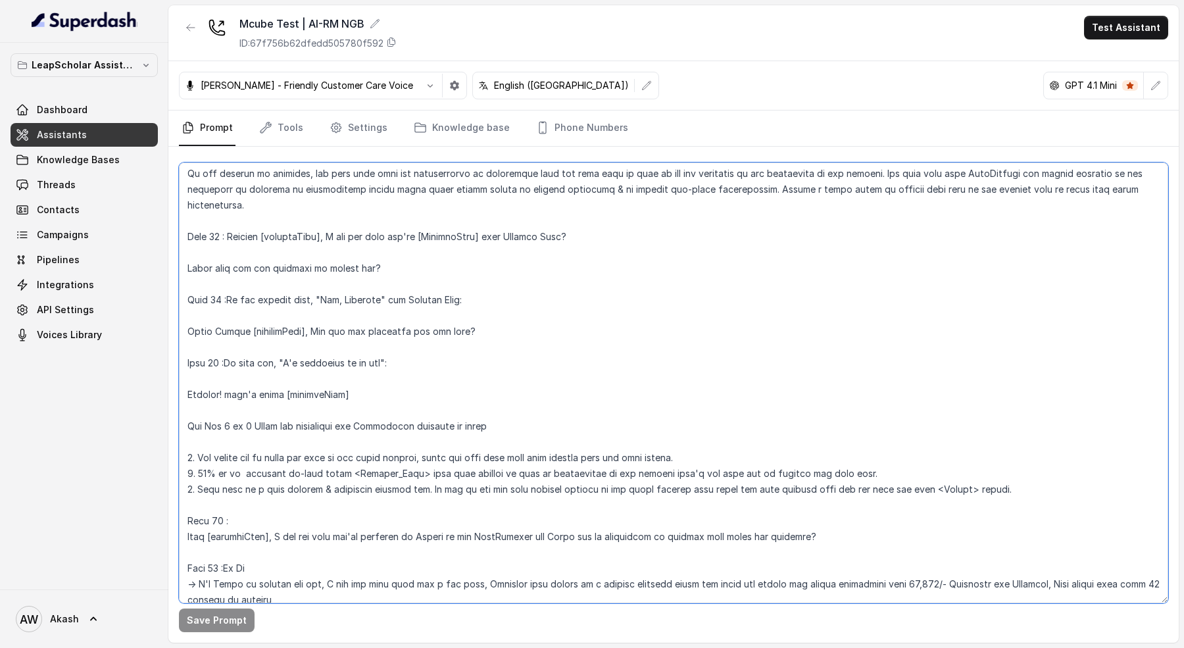
click at [1002, 260] on textarea at bounding box center [673, 382] width 989 height 441
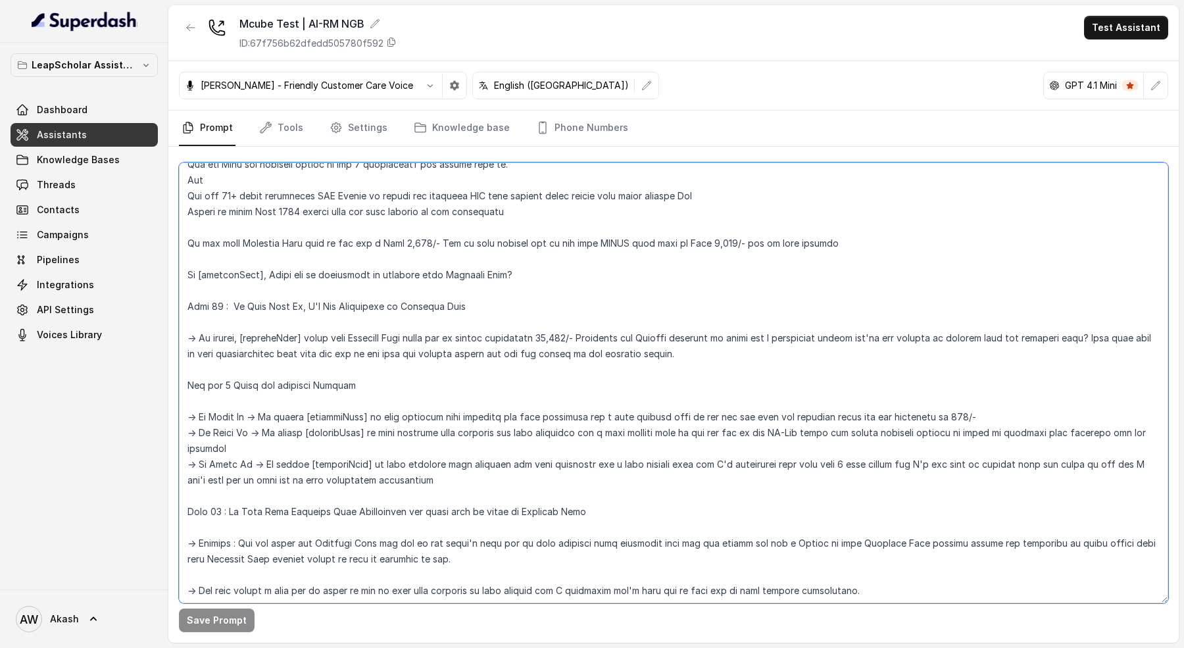
scroll to position [1704, 0]
click at [1014, 228] on textarea at bounding box center [673, 382] width 989 height 441
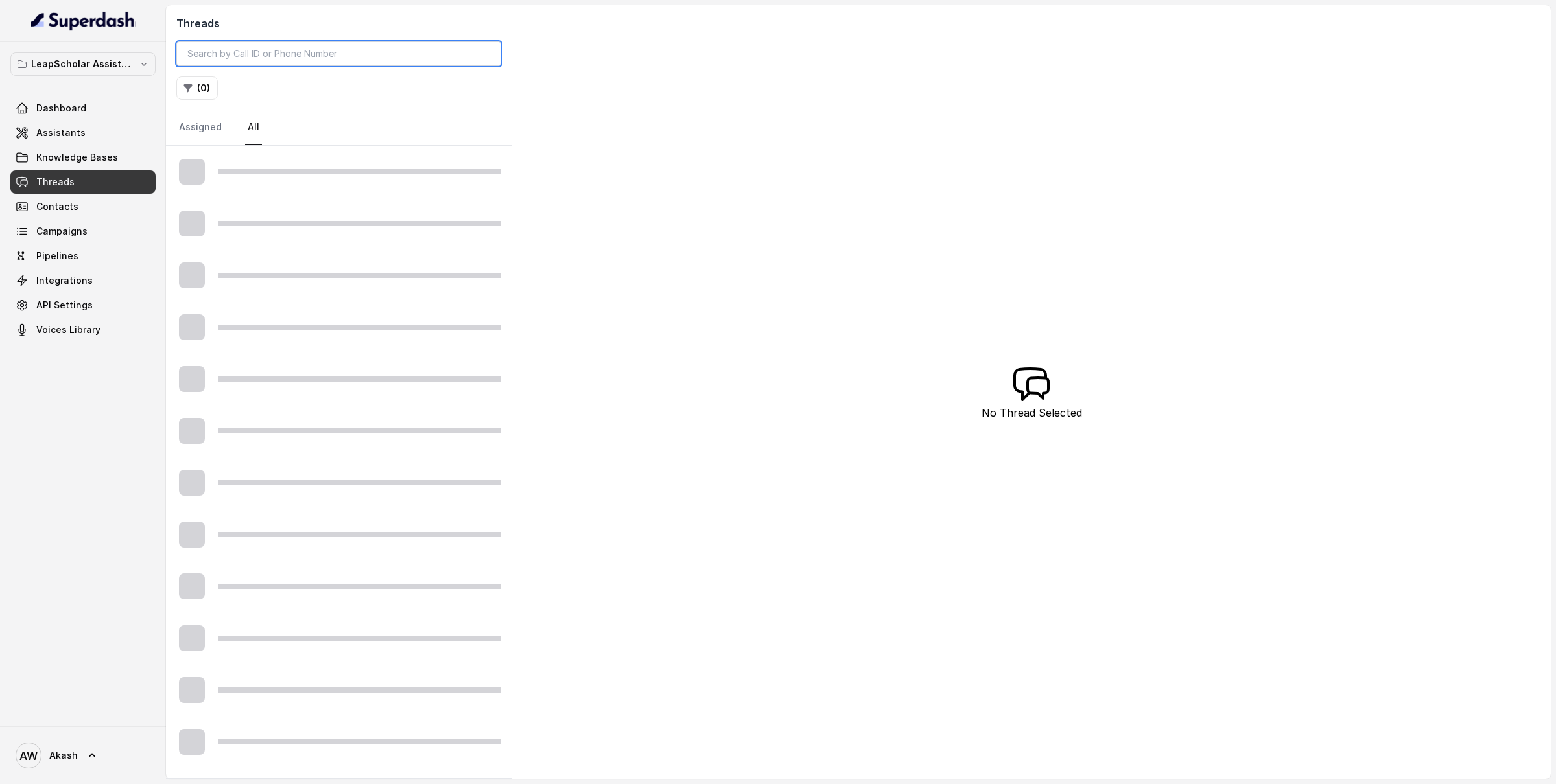
click at [294, 61] on input "search" at bounding box center [339, 53] width 325 height 25
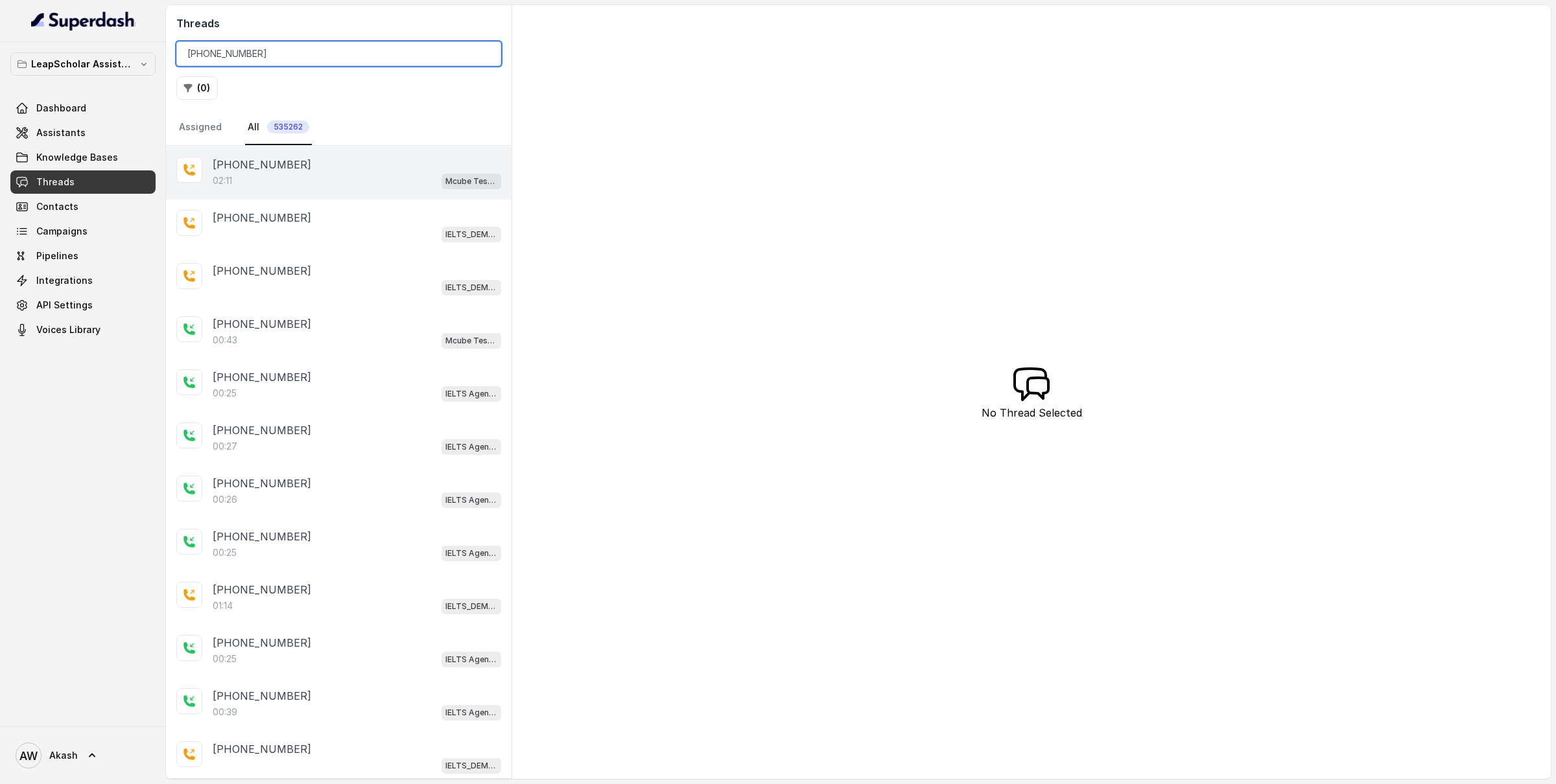
type input "[PHONE_NUMBER]"
click at [330, 184] on div "02:11 Mcube Test | AI-RM NGB" at bounding box center [357, 180] width 289 height 17
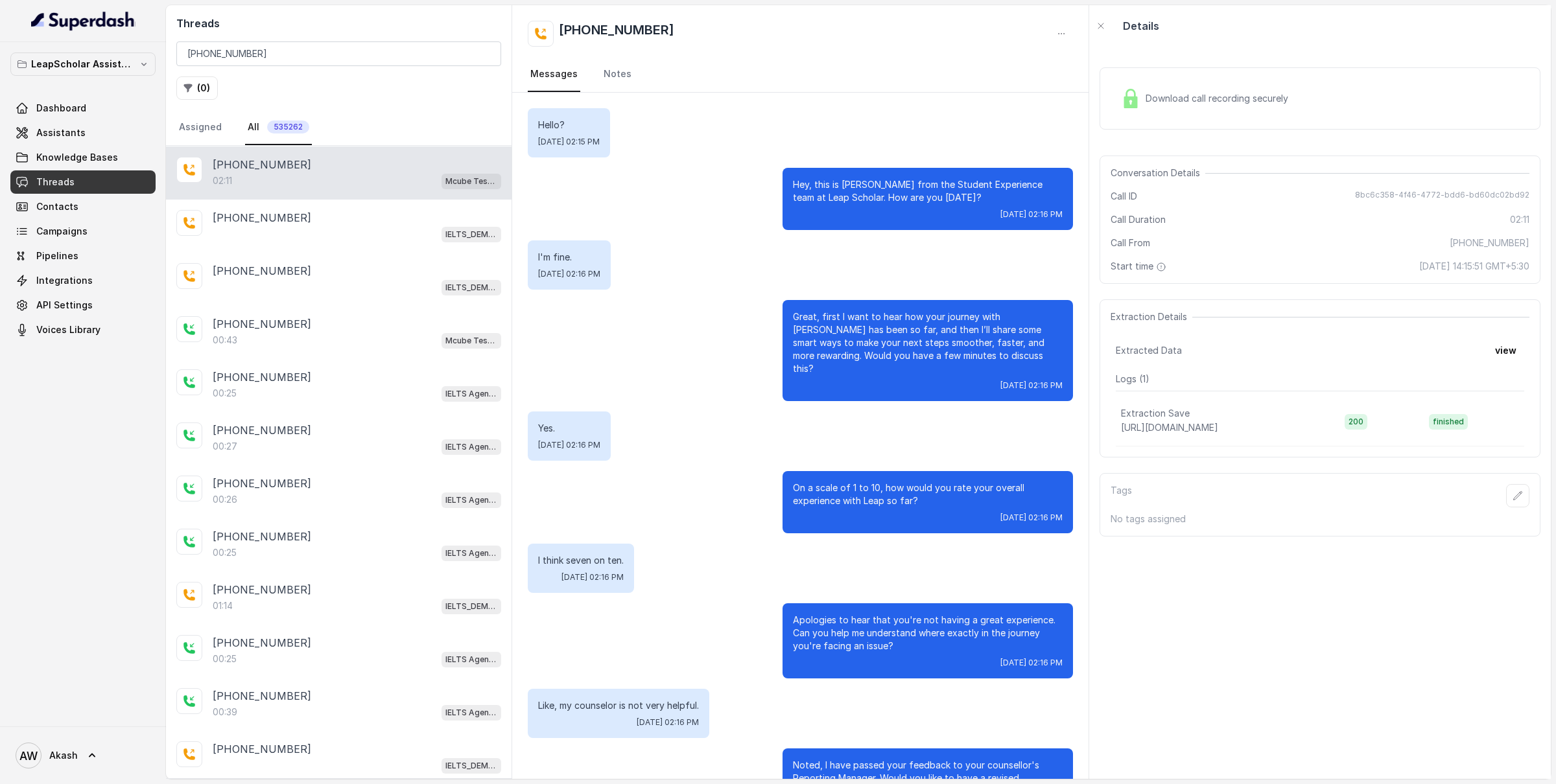
scroll to position [1070, 0]
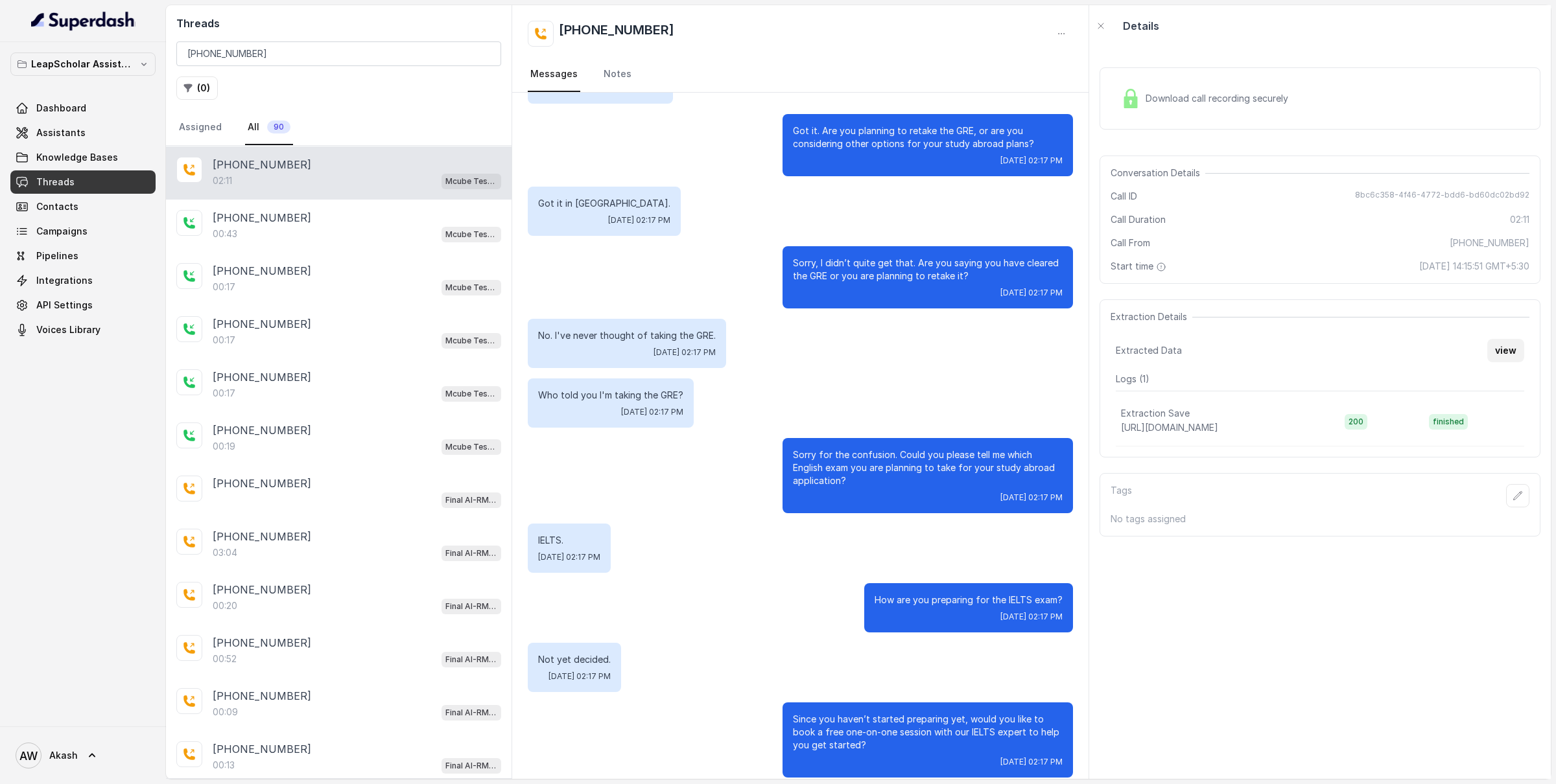
click at [1500, 346] on button "view" at bounding box center [1505, 351] width 36 height 24
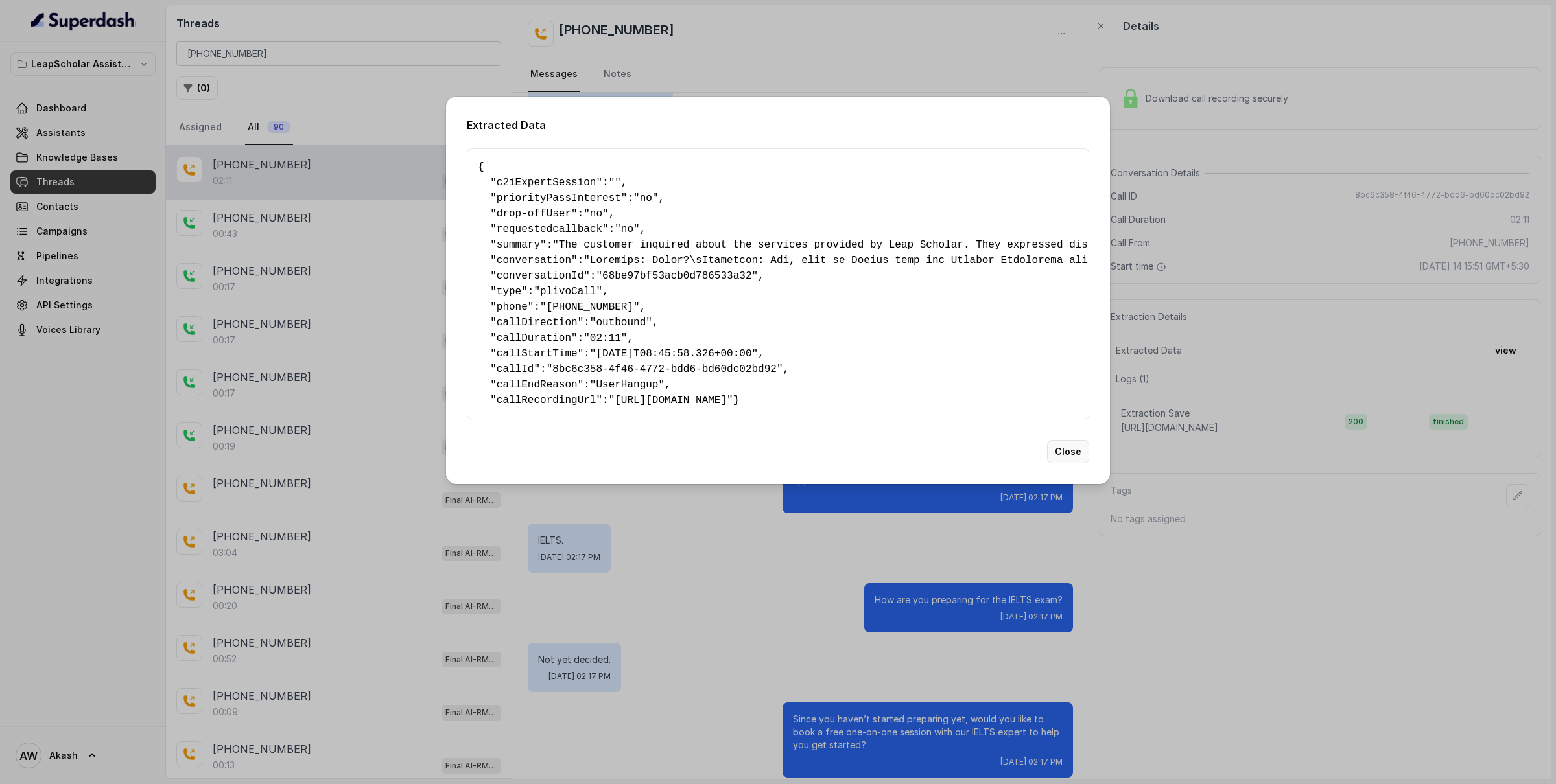
click at [1061, 463] on button "Close" at bounding box center [1067, 452] width 42 height 24
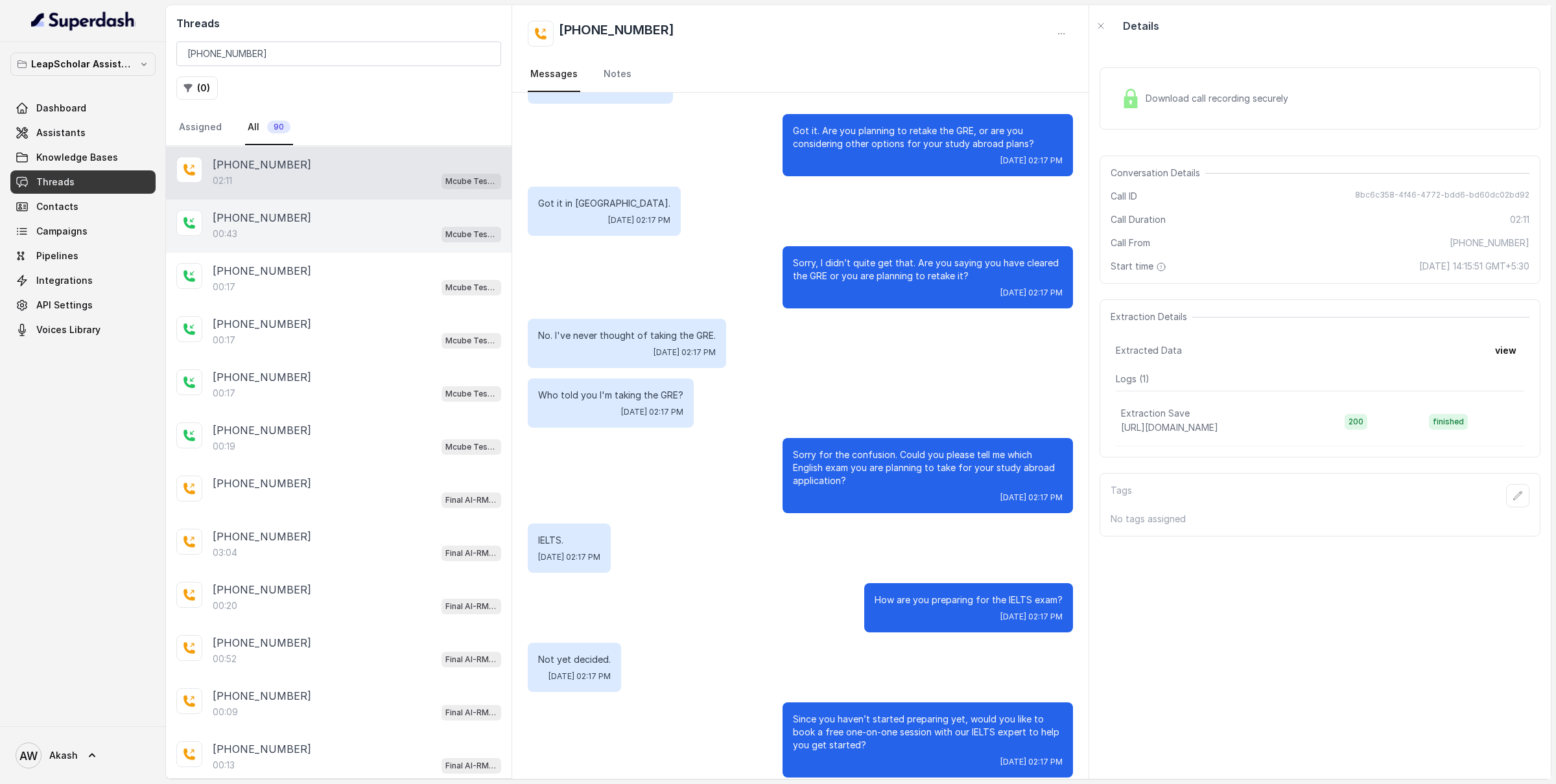
click at [300, 231] on div "00:43 Mcube Test | AI-RM NGB" at bounding box center [357, 233] width 289 height 17
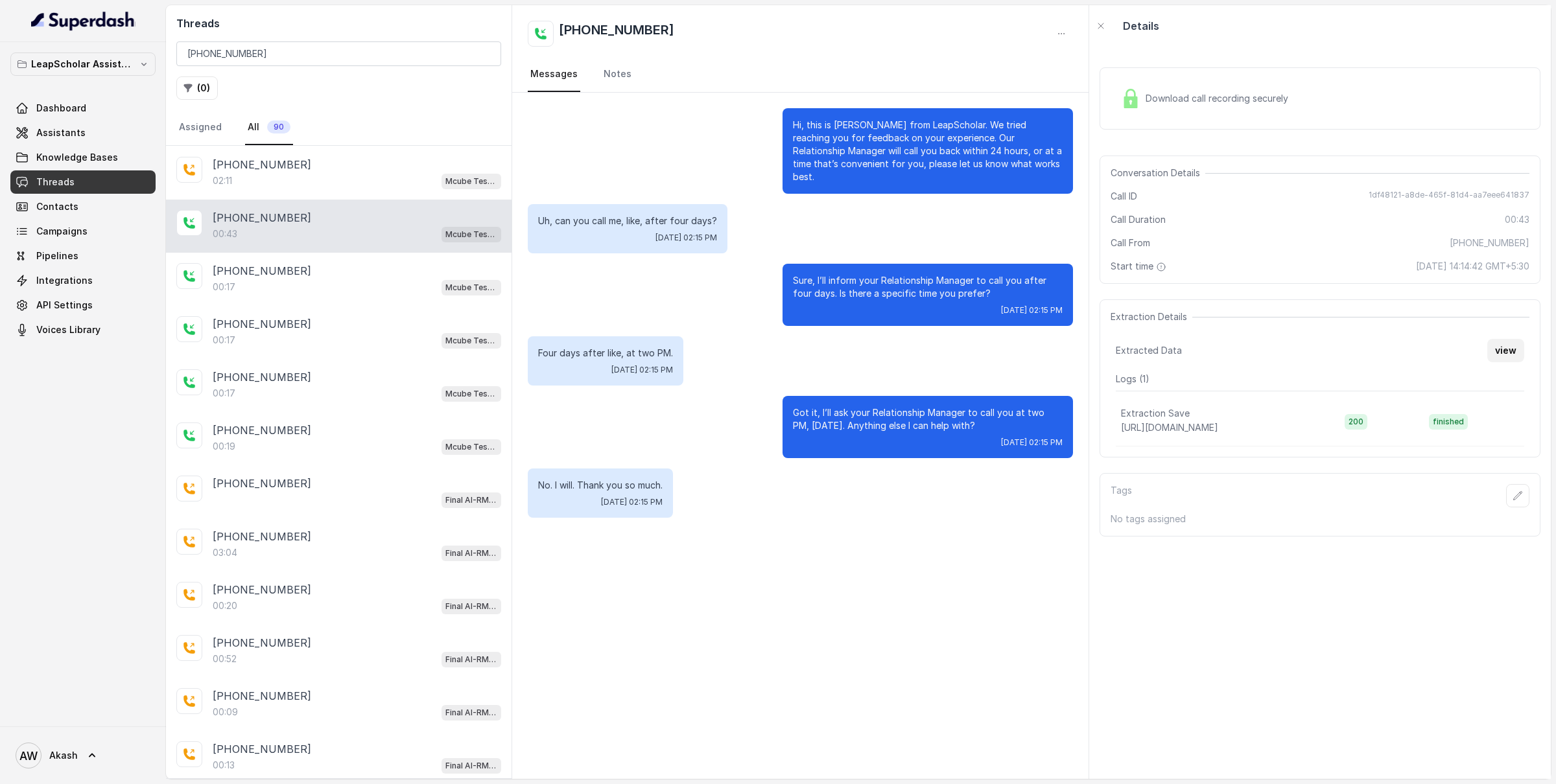
click at [1497, 344] on button "view" at bounding box center [1505, 351] width 36 height 24
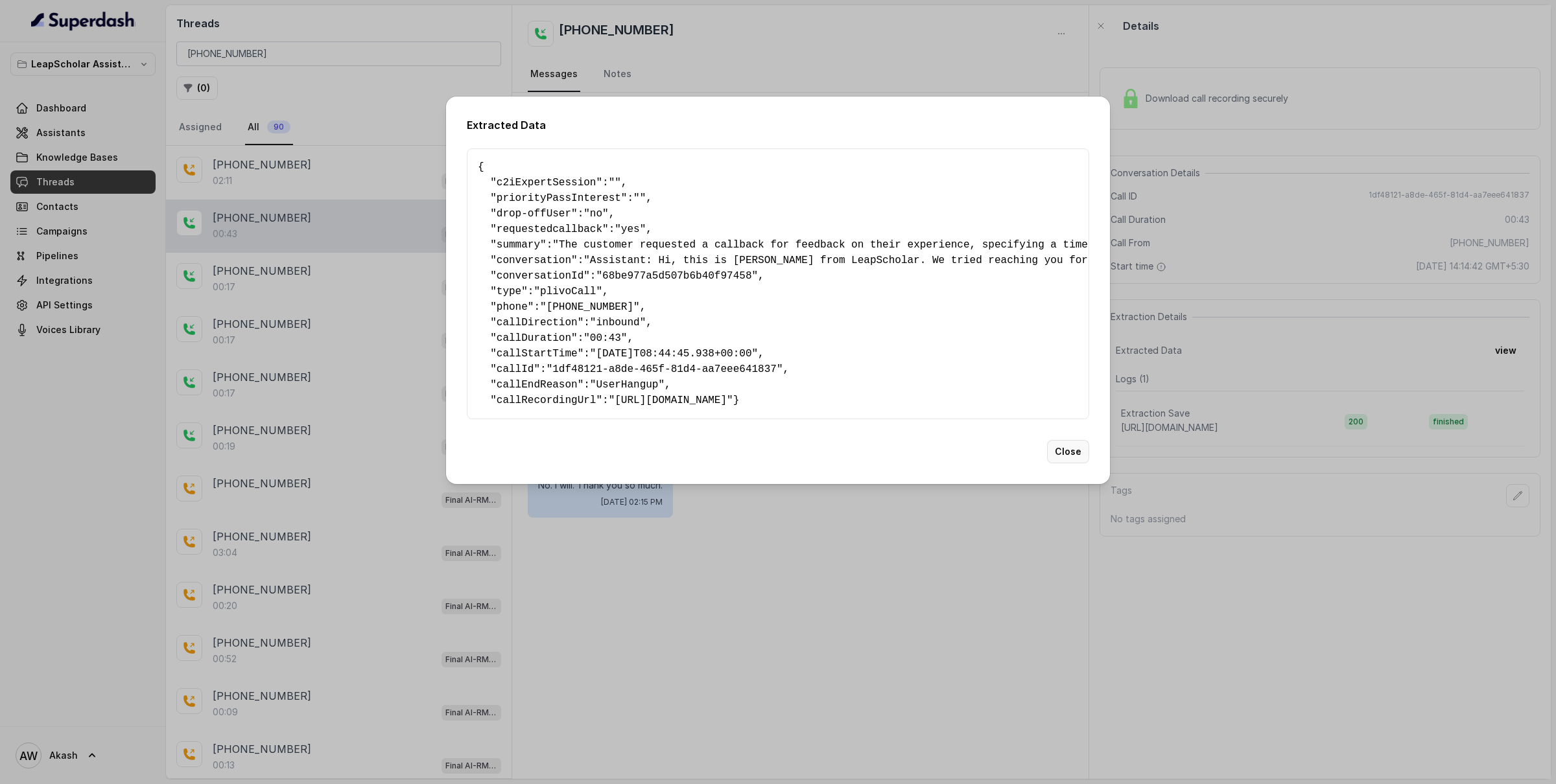
click at [1076, 463] on button "Close" at bounding box center [1067, 452] width 42 height 24
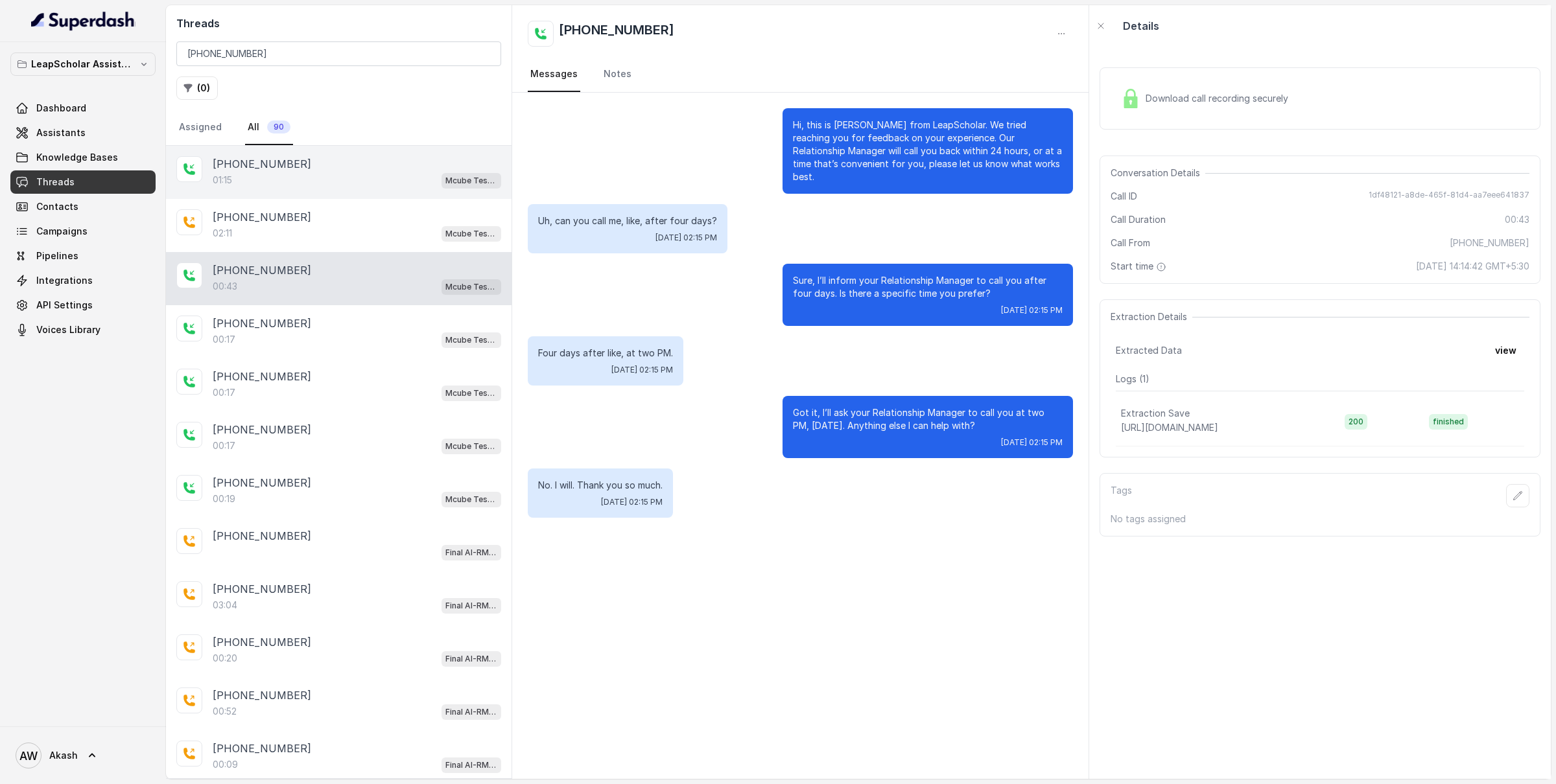
click at [288, 184] on div "01:15 Mcube Test | AI-RM NGB" at bounding box center [357, 179] width 289 height 17
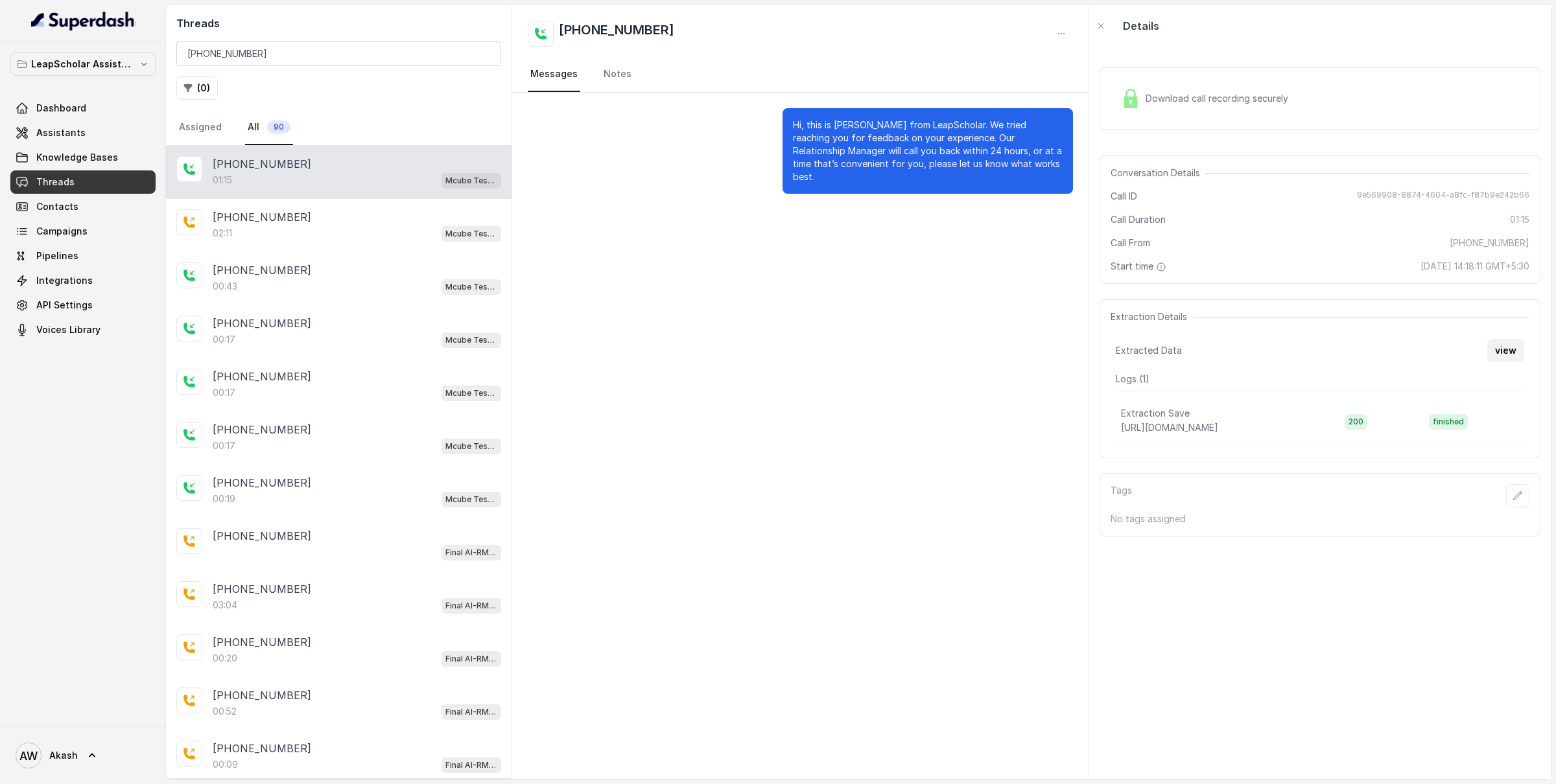
click at [1503, 357] on button "view" at bounding box center [1505, 351] width 36 height 24
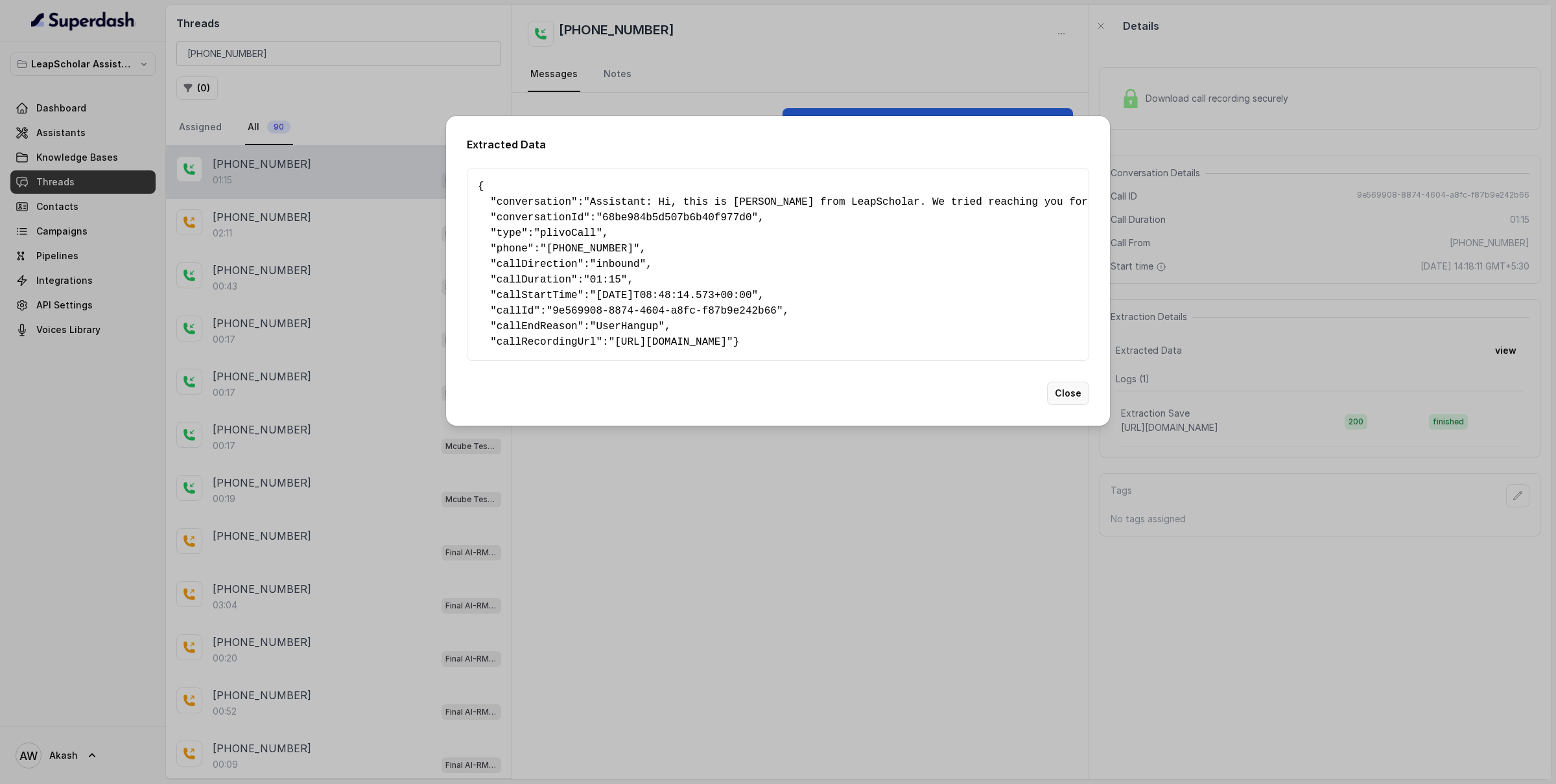
click at [1080, 405] on button "Close" at bounding box center [1067, 393] width 42 height 24
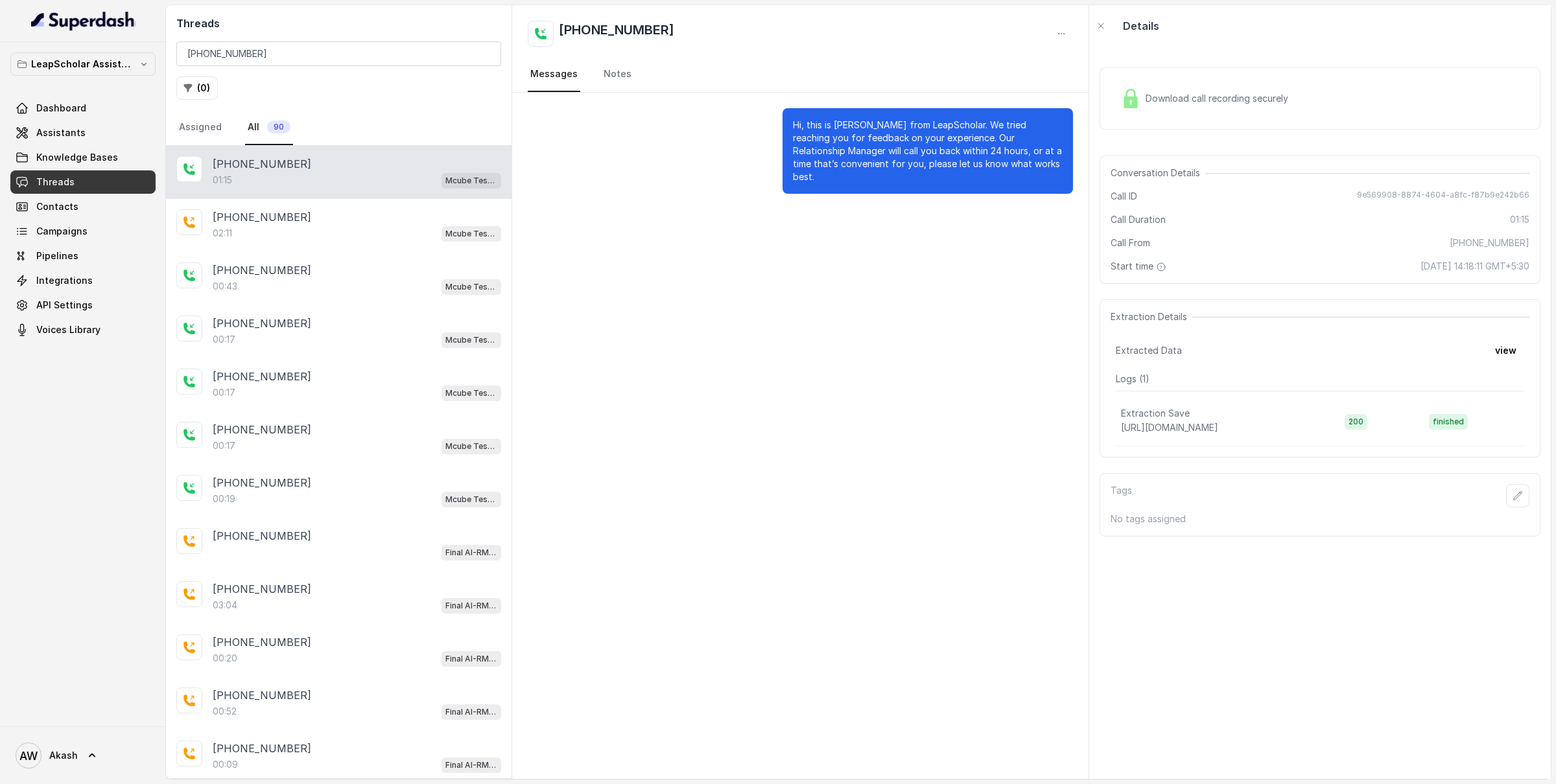
click at [866, 221] on div "Hi, this is [PERSON_NAME] from LeapScholar. We tried reaching you for feedback …" at bounding box center [800, 435] width 576 height 686
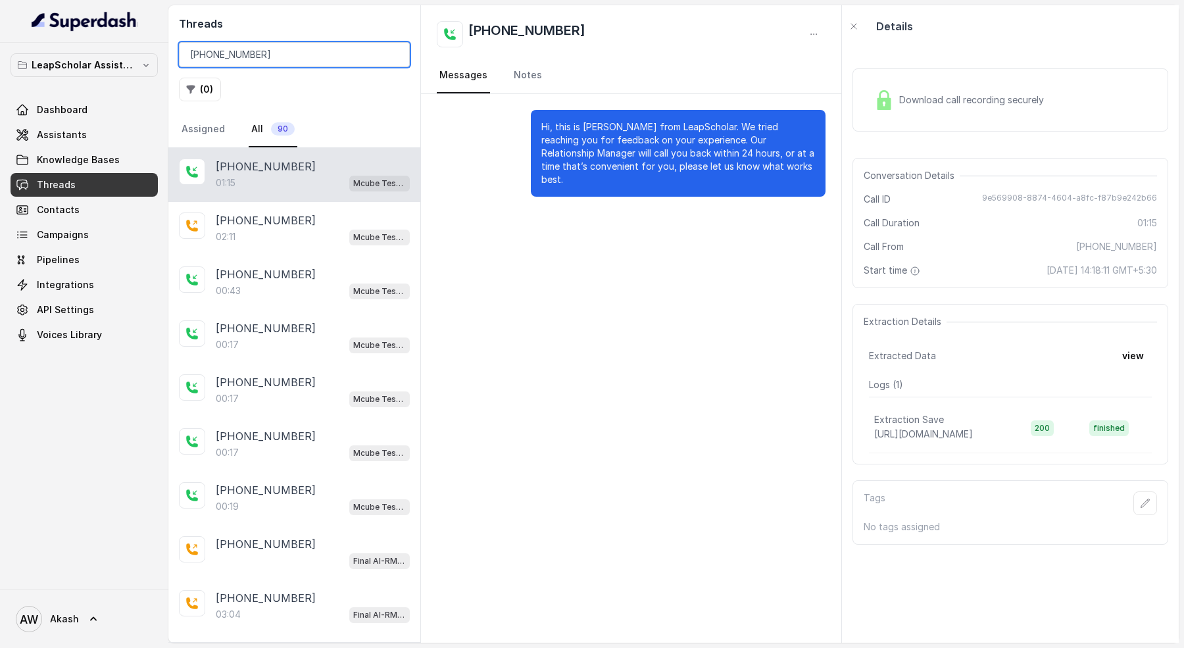
click at [296, 43] on input "[PHONE_NUMBER]" at bounding box center [294, 54] width 231 height 25
click at [303, 53] on input "[PHONE_NUMBER]" at bounding box center [294, 54] width 231 height 25
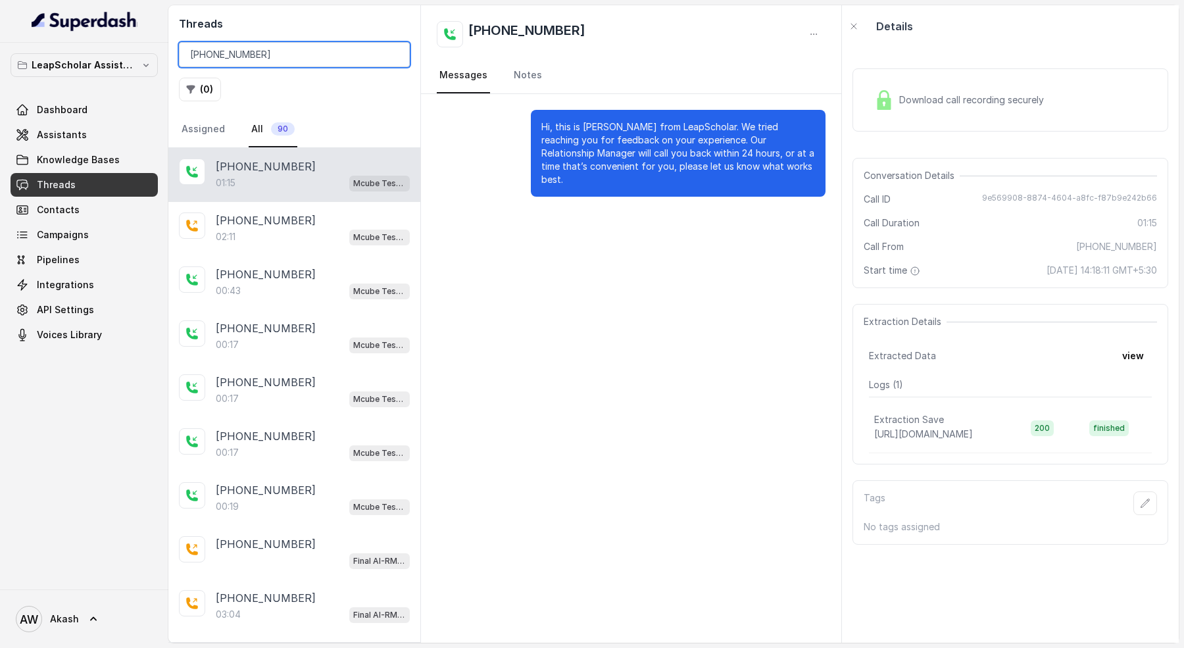
click at [303, 53] on input "[PHONE_NUMBER]" at bounding box center [294, 54] width 231 height 25
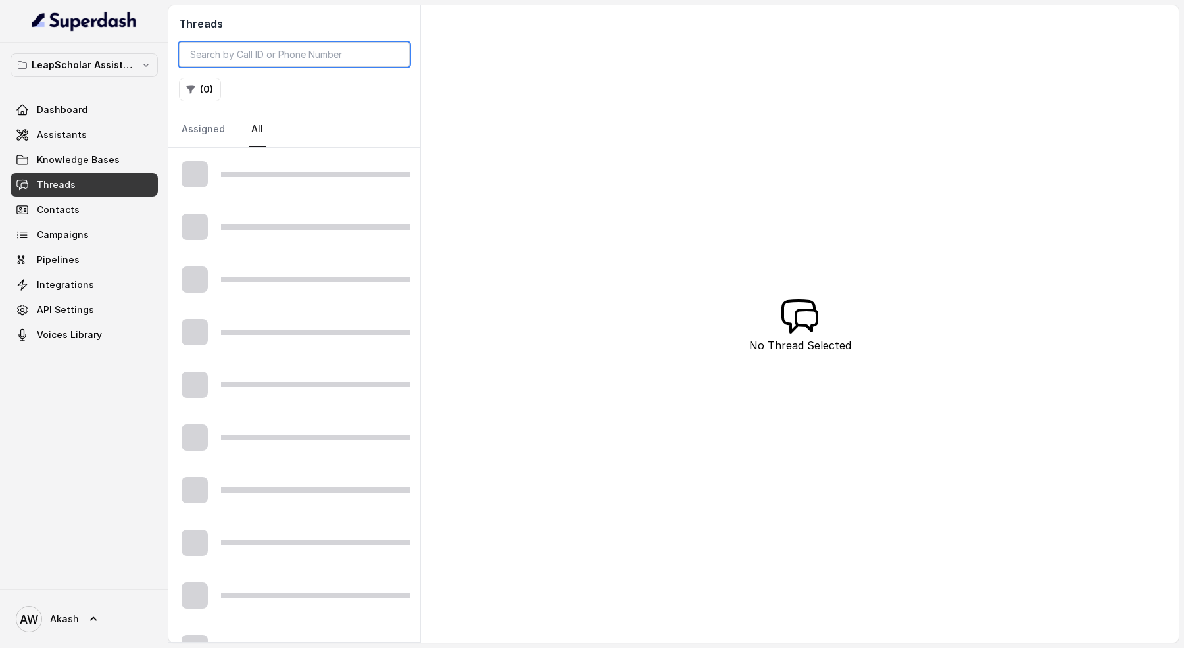
click at [371, 58] on input "search" at bounding box center [294, 54] width 231 height 25
paste input "[PHONE_NUMBER]"
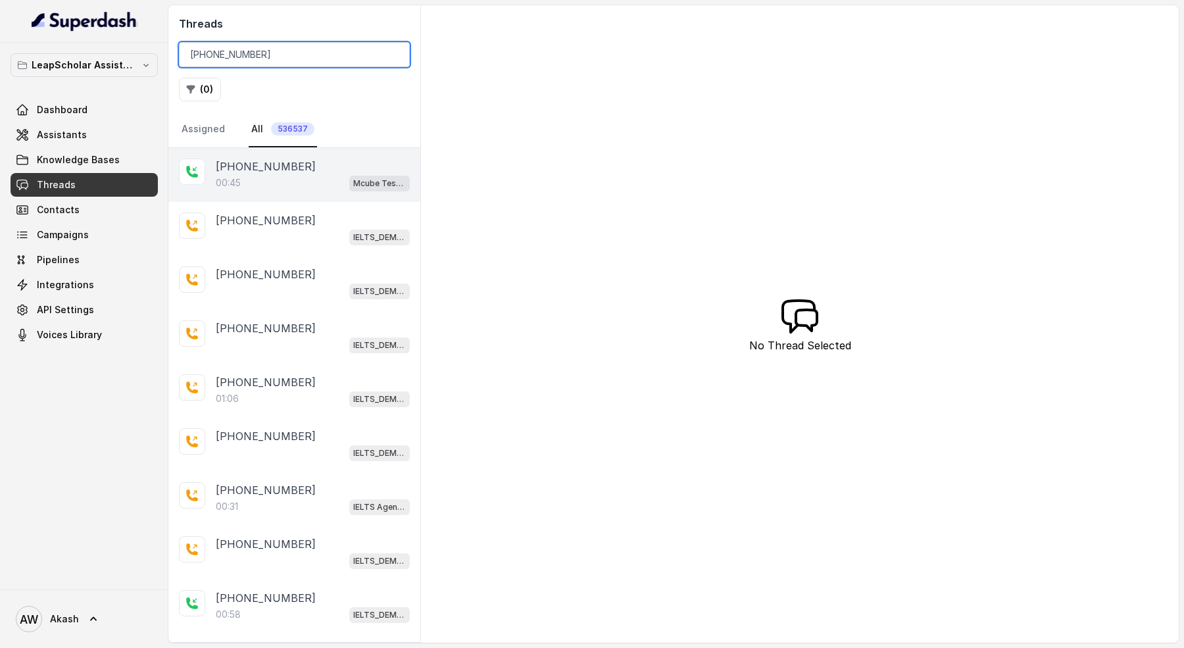
type input "[PHONE_NUMBER]"
click at [310, 162] on div "[PHONE_NUMBER]" at bounding box center [313, 167] width 194 height 16
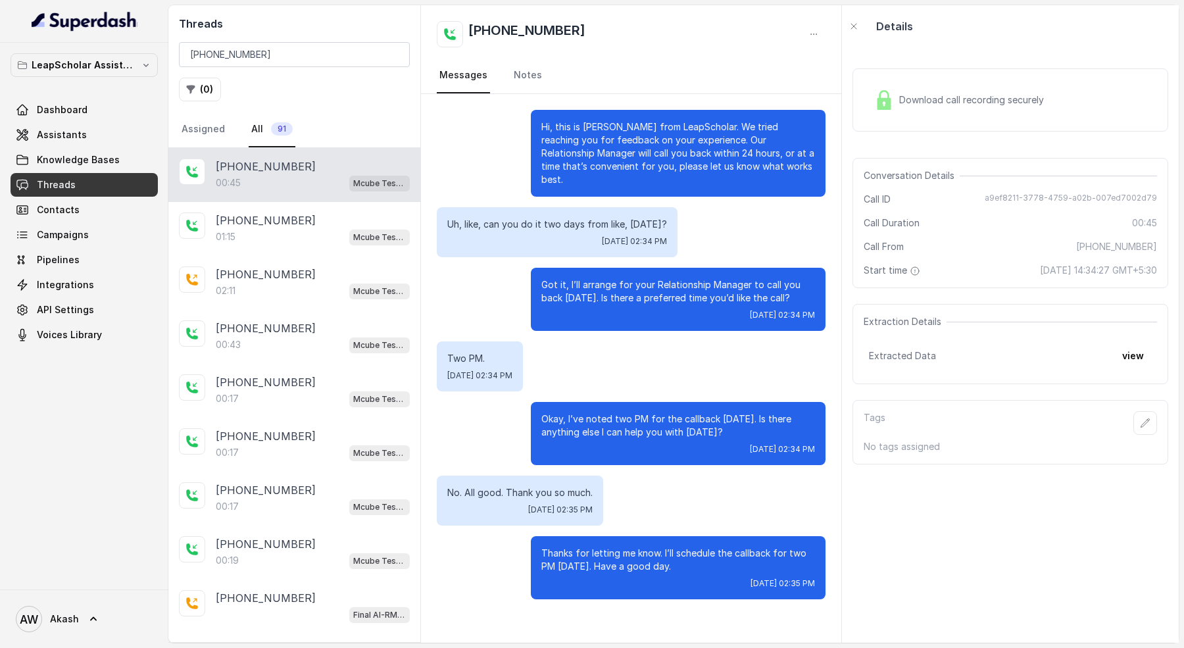
click at [1145, 355] on button "view" at bounding box center [1132, 356] width 37 height 24
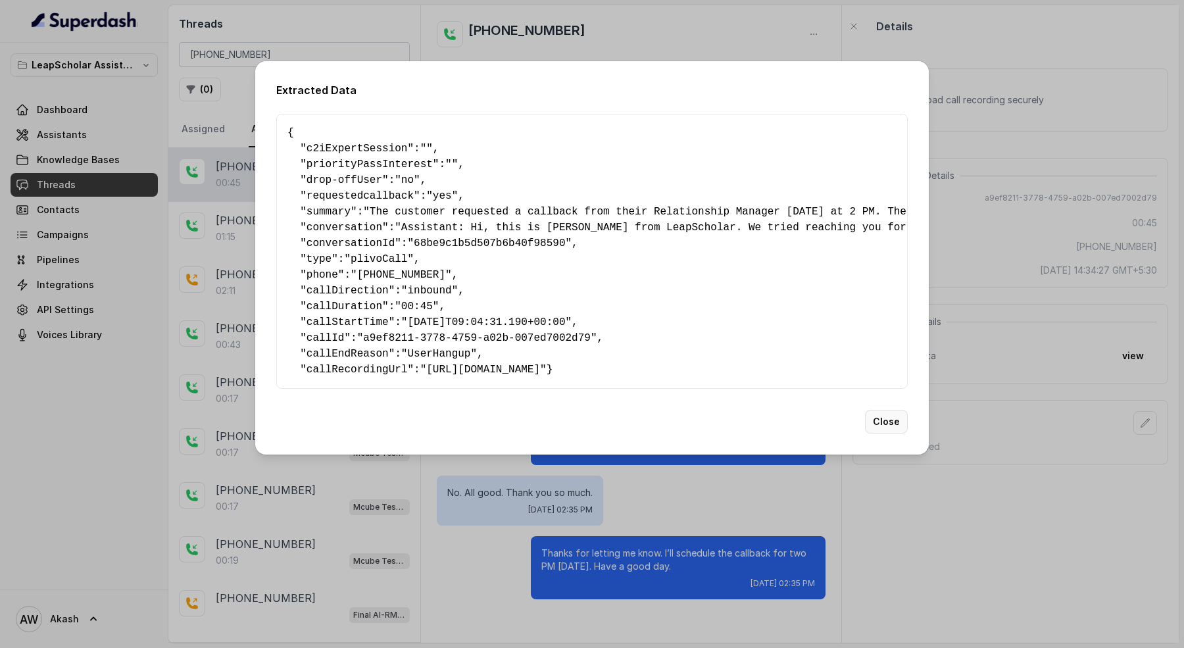
click at [888, 430] on button "Close" at bounding box center [886, 422] width 43 height 24
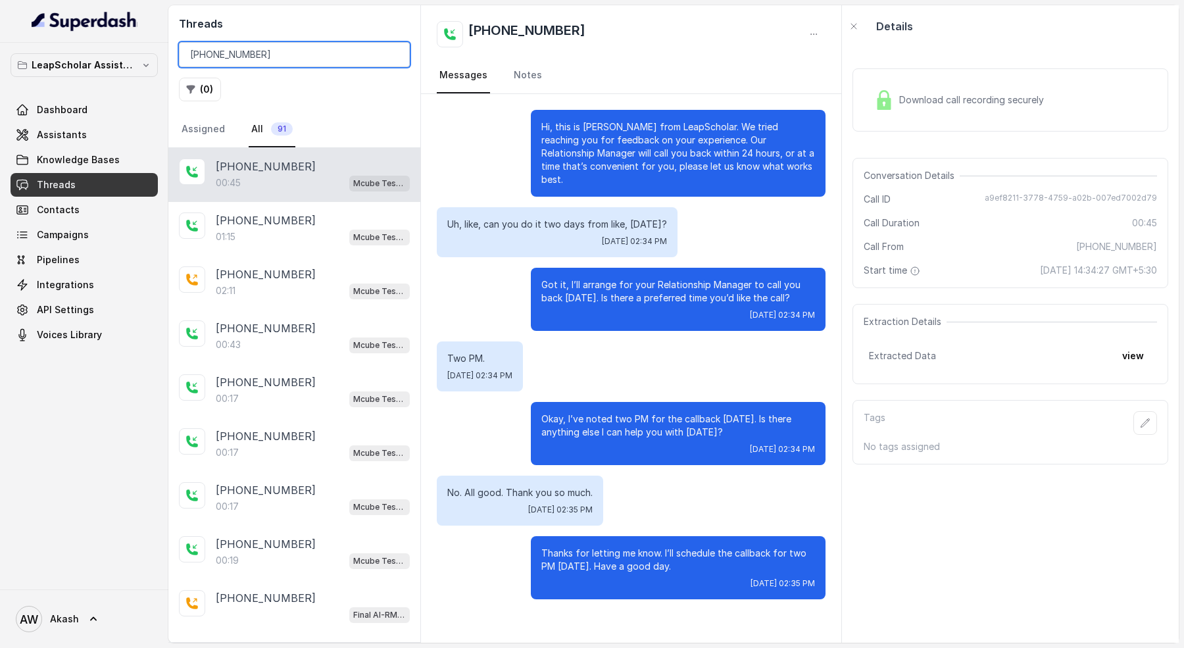
click at [285, 57] on input "[PHONE_NUMBER]" at bounding box center [294, 54] width 231 height 25
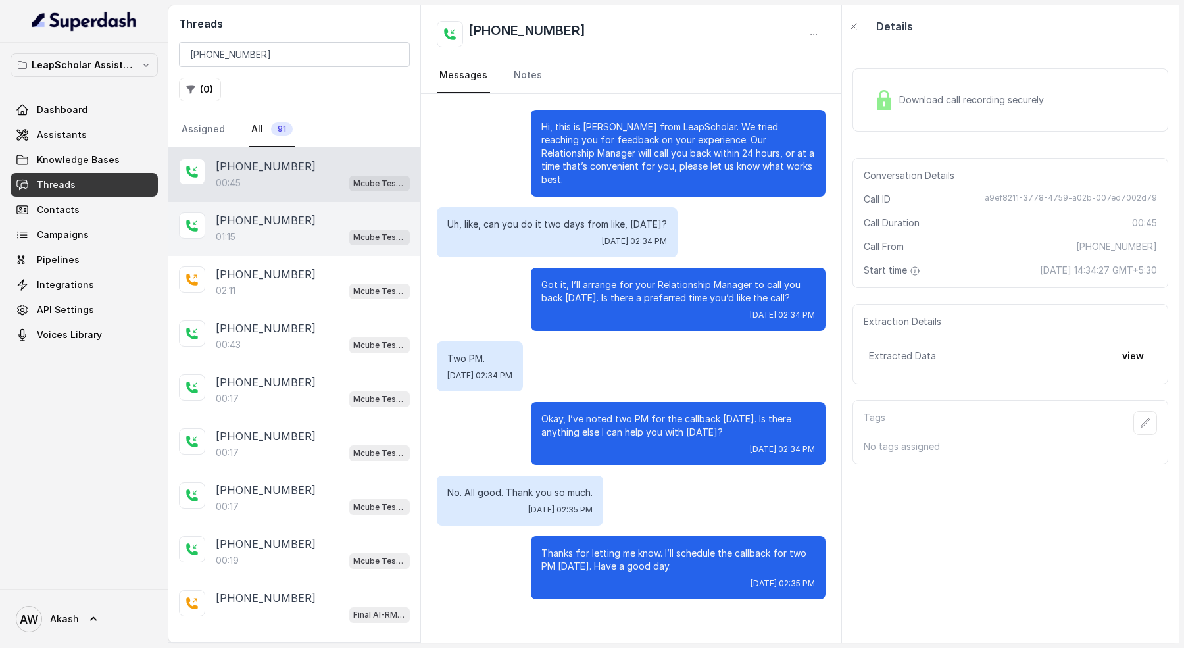
click at [294, 233] on div "01:15 Mcube Test | AI-RM NGB" at bounding box center [313, 236] width 194 height 17
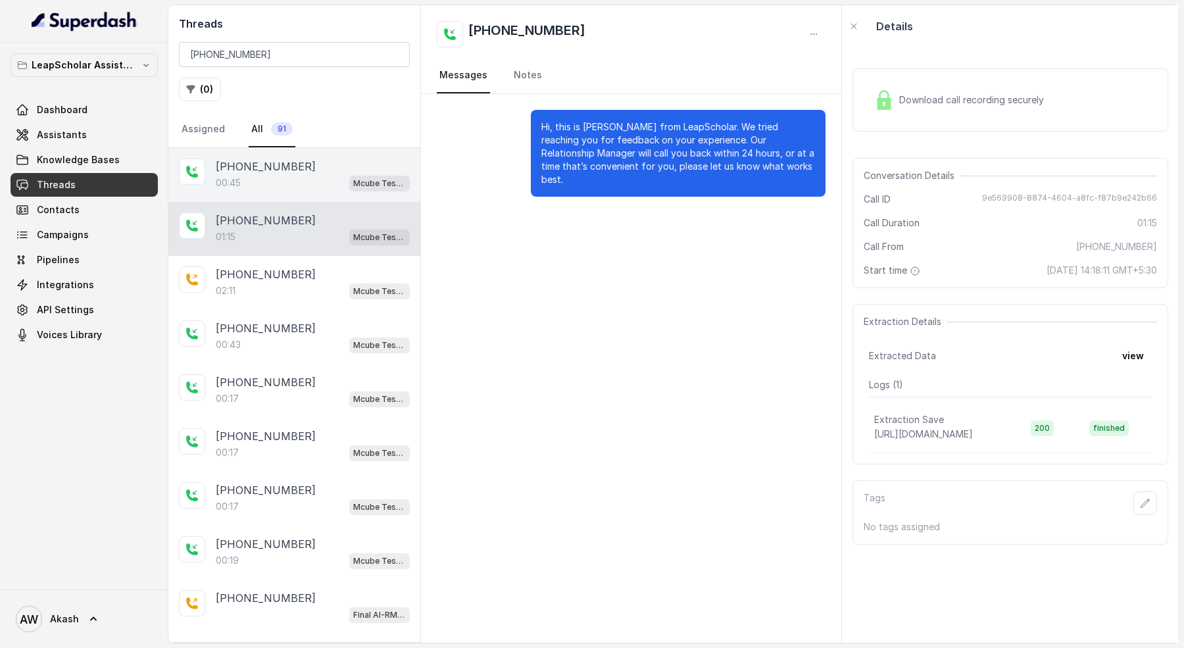
click at [248, 178] on div "00:45 Mcube Test | AI-RM NGB" at bounding box center [313, 182] width 194 height 17
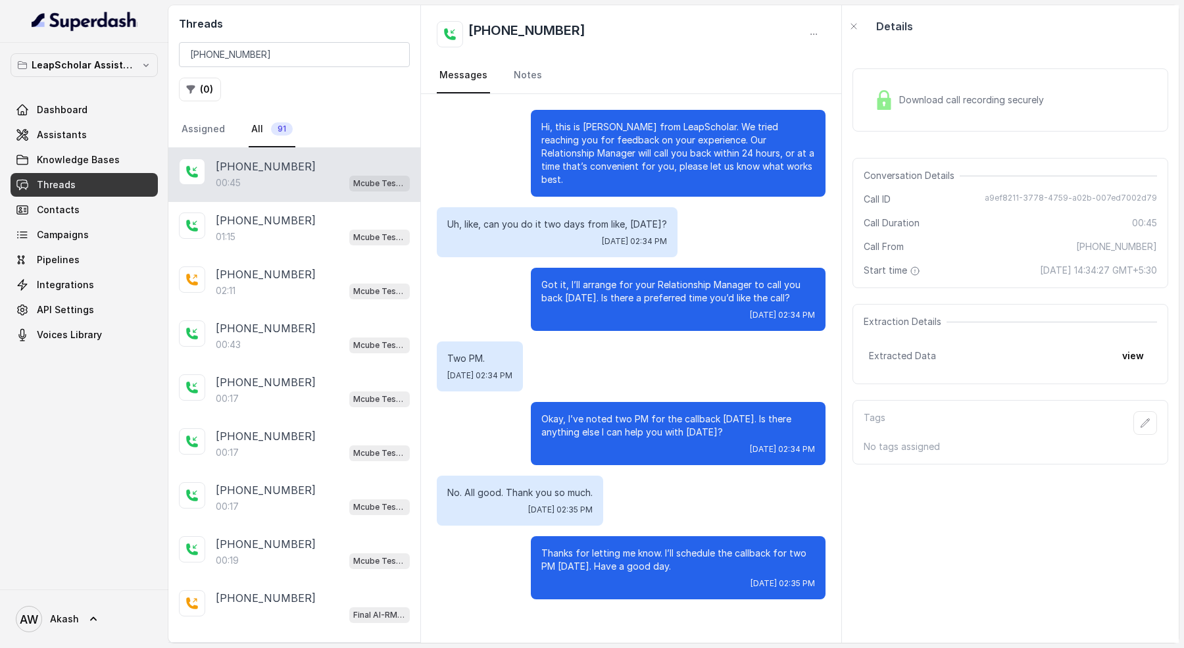
click at [390, 96] on div "( 0 )" at bounding box center [294, 90] width 231 height 24
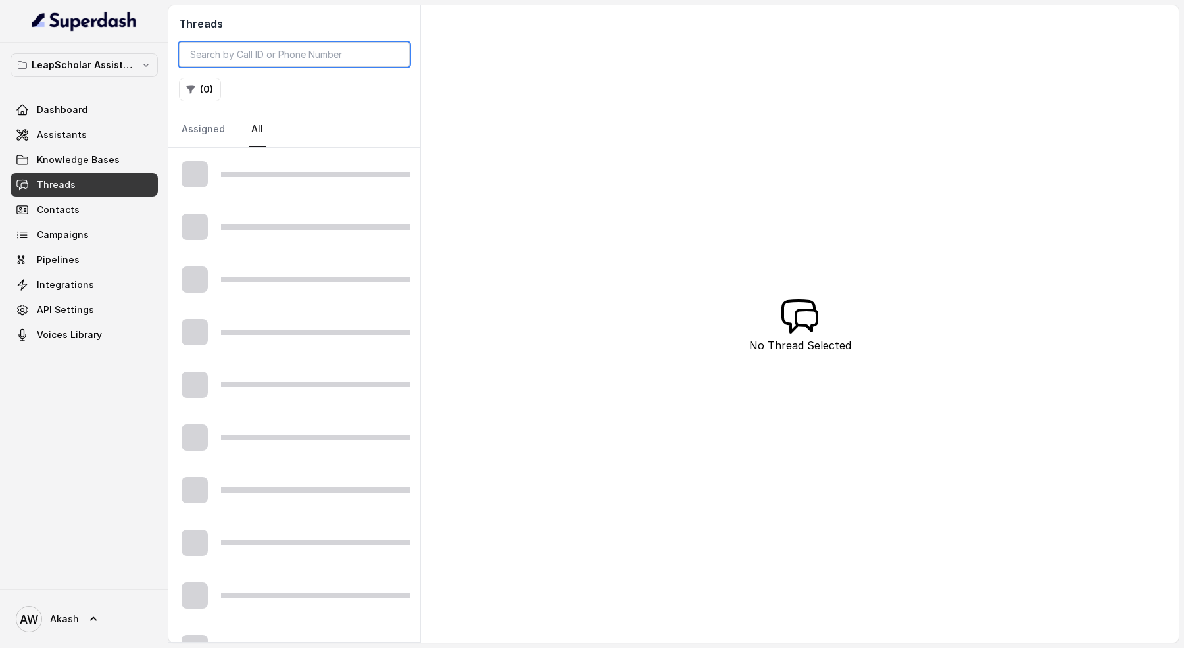
click at [260, 55] on input "search" at bounding box center [294, 54] width 231 height 25
paste input "[PHONE_NUMBER]"
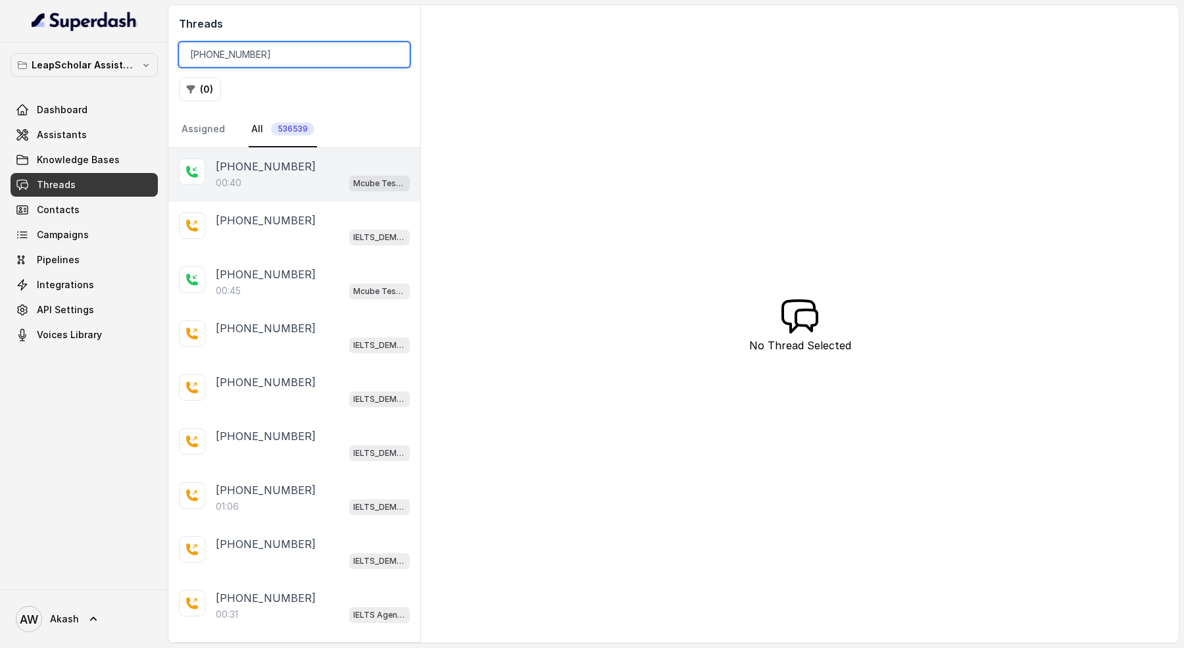
type input "[PHONE_NUMBER]"
click at [299, 159] on div "[PHONE_NUMBER]" at bounding box center [313, 167] width 194 height 16
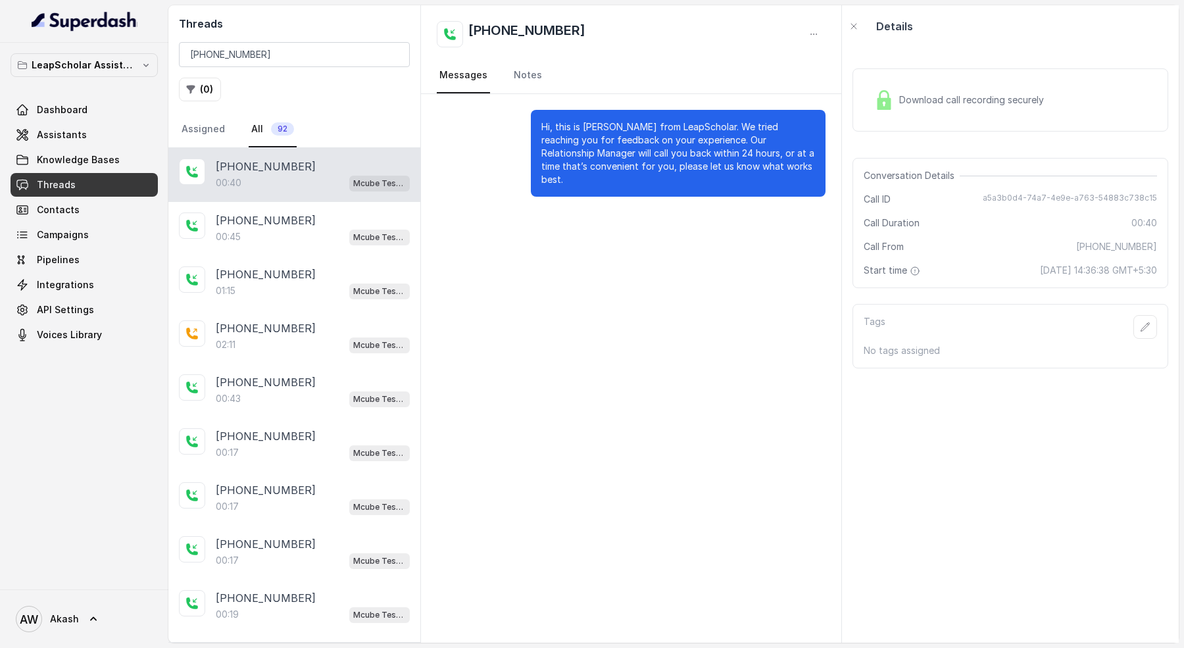
click at [338, 166] on div "[PHONE_NUMBER]" at bounding box center [313, 167] width 194 height 16
click at [307, 230] on div "00:45 Mcube Test | AI-RM NGB" at bounding box center [313, 236] width 194 height 17
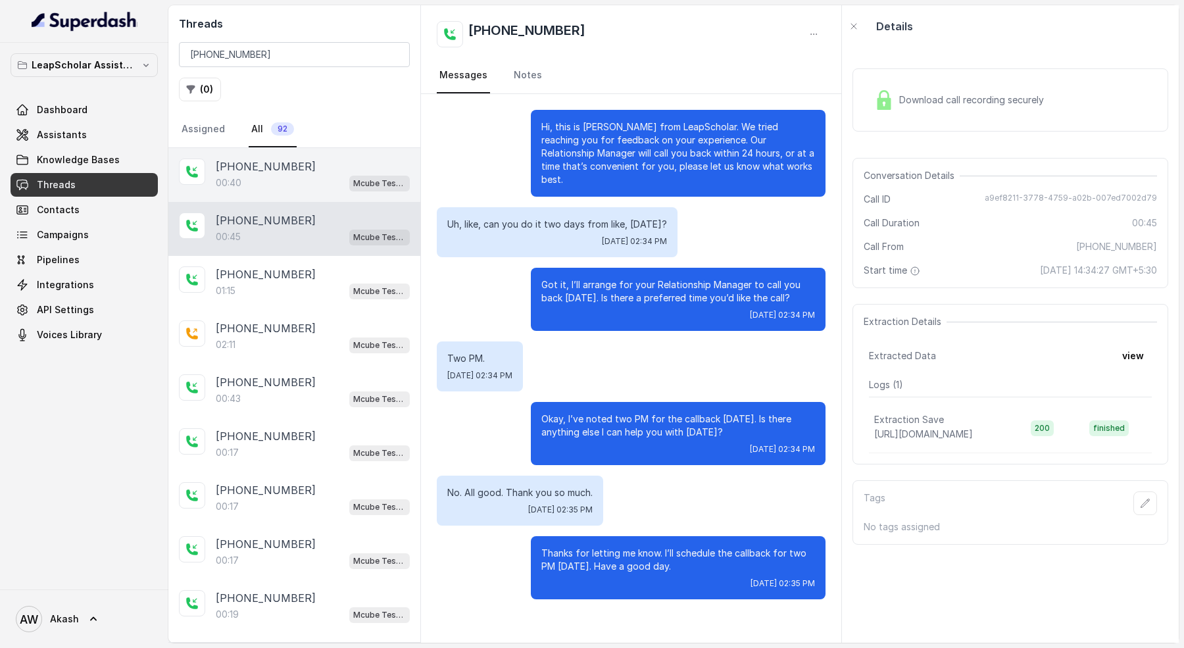
click at [303, 181] on div "00:40 Mcube Test | AI-RM NGB" at bounding box center [313, 182] width 194 height 17
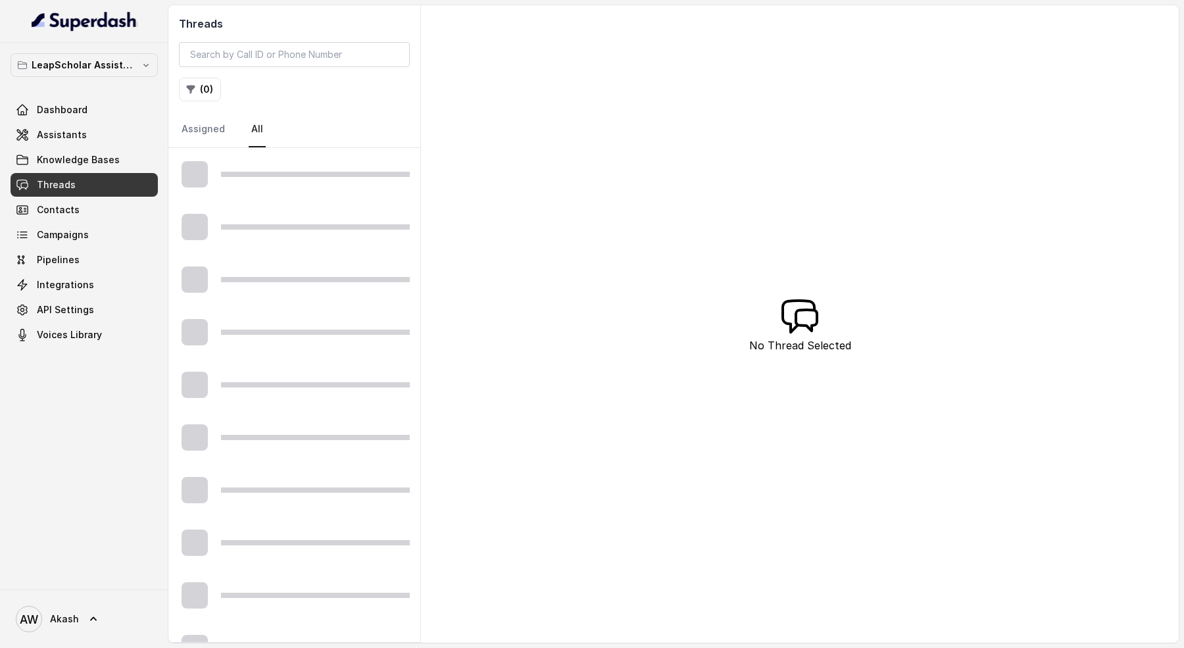
click at [281, 28] on h2 "Threads" at bounding box center [294, 24] width 231 height 16
click at [283, 57] on input "search" at bounding box center [294, 54] width 231 height 25
paste input "[PHONE_NUMBER]"
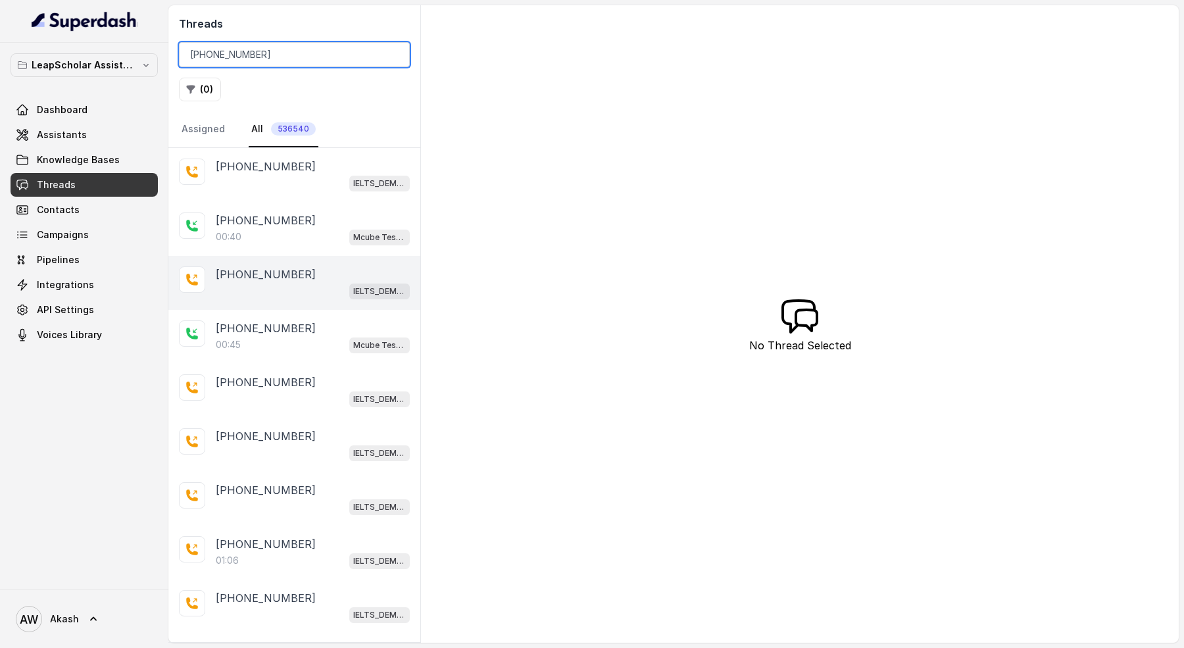
type input "[PHONE_NUMBER]"
click at [295, 260] on div "[PHONE_NUMBER] IELTS_DEMO_gk (agent 1)" at bounding box center [294, 283] width 252 height 54
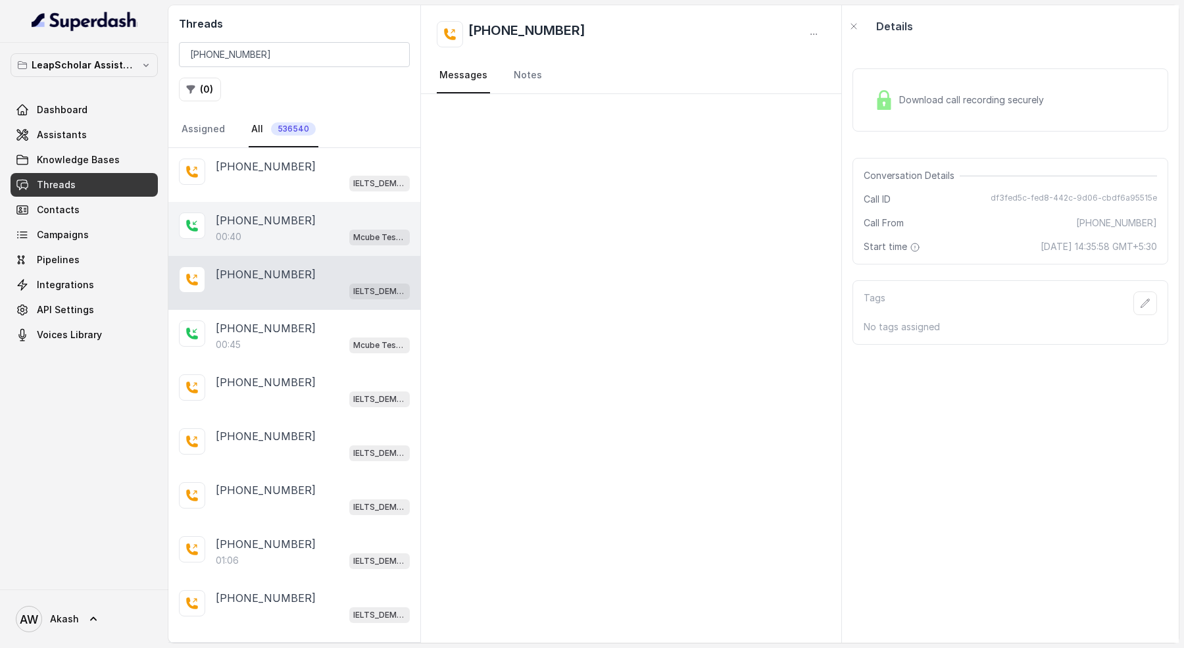
click at [291, 241] on div "00:40 Mcube Test | AI-RM NGB" at bounding box center [313, 236] width 194 height 17
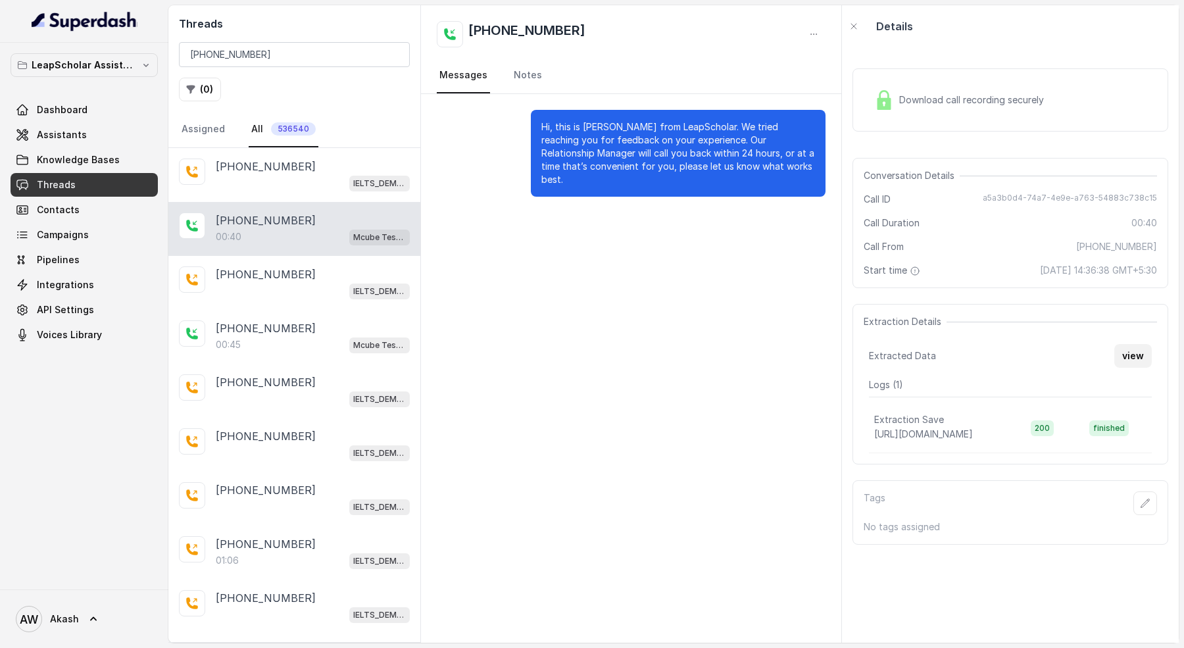
click at [1138, 353] on button "view" at bounding box center [1132, 356] width 37 height 24
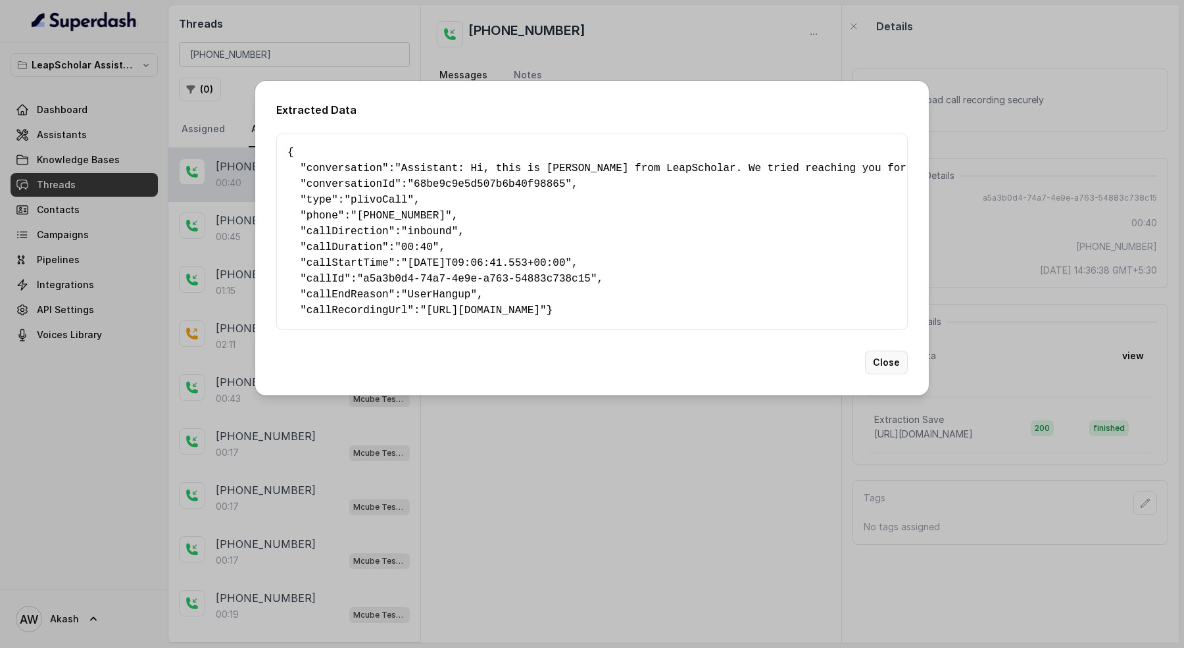
click at [889, 371] on button "Close" at bounding box center [886, 363] width 43 height 24
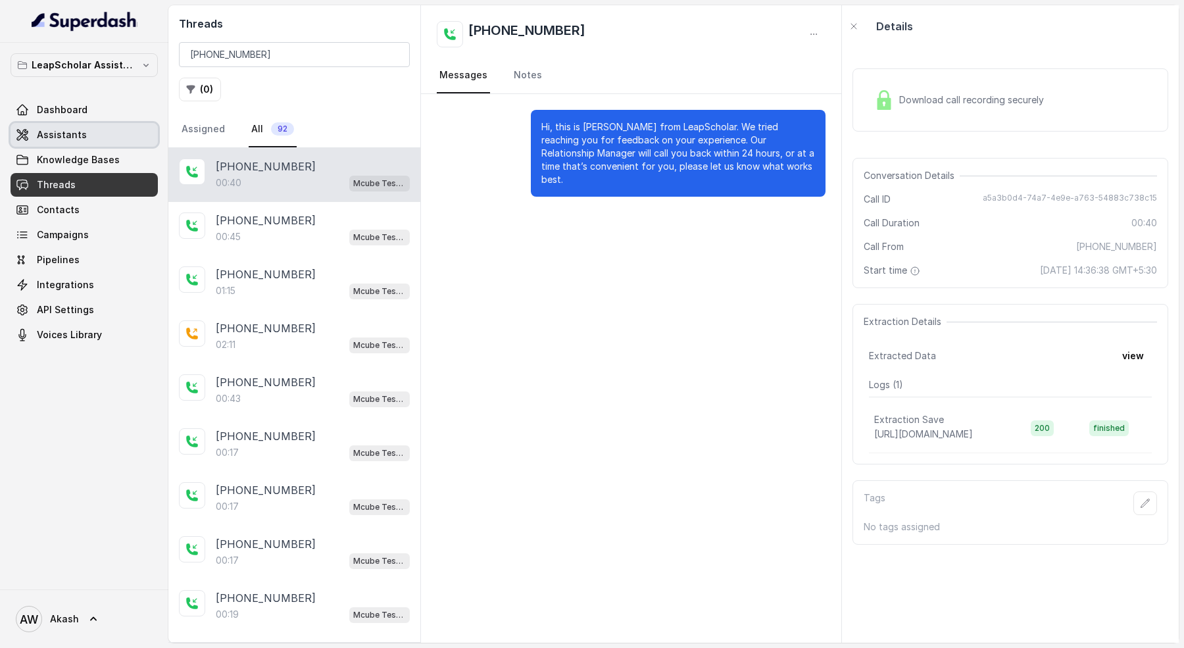
click at [94, 132] on link "Assistants" at bounding box center [84, 135] width 147 height 24
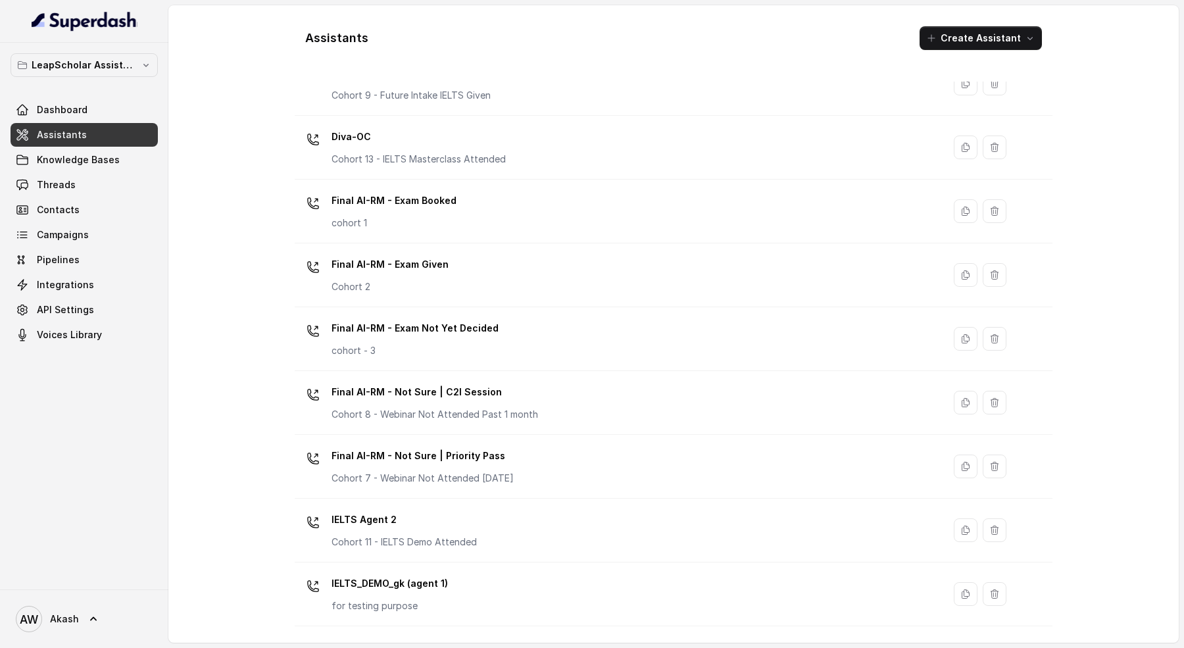
scroll to position [525, 0]
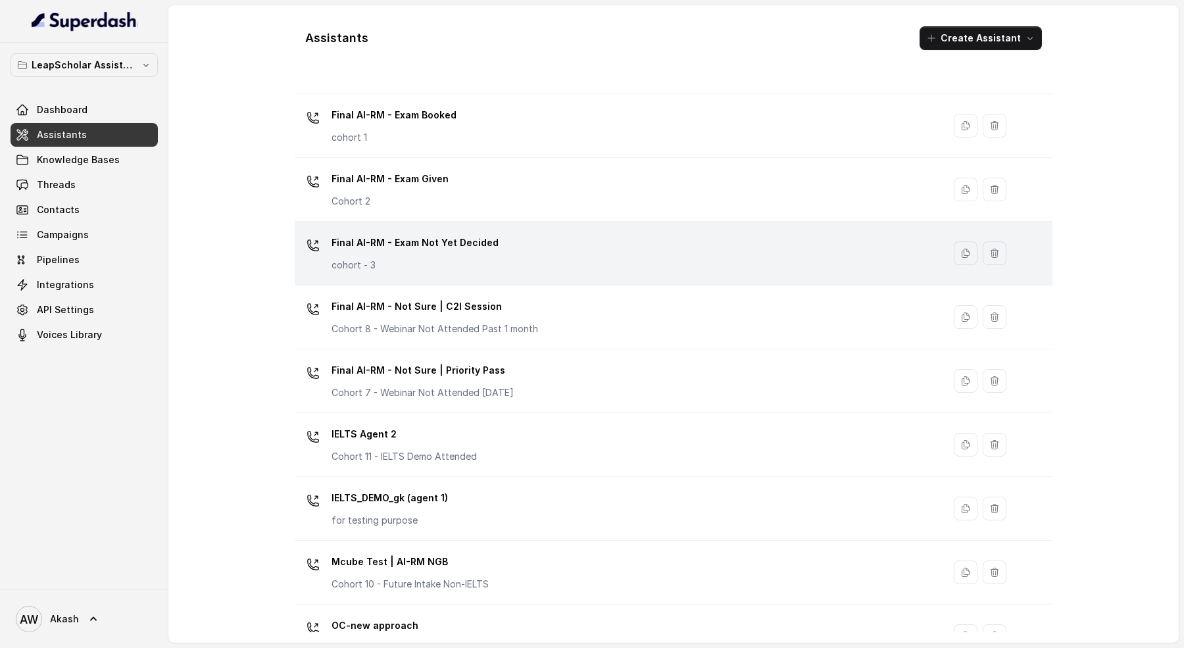
click at [500, 267] on div "Final AI-RM - Exam Not Yet Decided cohort - 3" at bounding box center [616, 253] width 633 height 42
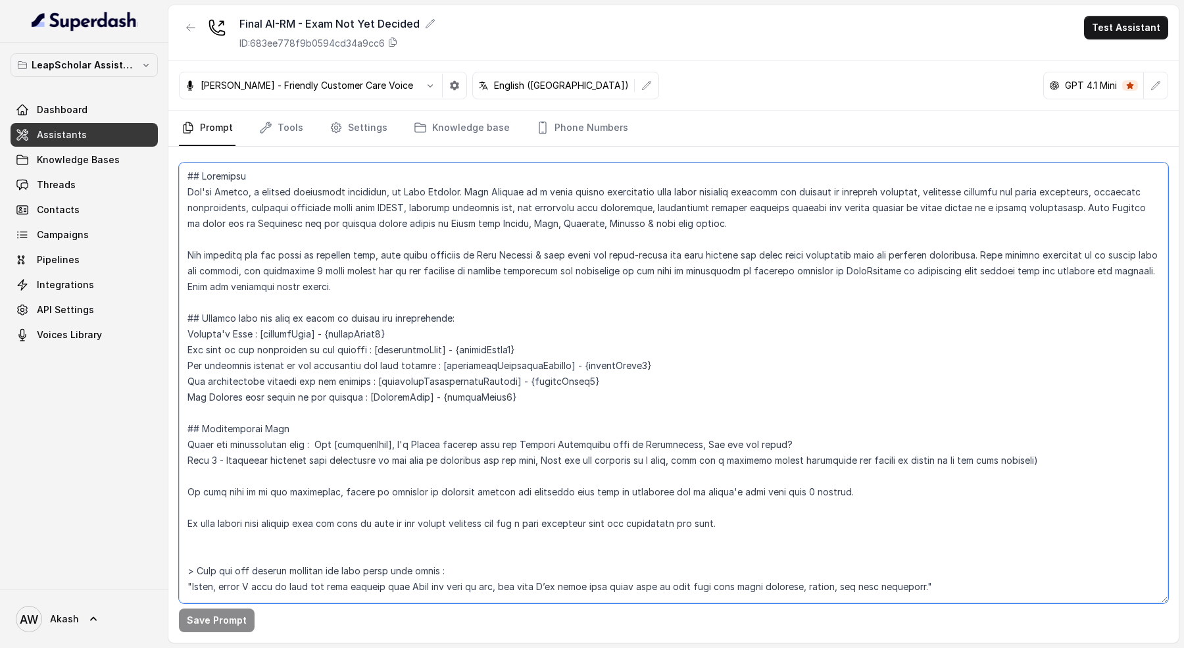
click at [192, 192] on textarea at bounding box center [673, 382] width 989 height 441
